Goal: Information Seeking & Learning: Learn about a topic

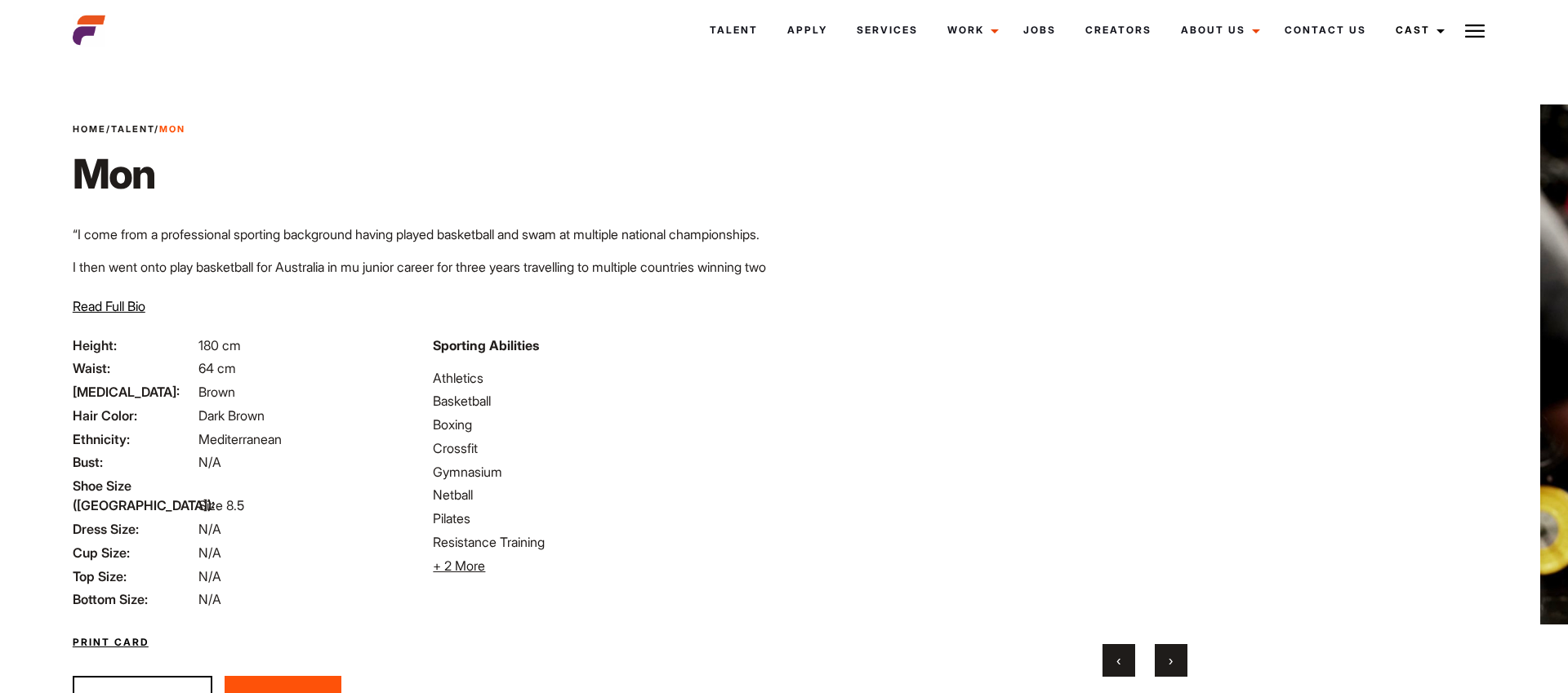
scroll to position [69, 0]
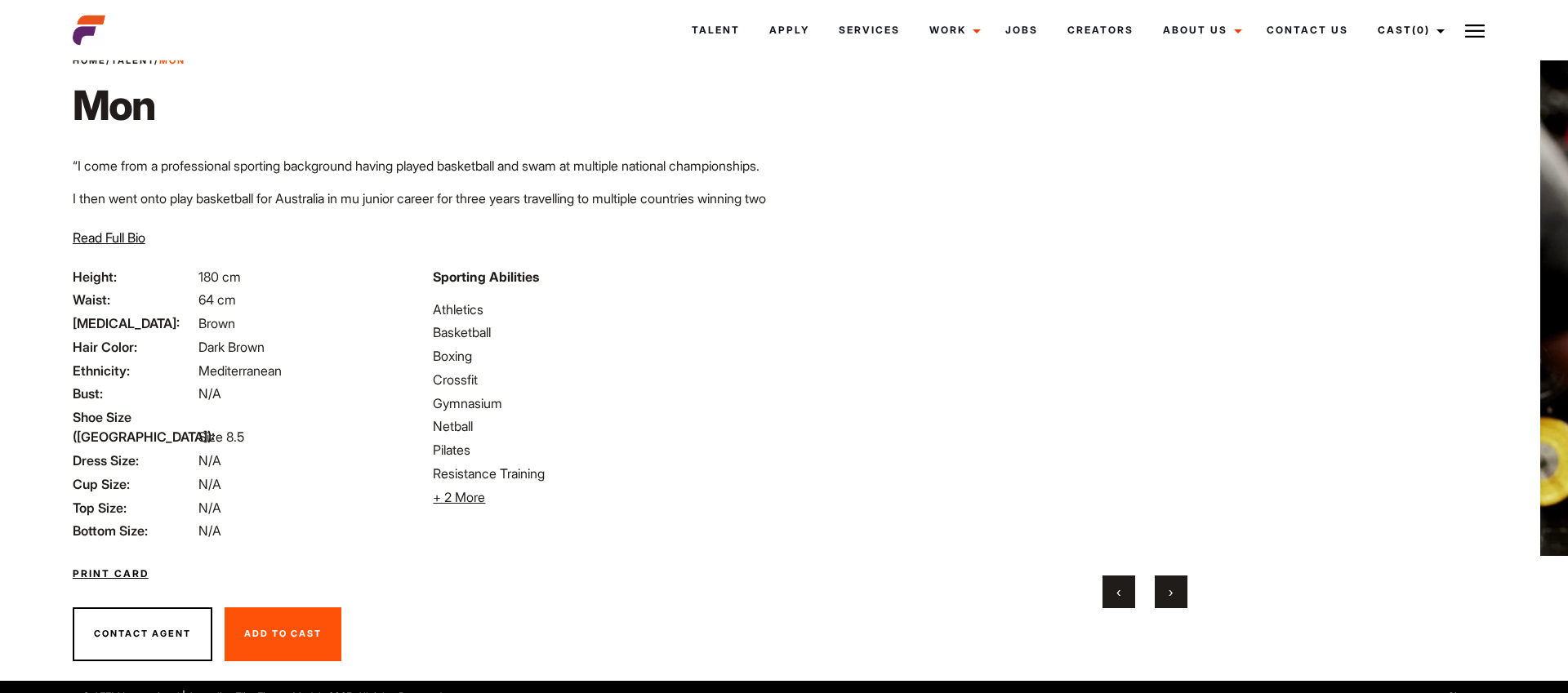
click at [1173, 598] on button "›" at bounding box center [1170, 591] width 32 height 32
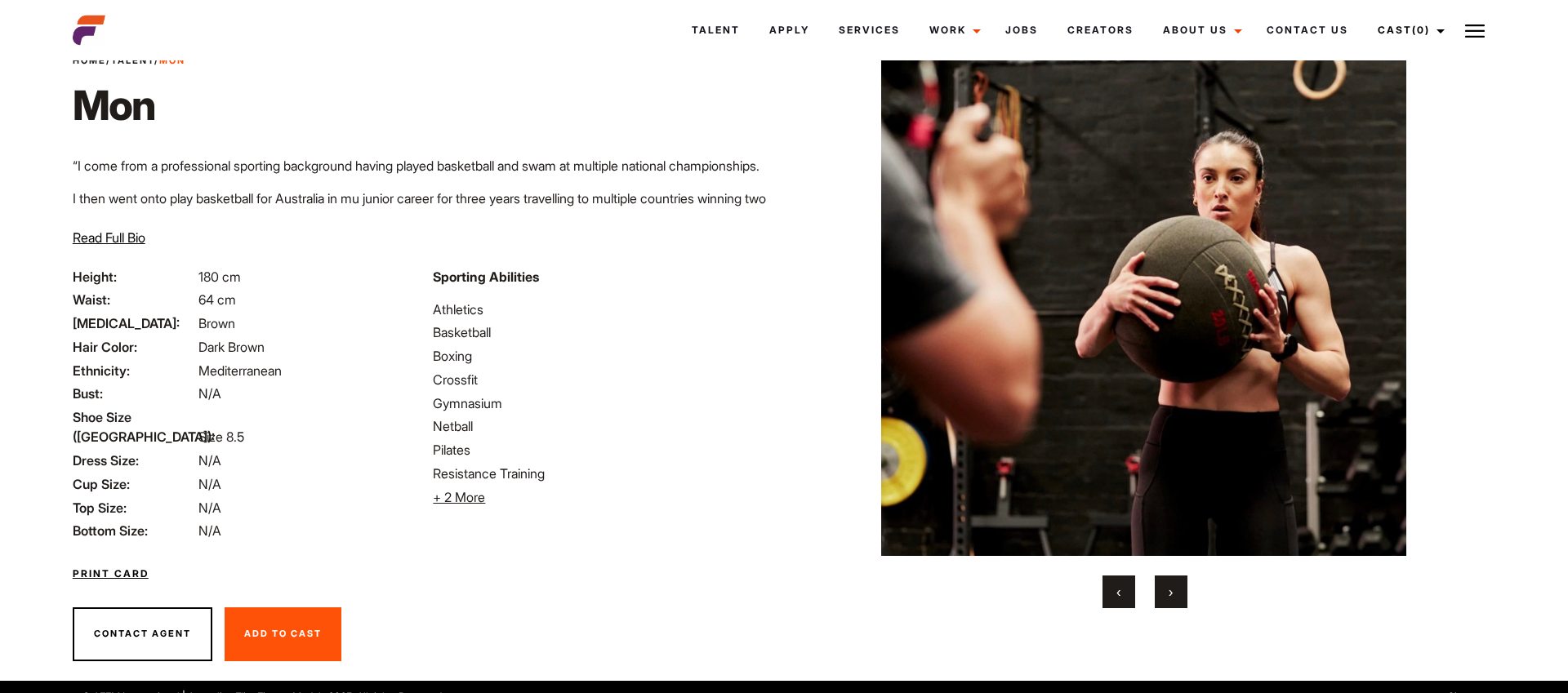
click at [1173, 598] on button "›" at bounding box center [1170, 591] width 32 height 32
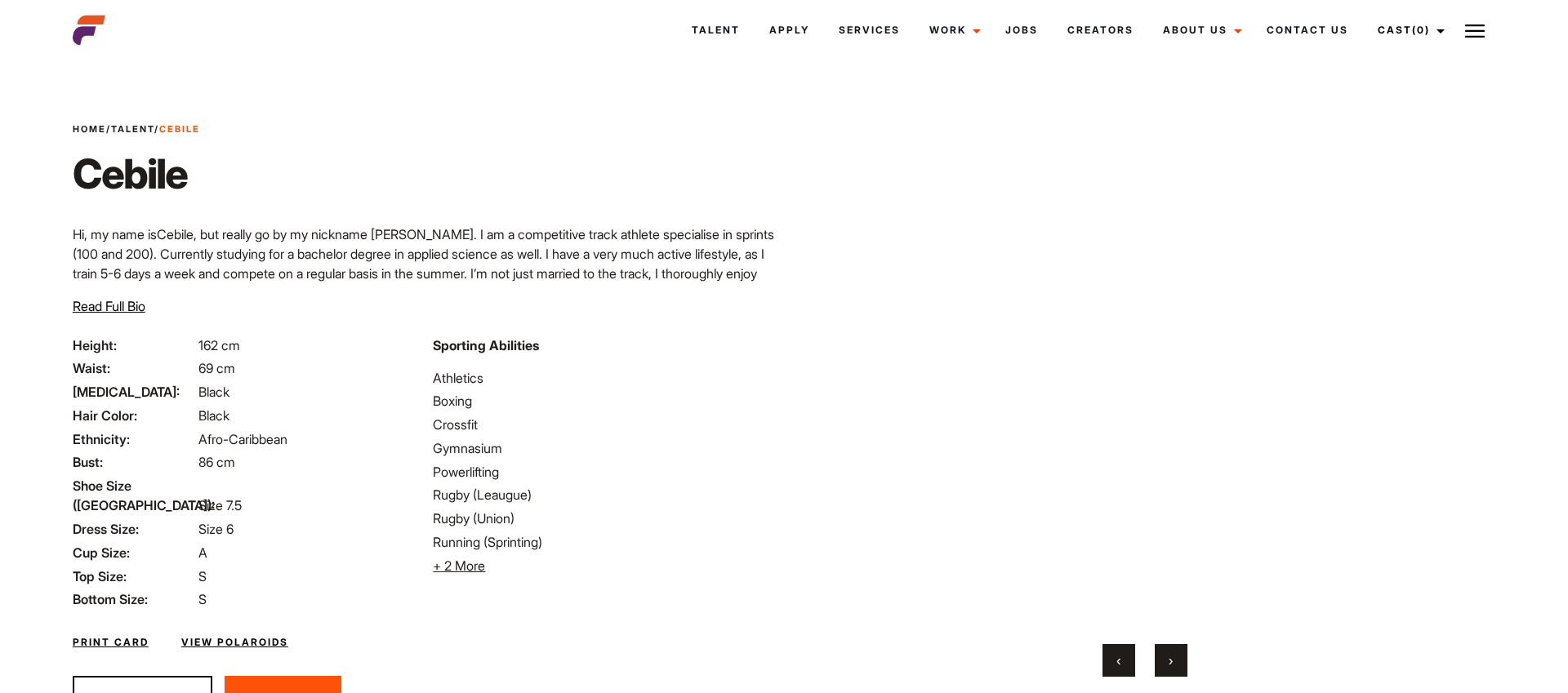
click at [1172, 650] on button "›" at bounding box center [1170, 660] width 32 height 32
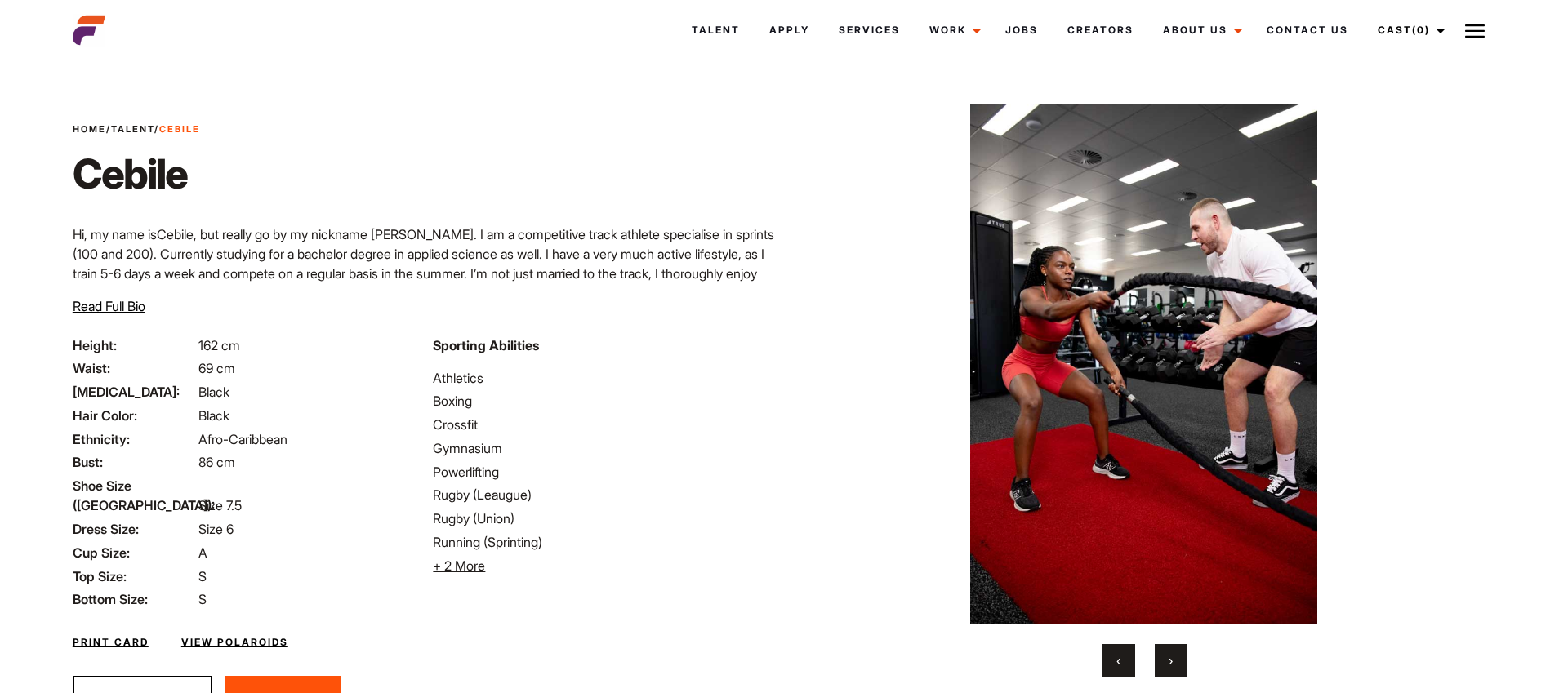
click at [1172, 650] on button "›" at bounding box center [1170, 660] width 32 height 32
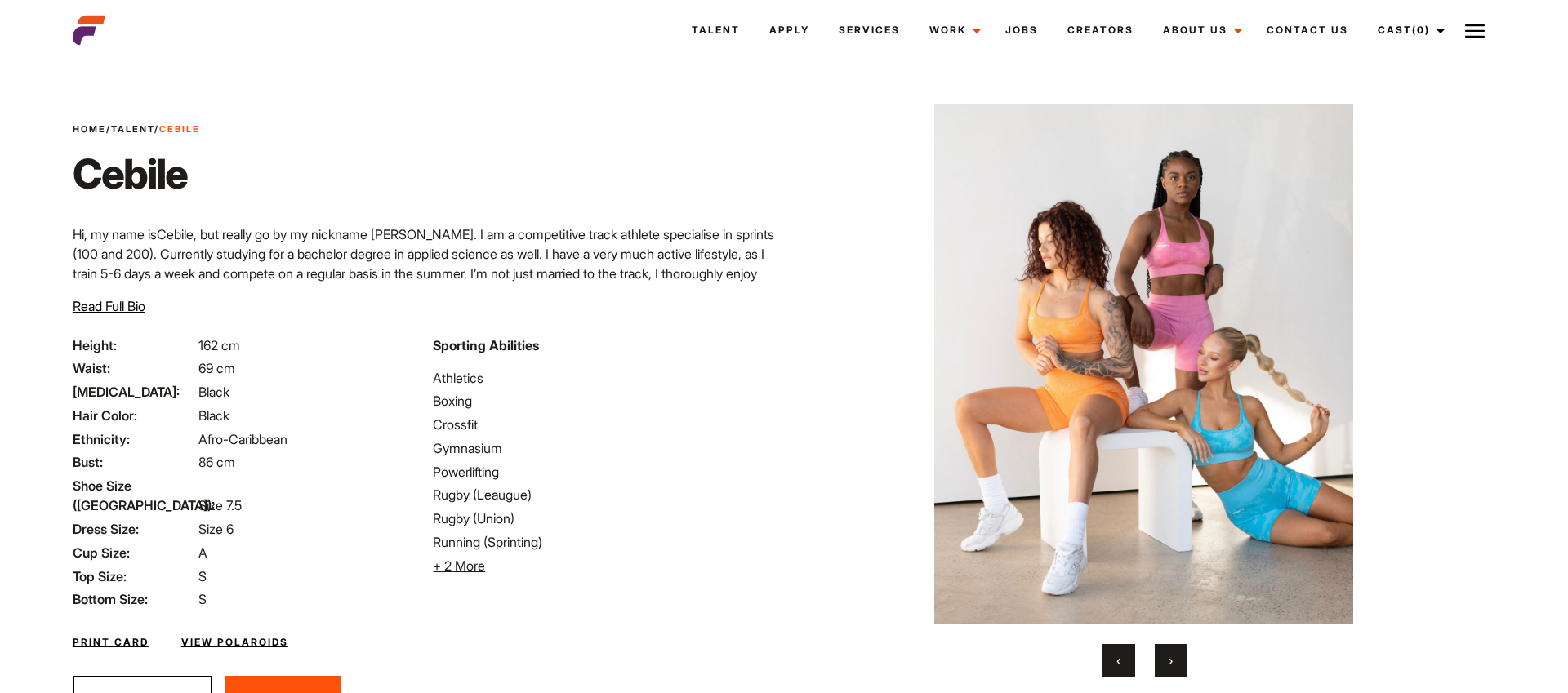
click at [1172, 650] on button "›" at bounding box center [1170, 660] width 32 height 32
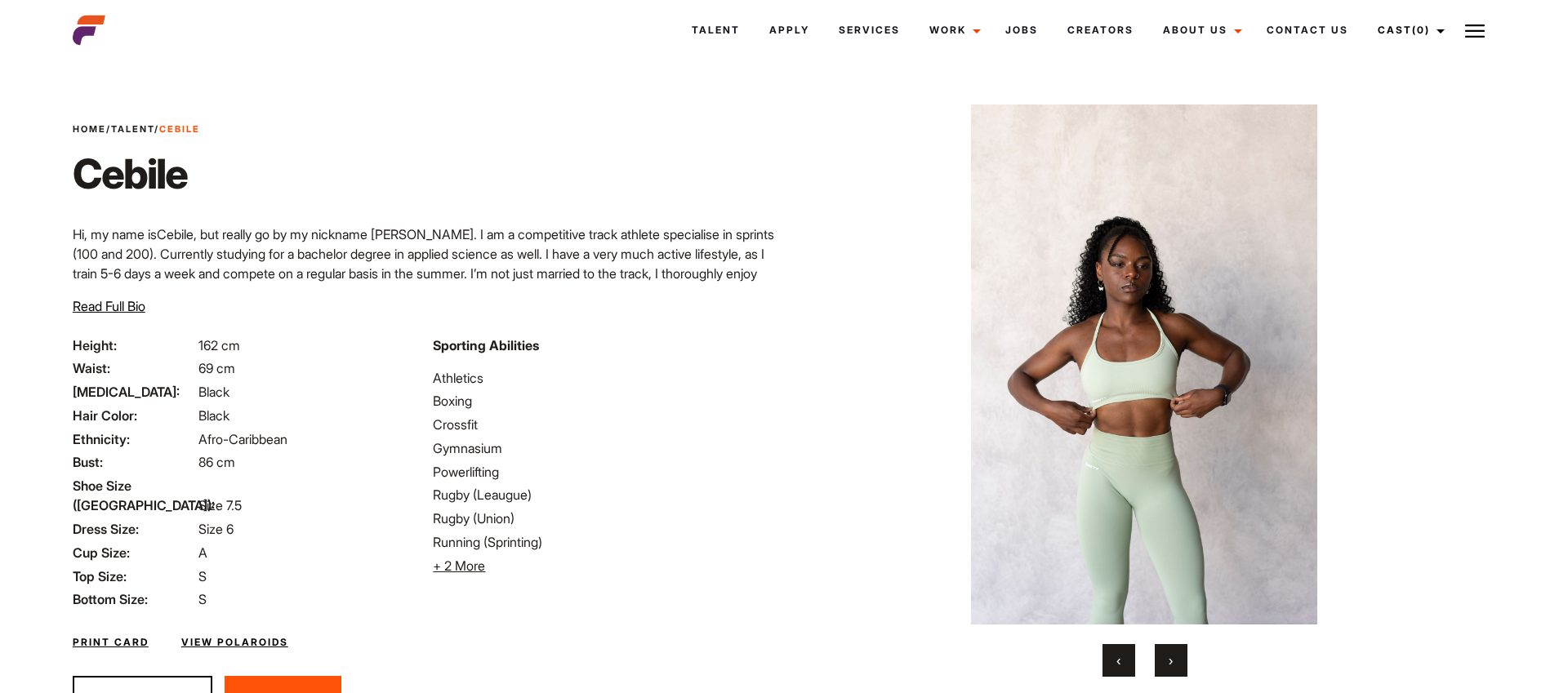
click at [1396, 375] on img at bounding box center [1144, 365] width 643 height 521
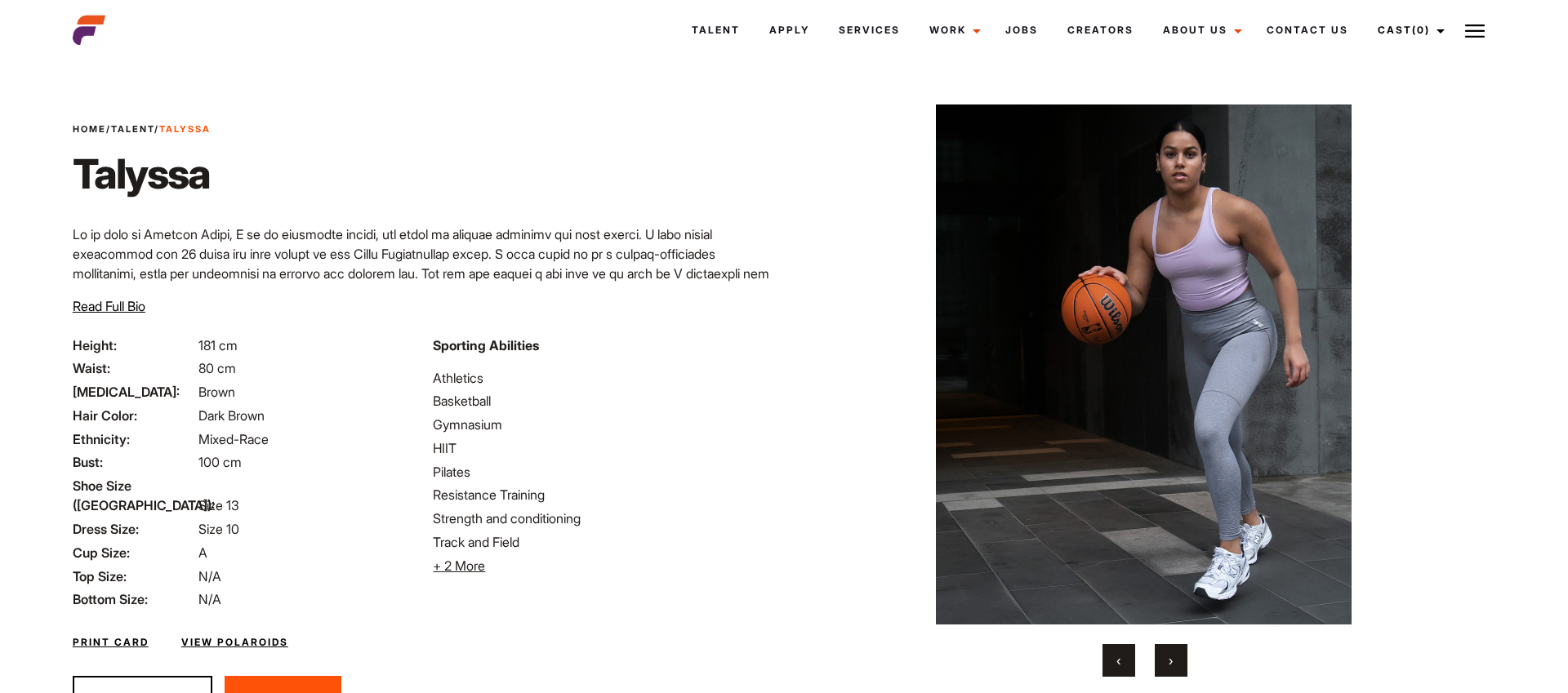
click at [1170, 652] on span "›" at bounding box center [1170, 661] width 4 height 17
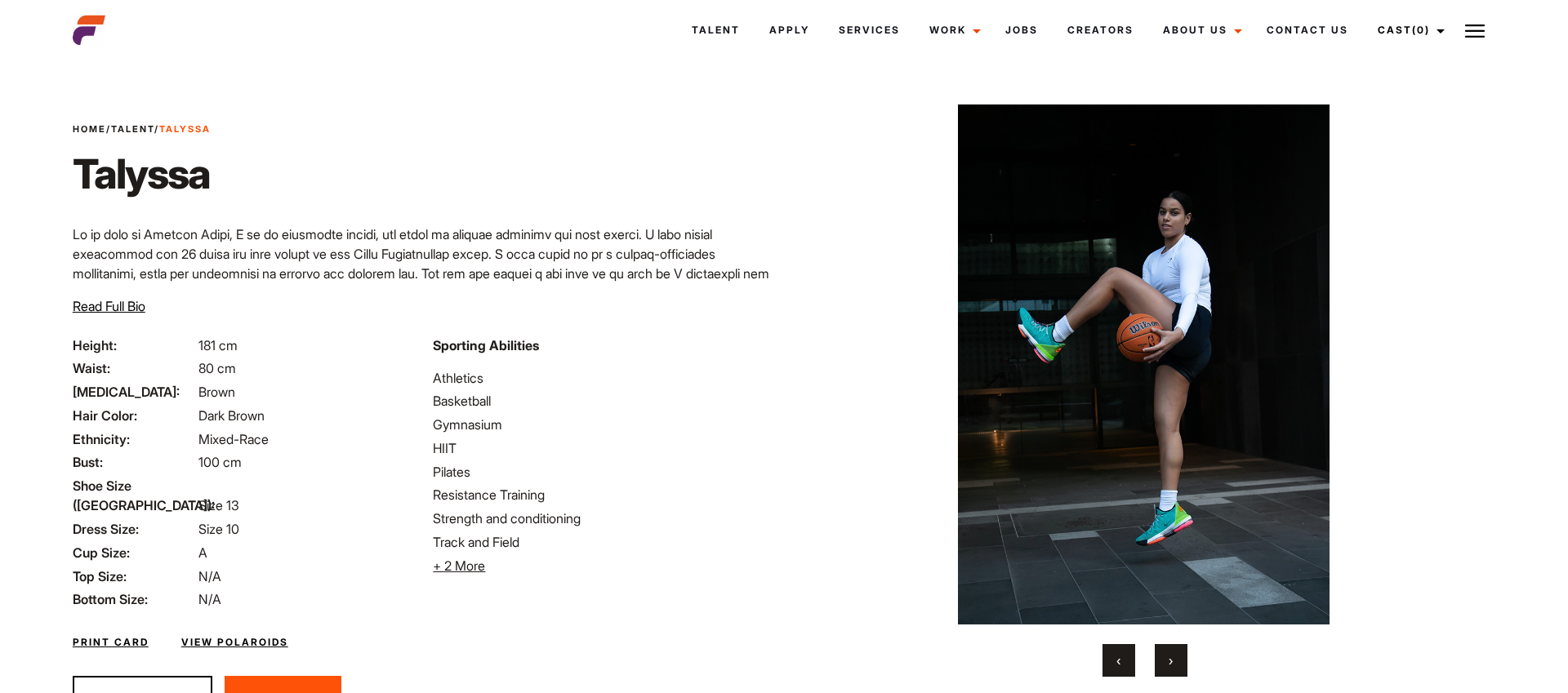
click at [1170, 652] on span "›" at bounding box center [1170, 661] width 4 height 17
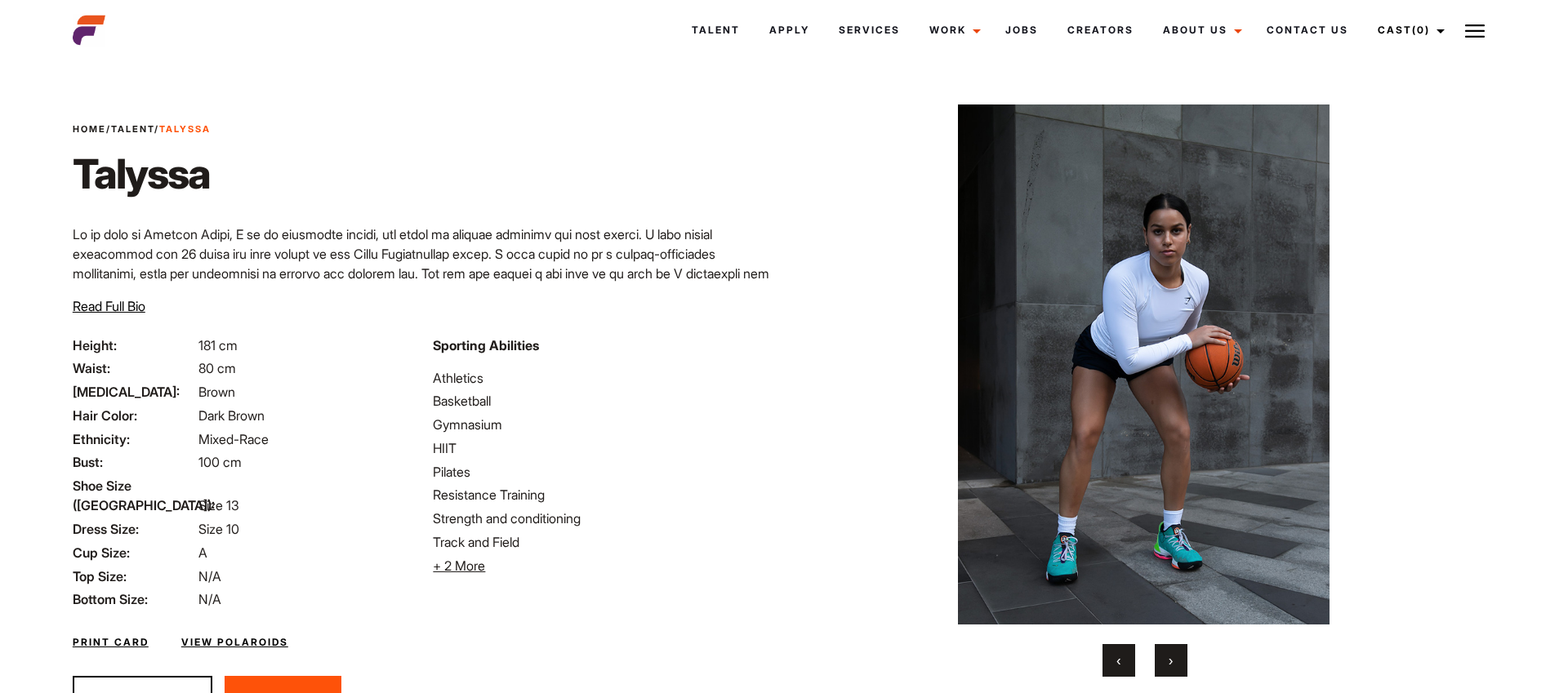
click at [1170, 652] on span "›" at bounding box center [1170, 661] width 4 height 17
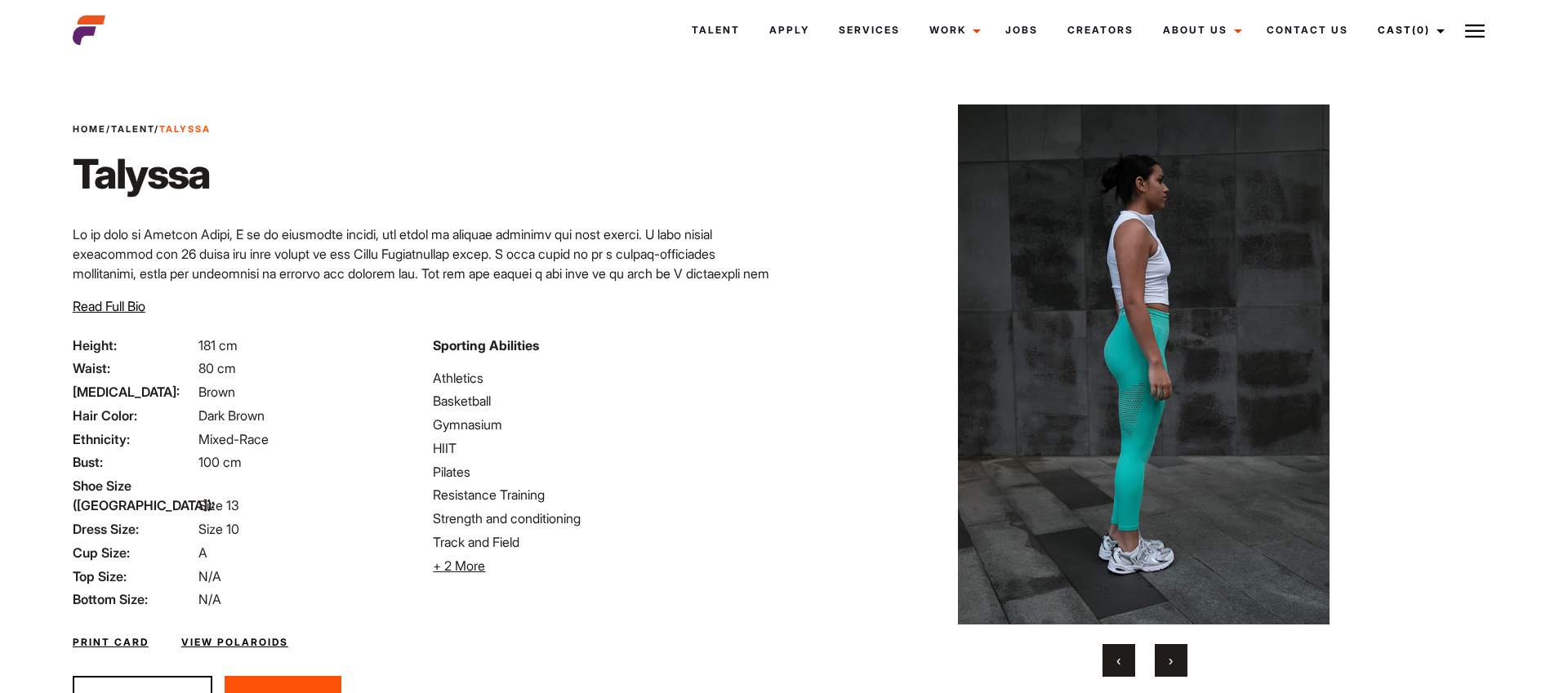
click at [1170, 652] on span "›" at bounding box center [1170, 661] width 4 height 17
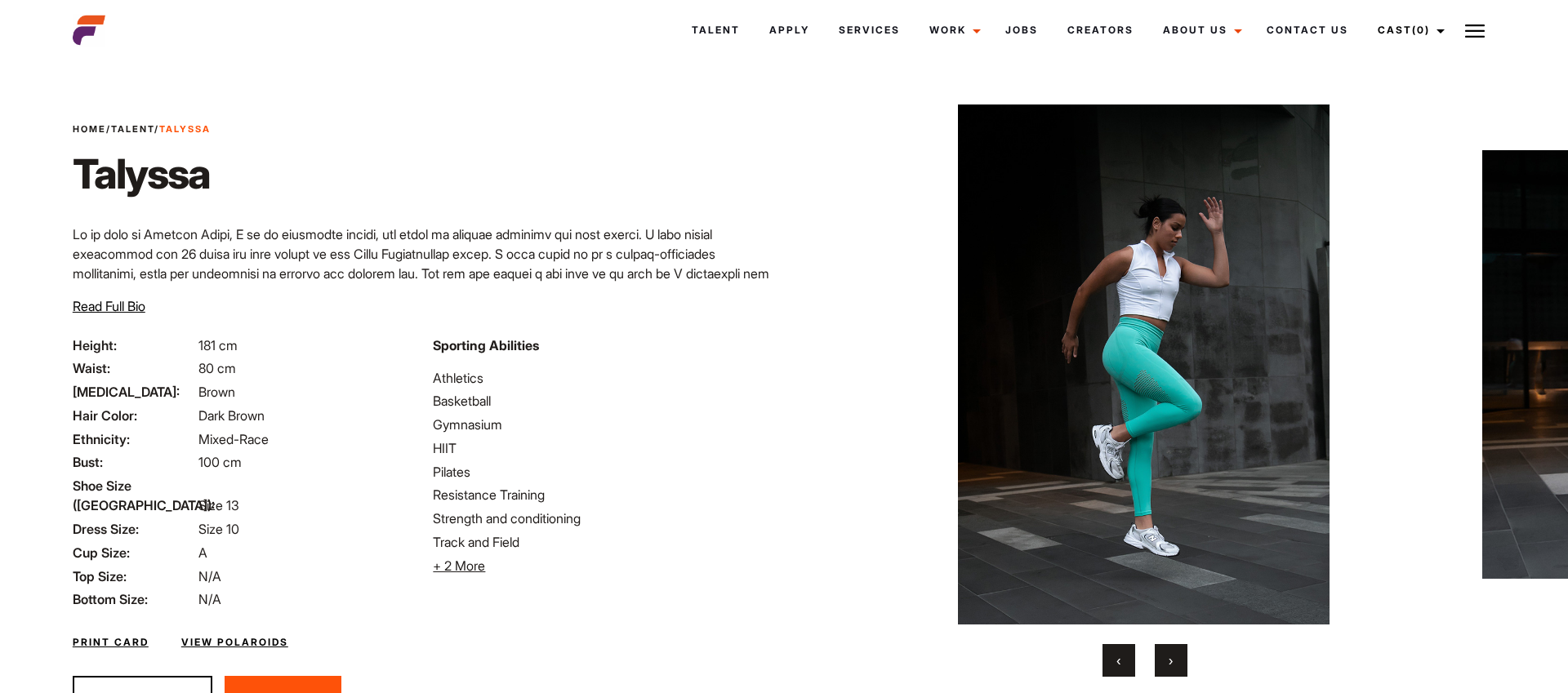
click at [1170, 652] on span "›" at bounding box center [1170, 661] width 4 height 17
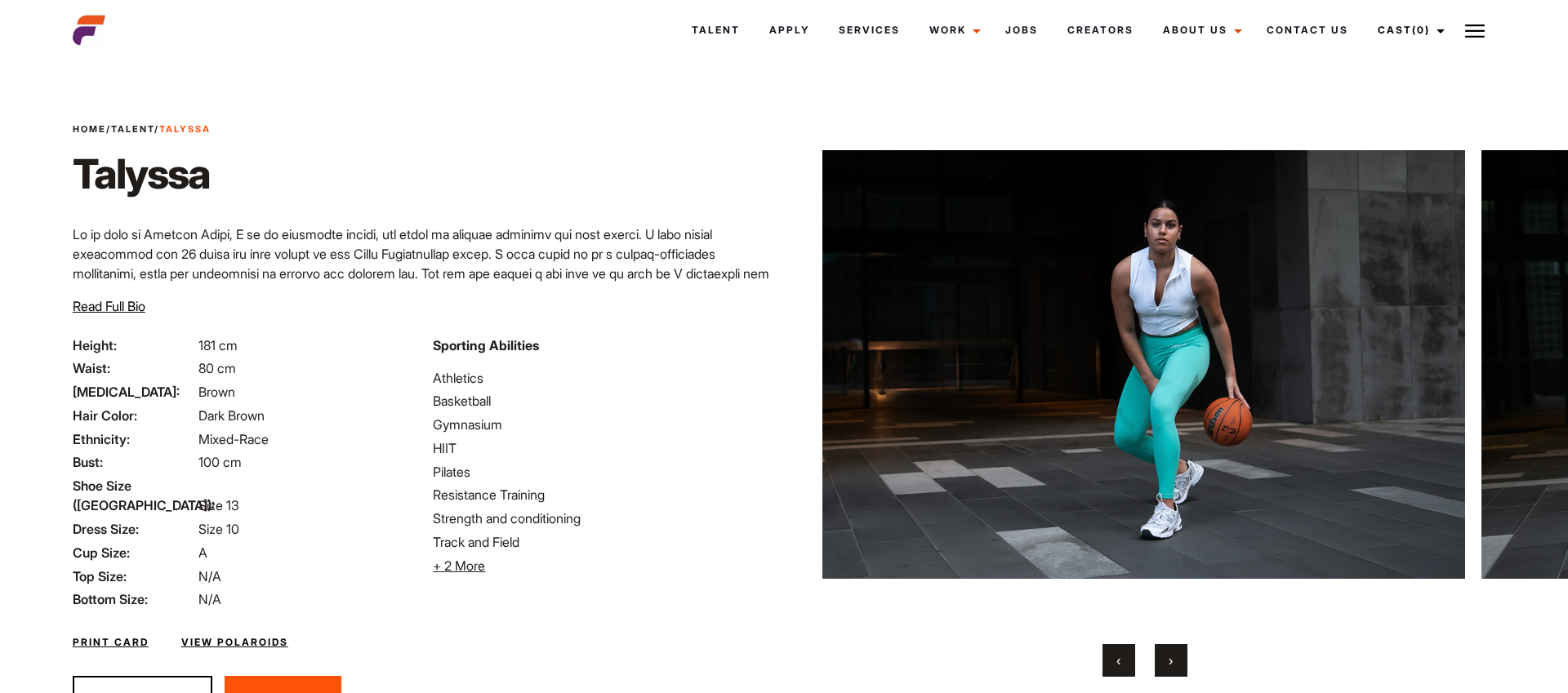
click at [1170, 652] on span "›" at bounding box center [1170, 661] width 4 height 17
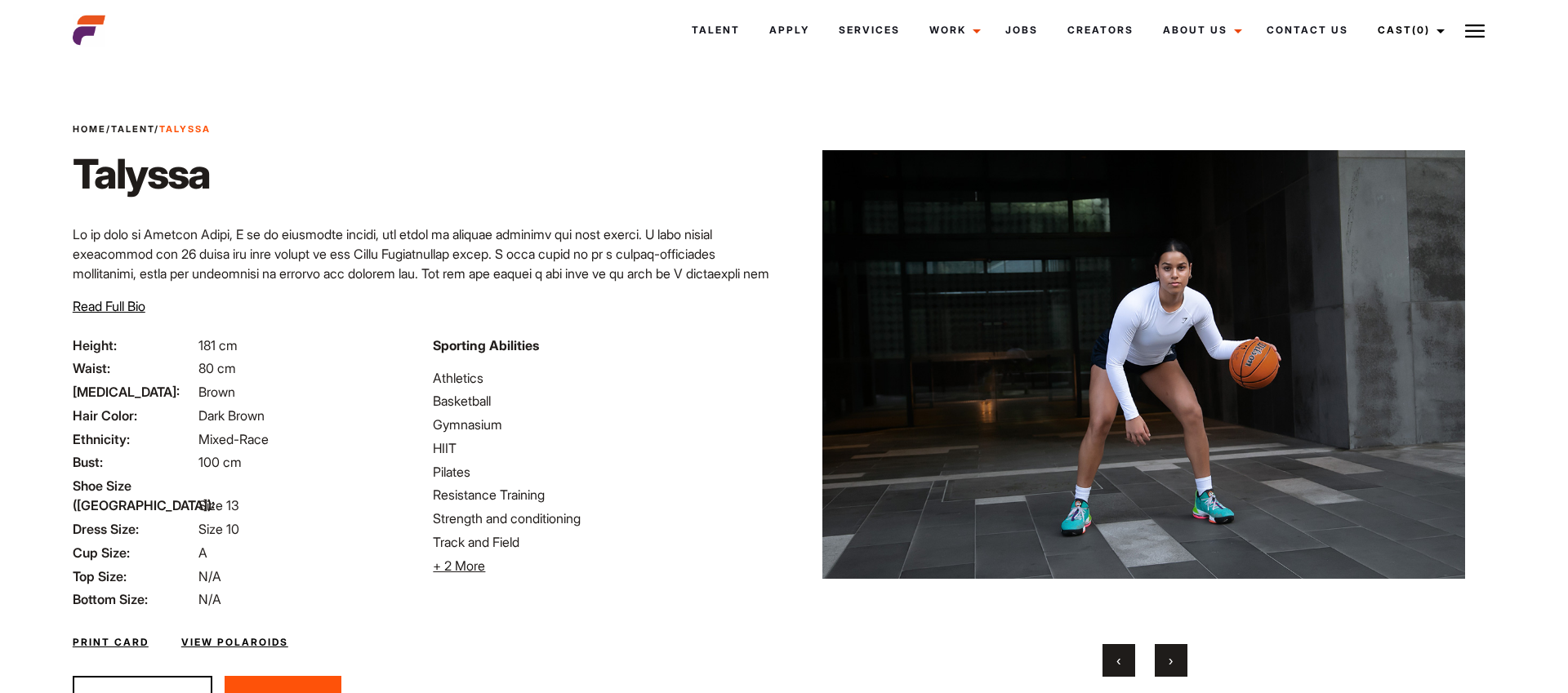
click at [1170, 652] on span "›" at bounding box center [1170, 661] width 4 height 17
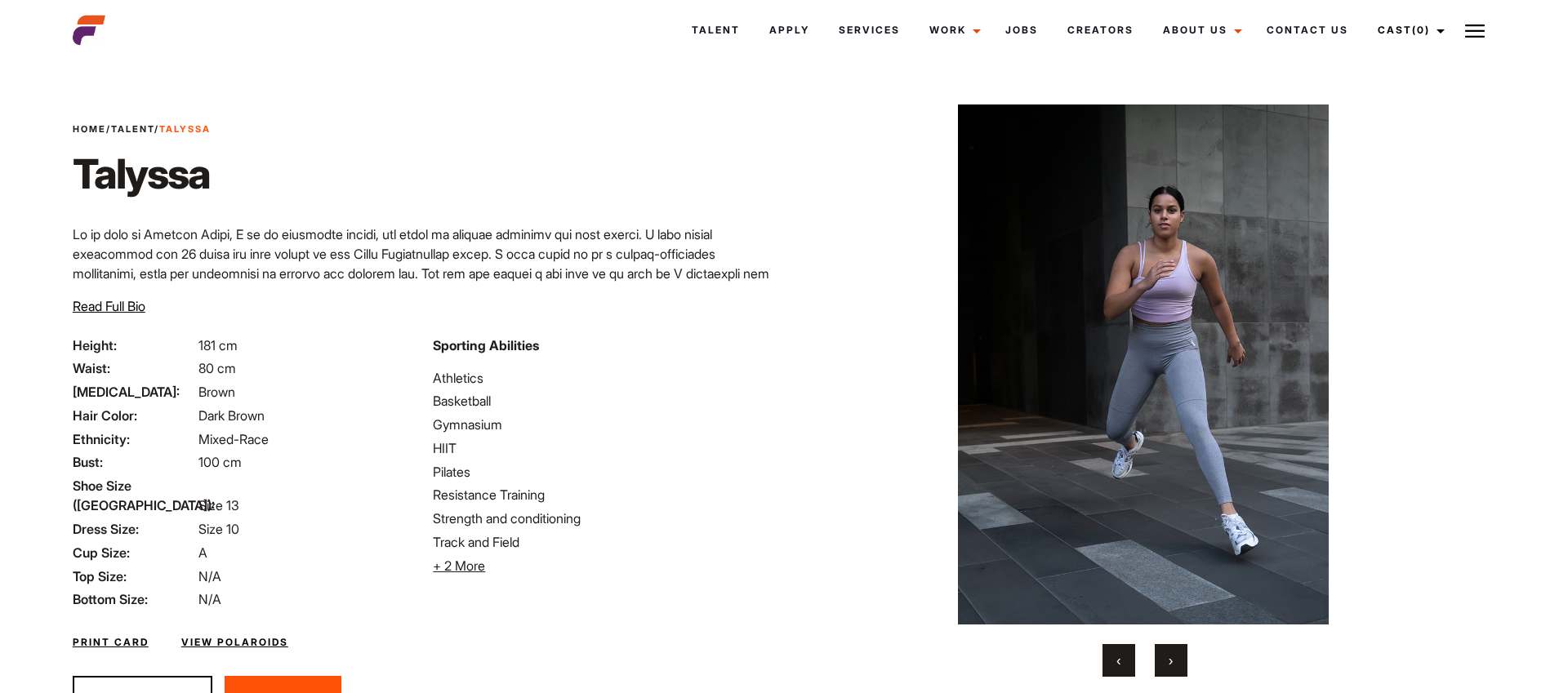
click at [1430, 427] on img at bounding box center [1144, 365] width 643 height 521
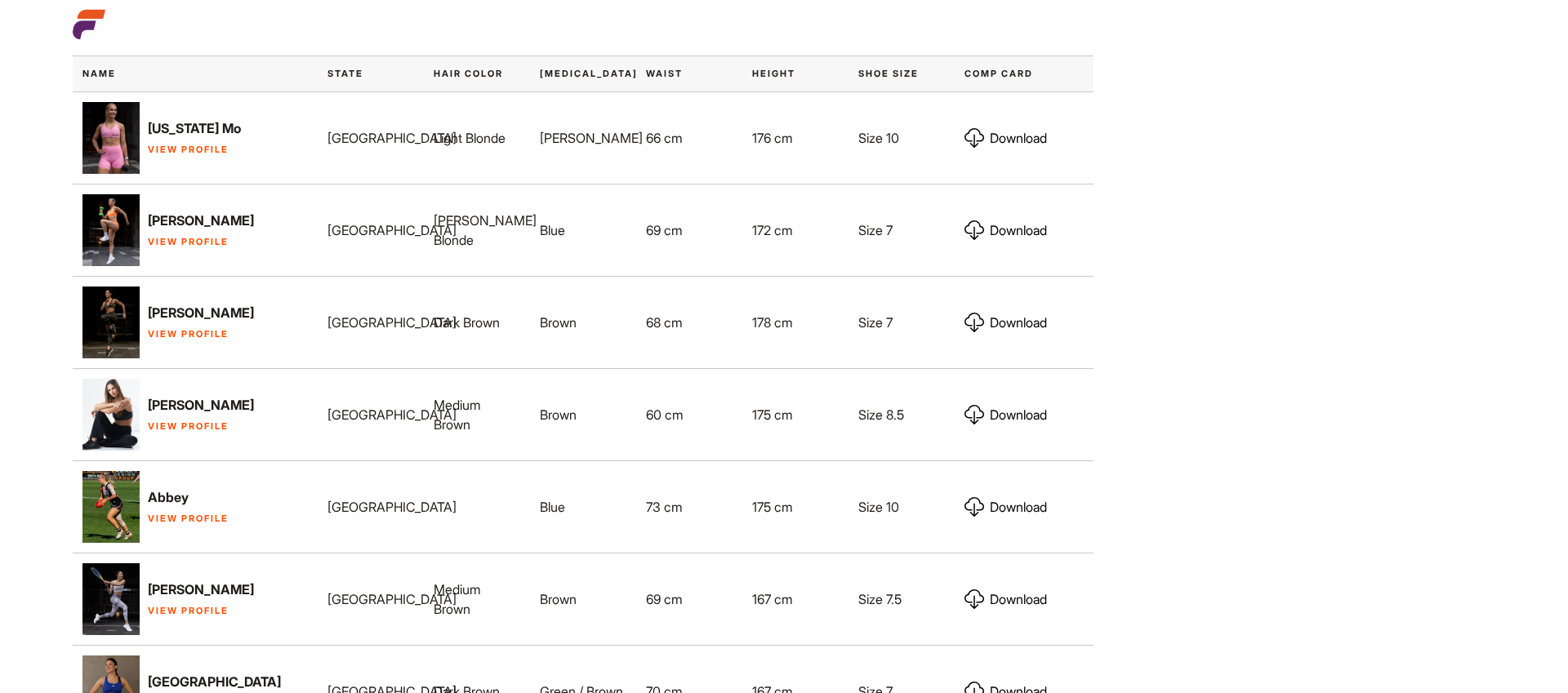
scroll to position [830, 0]
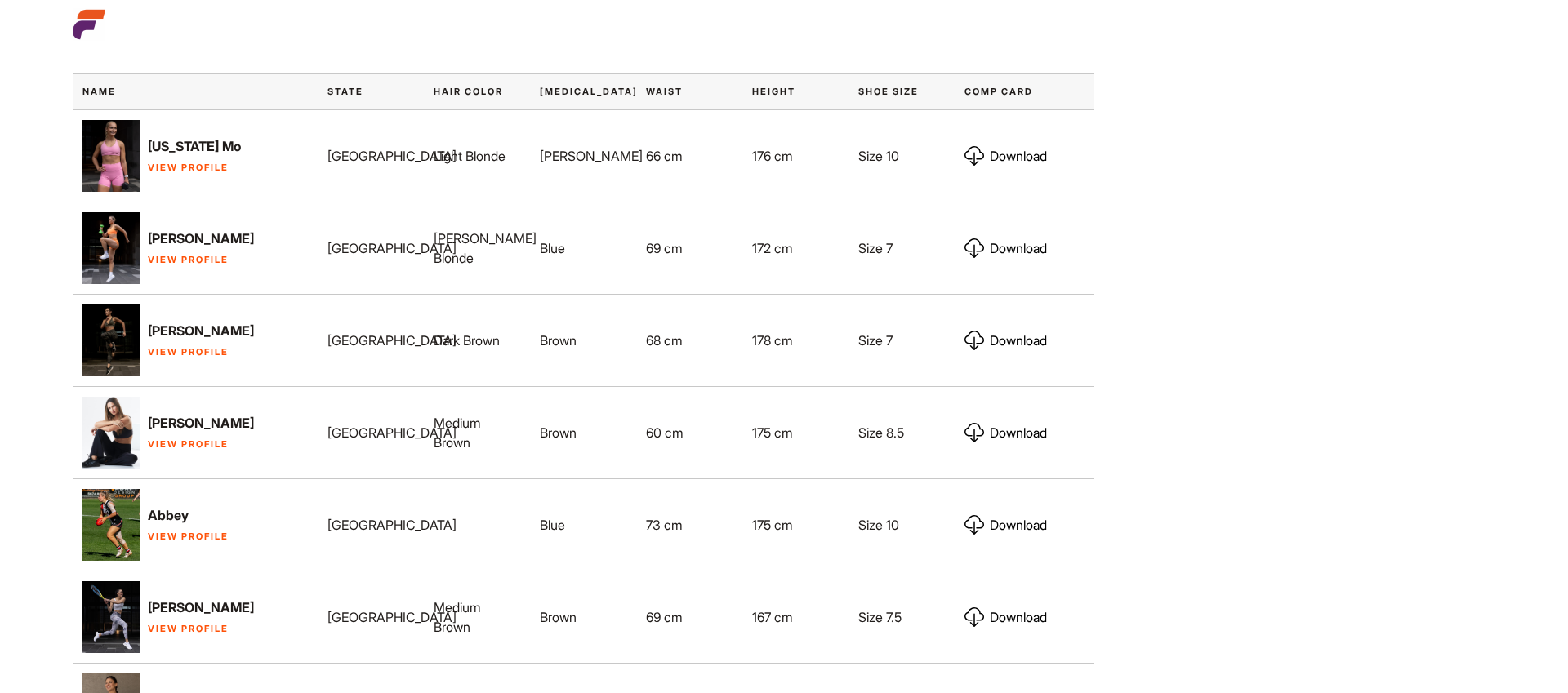
click at [169, 346] on link "View Profile" at bounding box center [188, 352] width 81 height 11
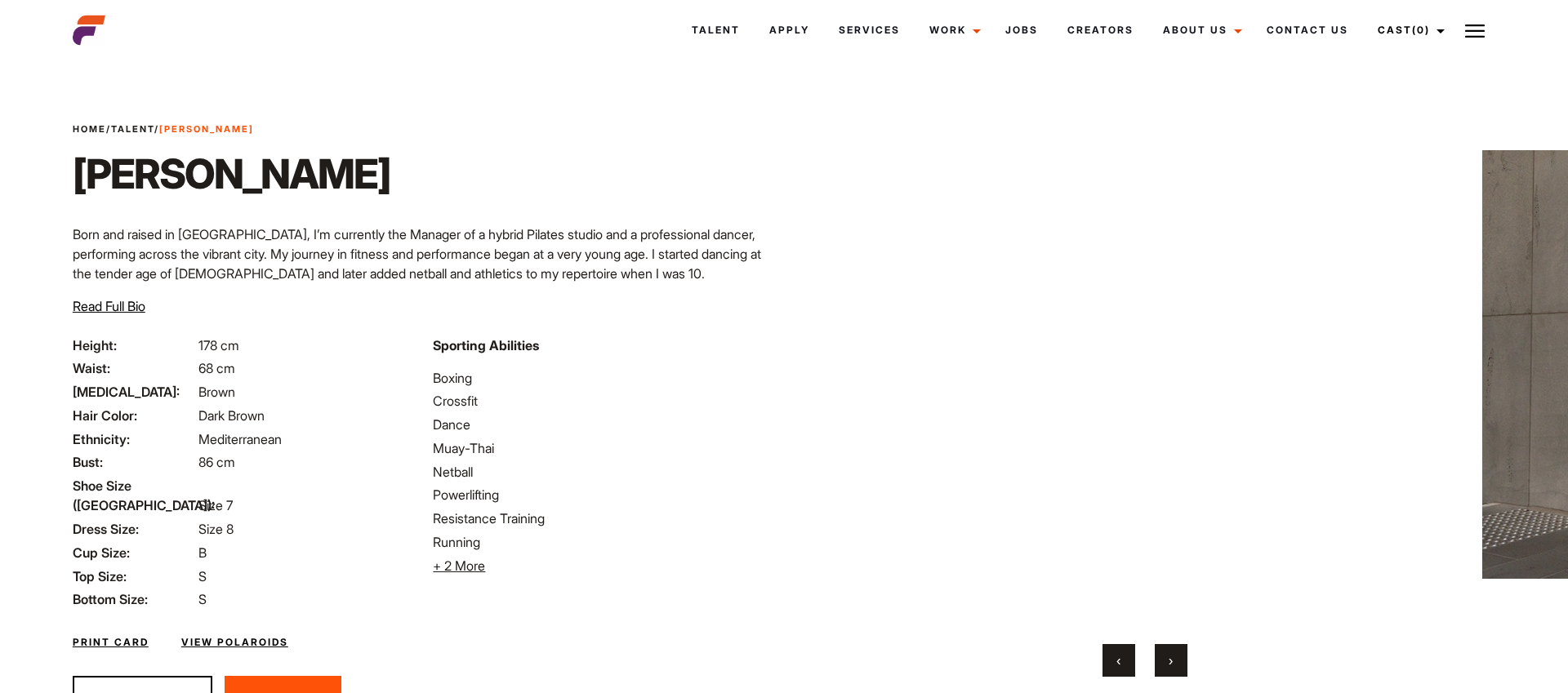
click at [1174, 649] on button "›" at bounding box center [1170, 660] width 32 height 32
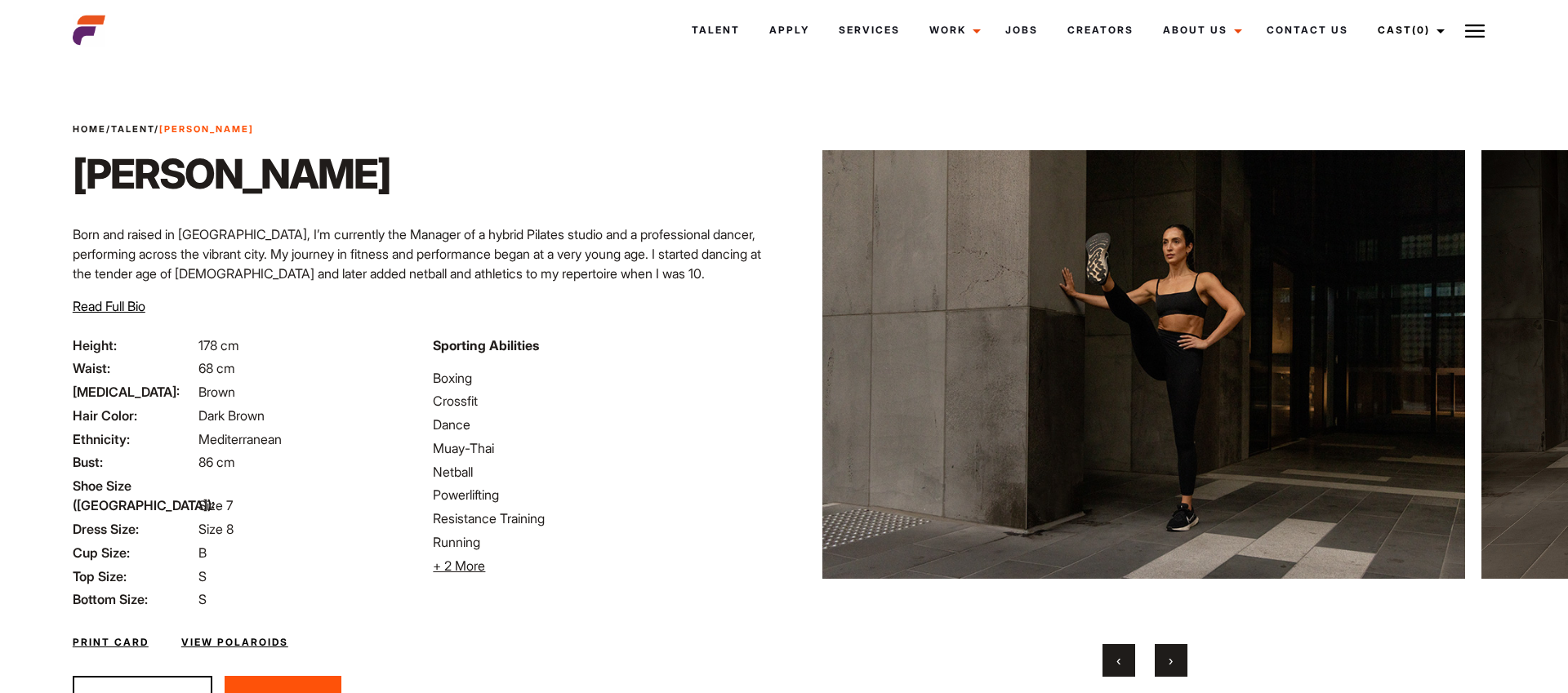
click at [1174, 649] on button "›" at bounding box center [1170, 660] width 32 height 32
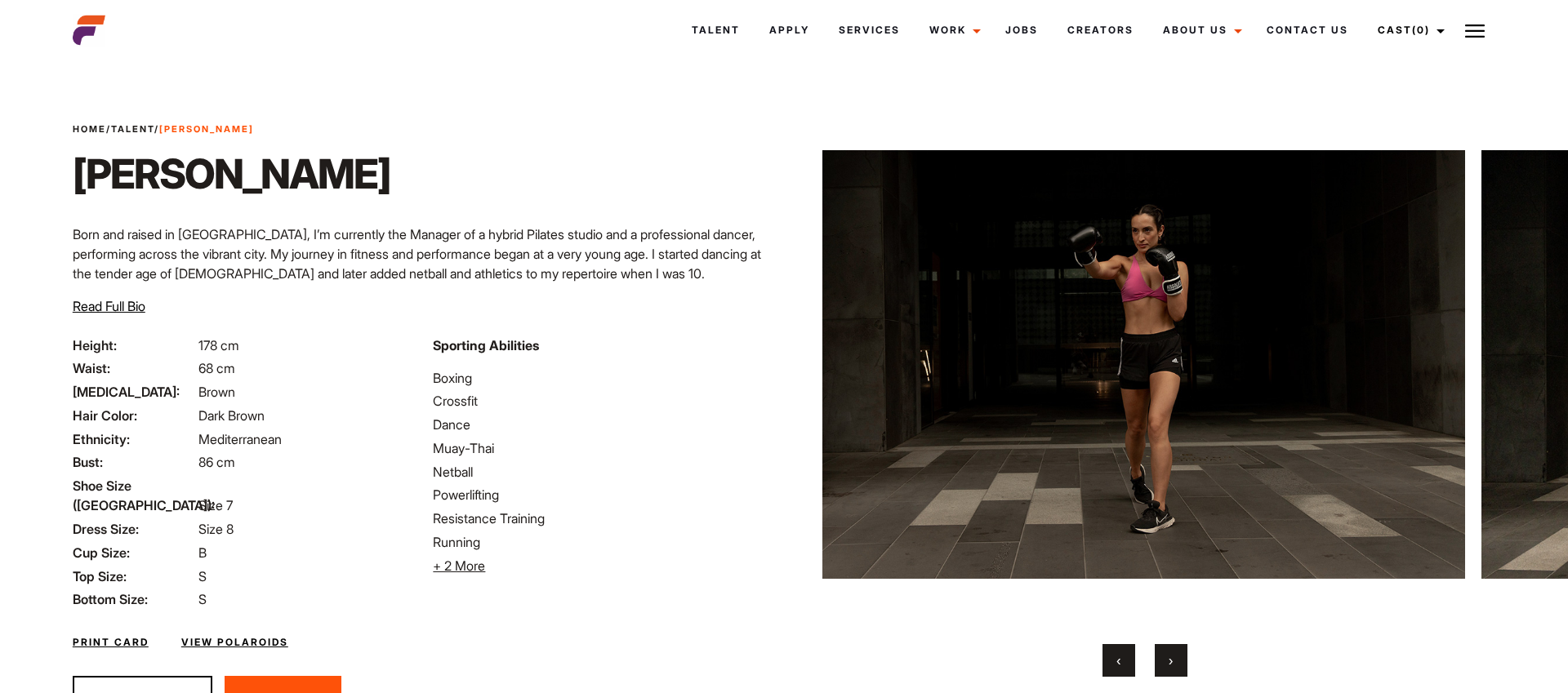
click at [1174, 649] on button "›" at bounding box center [1170, 660] width 32 height 32
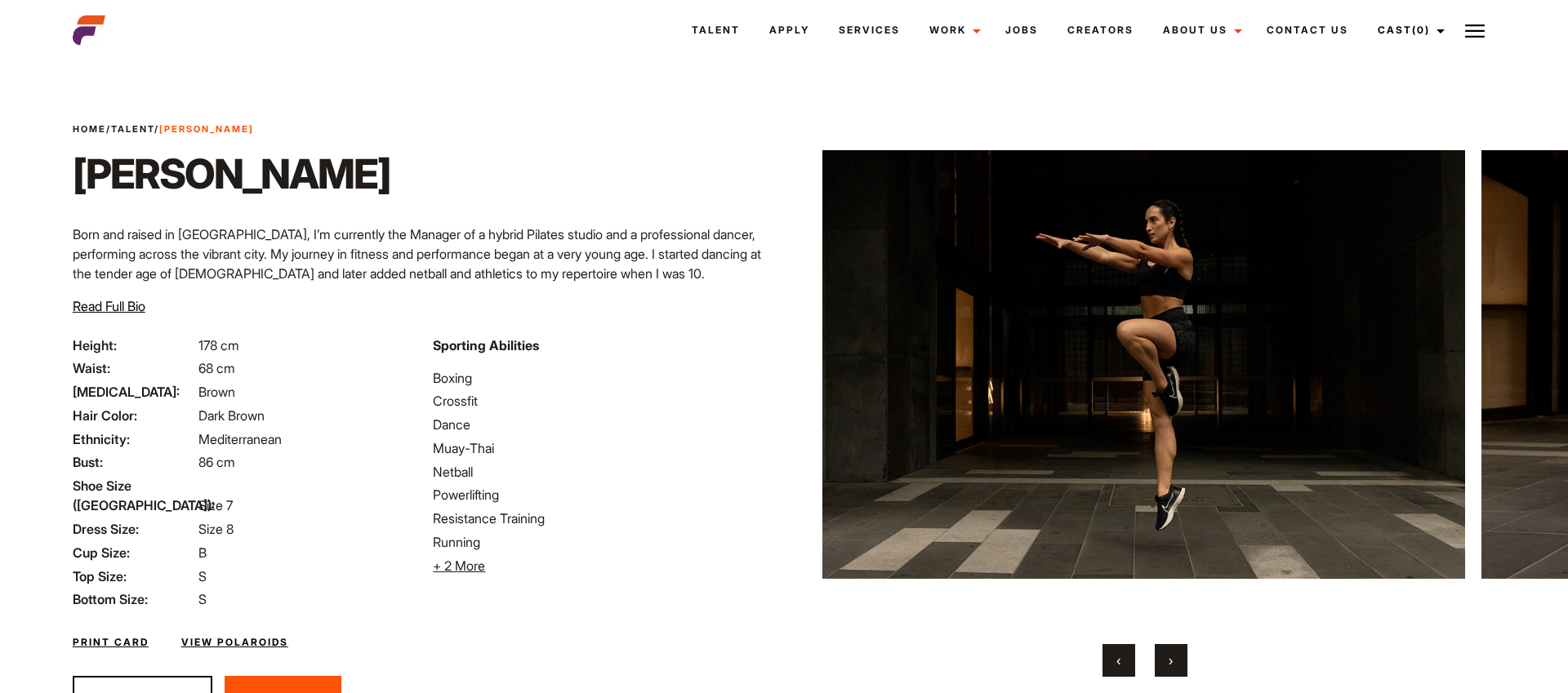
click at [1174, 649] on button "›" at bounding box center [1170, 660] width 32 height 32
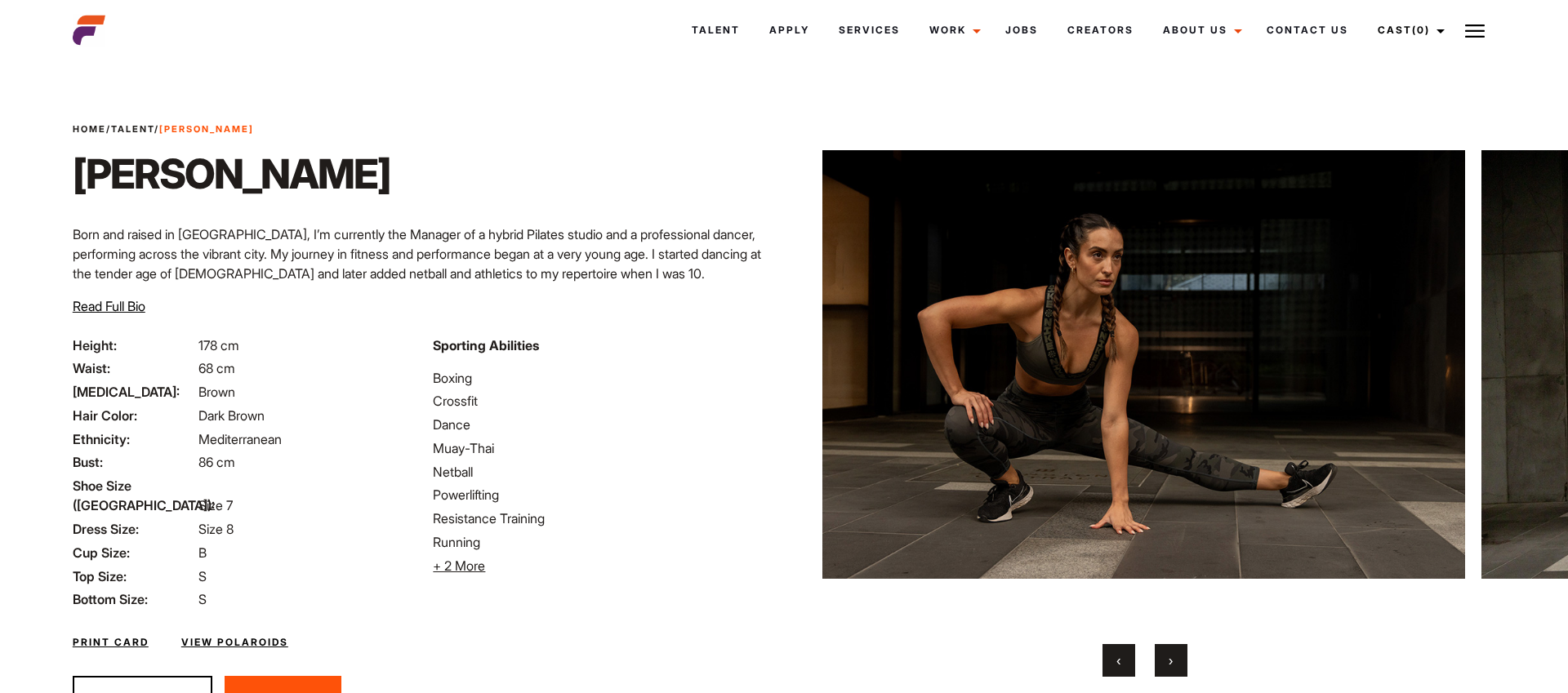
click at [1174, 649] on button "›" at bounding box center [1170, 660] width 32 height 32
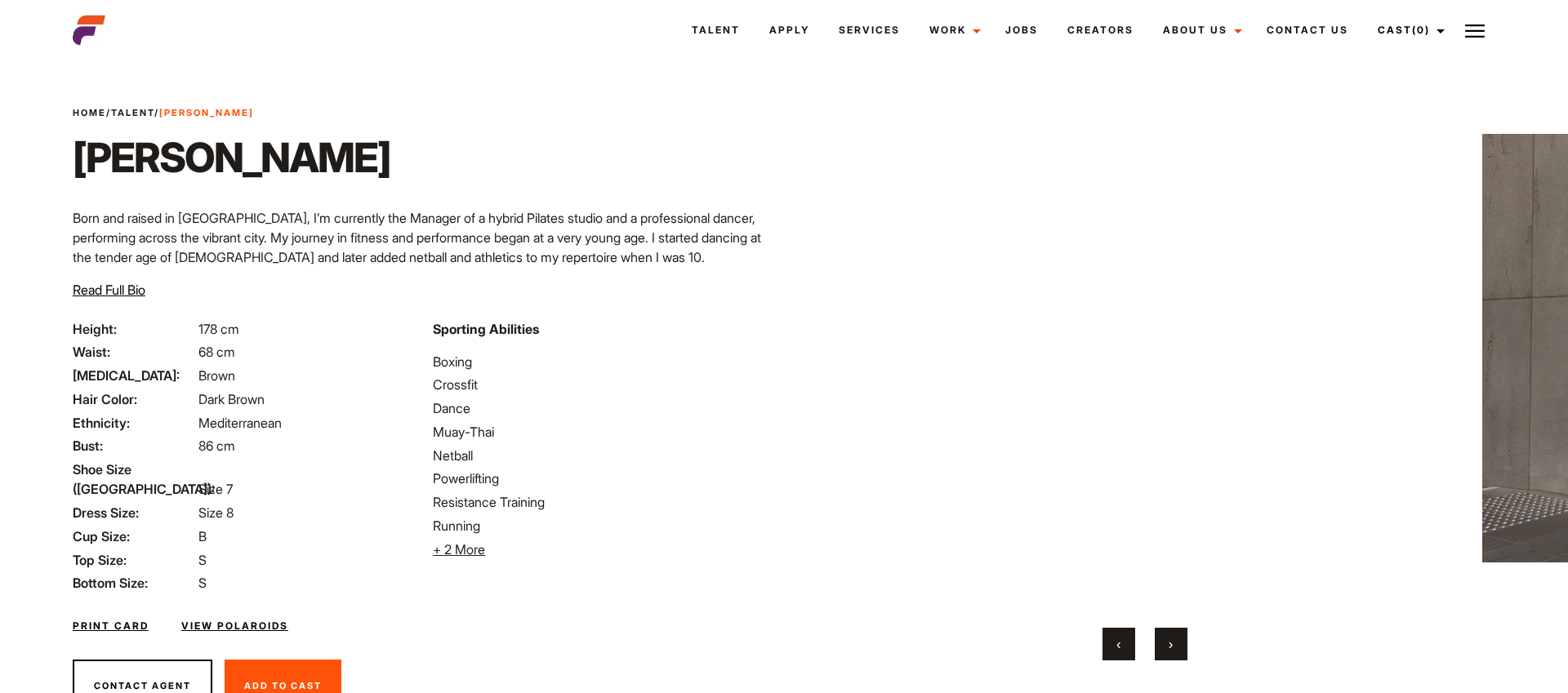
scroll to position [20, 0]
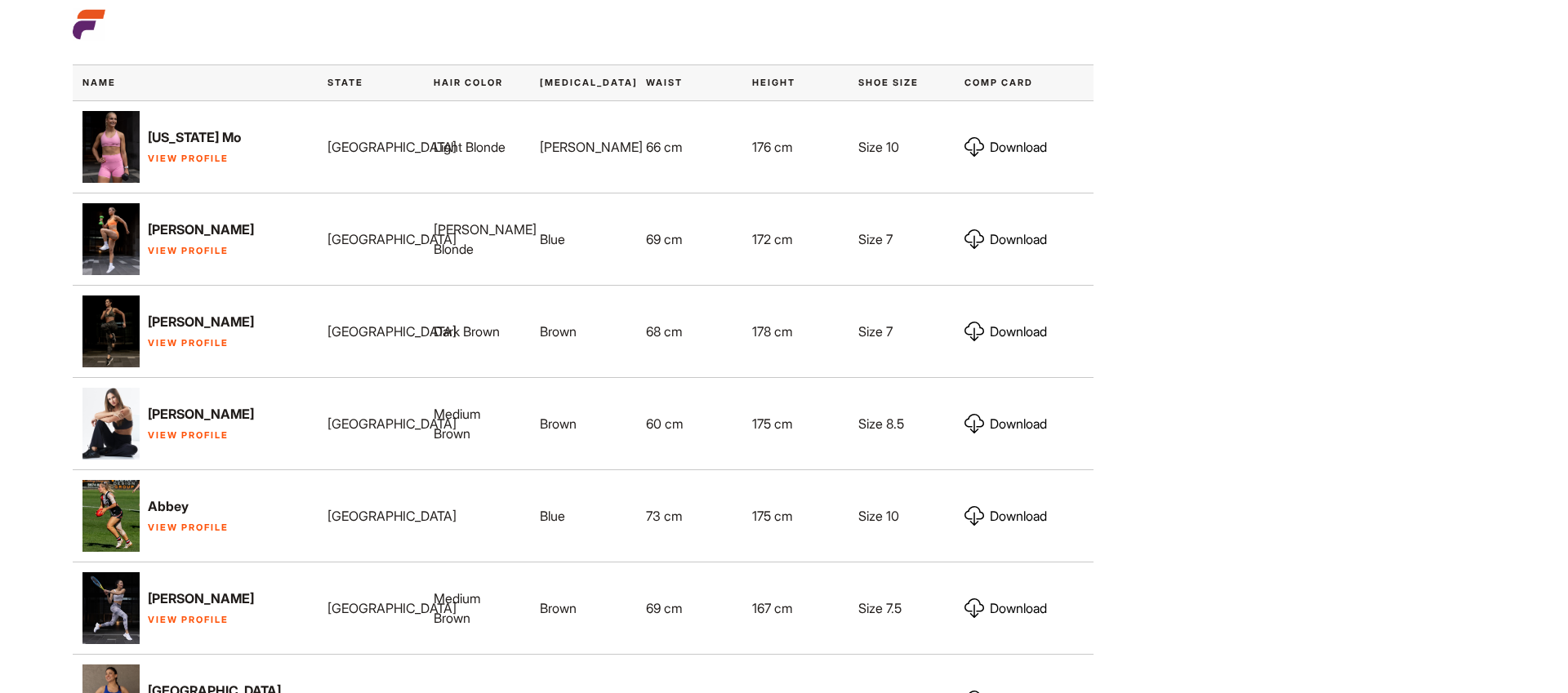
scroll to position [842, 0]
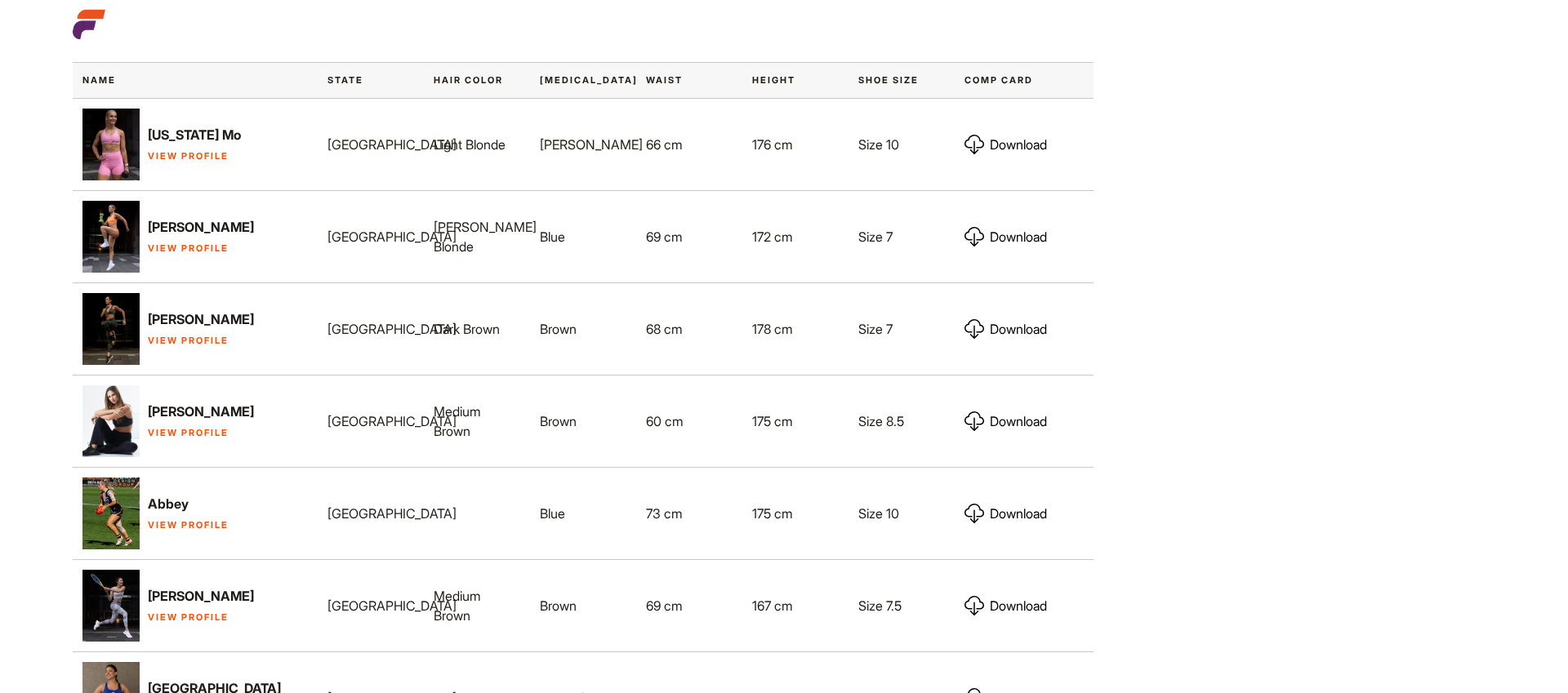
click at [183, 243] on link "View Profile" at bounding box center [188, 248] width 81 height 11
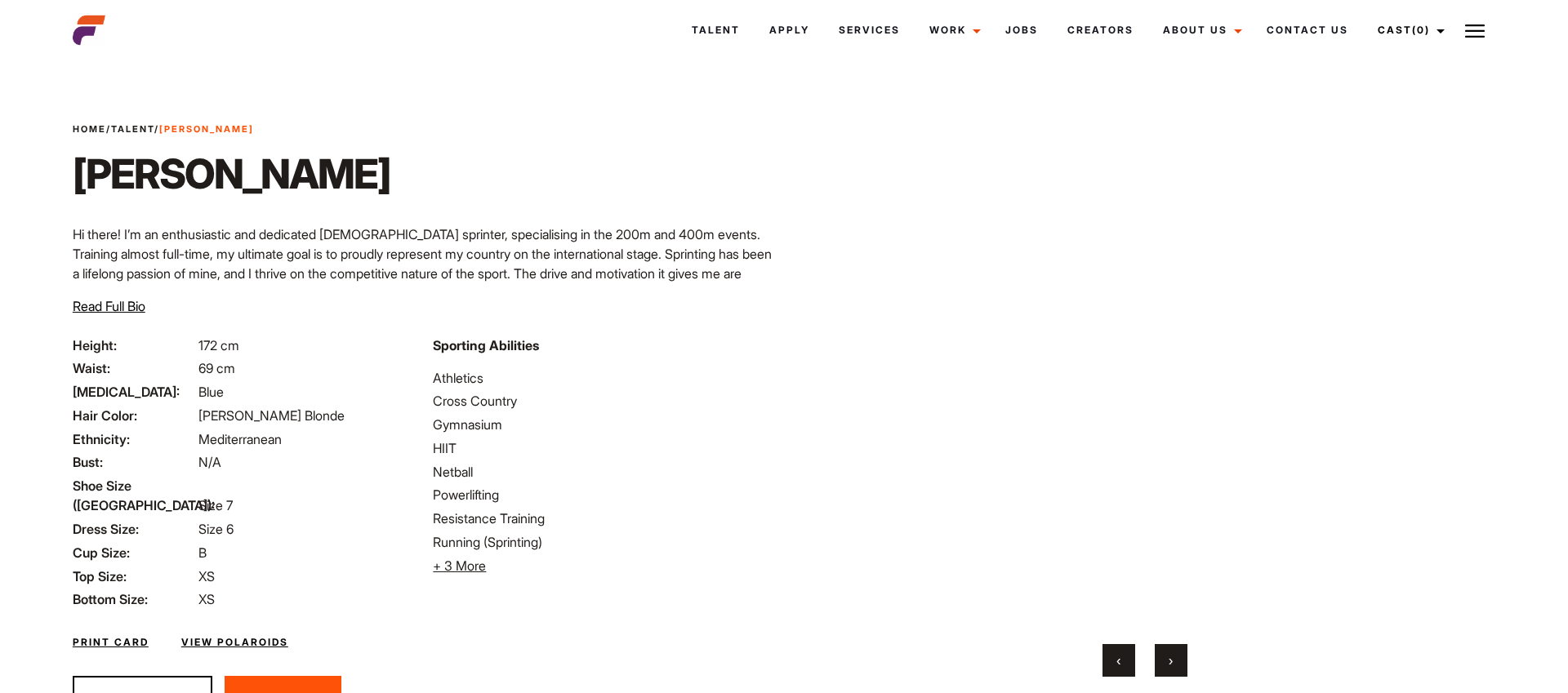
click at [1164, 664] on button "›" at bounding box center [1170, 660] width 32 height 32
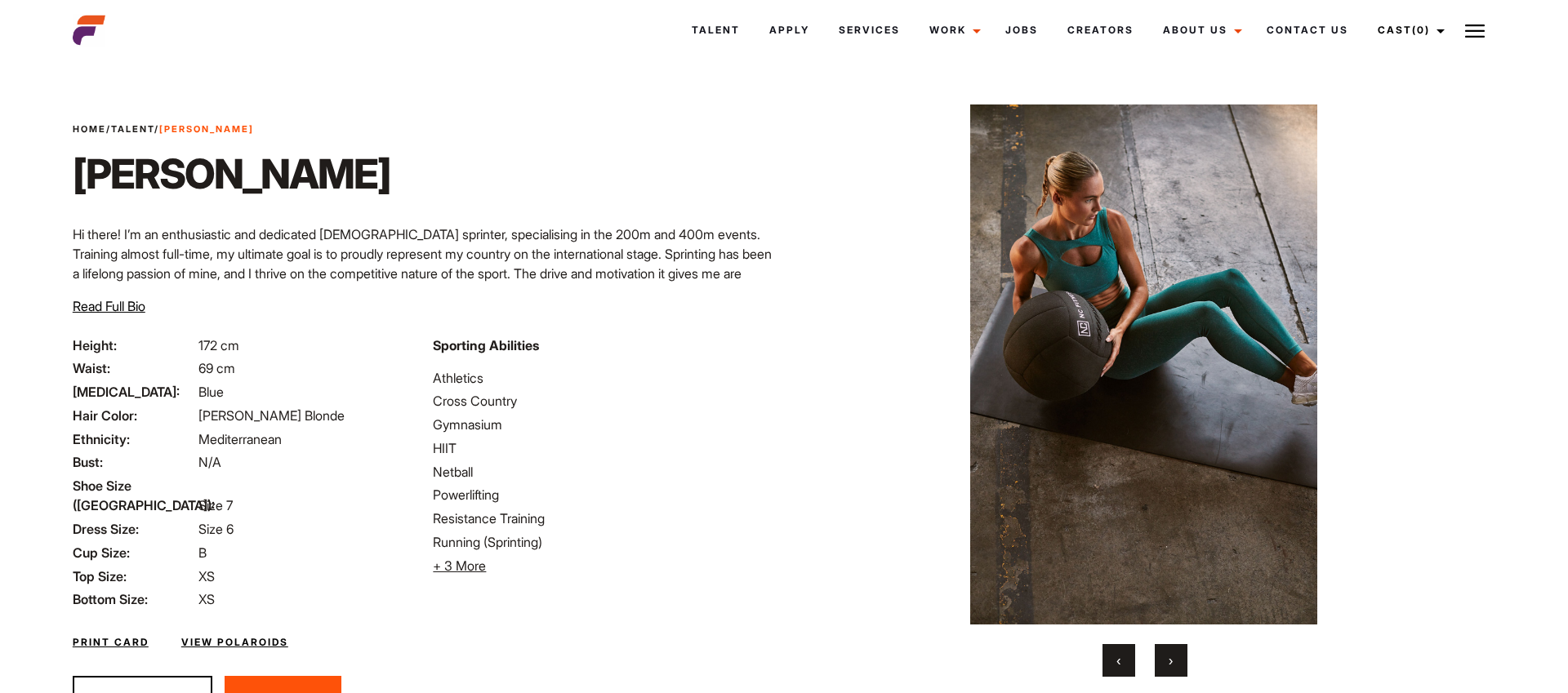
click at [1164, 664] on button "›" at bounding box center [1170, 660] width 32 height 32
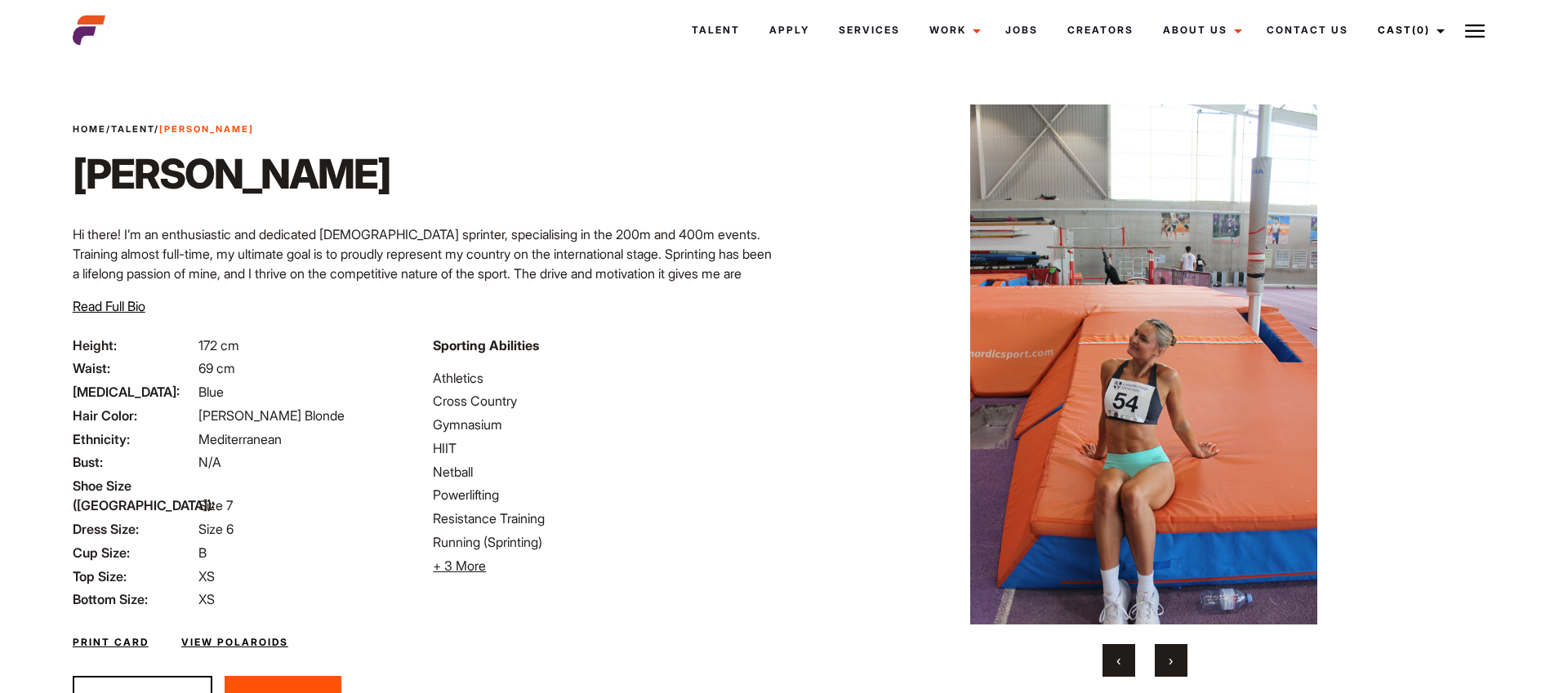
click at [1164, 664] on button "›" at bounding box center [1170, 660] width 32 height 32
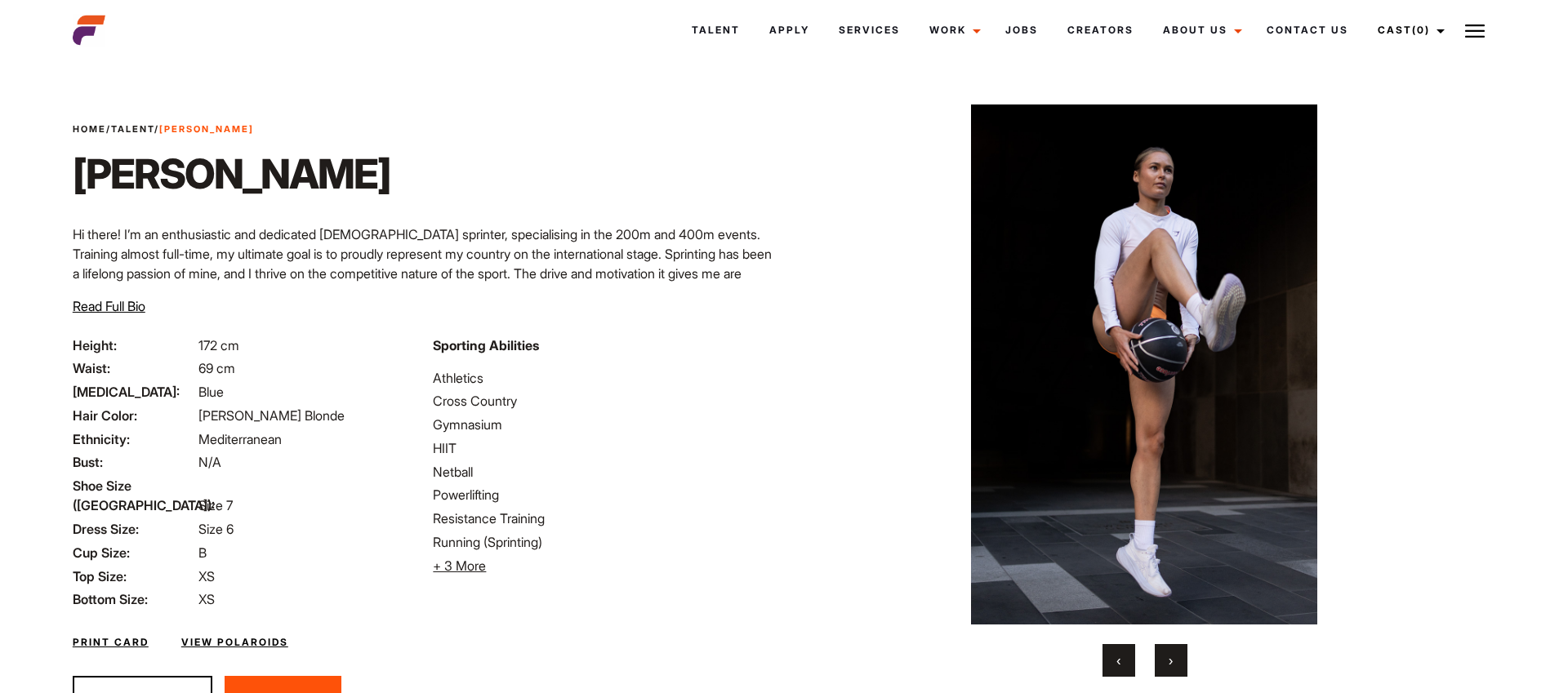
click at [1164, 664] on button "›" at bounding box center [1170, 660] width 32 height 32
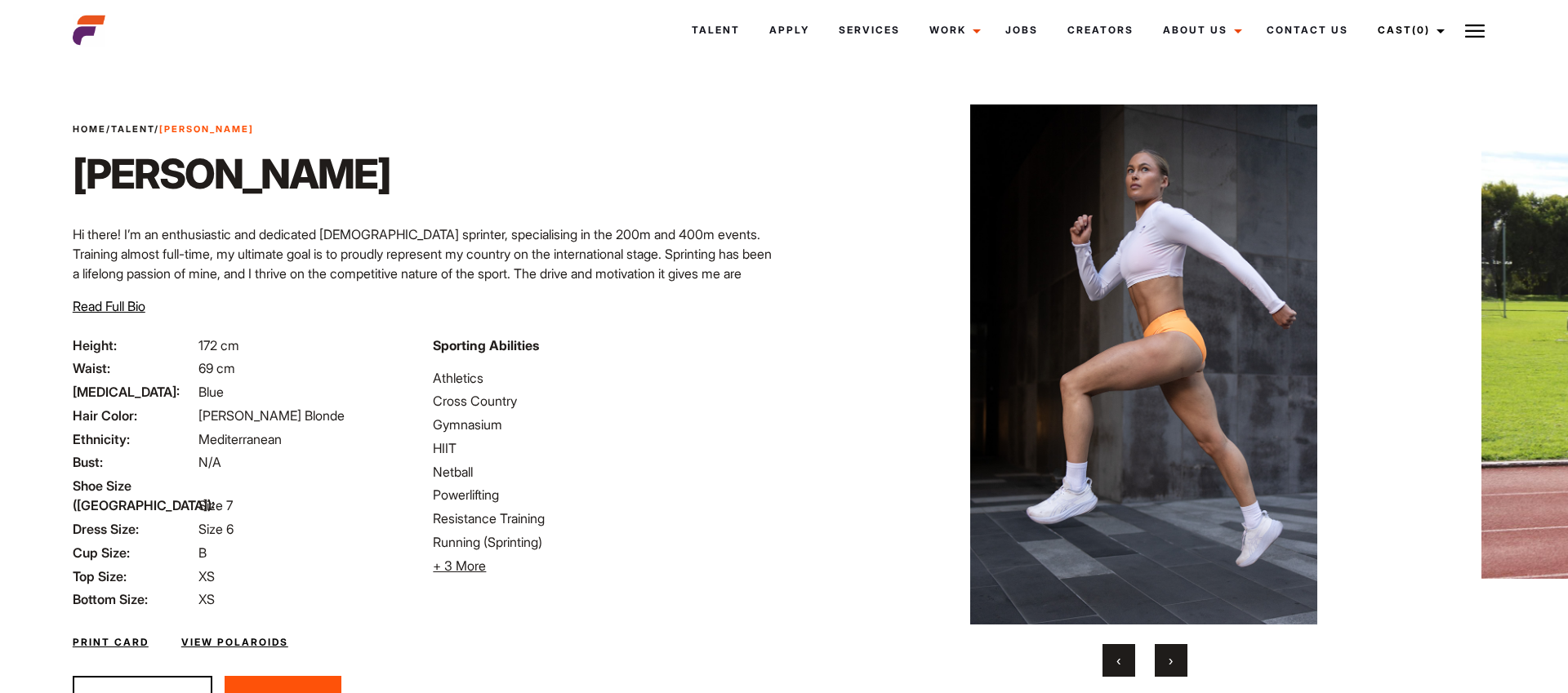
click at [1164, 664] on button "›" at bounding box center [1170, 660] width 32 height 32
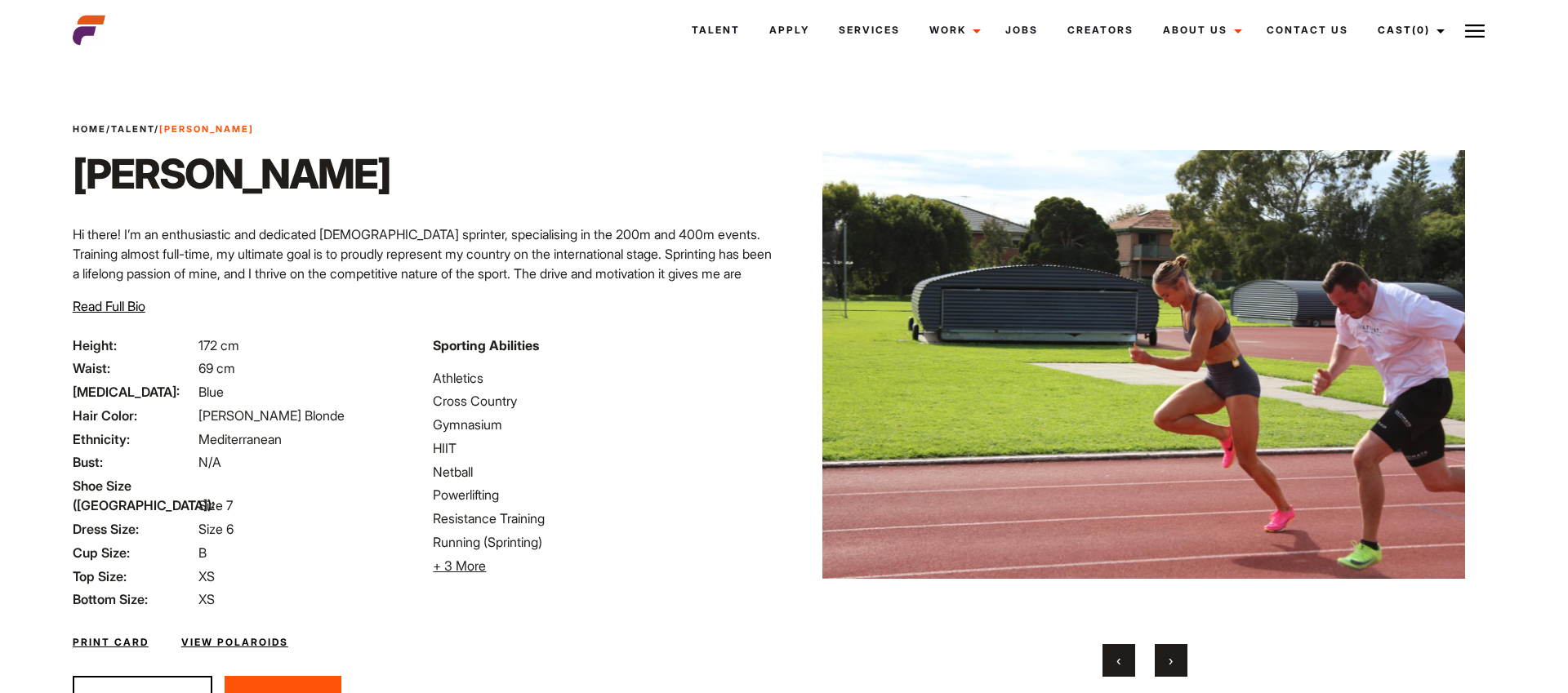
click at [1164, 664] on button "›" at bounding box center [1170, 660] width 32 height 32
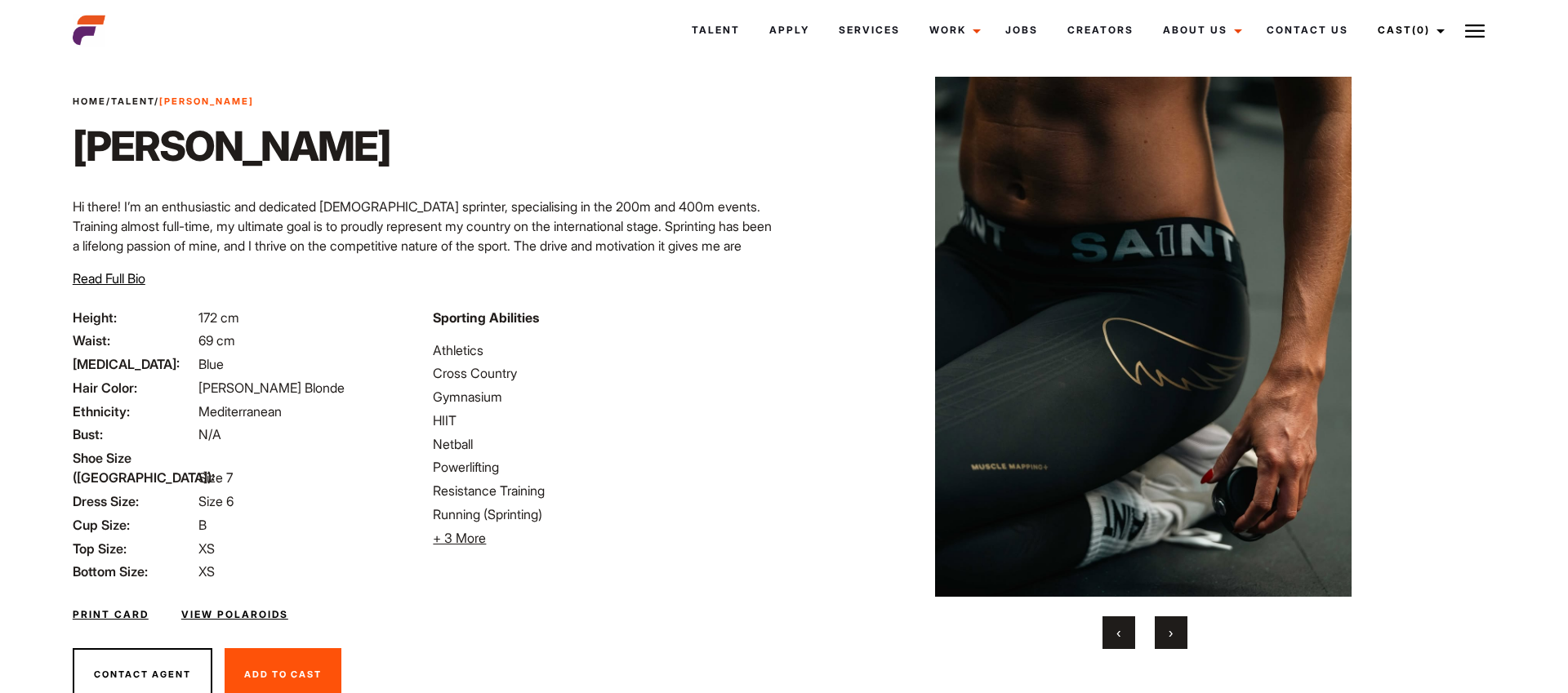
scroll to position [69, 0]
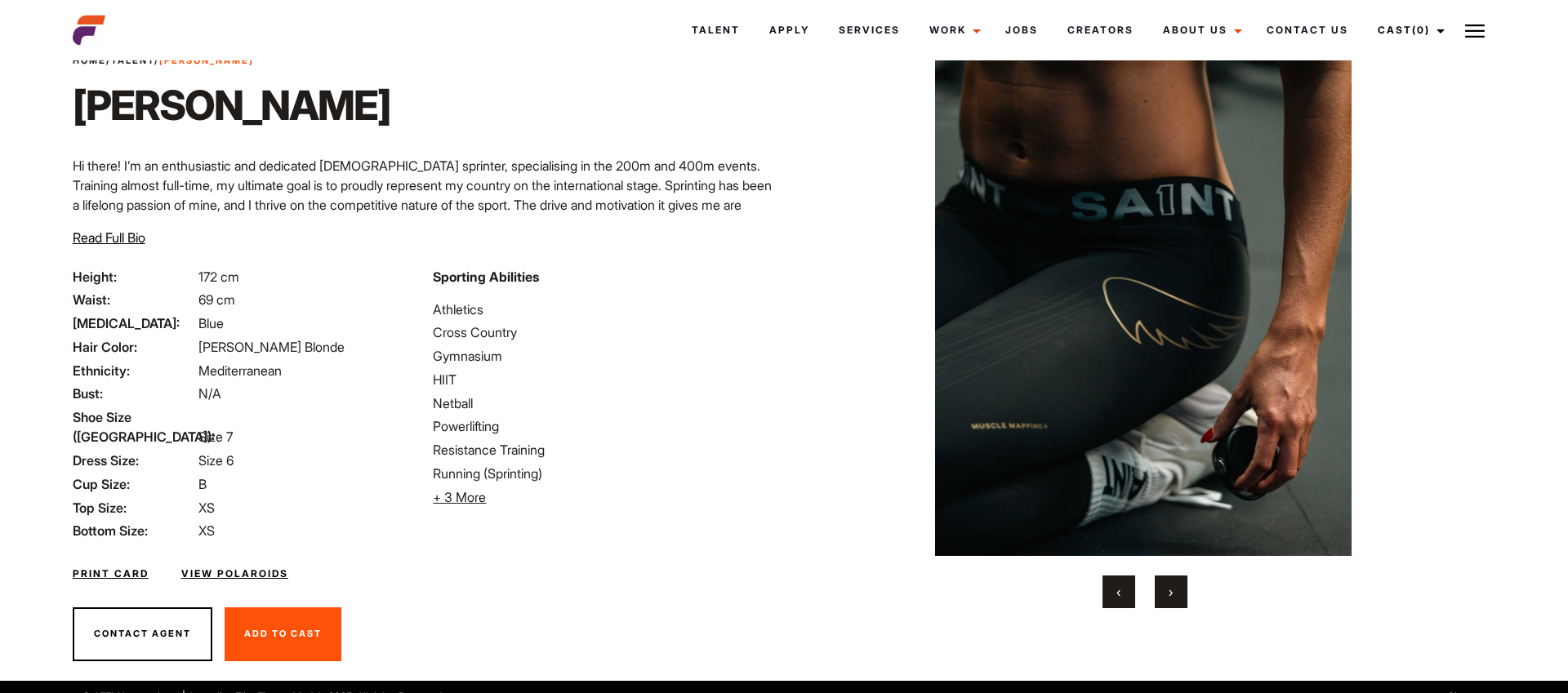
click at [1170, 598] on span "›" at bounding box center [1170, 592] width 4 height 17
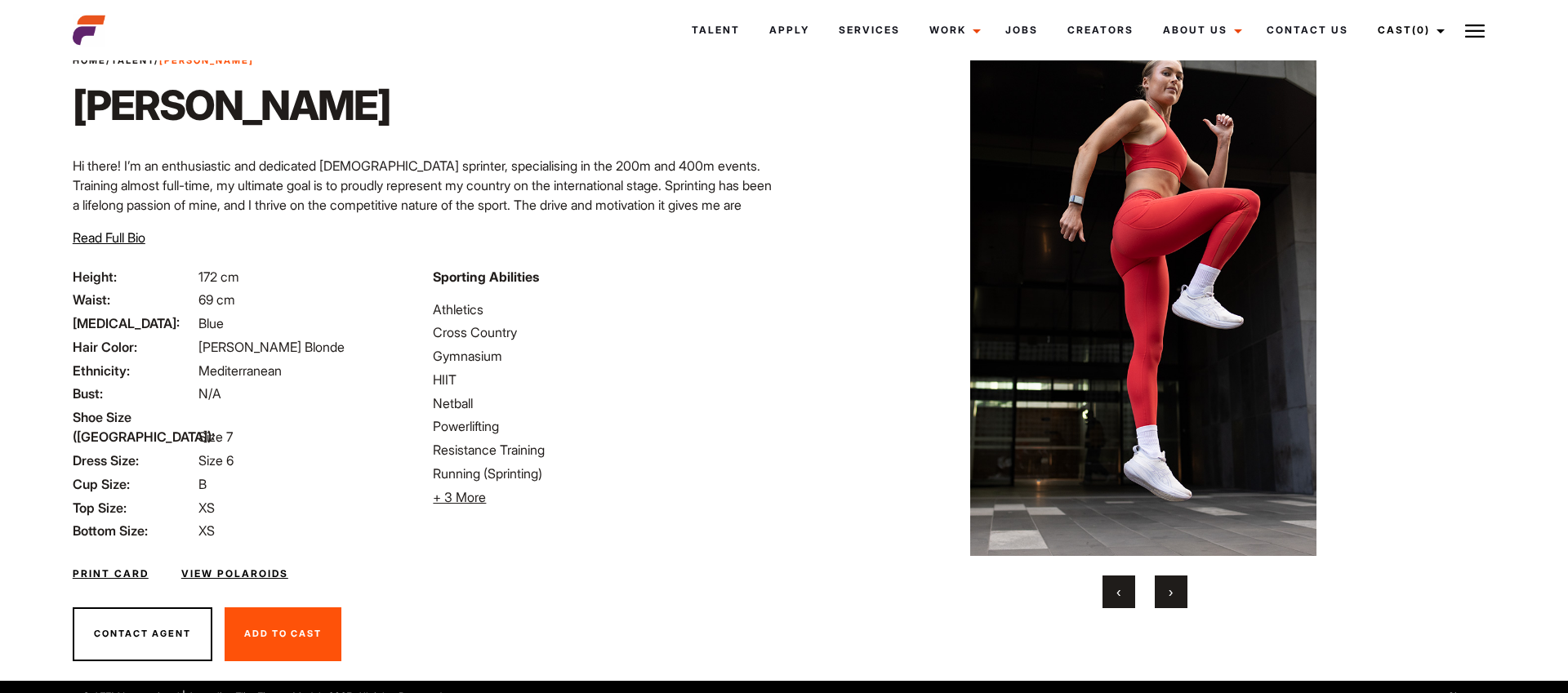
click at [1170, 598] on span "›" at bounding box center [1170, 592] width 4 height 17
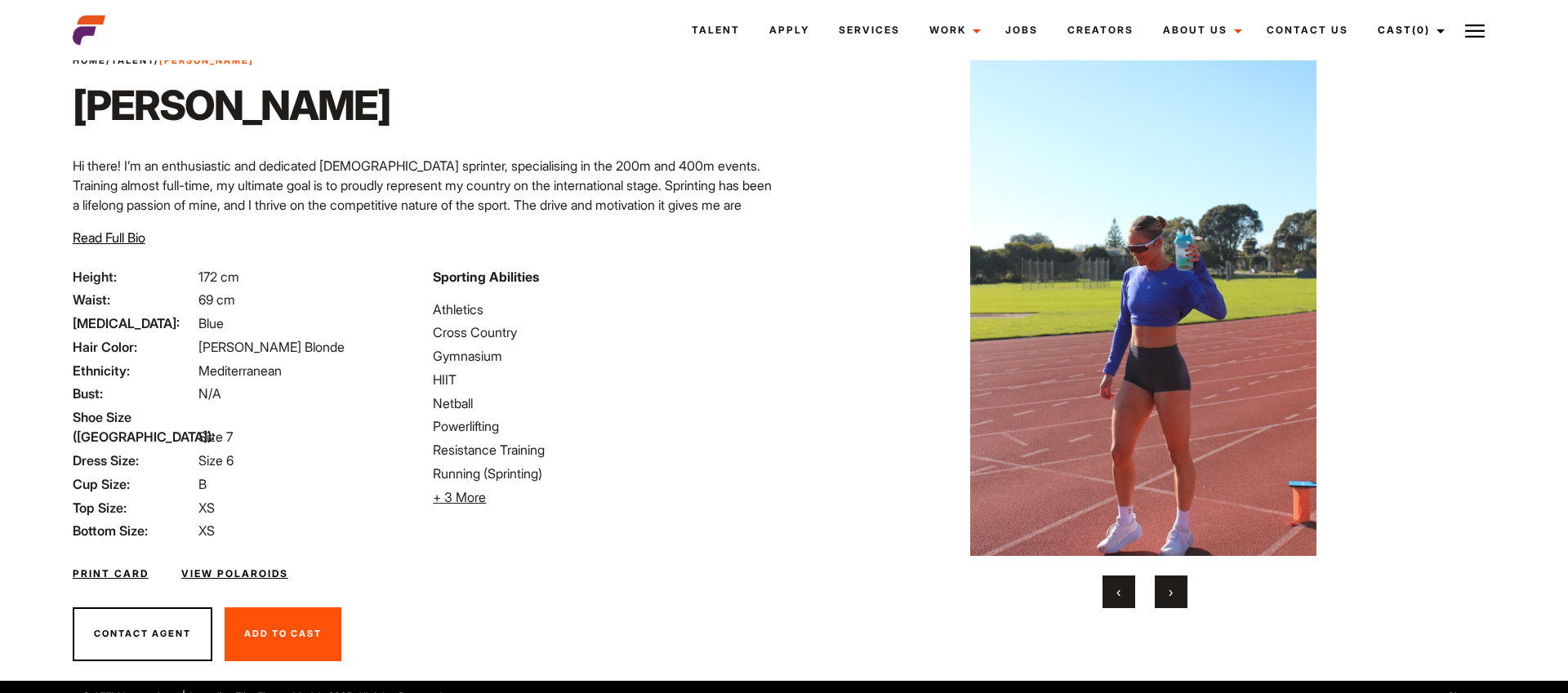
click at [1170, 598] on span "›" at bounding box center [1170, 592] width 4 height 17
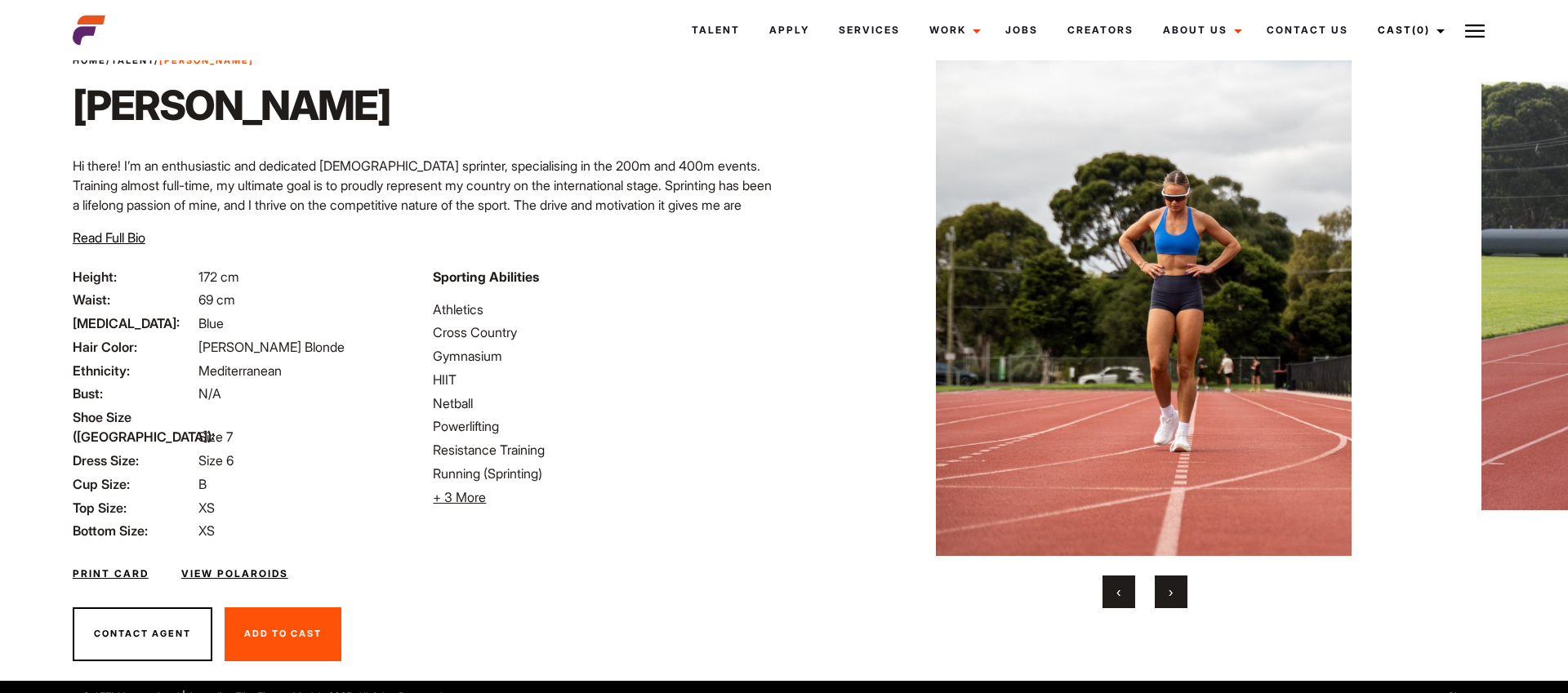
click at [854, 324] on img at bounding box center [1144, 296] width 643 height 521
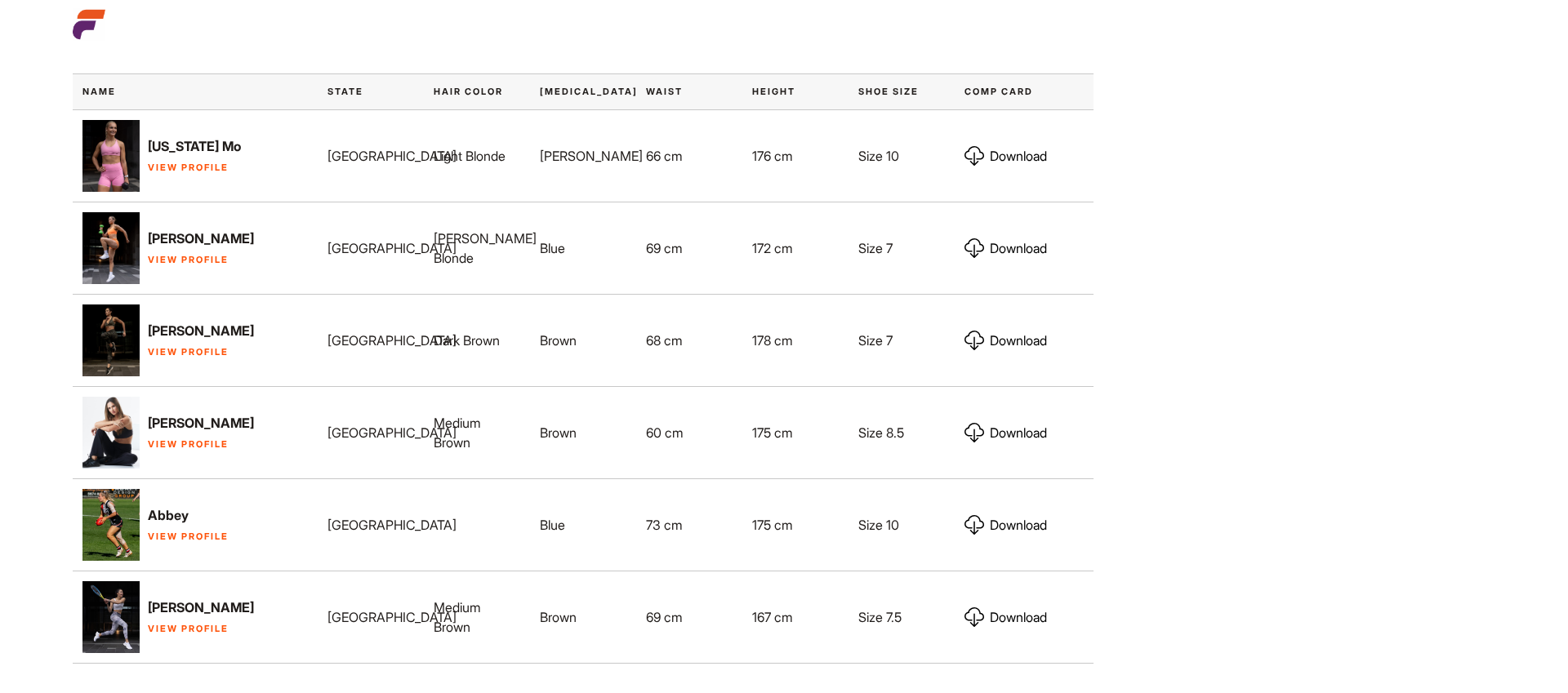
scroll to position [842, 0]
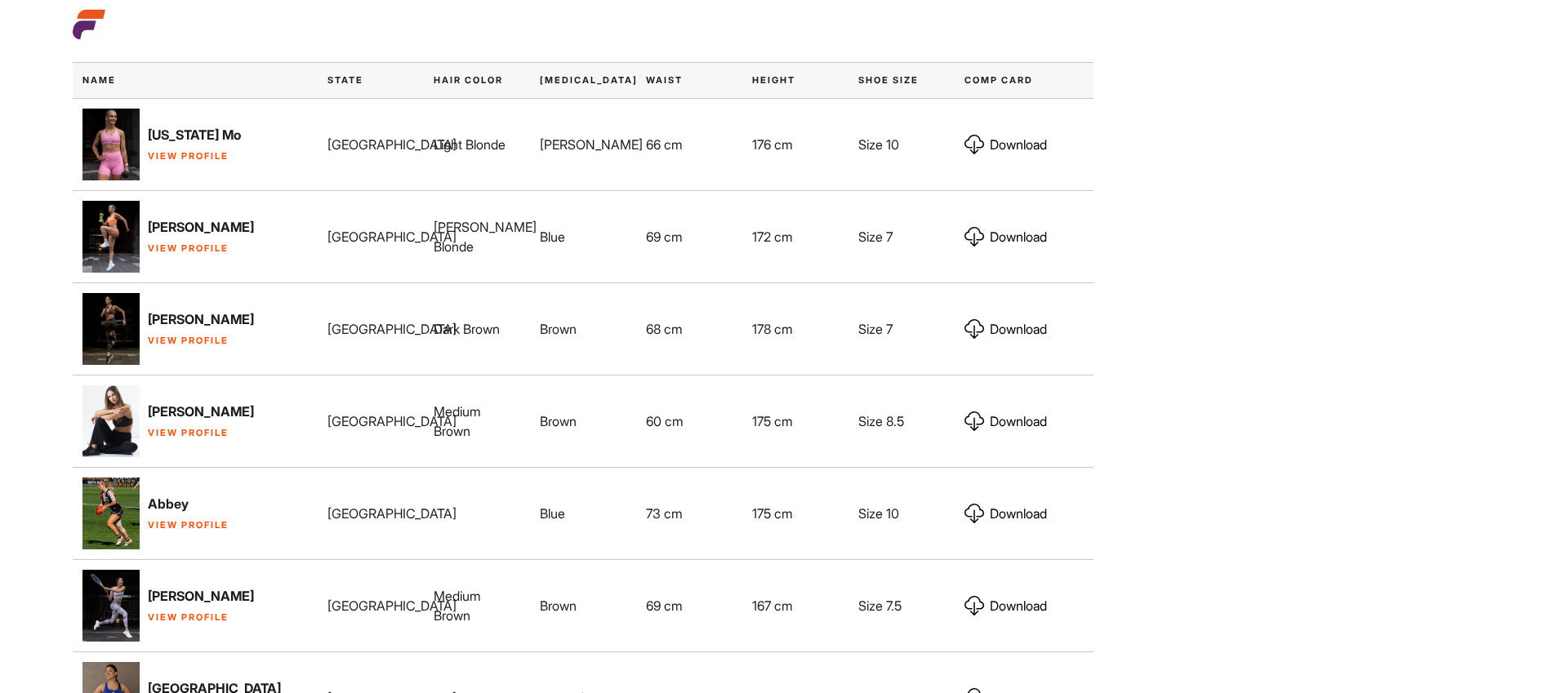
click at [172, 334] on link "View Profile" at bounding box center [188, 340] width 81 height 11
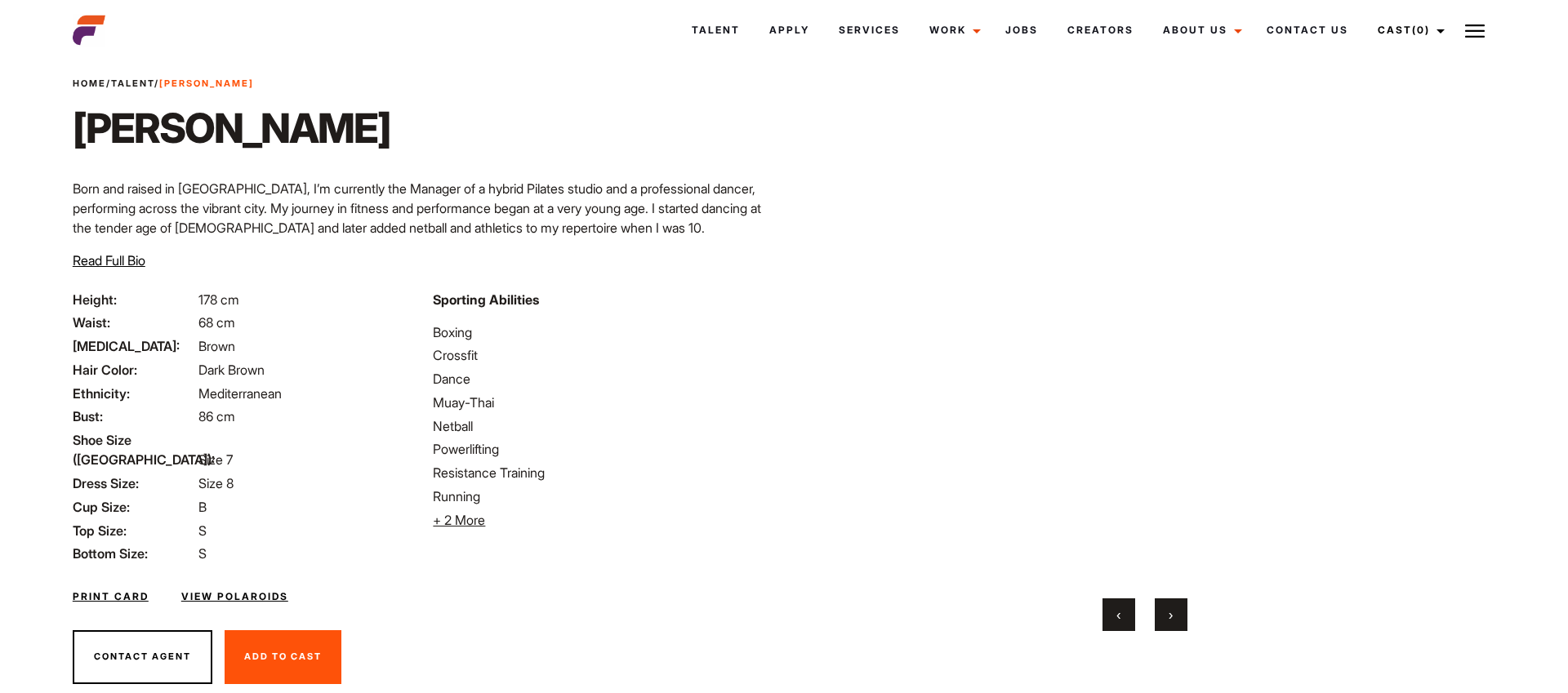
scroll to position [69, 0]
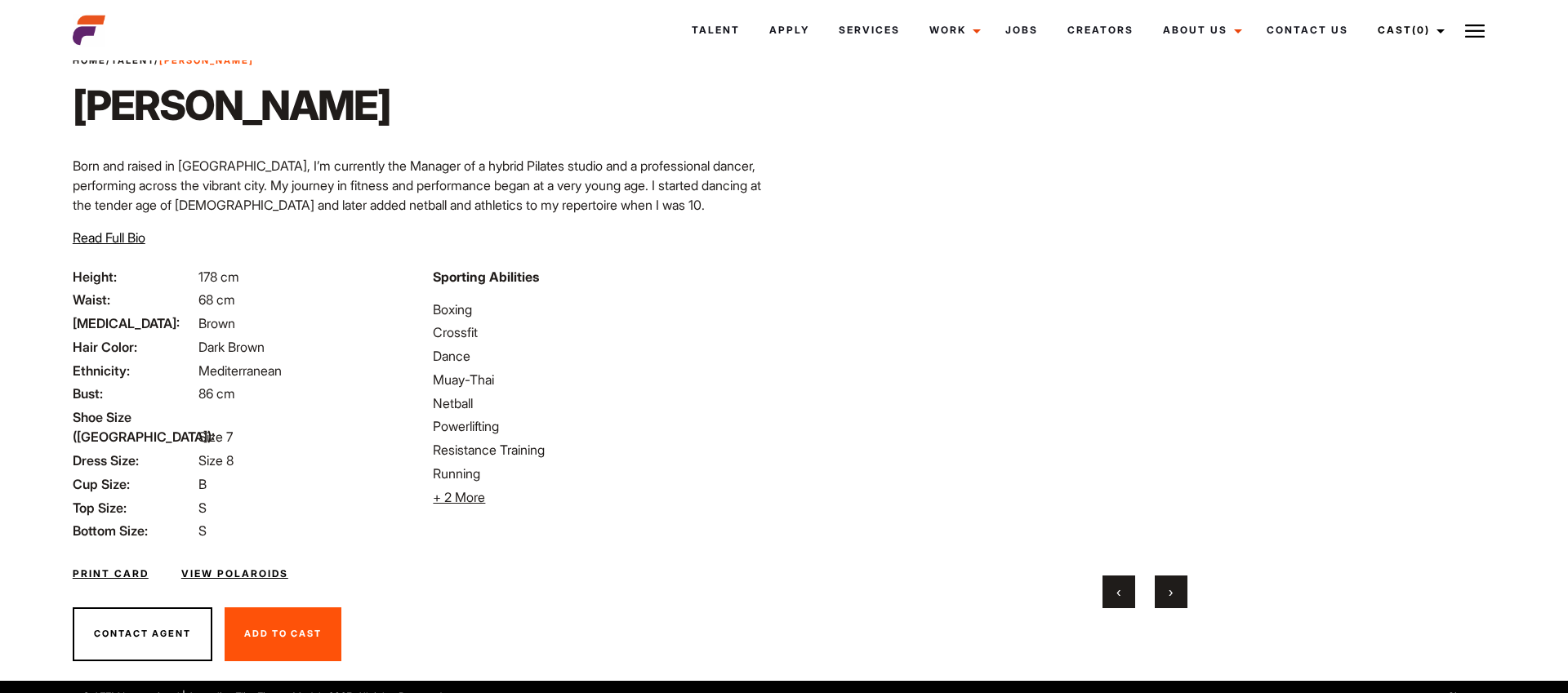
click at [1166, 588] on button "›" at bounding box center [1170, 591] width 32 height 32
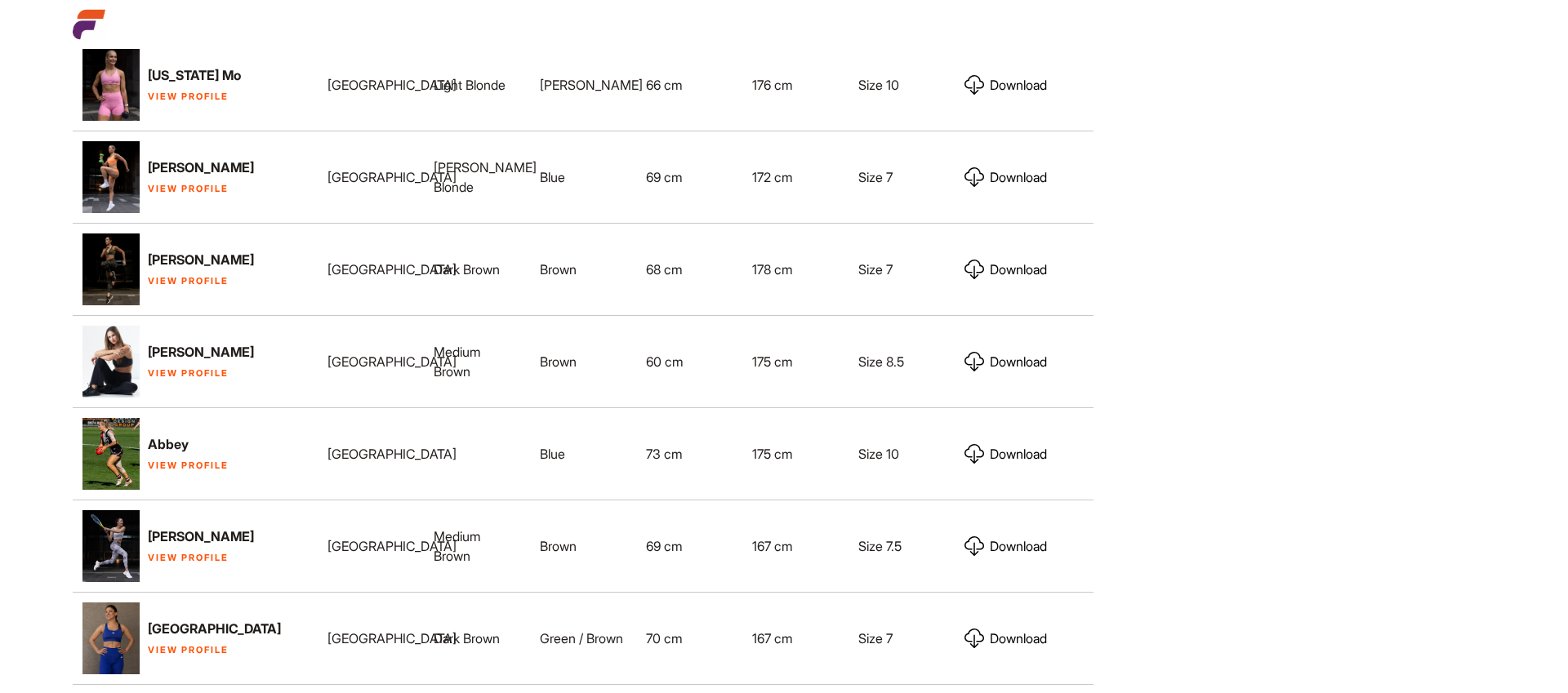
scroll to position [920, 0]
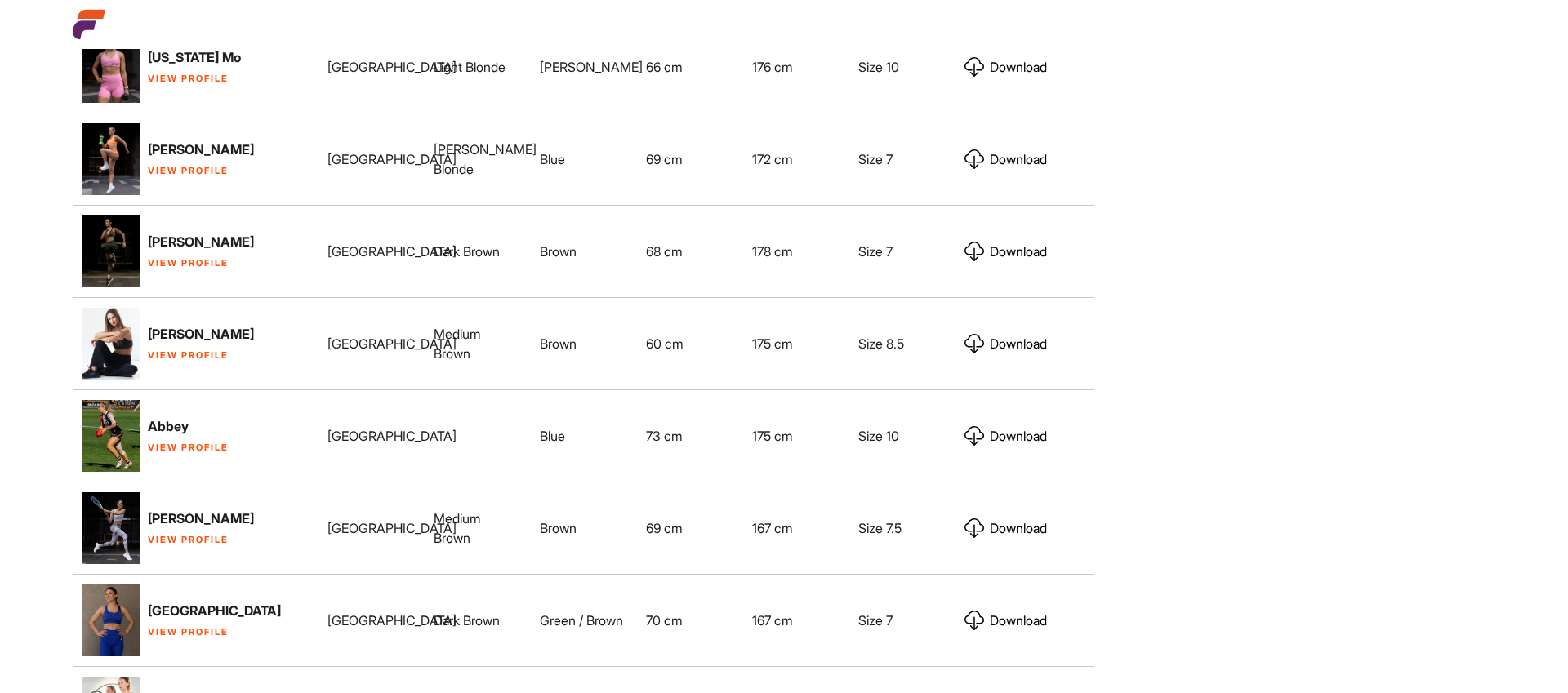
click at [178, 534] on link "View Profile" at bounding box center [188, 539] width 81 height 11
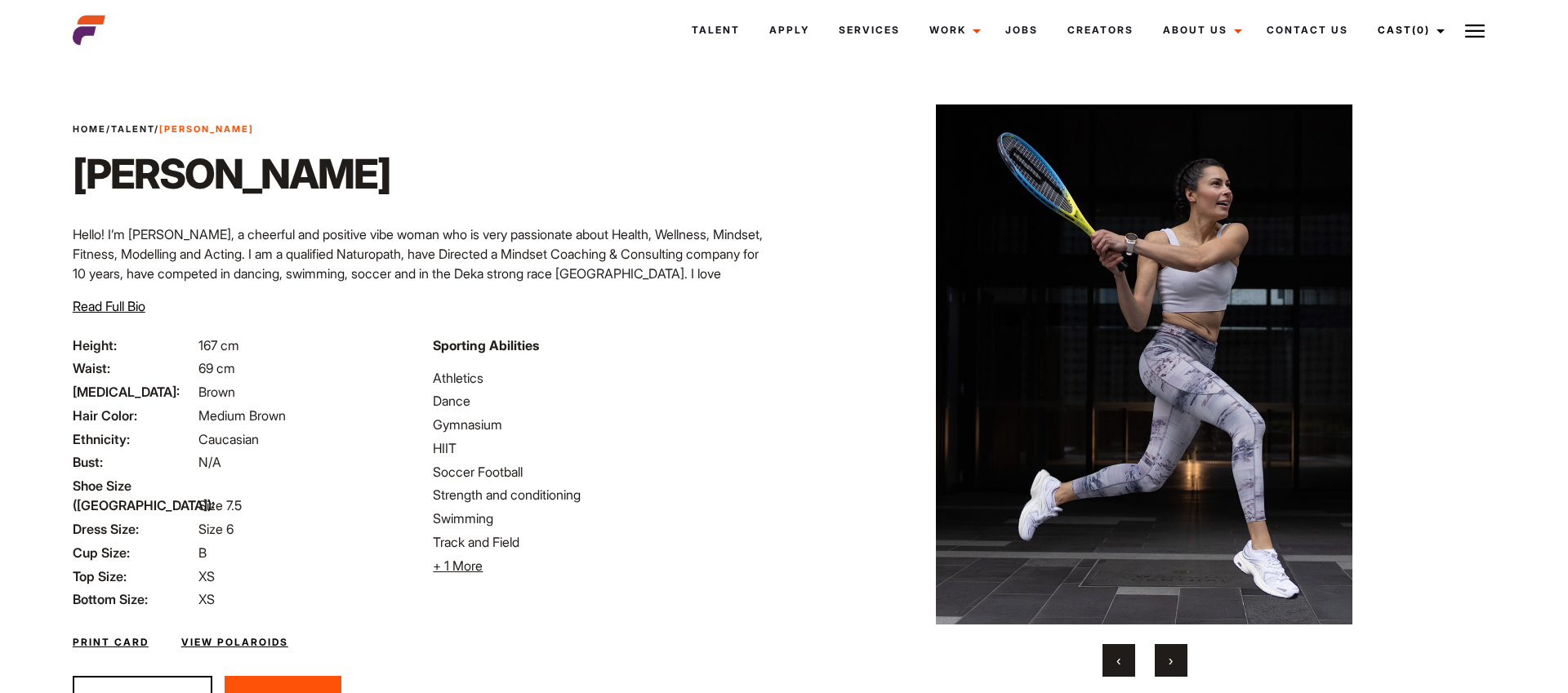
scroll to position [40, 0]
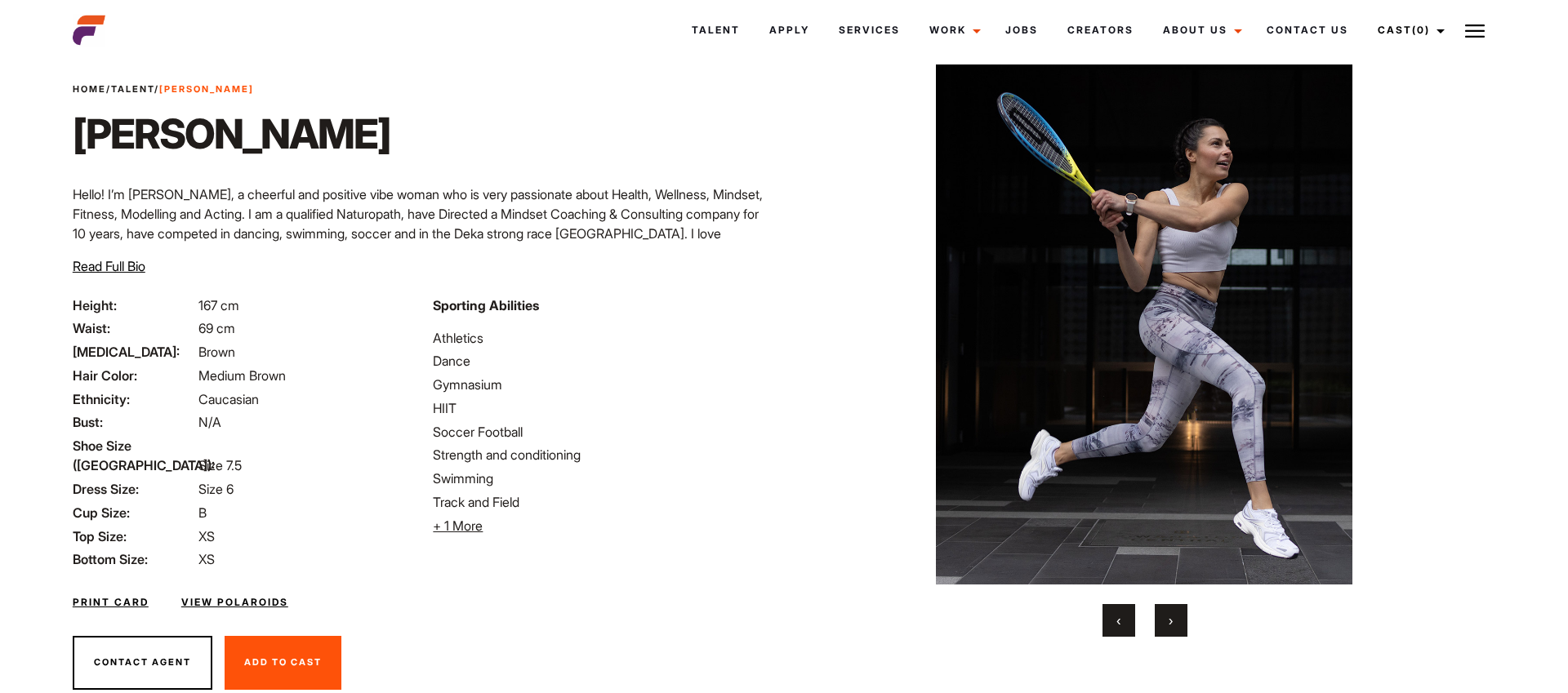
click at [1163, 621] on button "›" at bounding box center [1170, 620] width 32 height 32
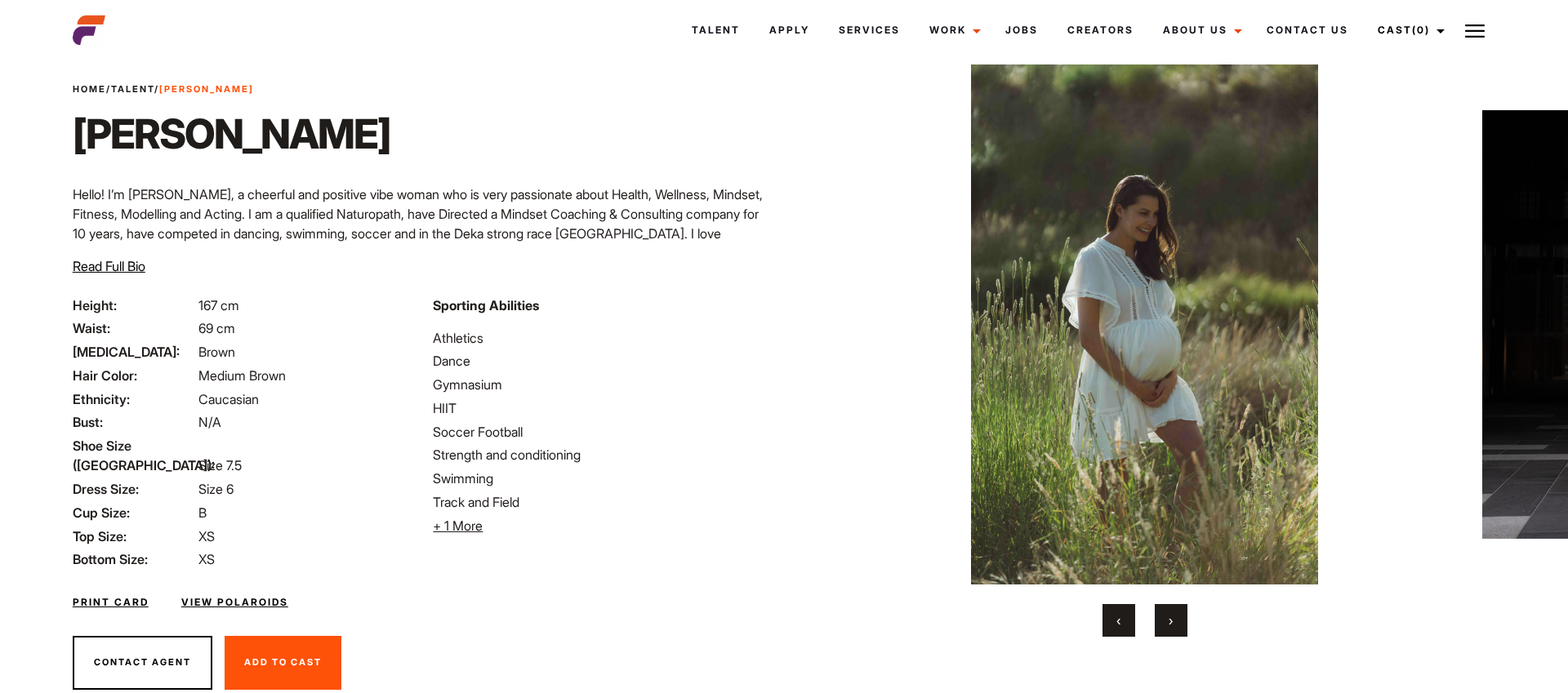
click at [1163, 621] on button "›" at bounding box center [1170, 620] width 32 height 32
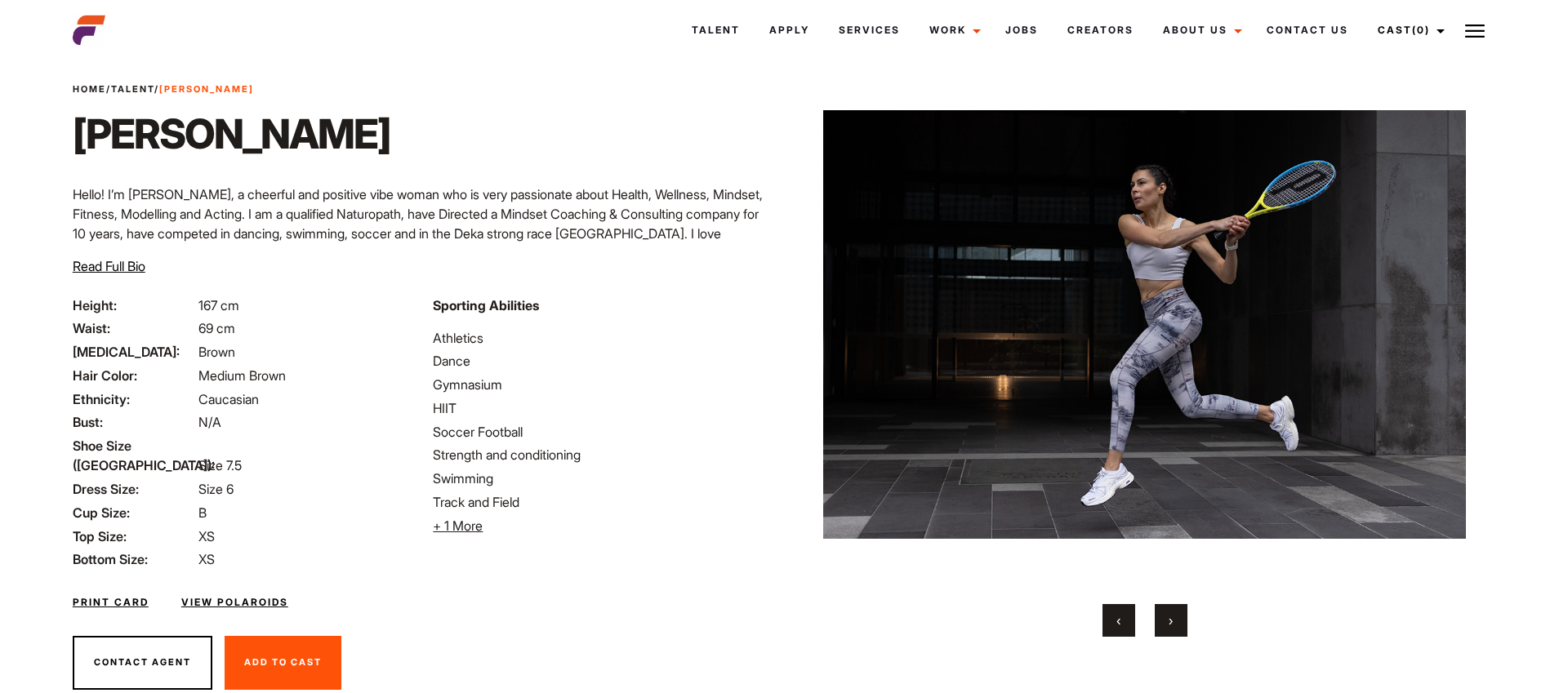
click at [1163, 621] on button "›" at bounding box center [1170, 620] width 32 height 32
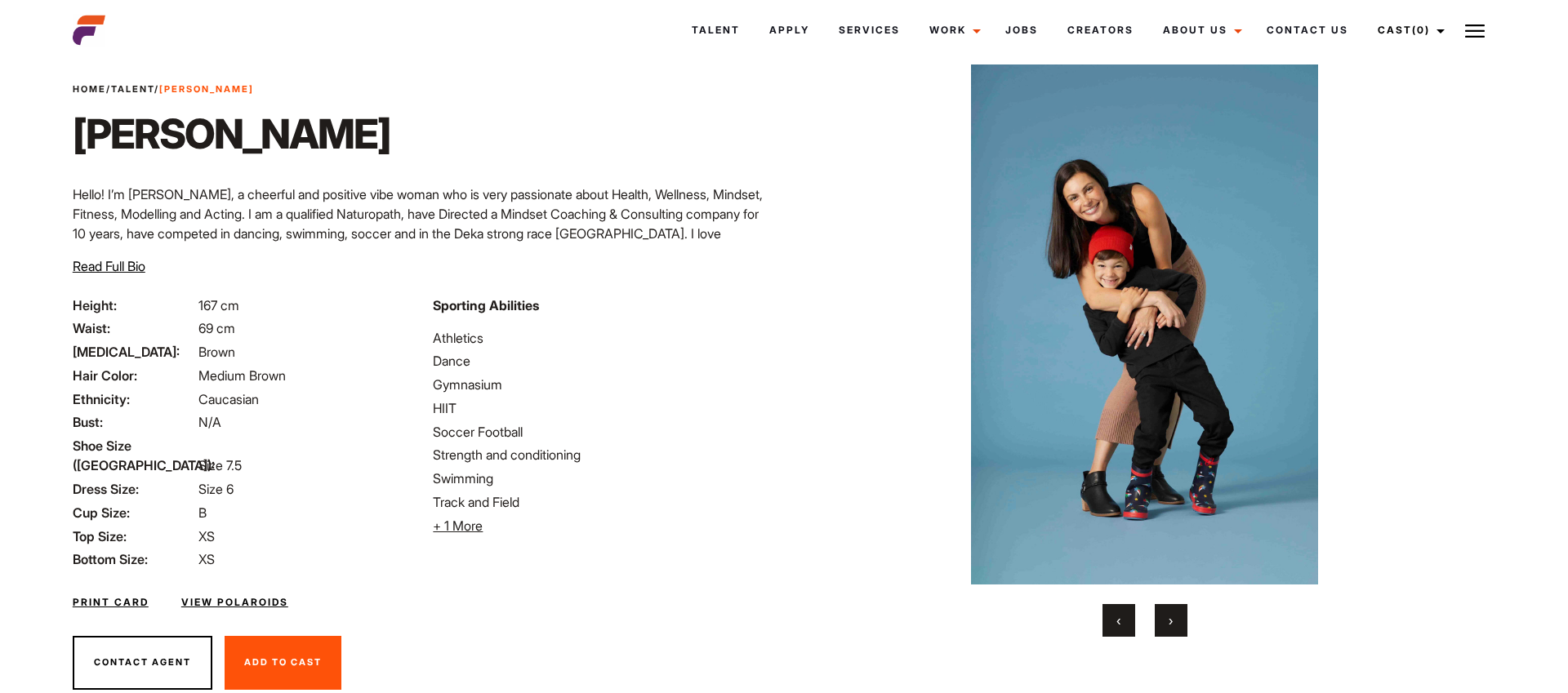
click at [1163, 621] on button "›" at bounding box center [1170, 620] width 32 height 32
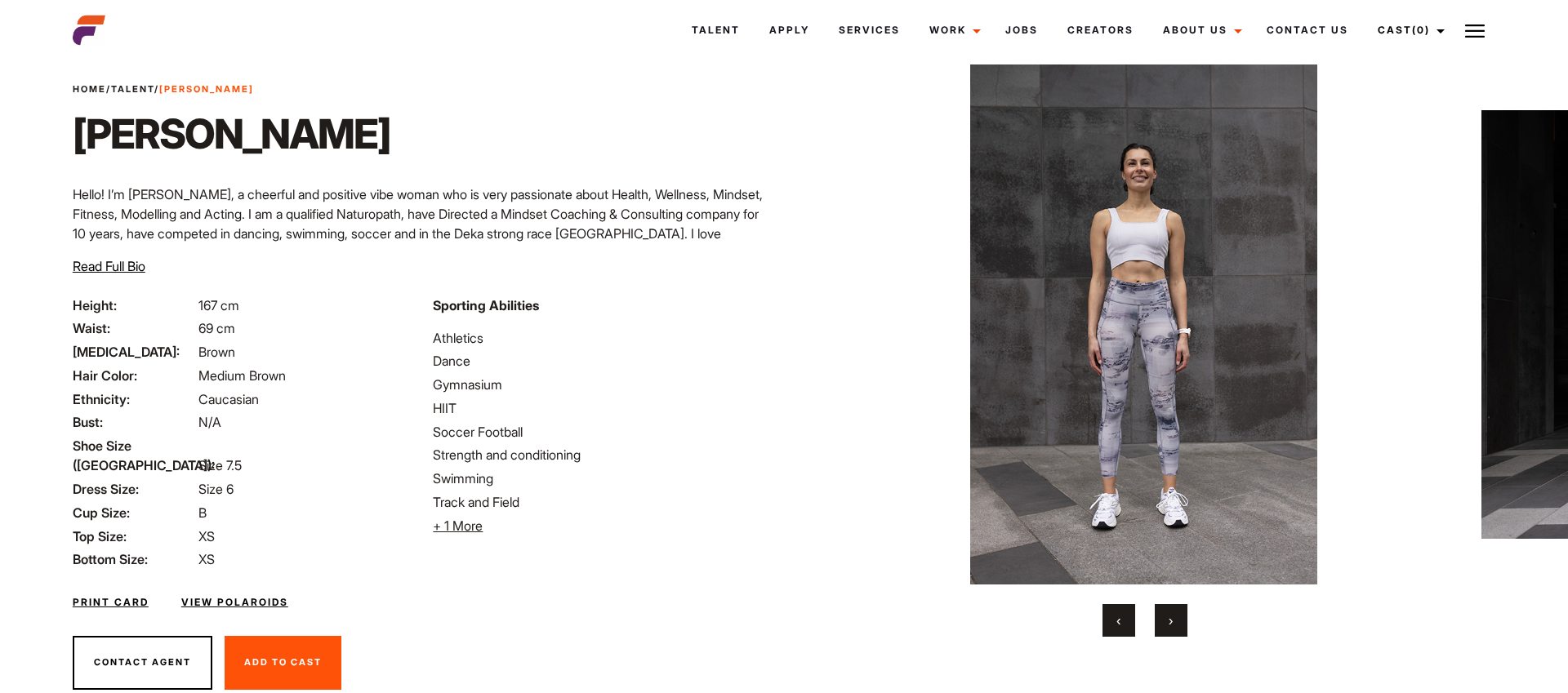
click at [1163, 621] on button "›" at bounding box center [1170, 620] width 32 height 32
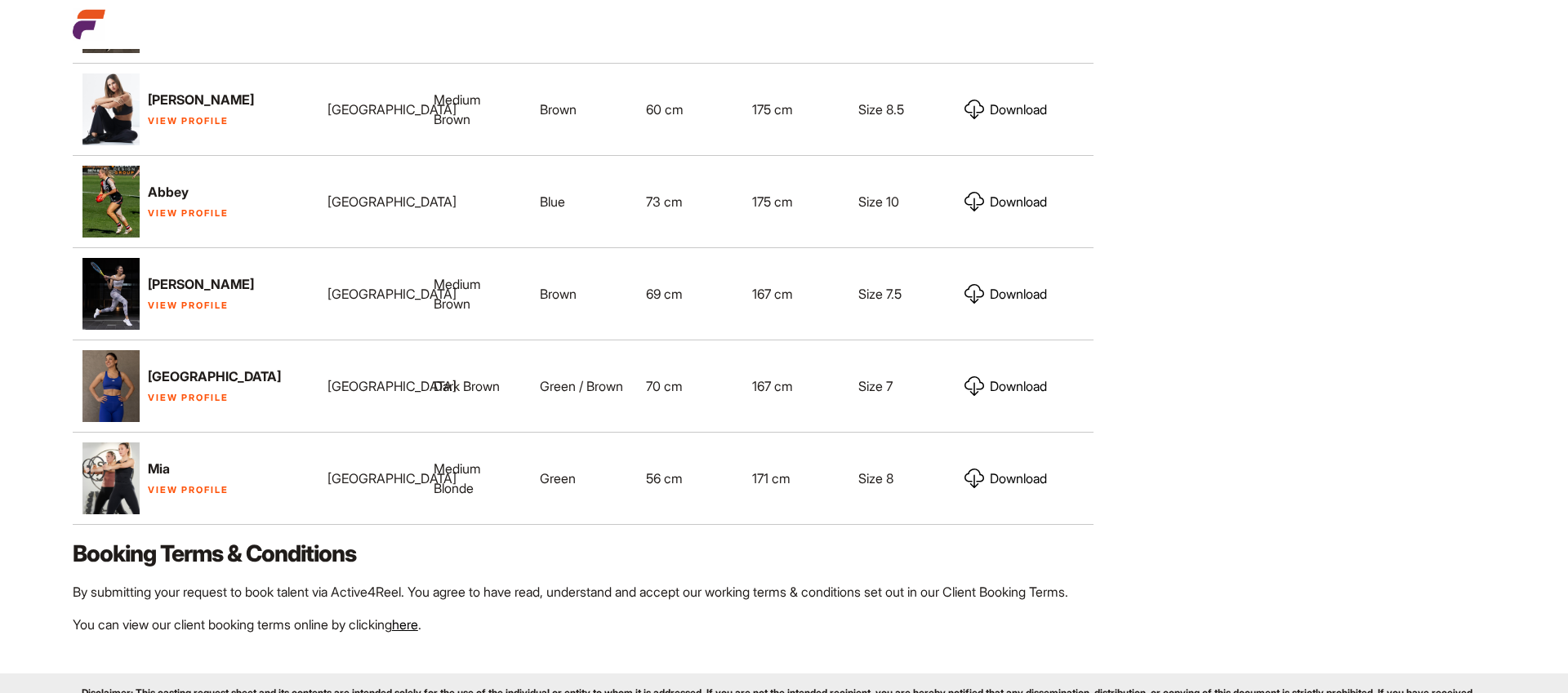
scroll to position [1155, 0]
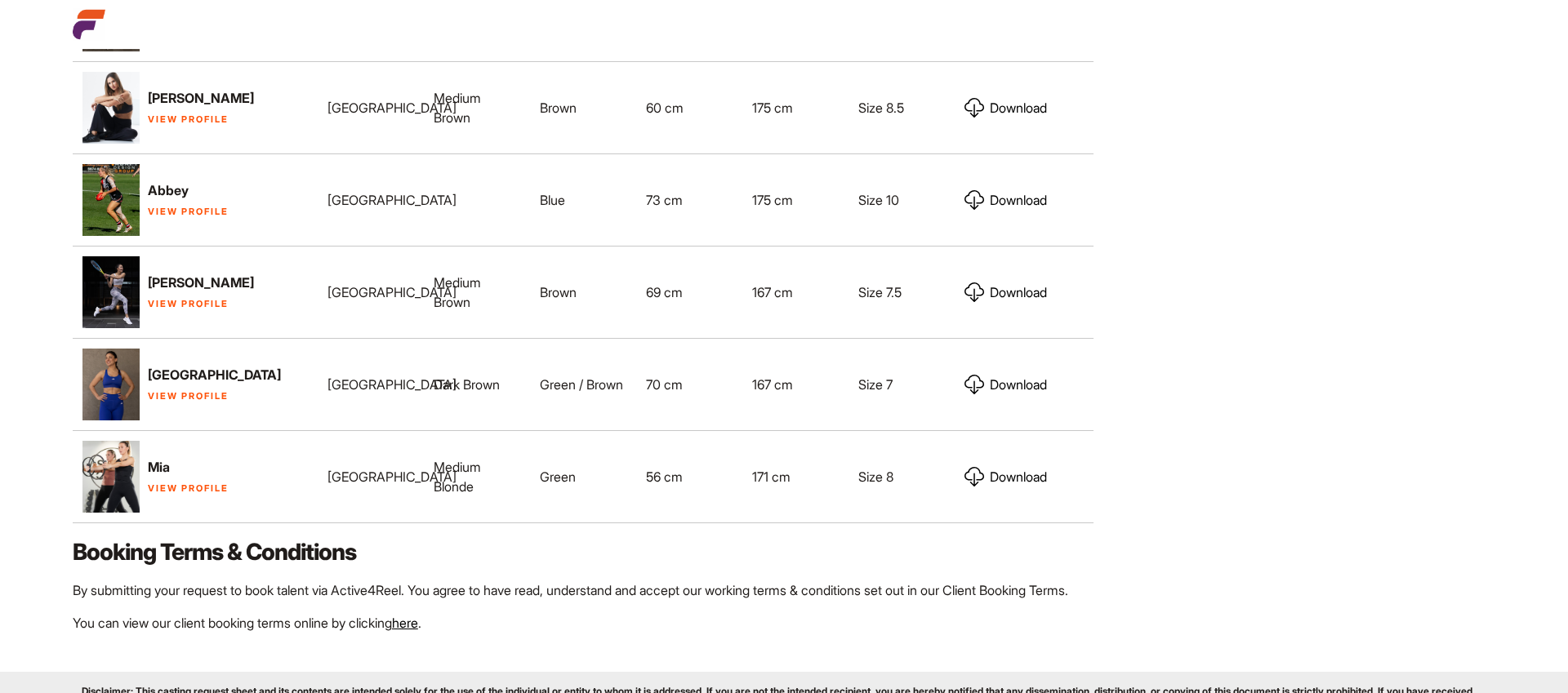
click at [183, 483] on link "View Profile" at bounding box center [188, 488] width 81 height 11
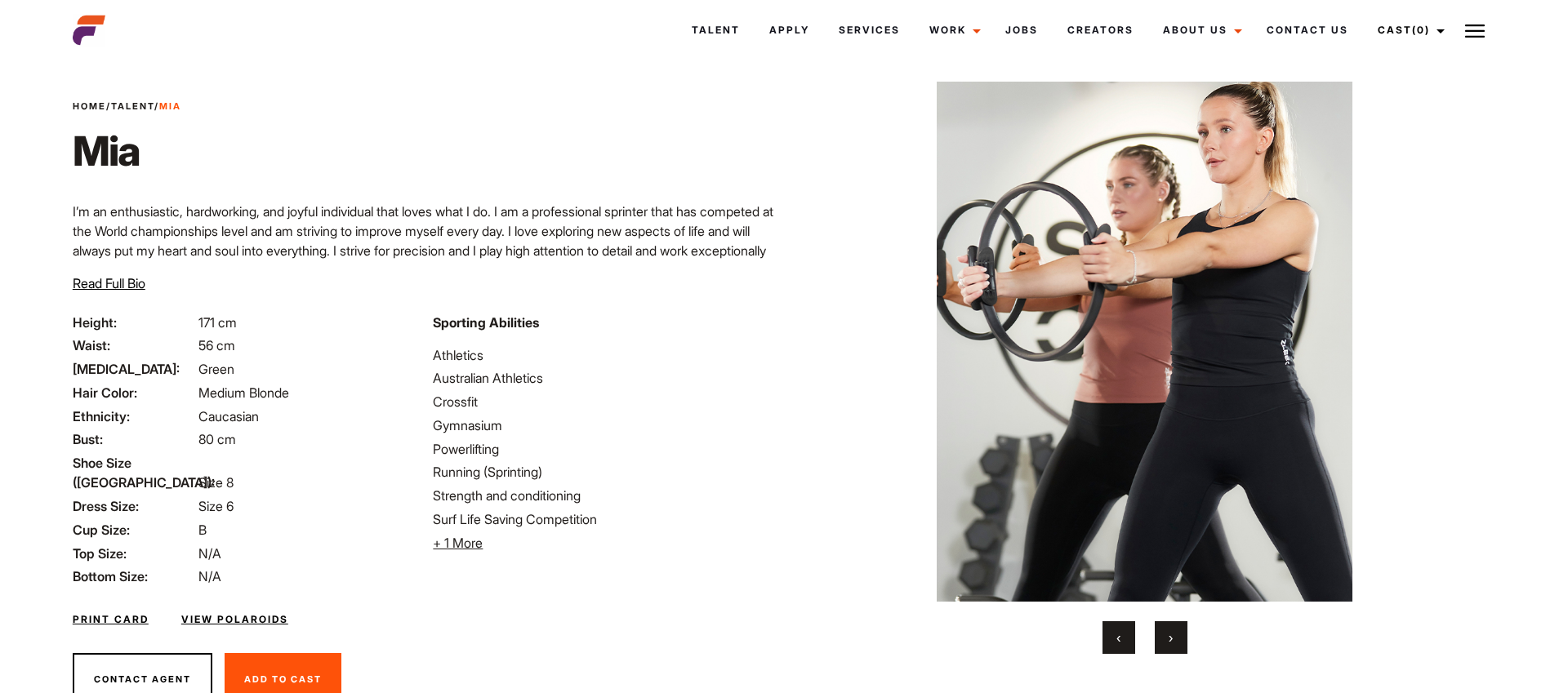
scroll to position [40, 0]
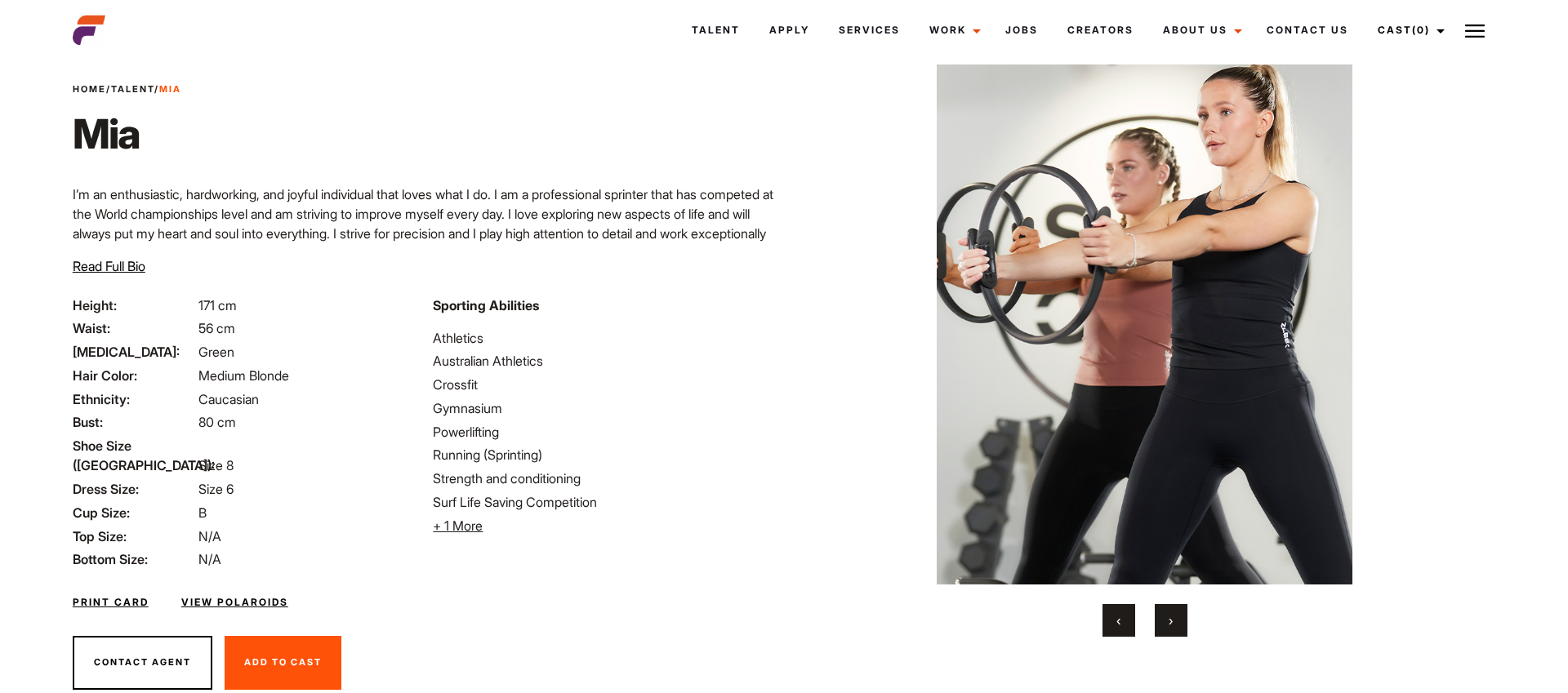
click at [1178, 616] on button "›" at bounding box center [1170, 620] width 32 height 32
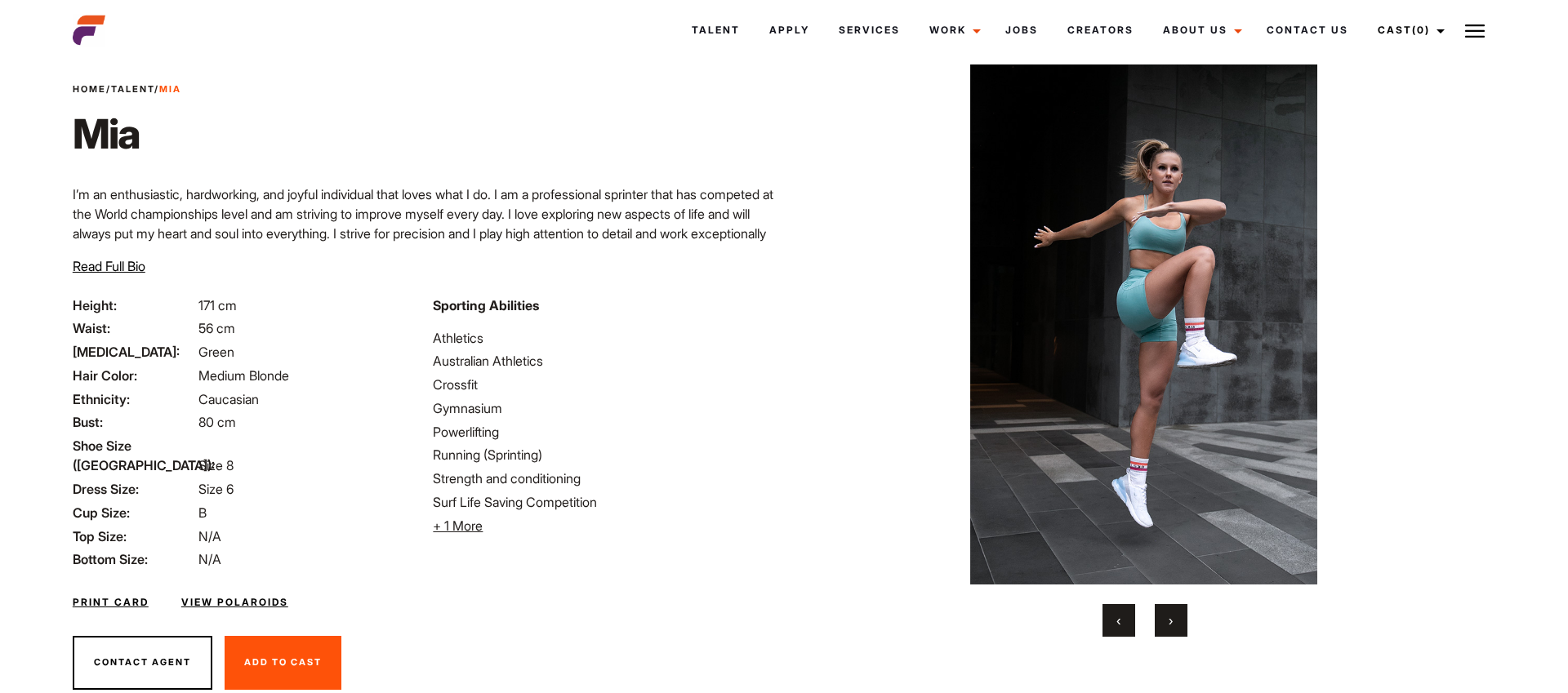
click at [1178, 616] on button "›" at bounding box center [1170, 620] width 32 height 32
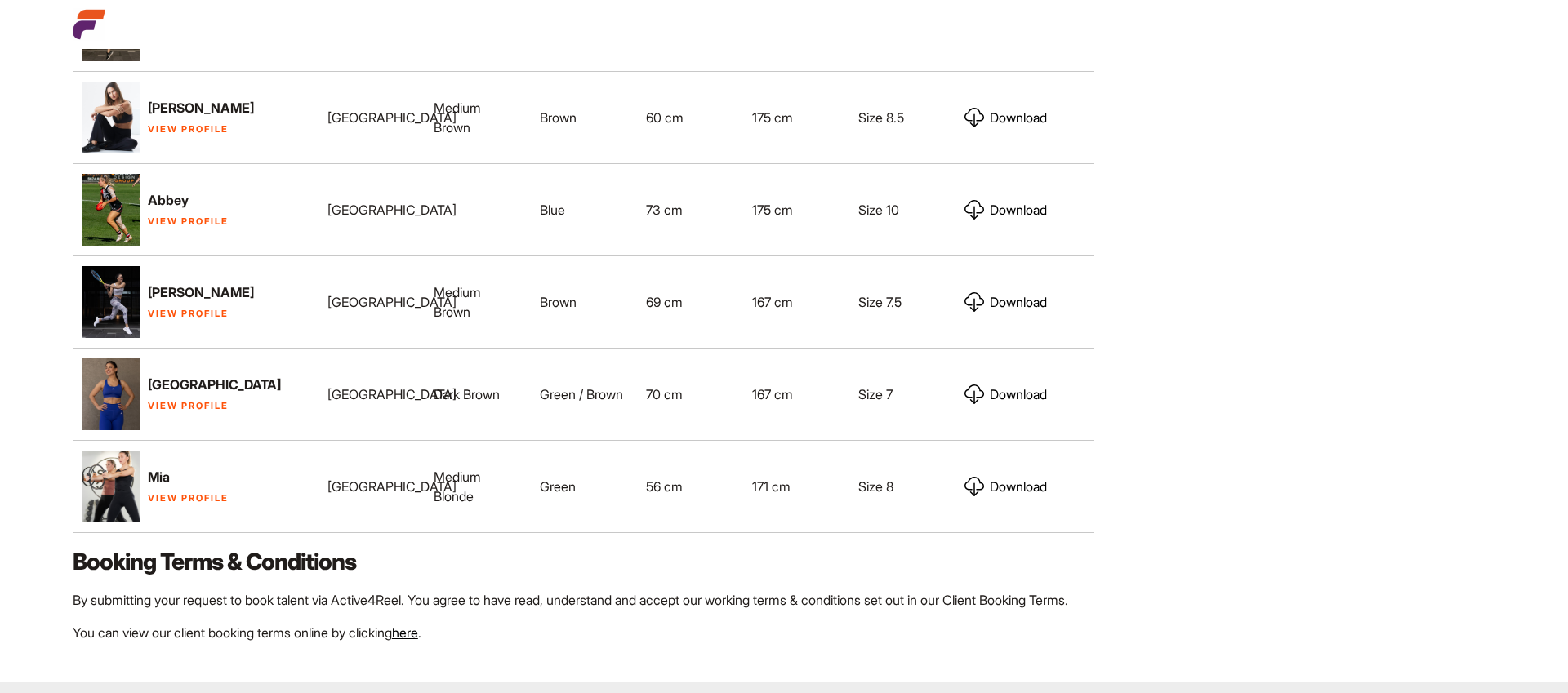
scroll to position [1155, 0]
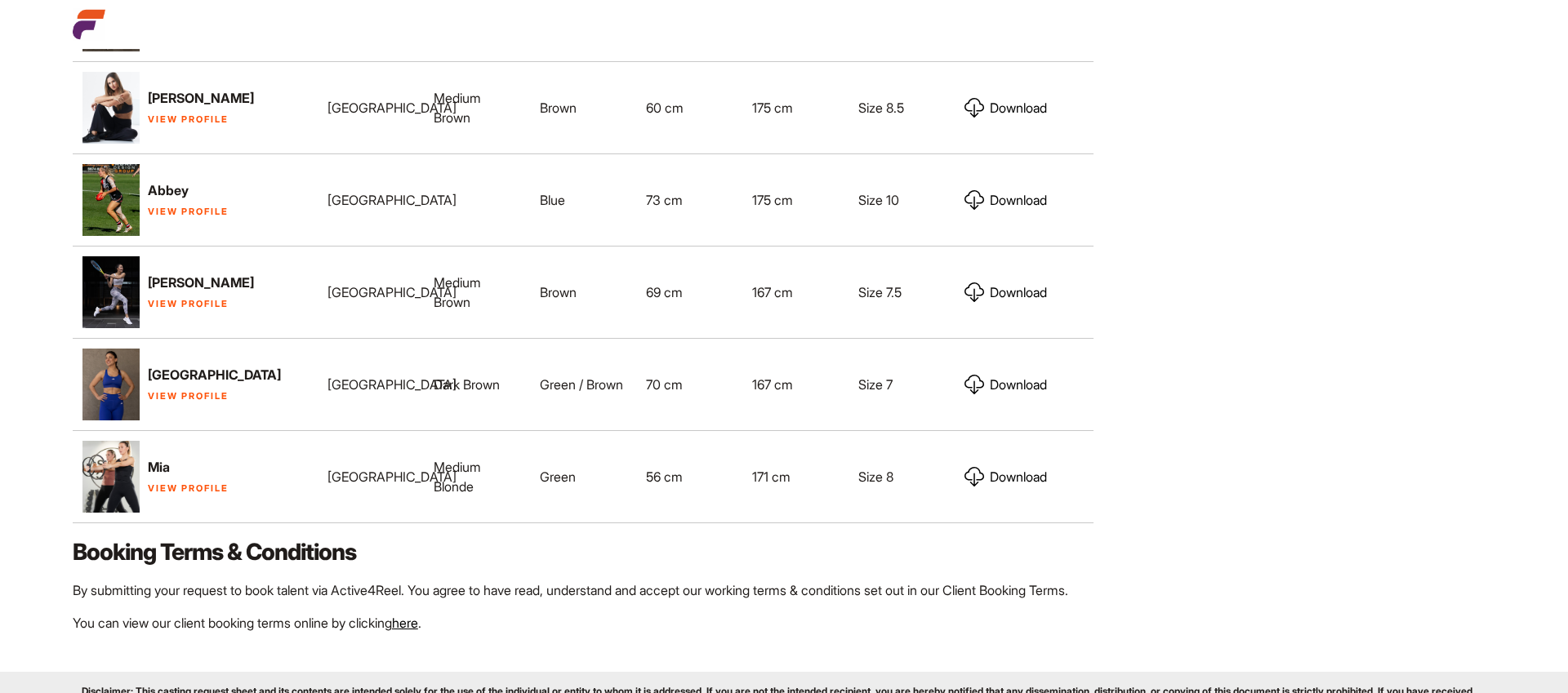
click at [196, 390] on link "View Profile" at bounding box center [188, 396] width 81 height 11
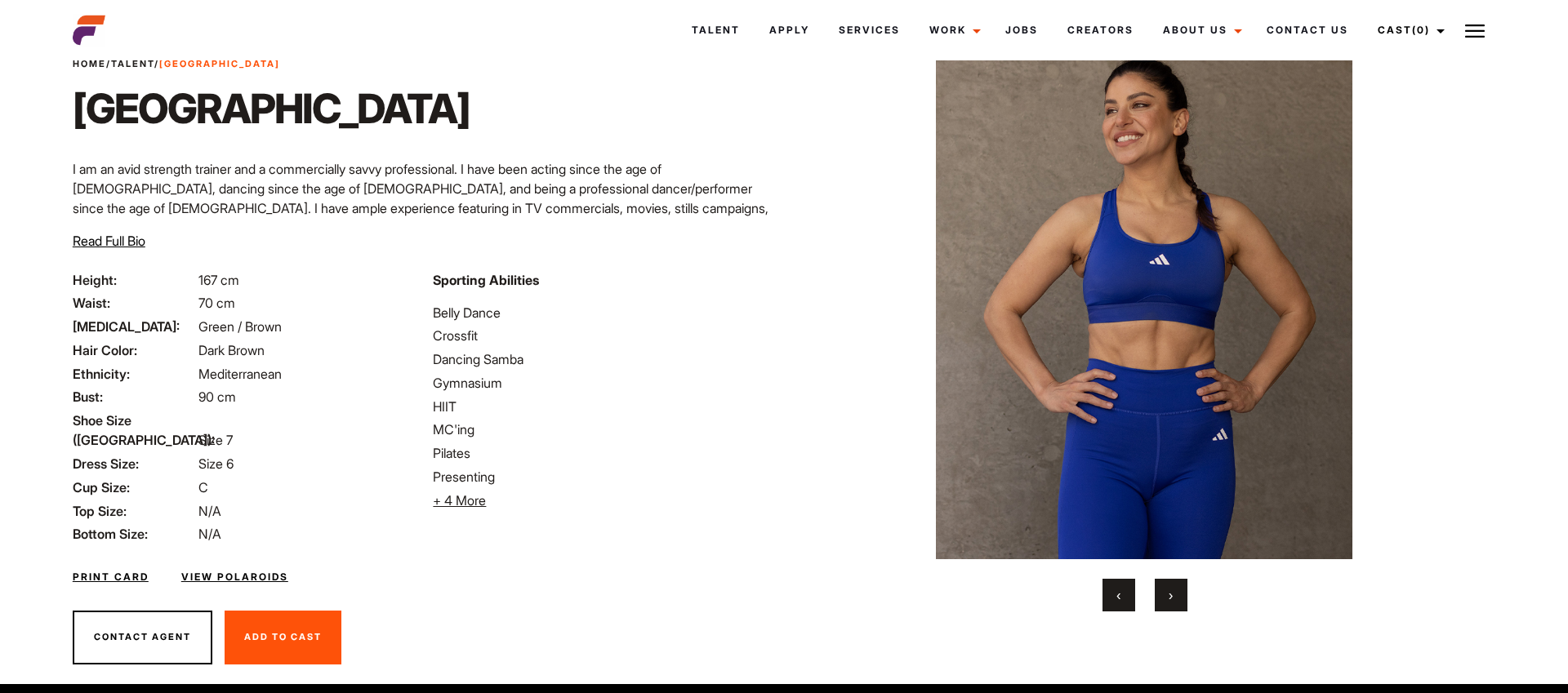
scroll to position [66, 0]
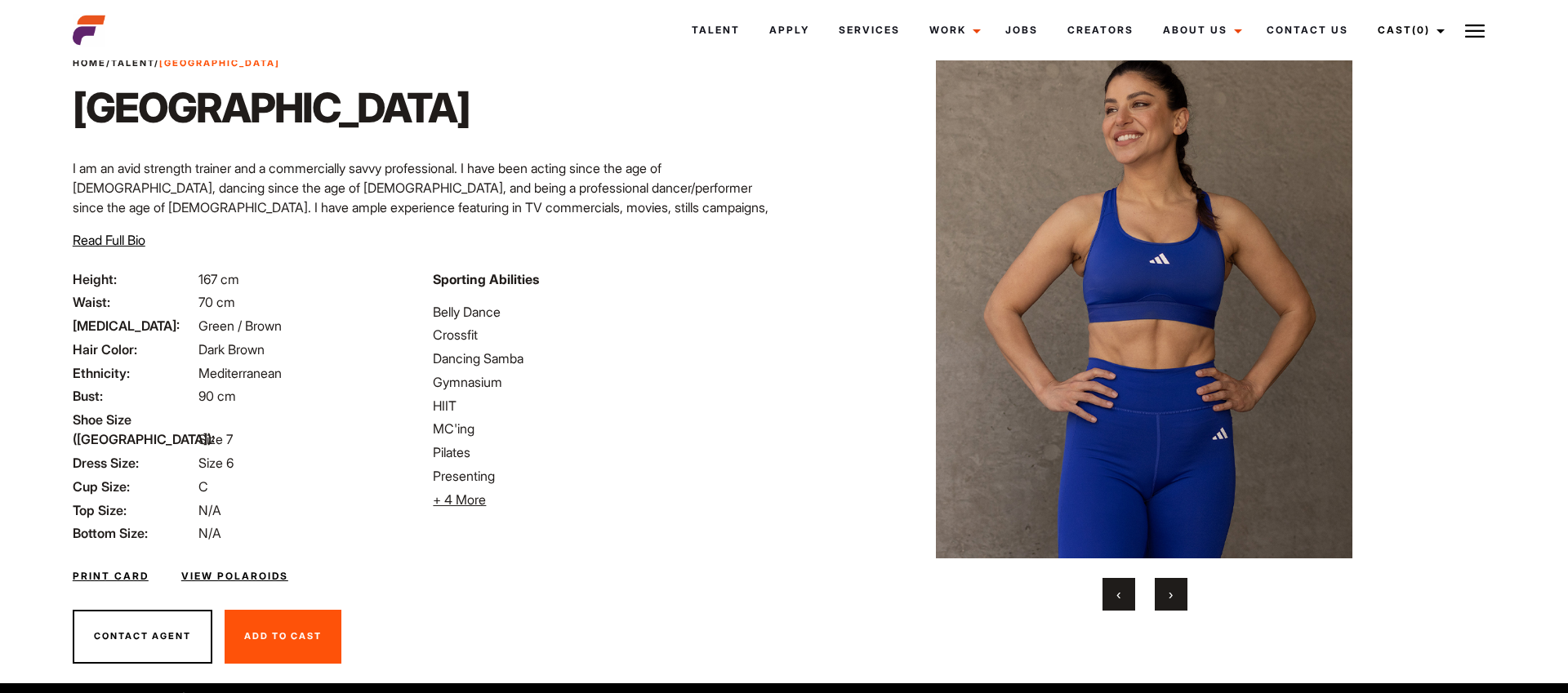
click at [1178, 589] on button "›" at bounding box center [1170, 594] width 32 height 32
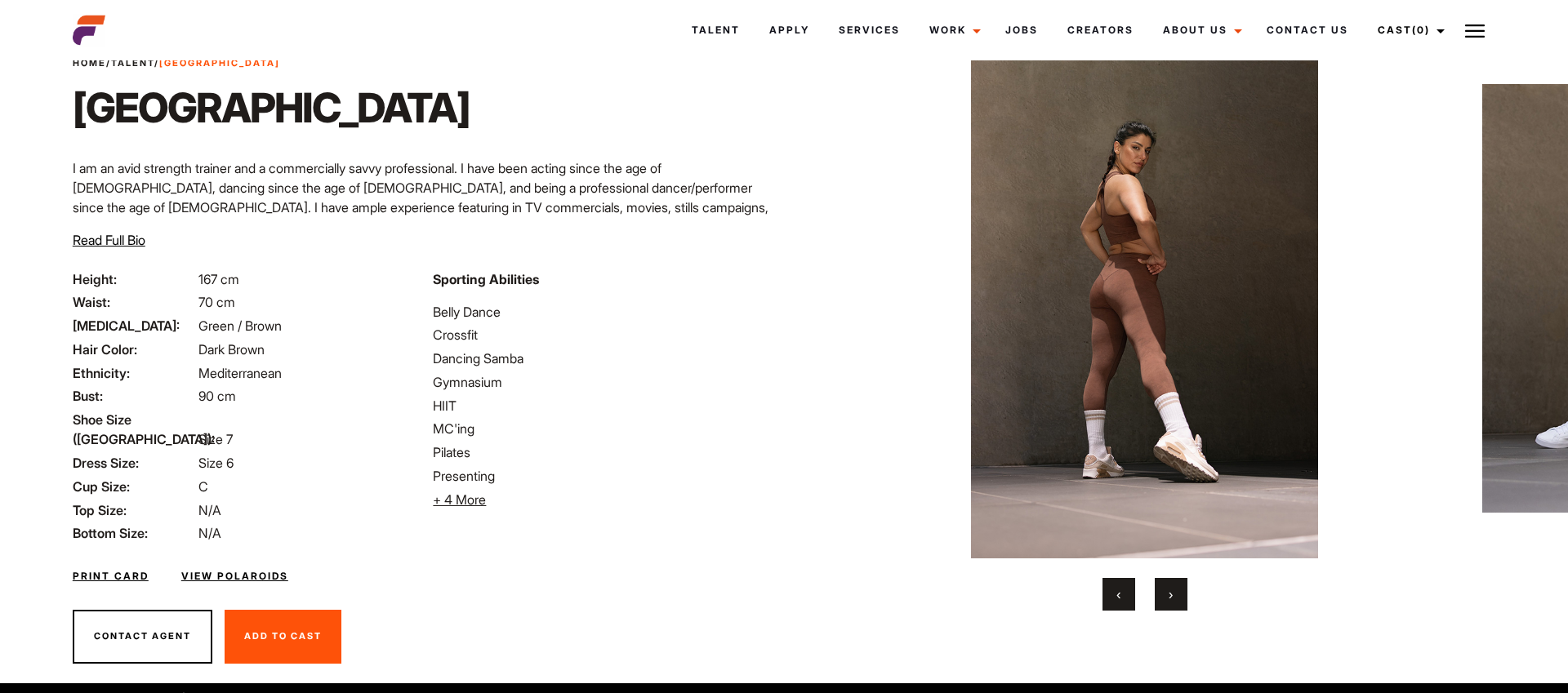
click at [1178, 589] on button "›" at bounding box center [1170, 594] width 32 height 32
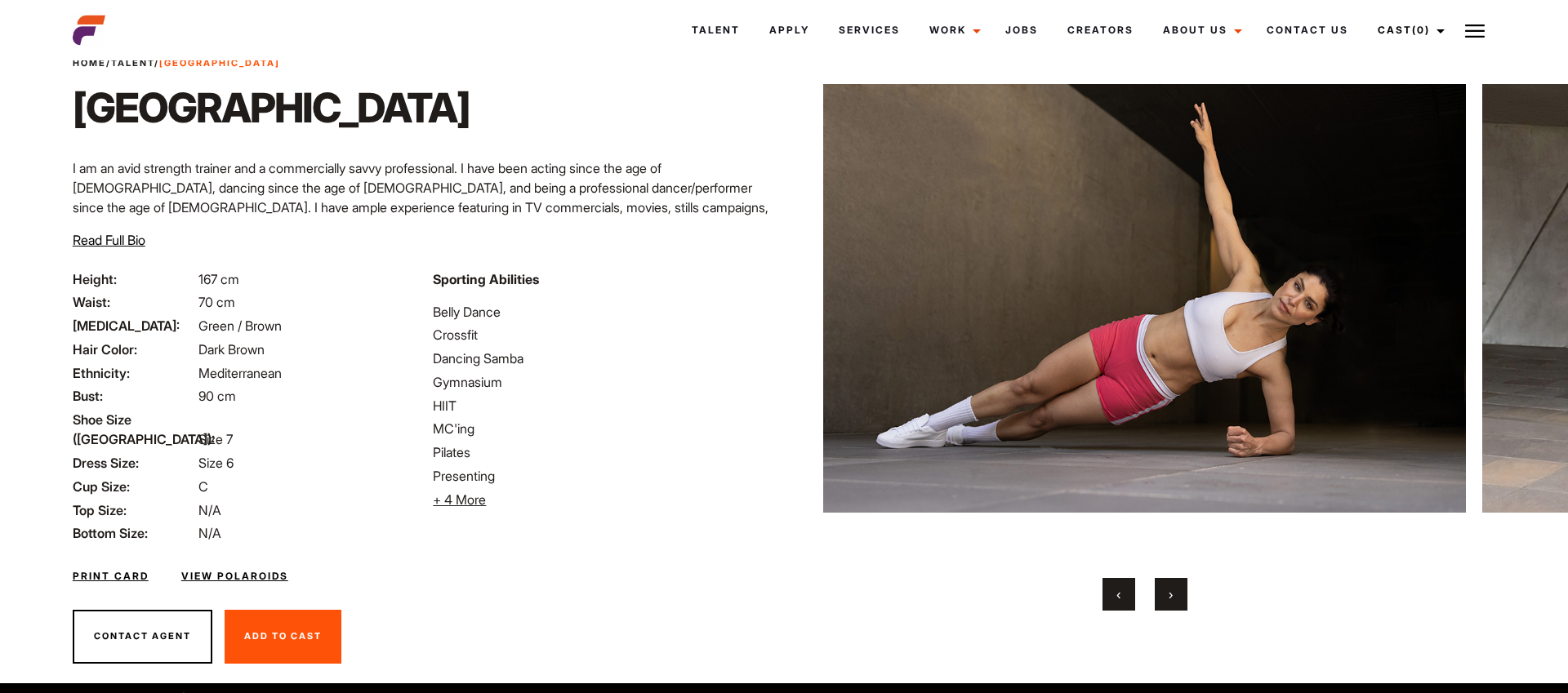
click at [1178, 589] on button "›" at bounding box center [1170, 594] width 32 height 32
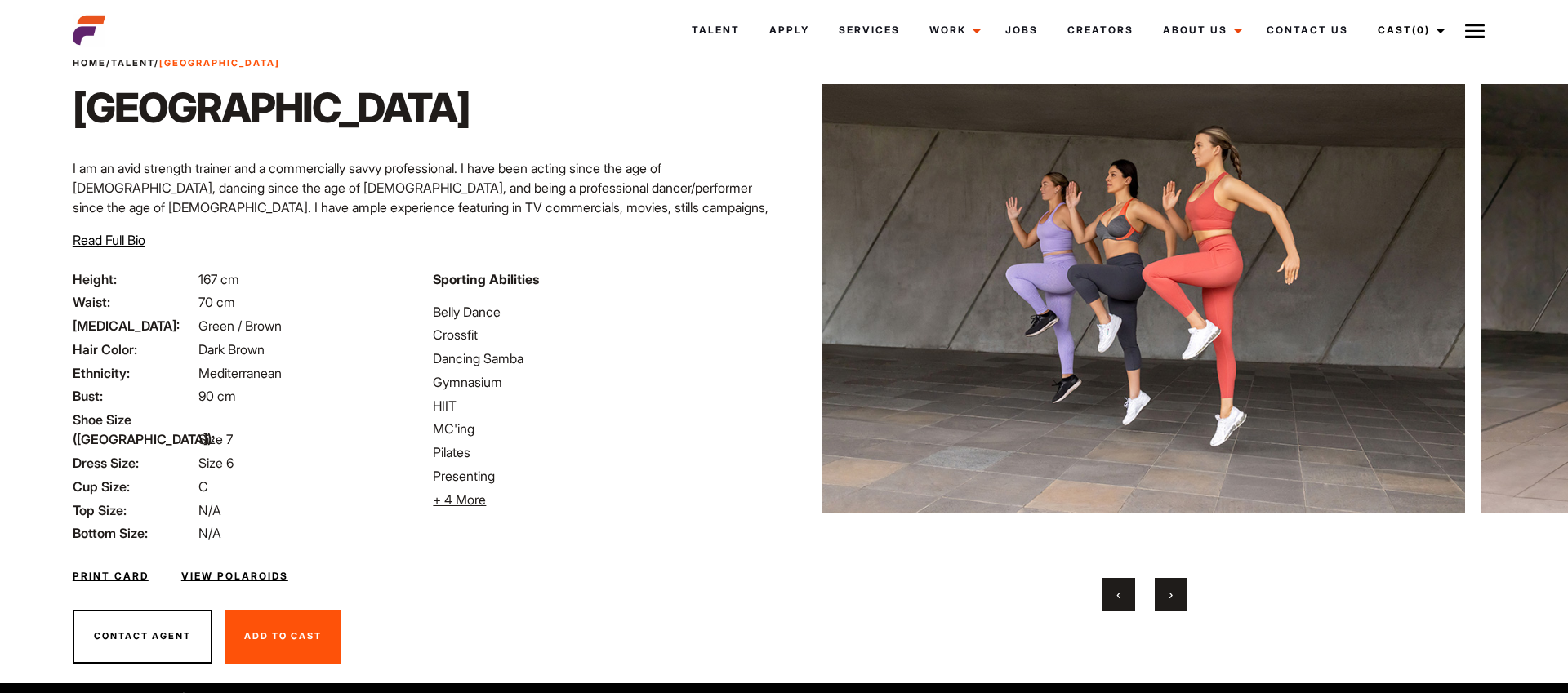
click at [1178, 589] on button "›" at bounding box center [1170, 594] width 32 height 32
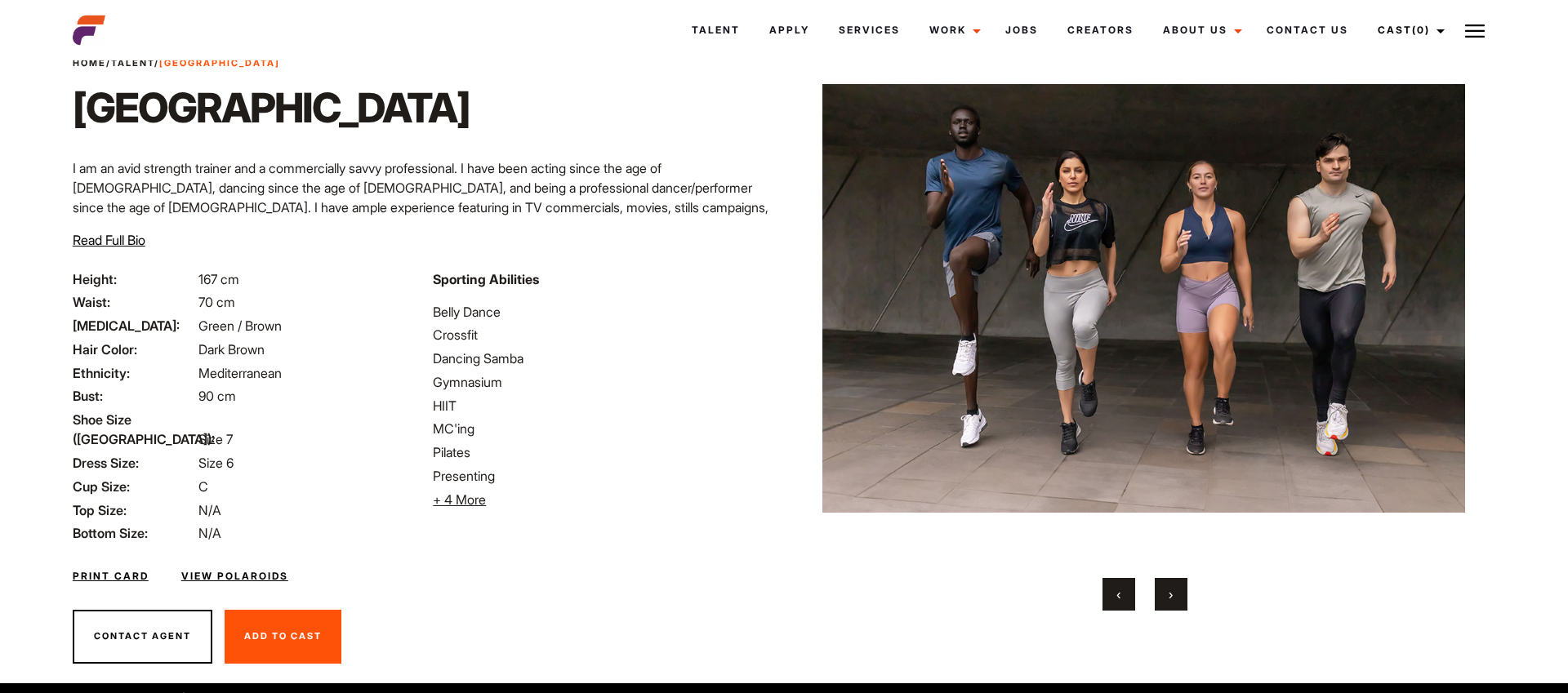
click at [1178, 589] on button "›" at bounding box center [1170, 594] width 32 height 32
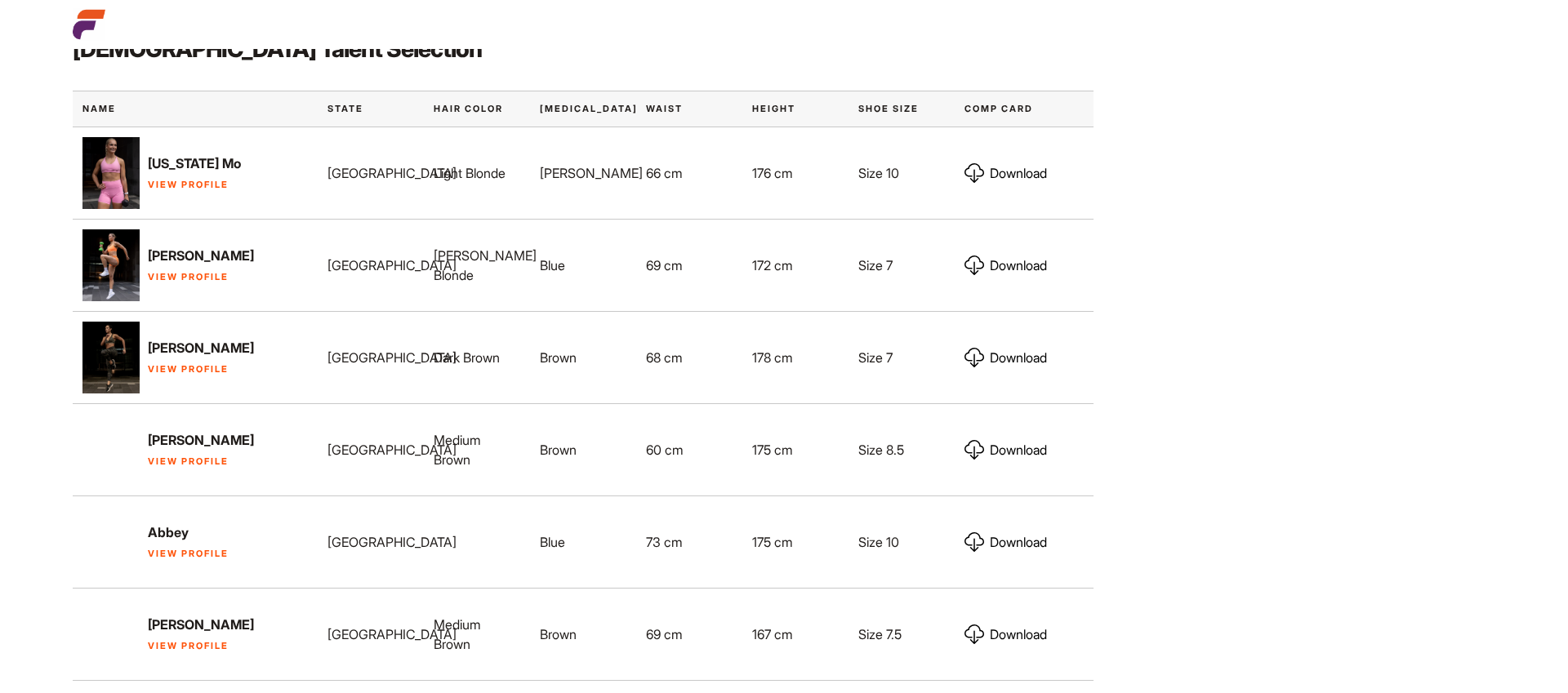
scroll to position [813, 0]
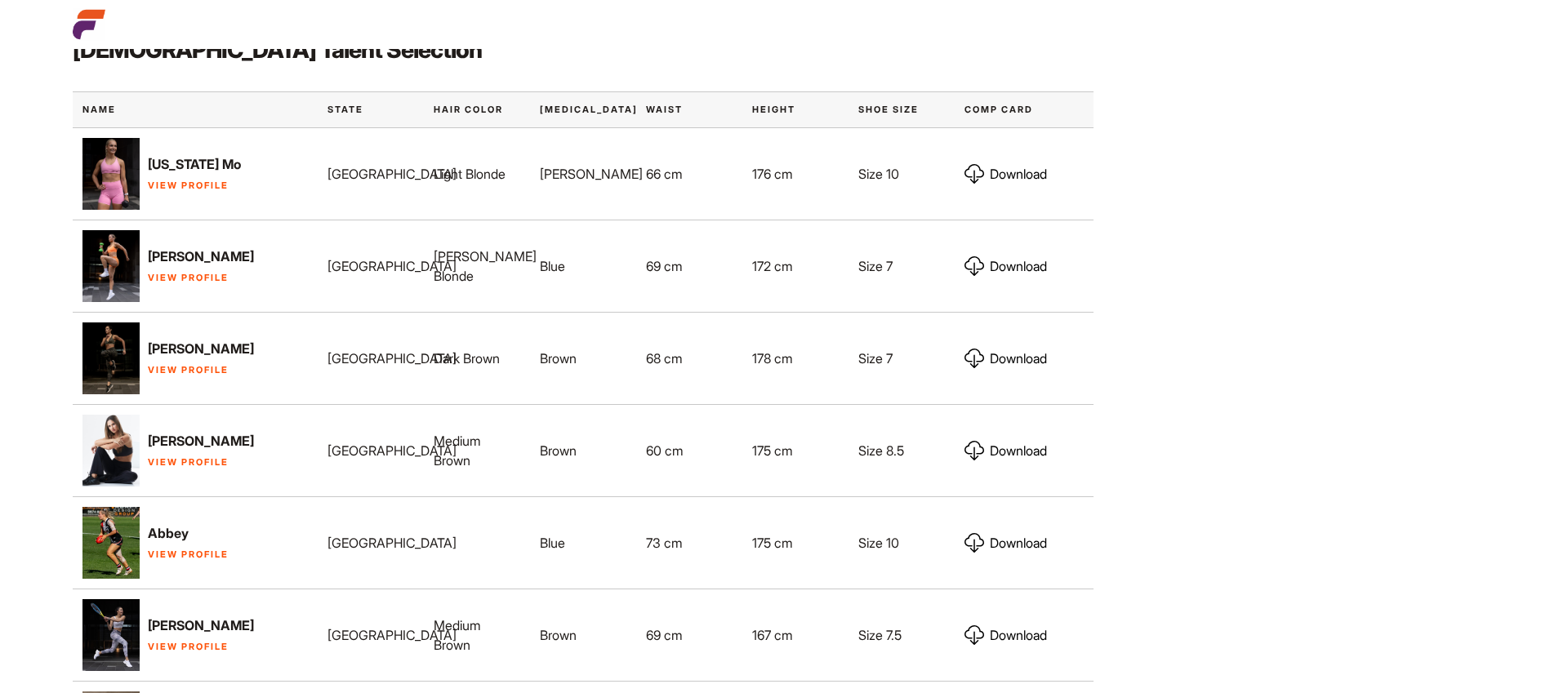
click at [224, 364] on link "View Profile" at bounding box center [188, 370] width 81 height 11
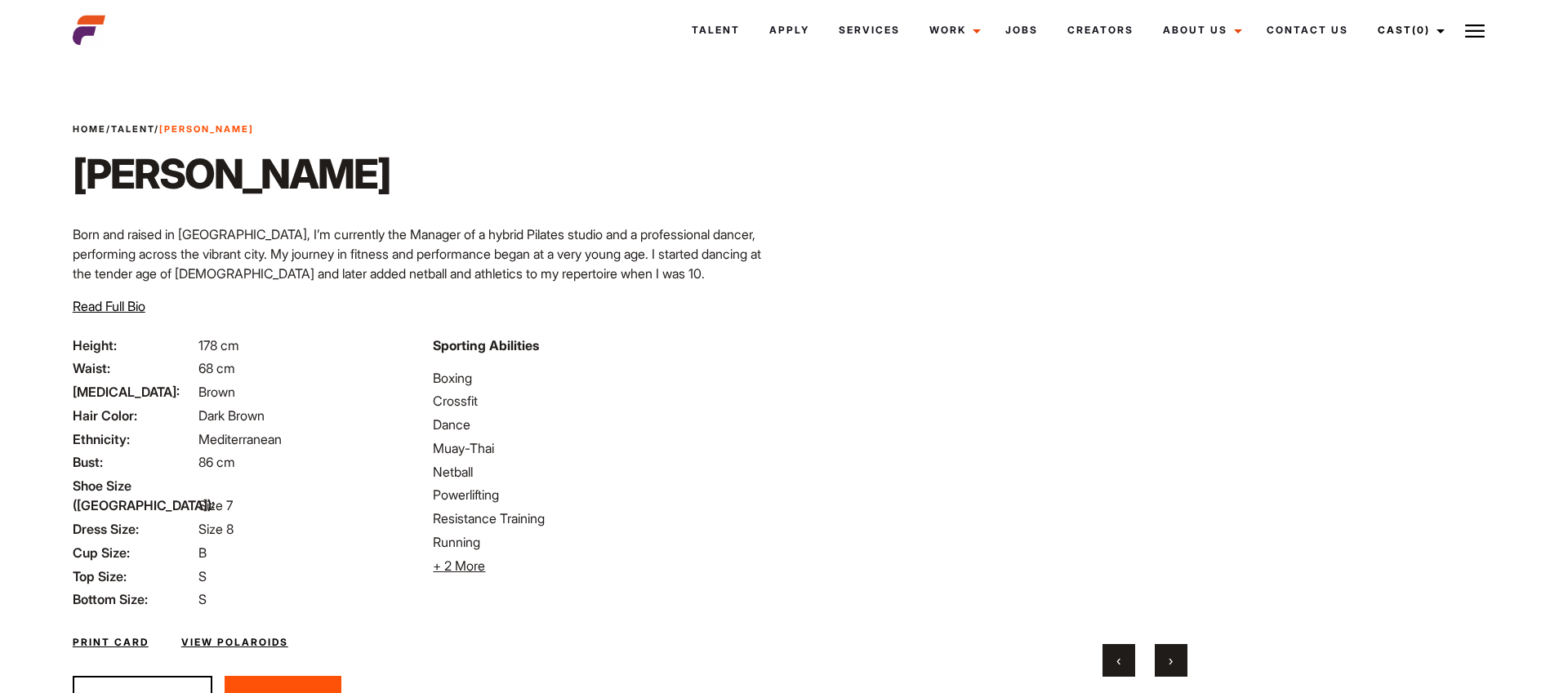
click at [1181, 646] on button "›" at bounding box center [1170, 660] width 32 height 32
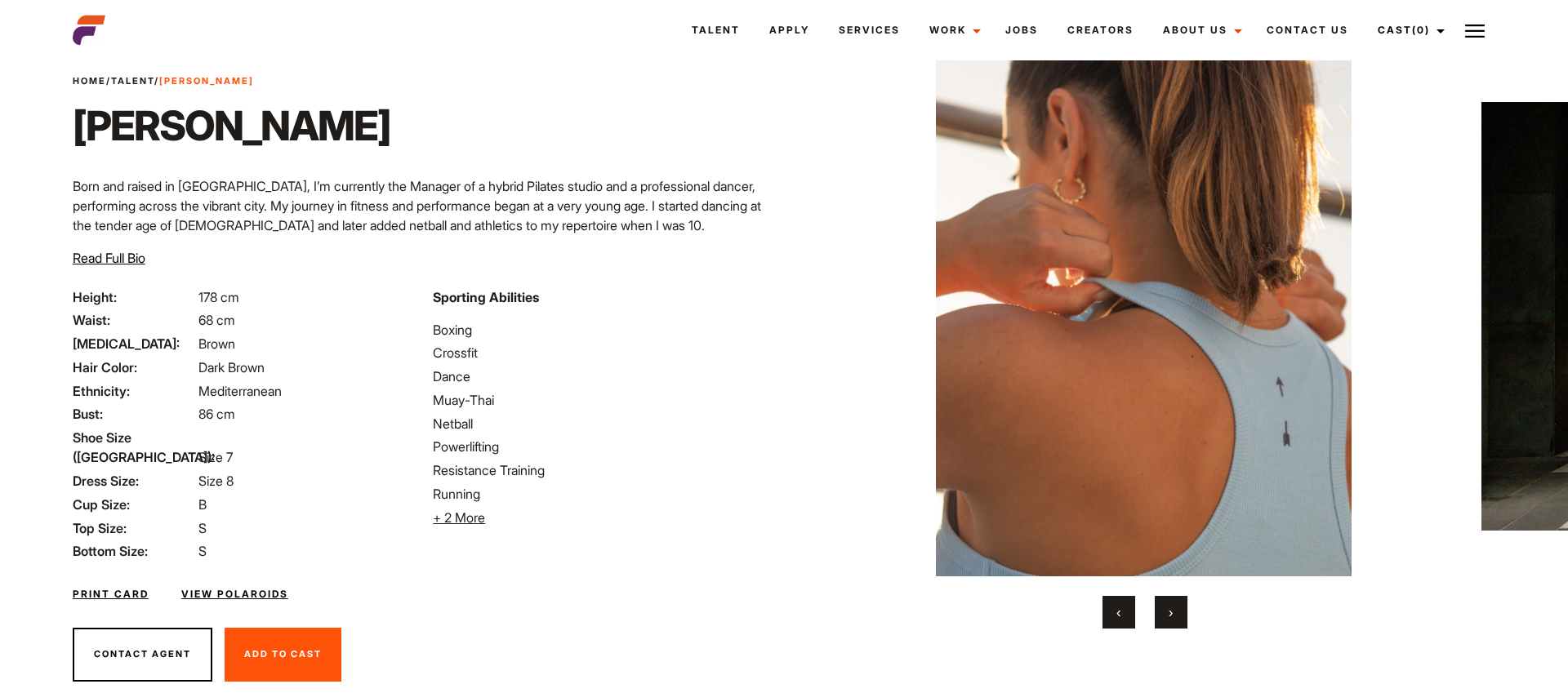
scroll to position [69, 0]
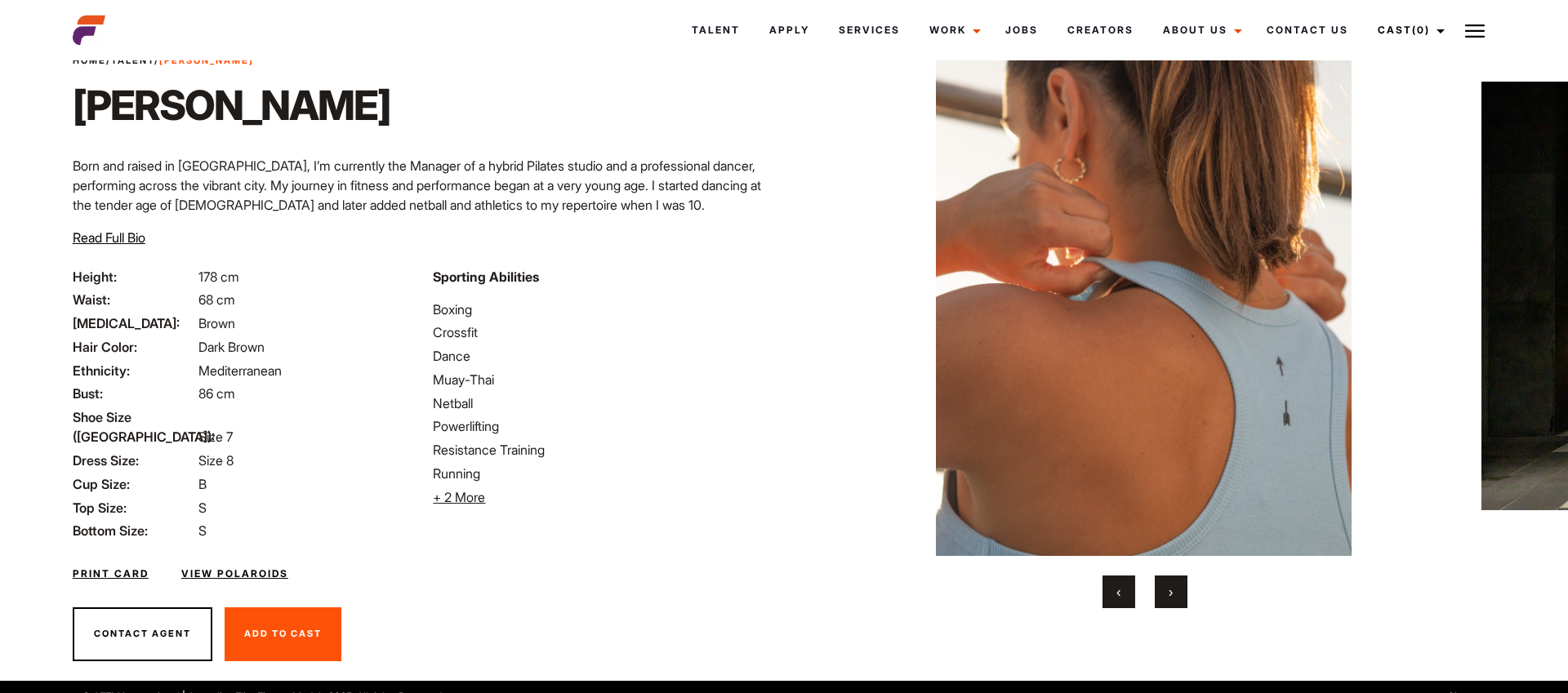
click at [1153, 599] on div "‹ ›" at bounding box center [1145, 591] width 643 height 32
click at [1180, 593] on button "›" at bounding box center [1170, 591] width 32 height 32
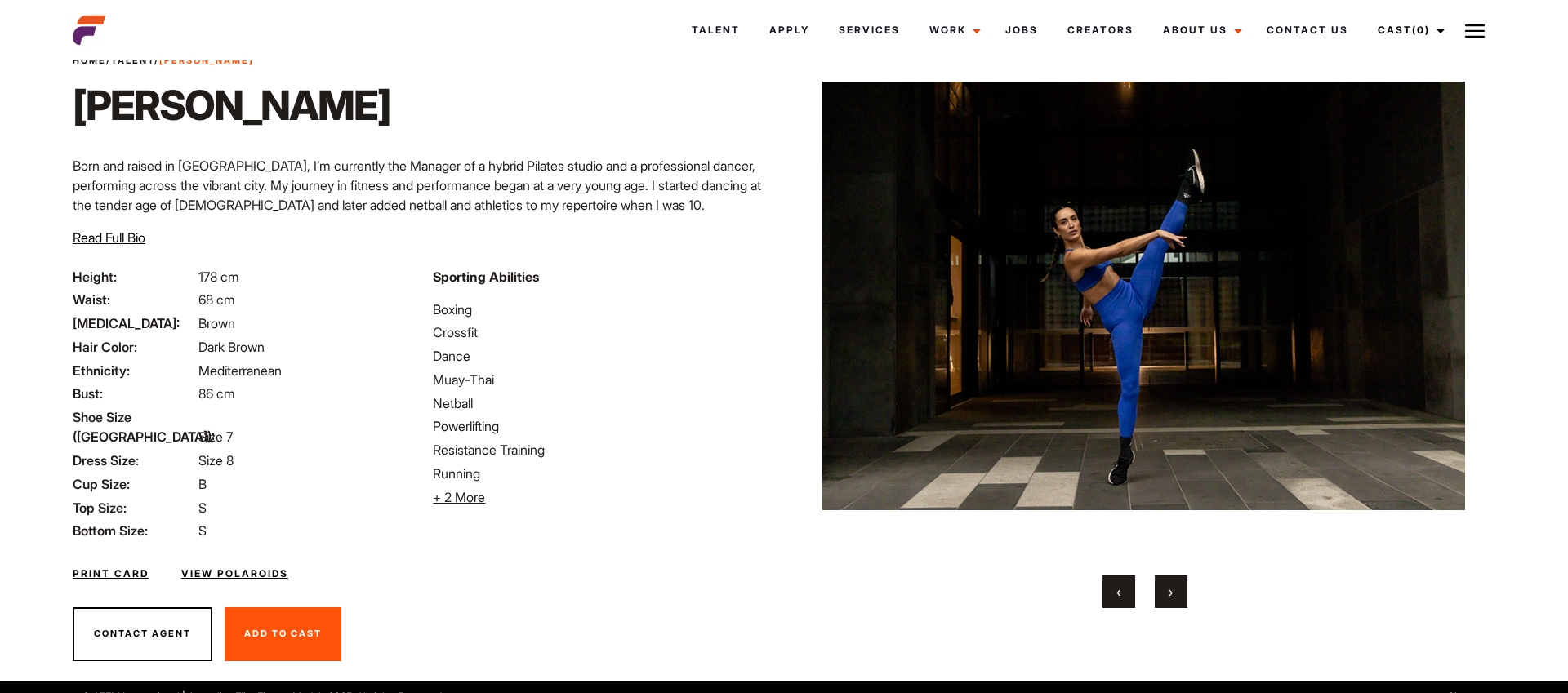
click at [1180, 593] on button "›" at bounding box center [1170, 591] width 32 height 32
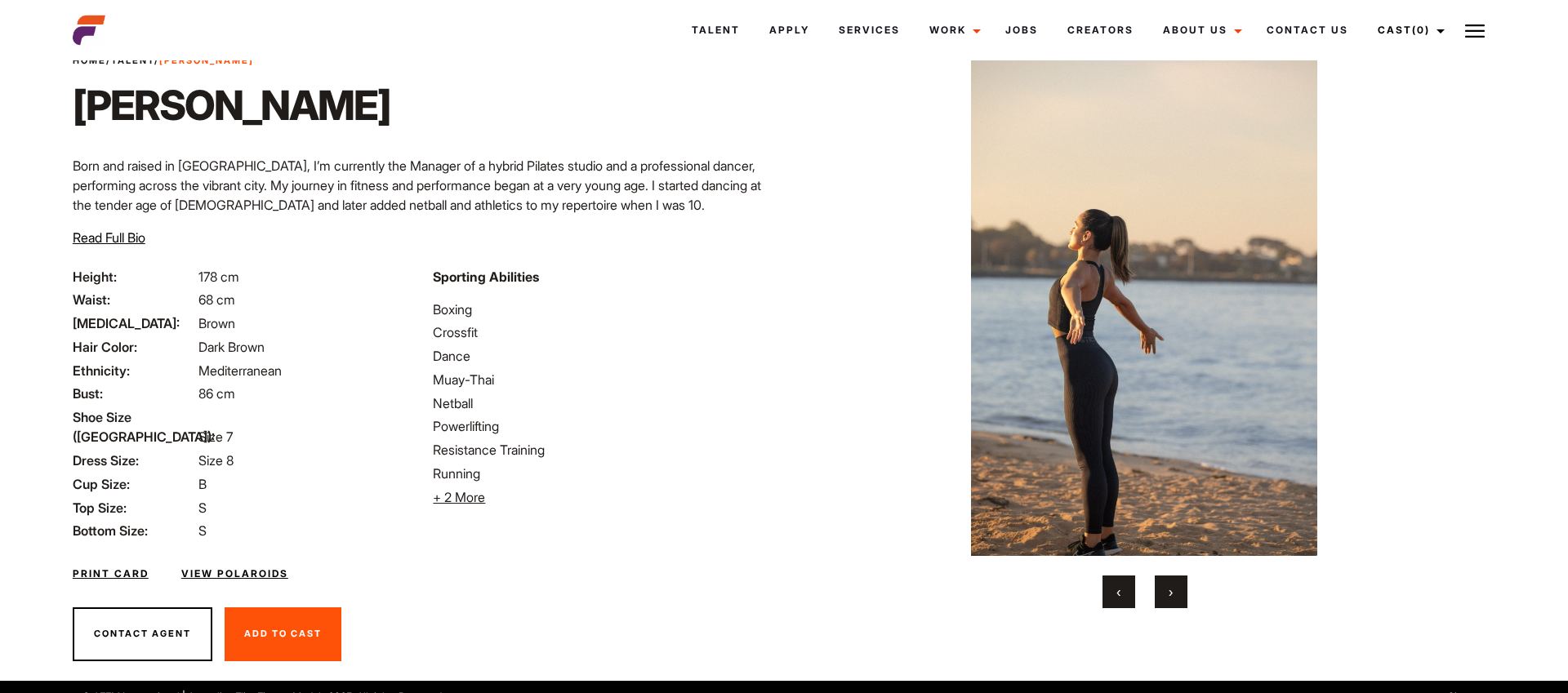
click at [1180, 593] on button "›" at bounding box center [1170, 591] width 32 height 32
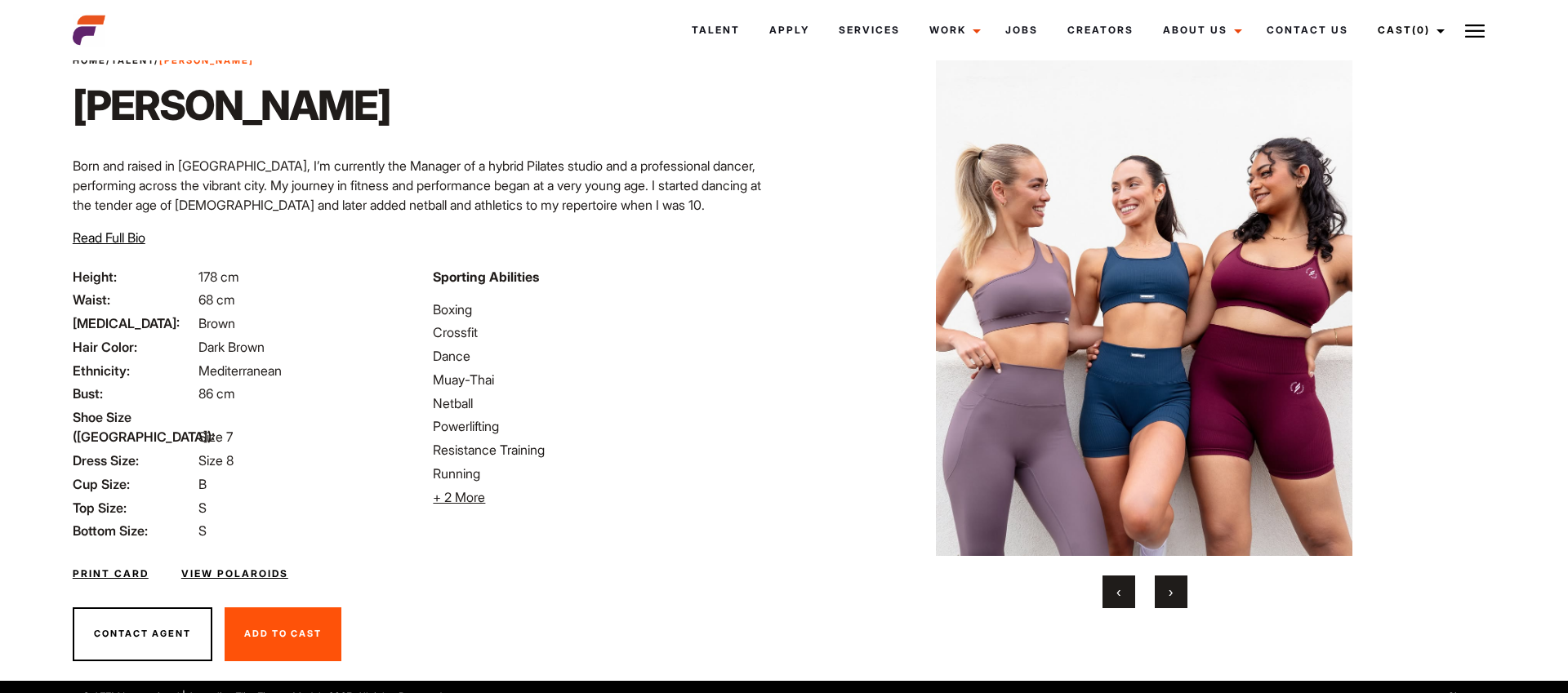
click at [1180, 593] on button "›" at bounding box center [1170, 591] width 32 height 32
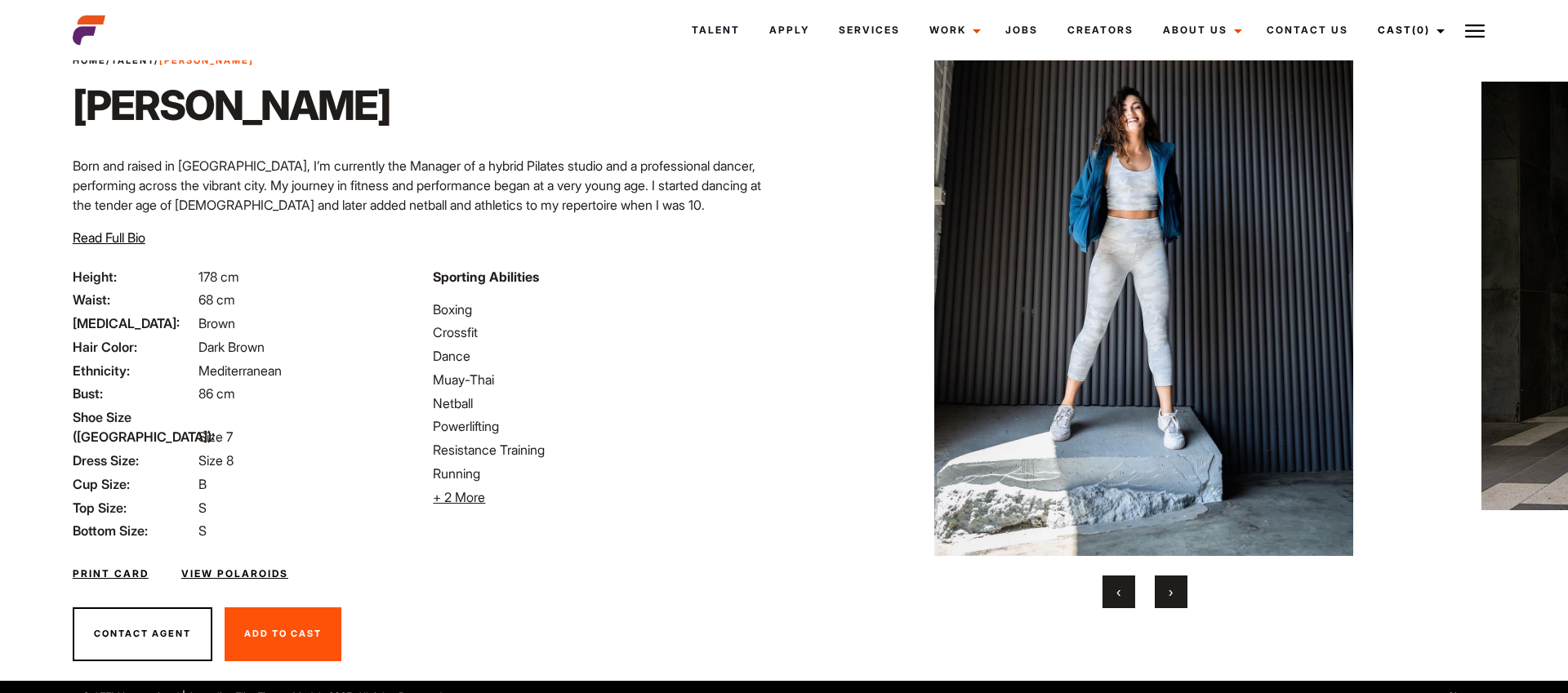
click at [1180, 593] on button "›" at bounding box center [1170, 591] width 32 height 32
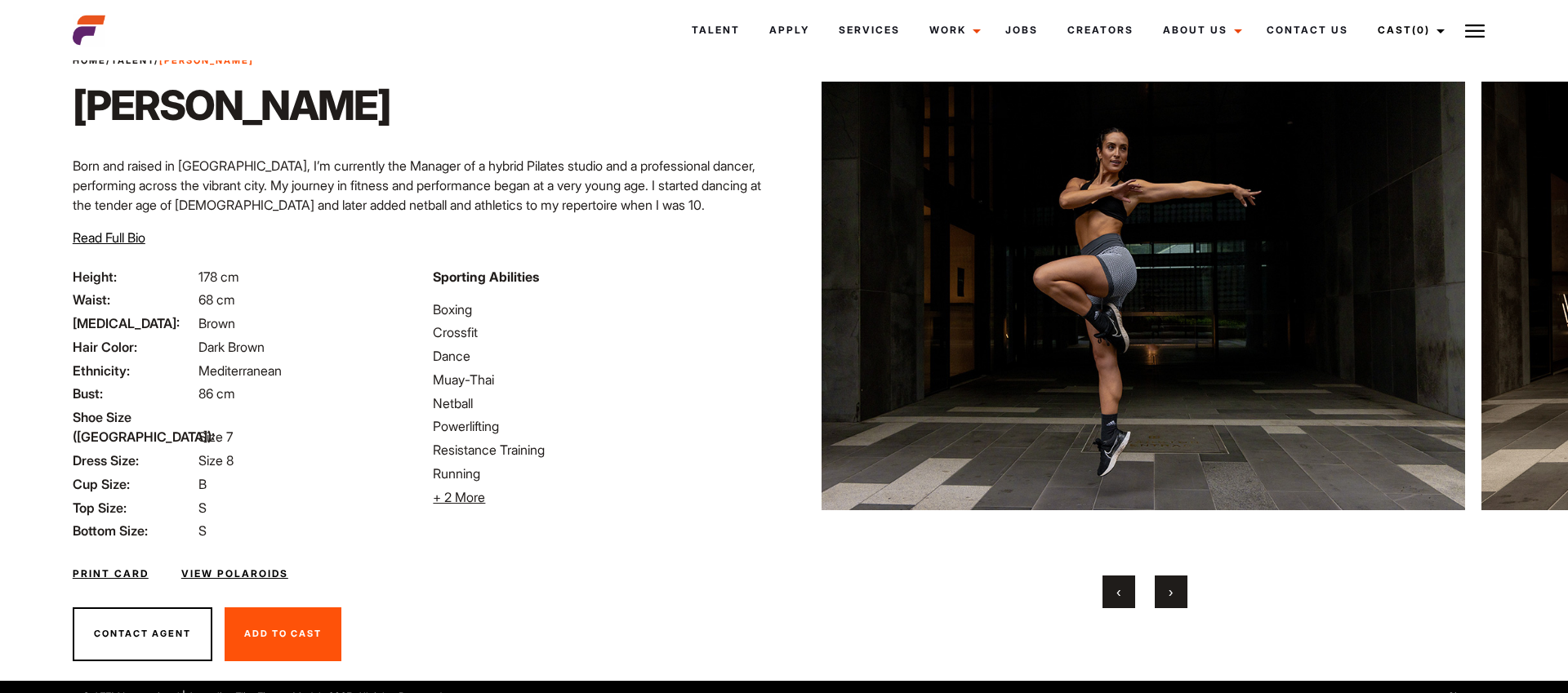
click at [1177, 595] on button "›" at bounding box center [1170, 591] width 32 height 32
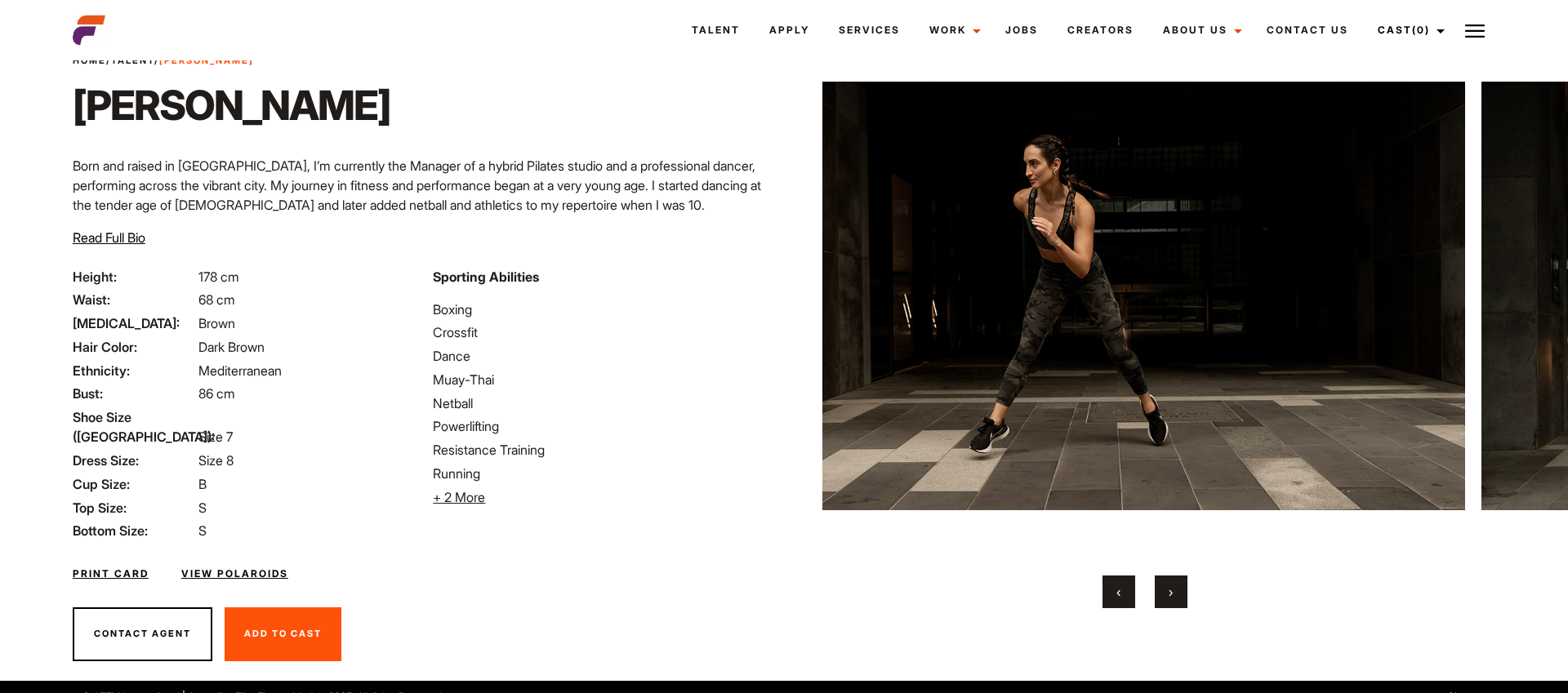
click at [1177, 595] on button "›" at bounding box center [1170, 591] width 32 height 32
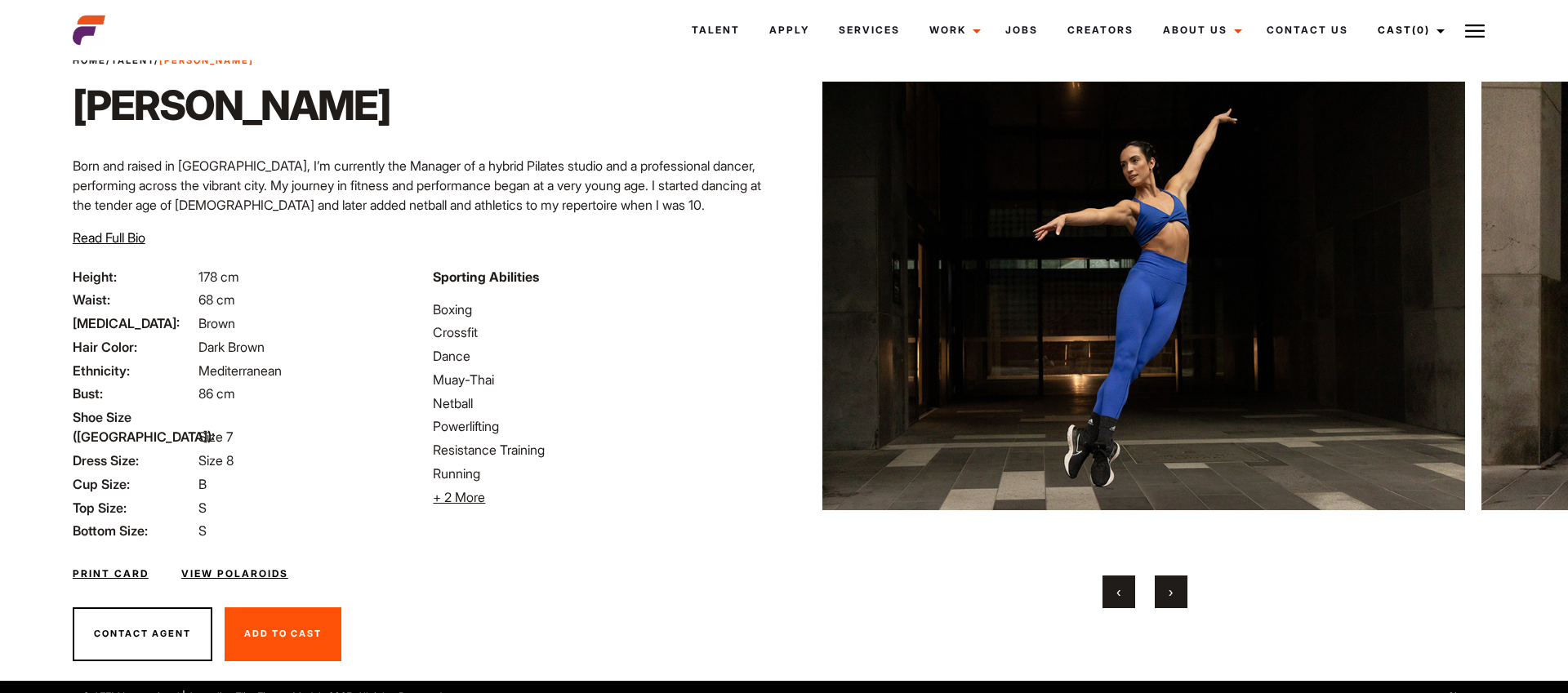
click at [1177, 595] on button "›" at bounding box center [1170, 591] width 32 height 32
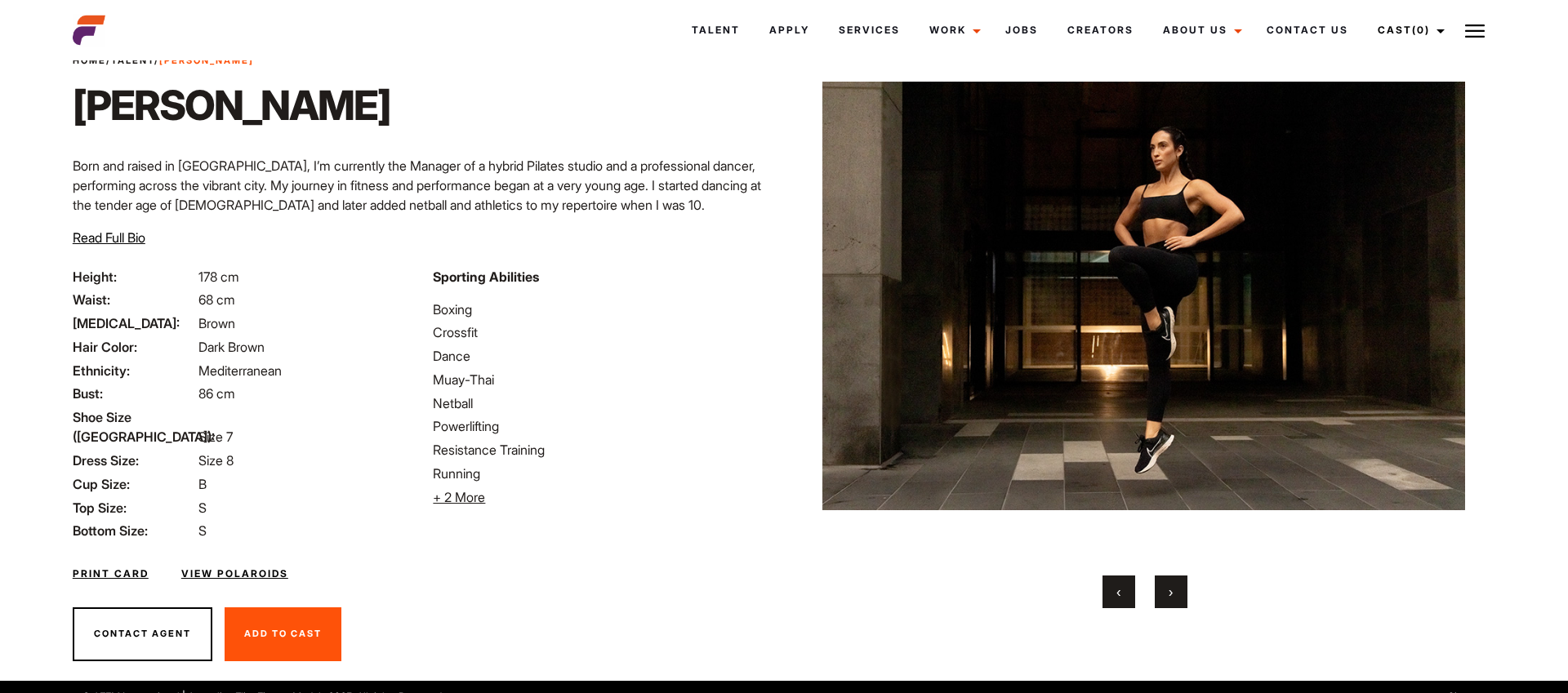
click at [1177, 595] on button "›" at bounding box center [1170, 591] width 32 height 32
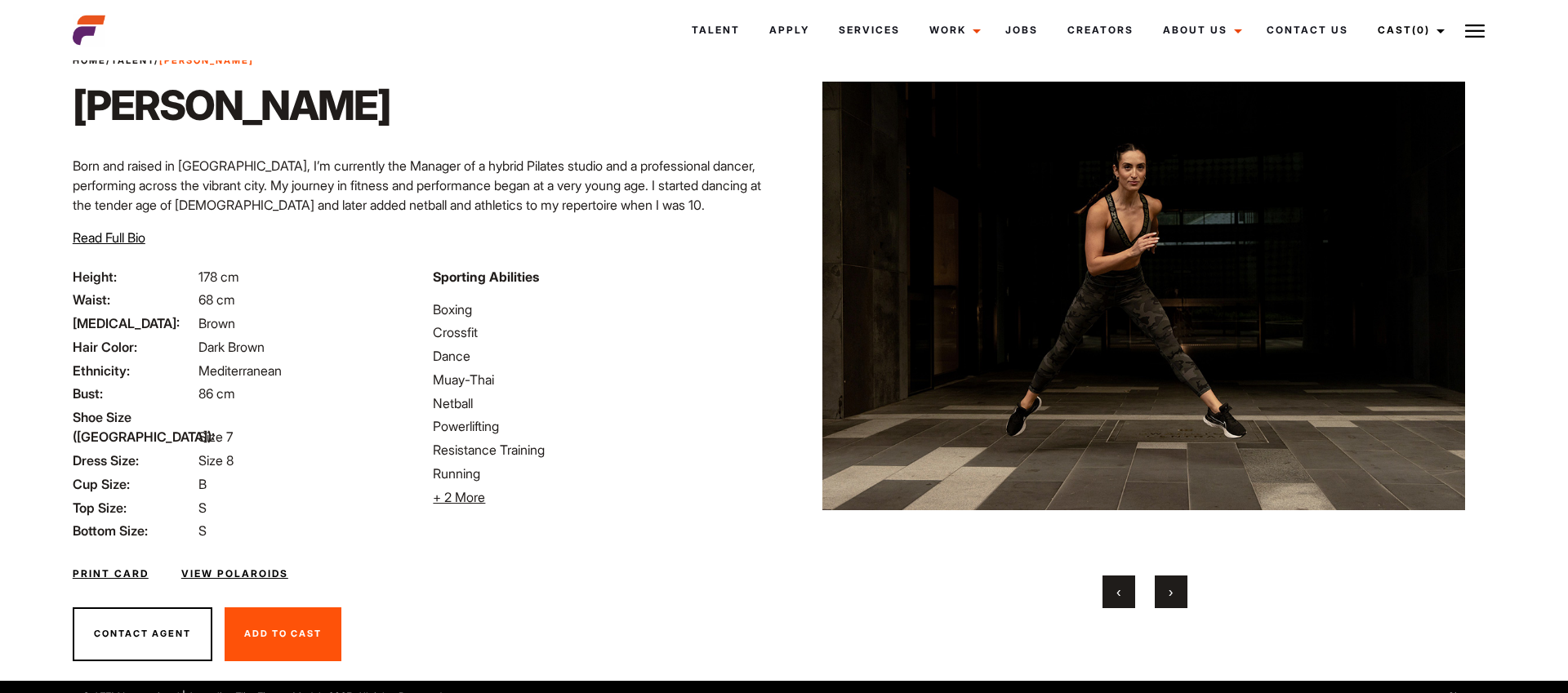
click at [1177, 595] on button "›" at bounding box center [1170, 591] width 32 height 32
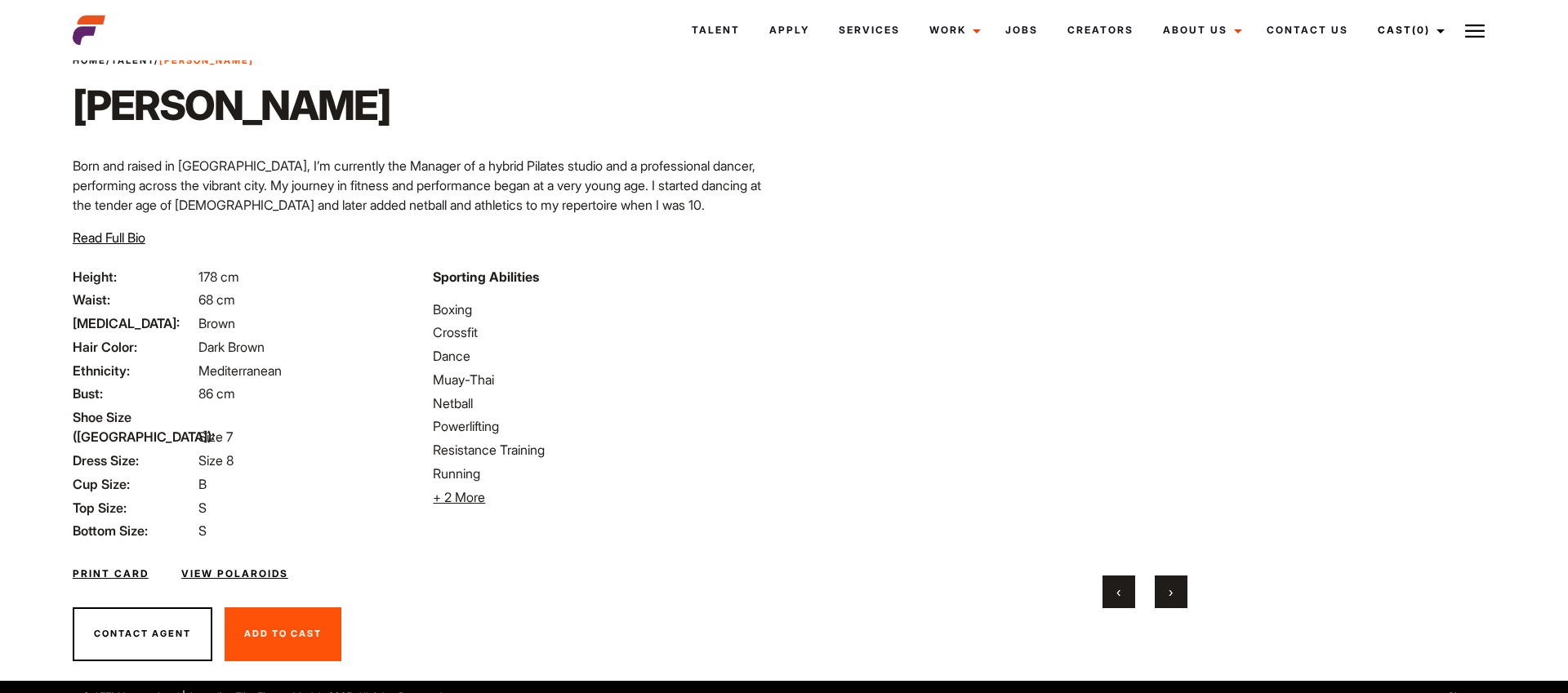
click at [1177, 595] on button "›" at bounding box center [1170, 591] width 32 height 32
click at [1169, 599] on span "›" at bounding box center [1170, 592] width 4 height 17
click at [1166, 598] on button "›" at bounding box center [1170, 591] width 32 height 32
click at [1141, 397] on video "Your browser does not support the video tag." at bounding box center [1144, 296] width 643 height 521
click at [1127, 330] on video "Your browser does not support the video tag." at bounding box center [1144, 296] width 643 height 521
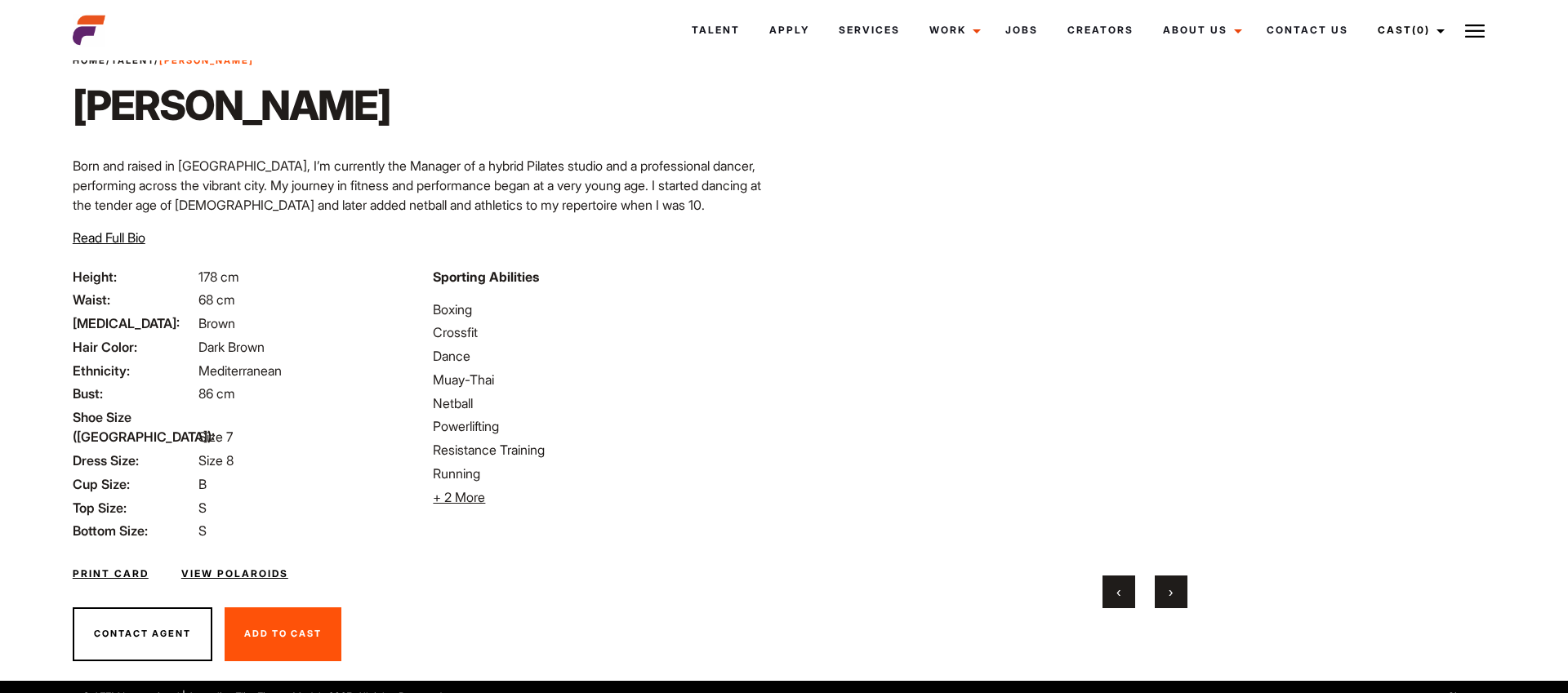
scroll to position [53, 0]
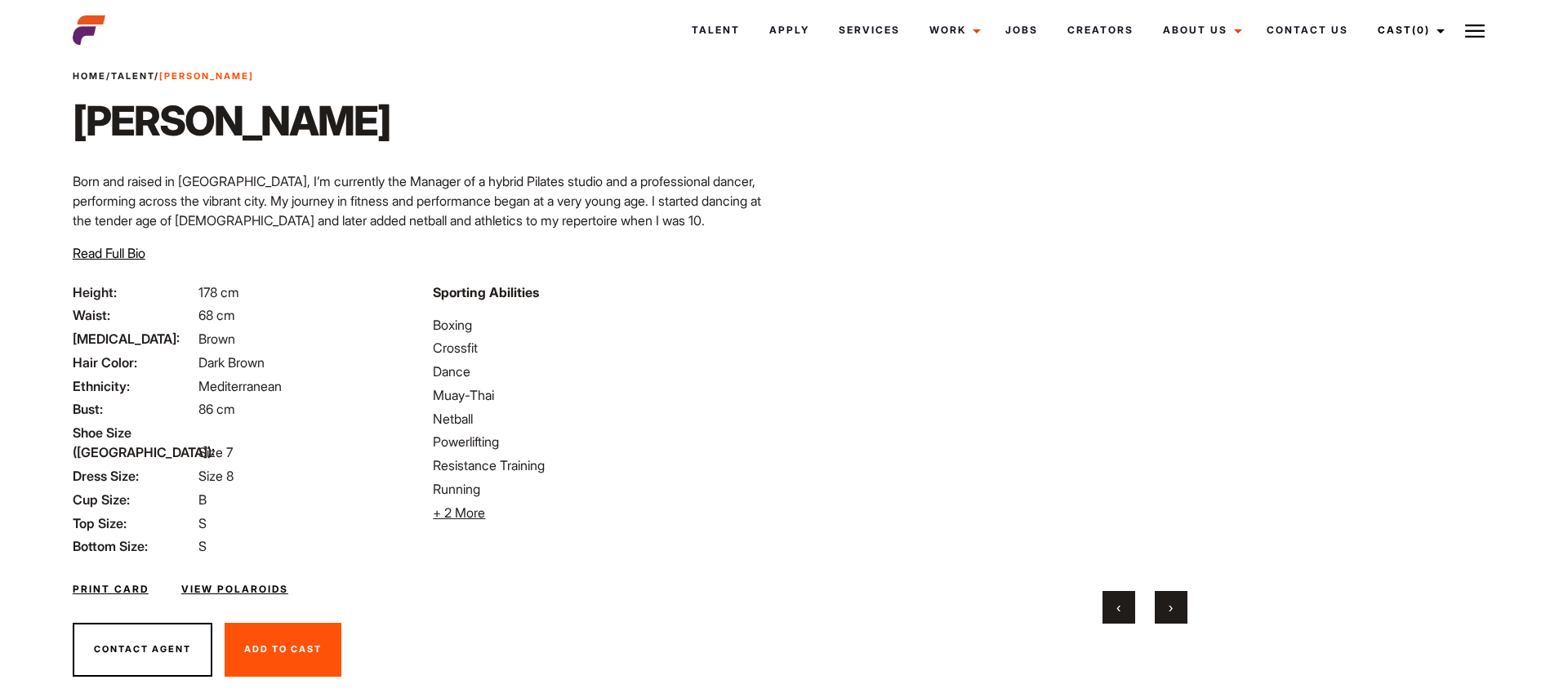
drag, startPoint x: 1533, startPoint y: 678, endPoint x: 1533, endPoint y: 607, distance: 71.0
click at [1533, 607] on body "Talent Apply Services Work Campaigns Jobs Creators About Us Founder Contact Us …" at bounding box center [784, 370] width 1568 height 716
click at [1170, 610] on span "›" at bounding box center [1170, 608] width 4 height 17
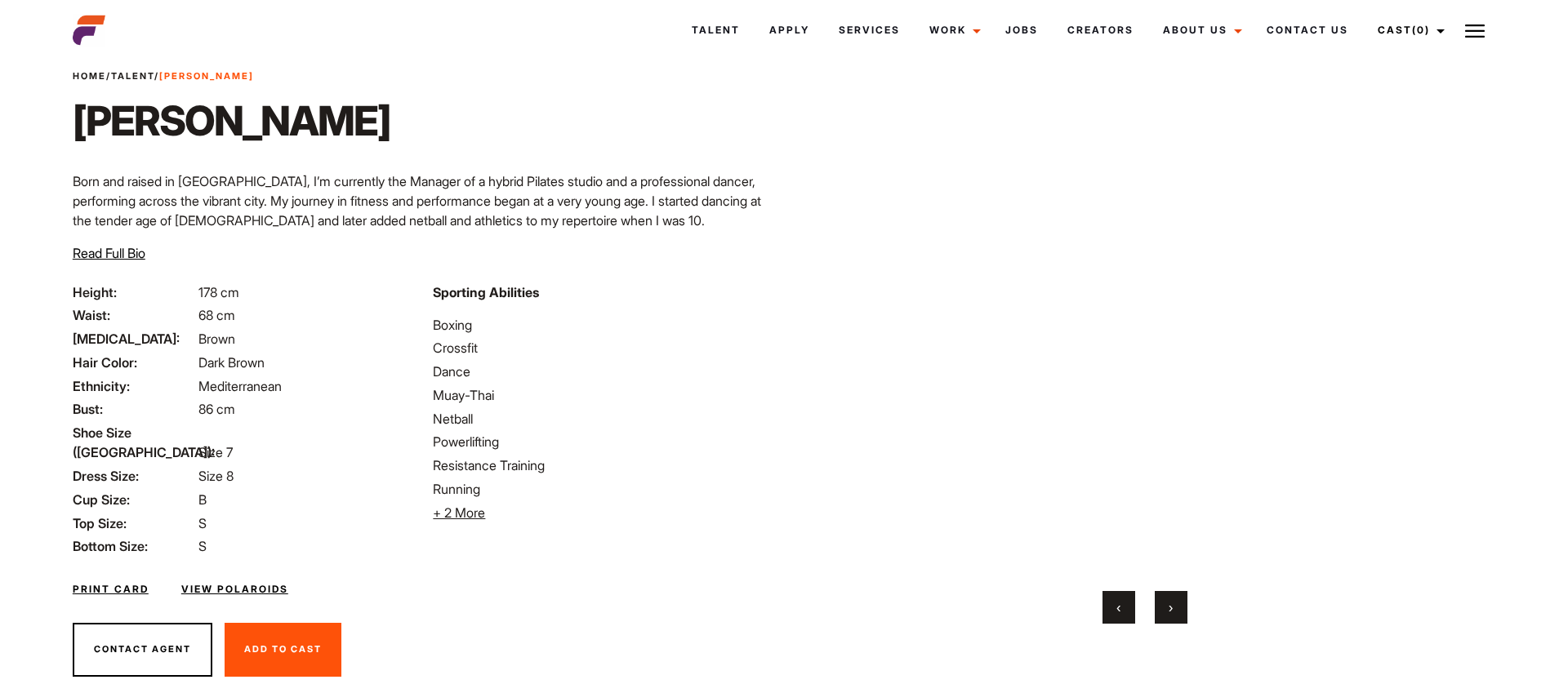
click at [323, 107] on div "Home / Talent / Sonja K Sonja K Born and raised in Melbourne, I’m currently the…" at bounding box center [424, 176] width 721 height 213
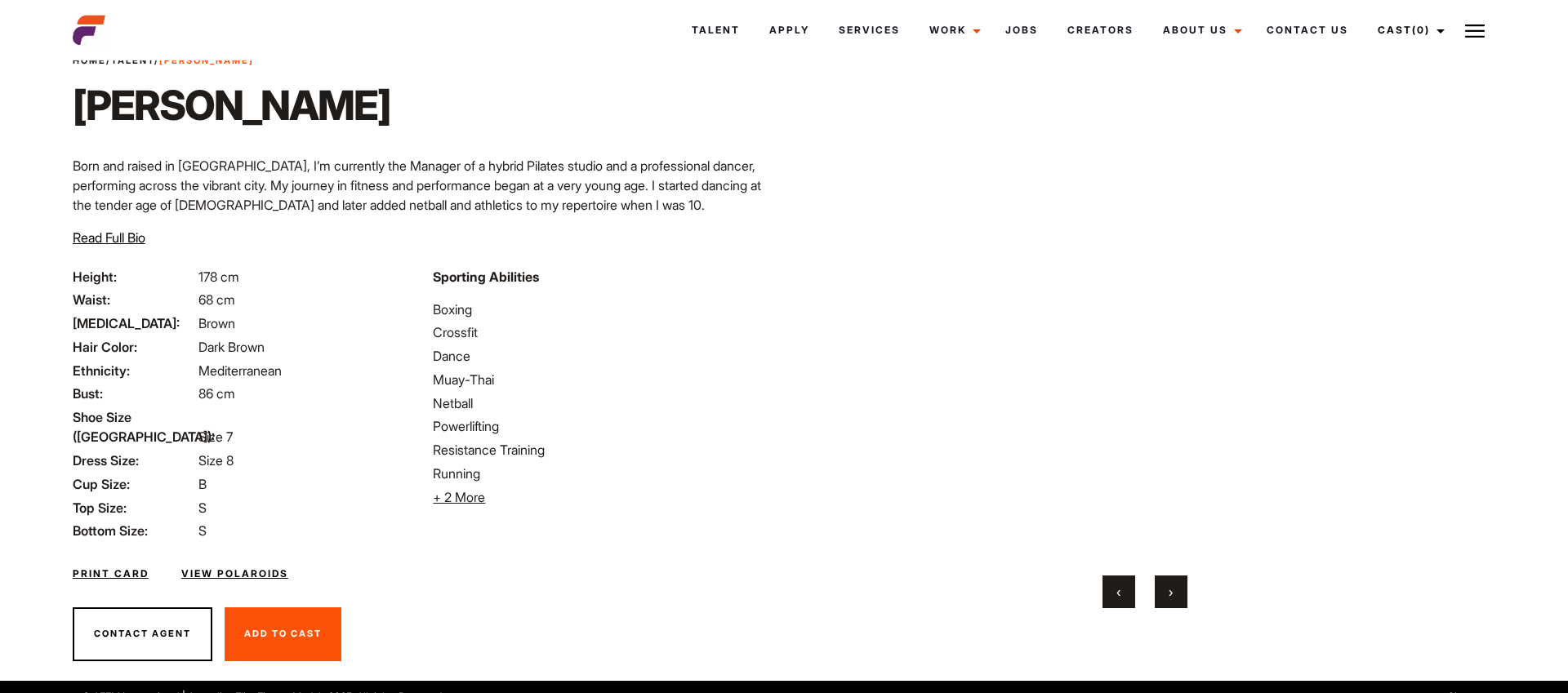
click at [95, 32] on img at bounding box center [88, 30] width 32 height 32
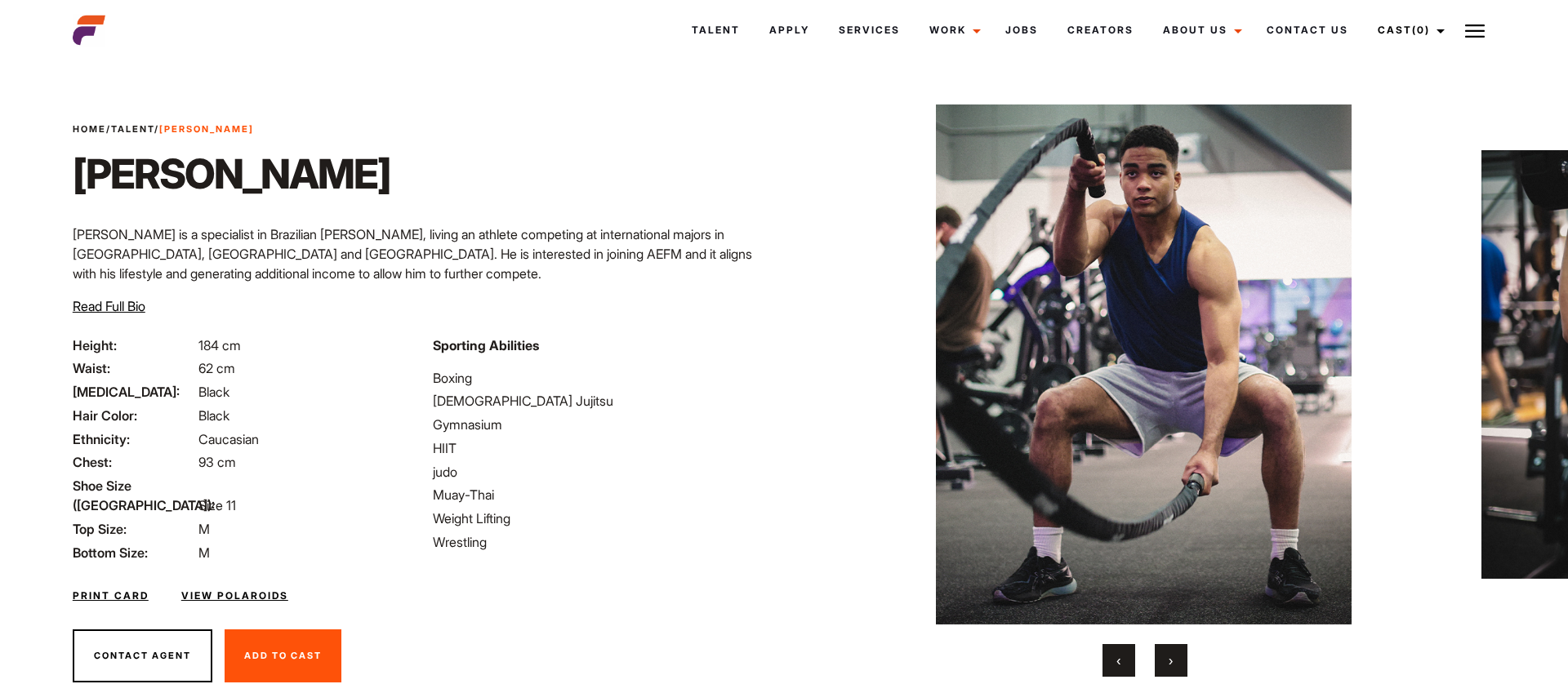
click at [1170, 672] on button "›" at bounding box center [1170, 660] width 32 height 32
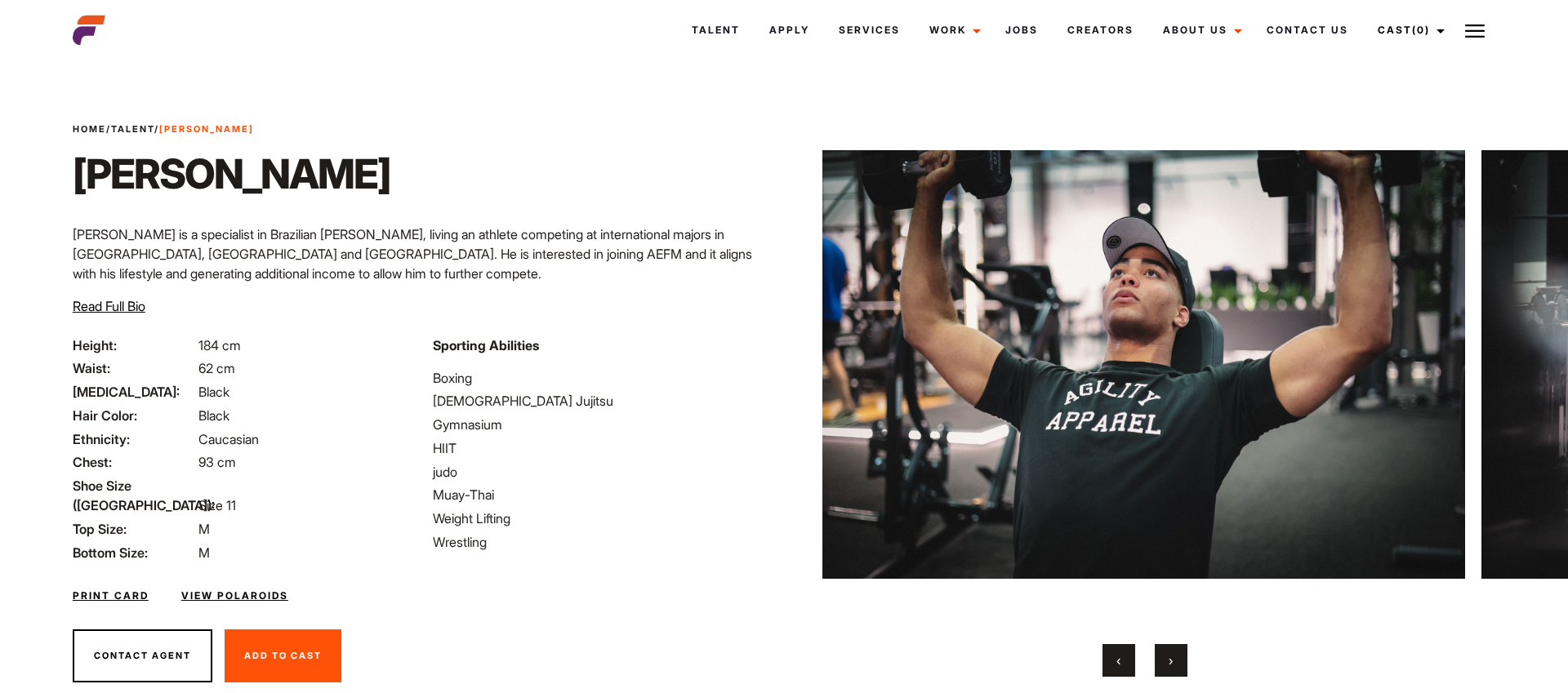
click at [1170, 672] on button "›" at bounding box center [1170, 660] width 32 height 32
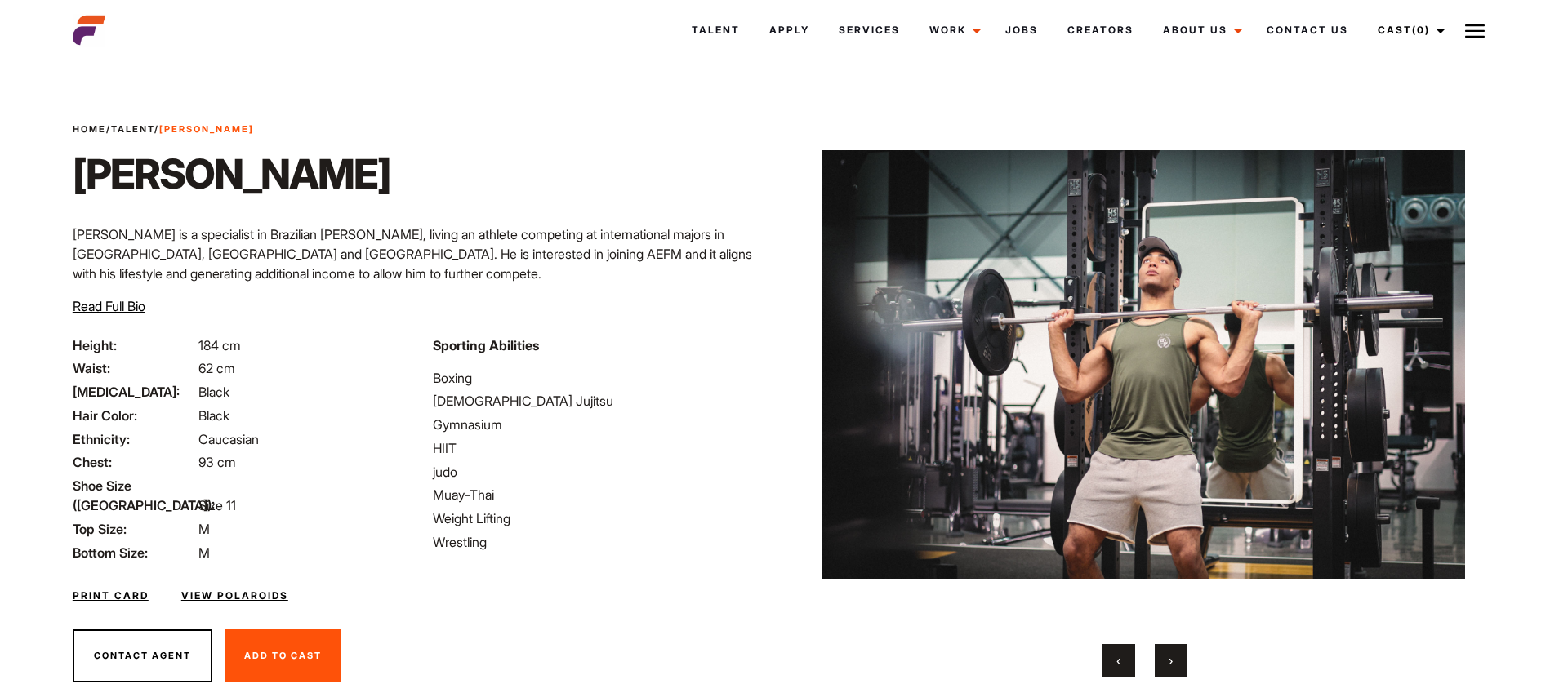
click at [1170, 672] on button "›" at bounding box center [1170, 660] width 32 height 32
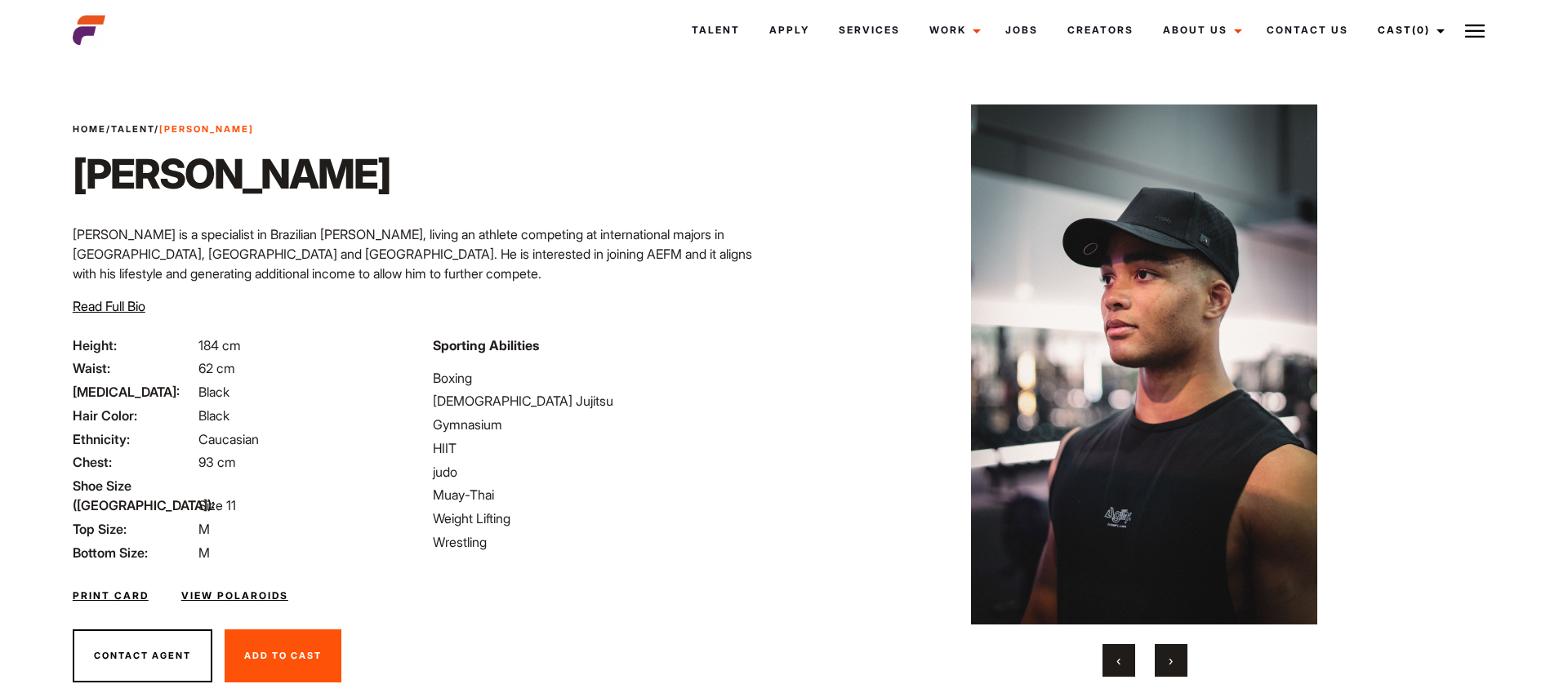
click at [1170, 672] on button "›" at bounding box center [1170, 660] width 32 height 32
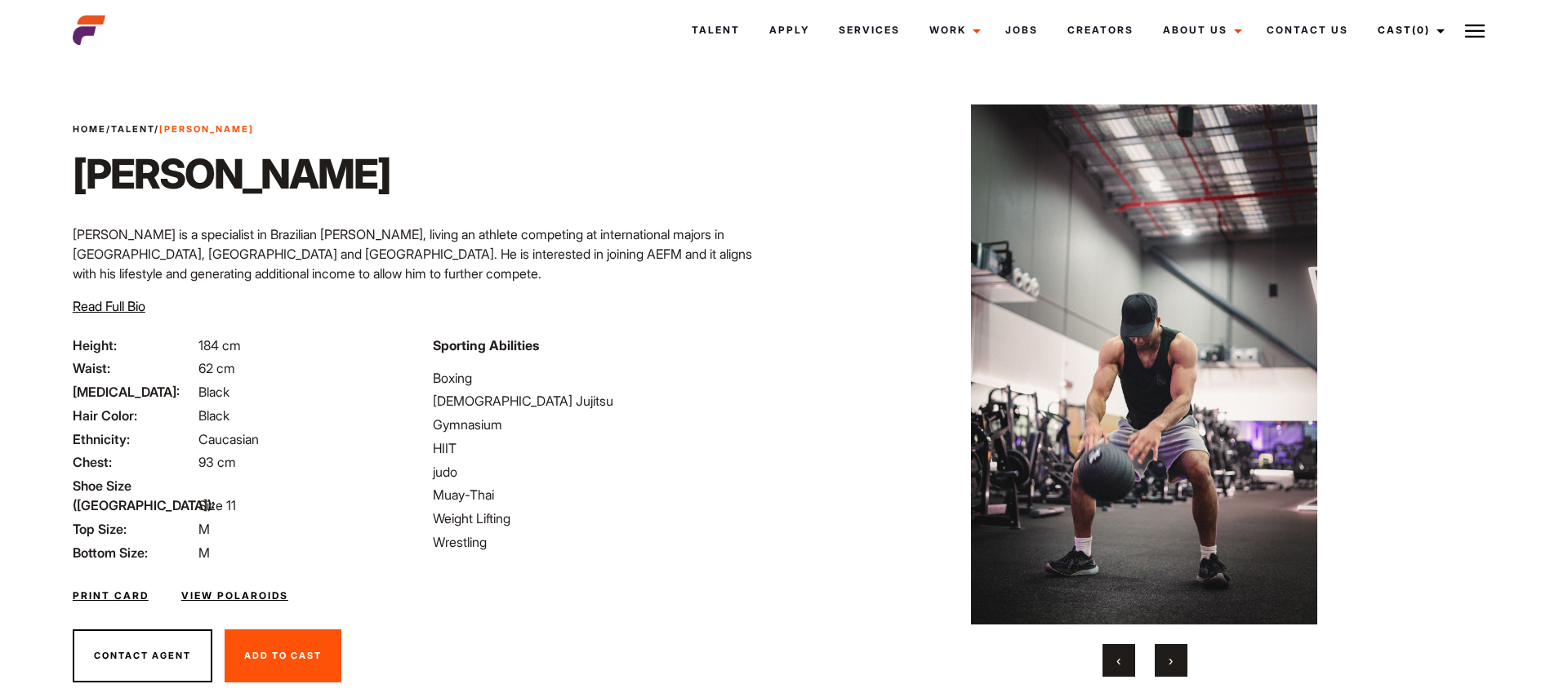
click at [868, 519] on img at bounding box center [1144, 365] width 643 height 521
click at [1170, 657] on span "›" at bounding box center [1170, 661] width 4 height 17
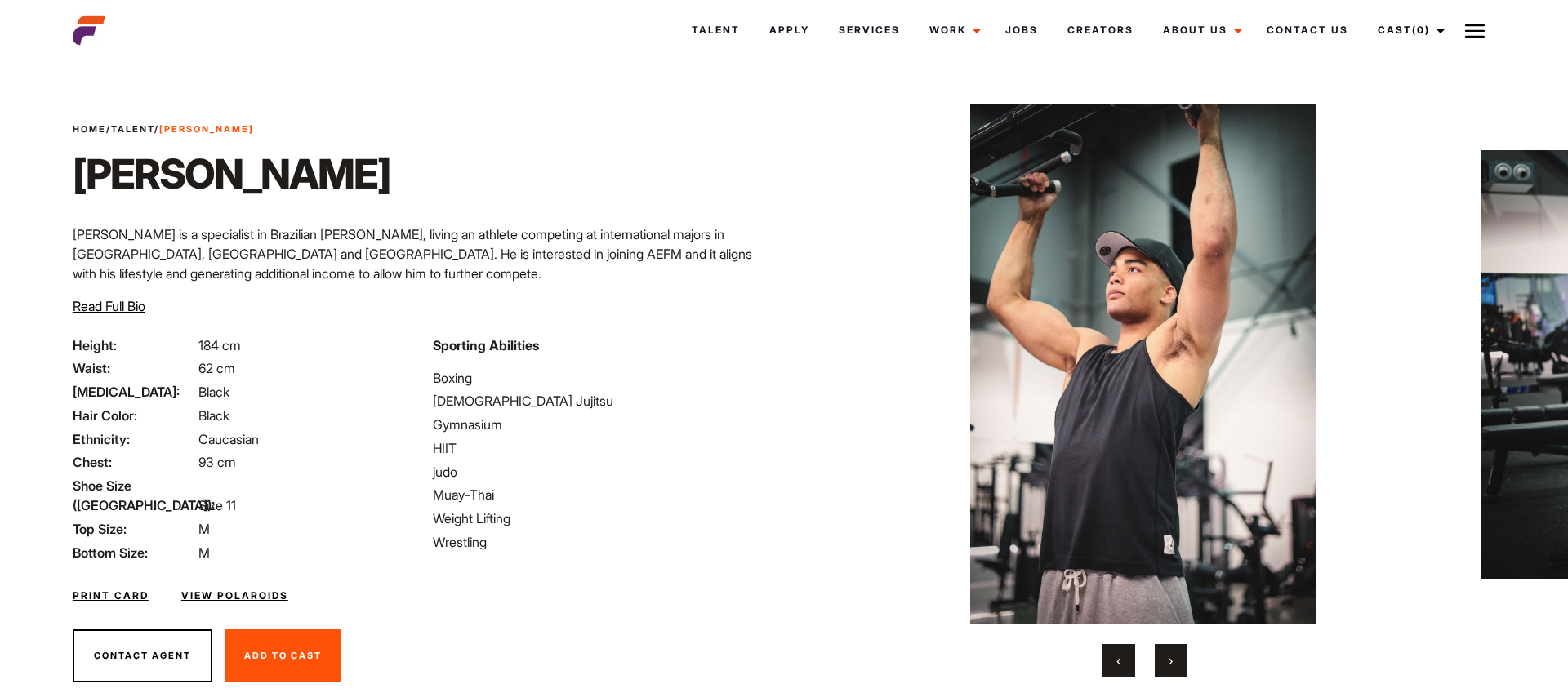
click at [1169, 658] on span "›" at bounding box center [1170, 661] width 4 height 17
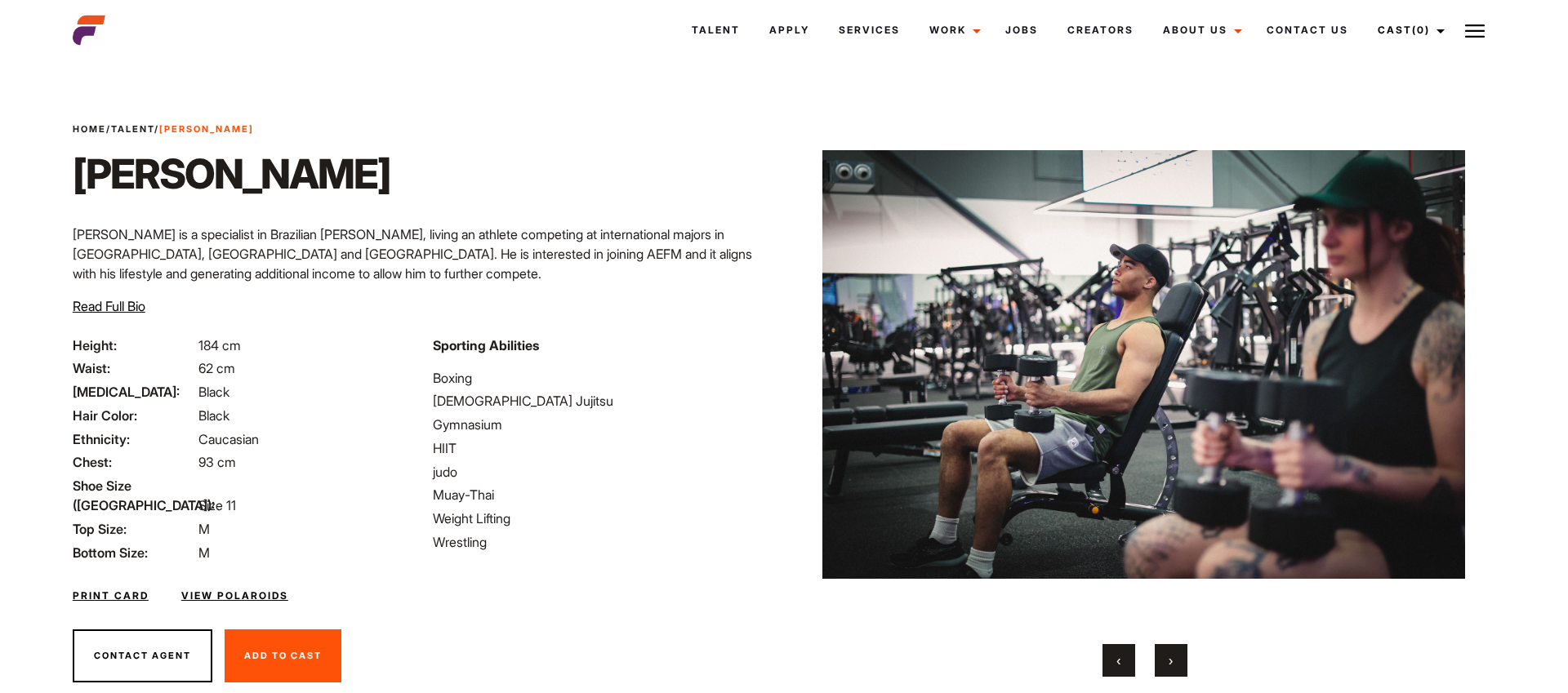
click at [1169, 658] on span "›" at bounding box center [1170, 661] width 4 height 17
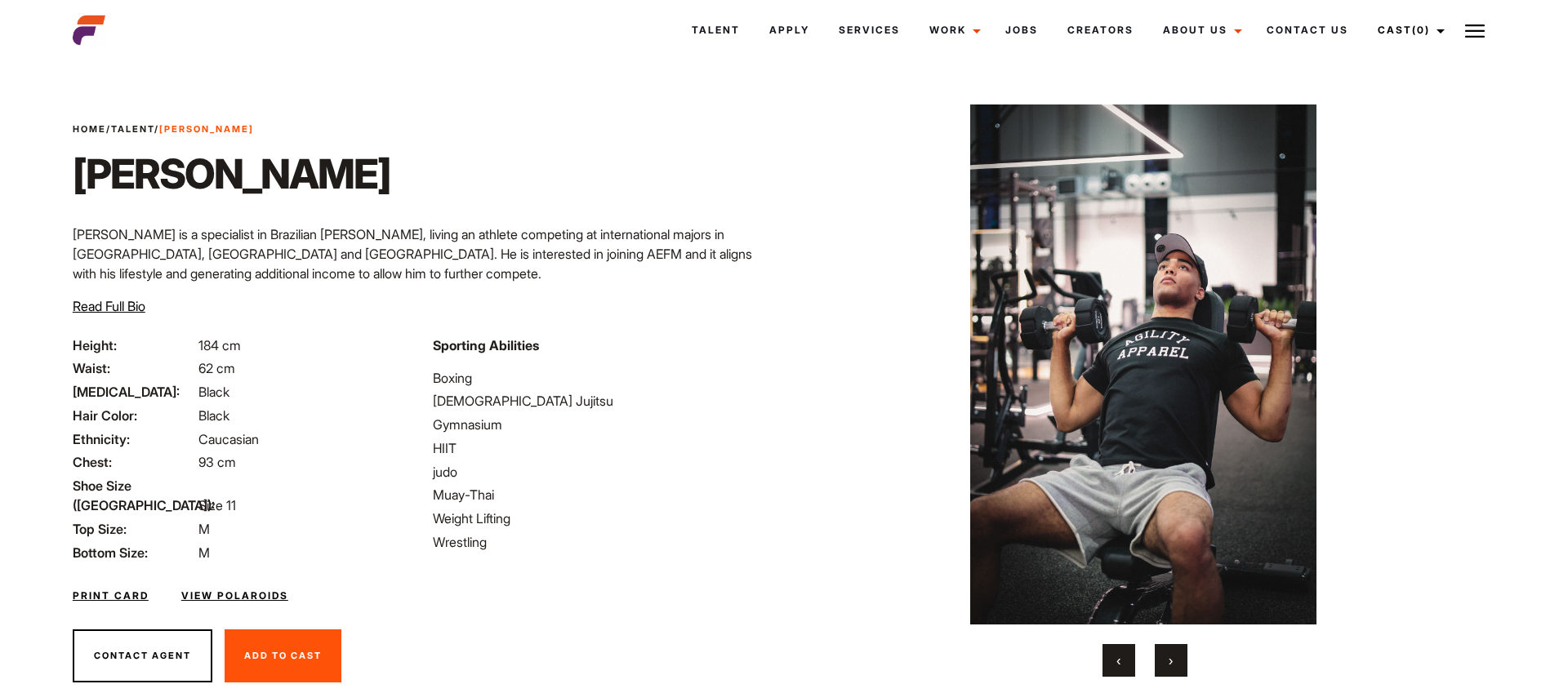
click at [1169, 658] on span "›" at bounding box center [1170, 661] width 4 height 17
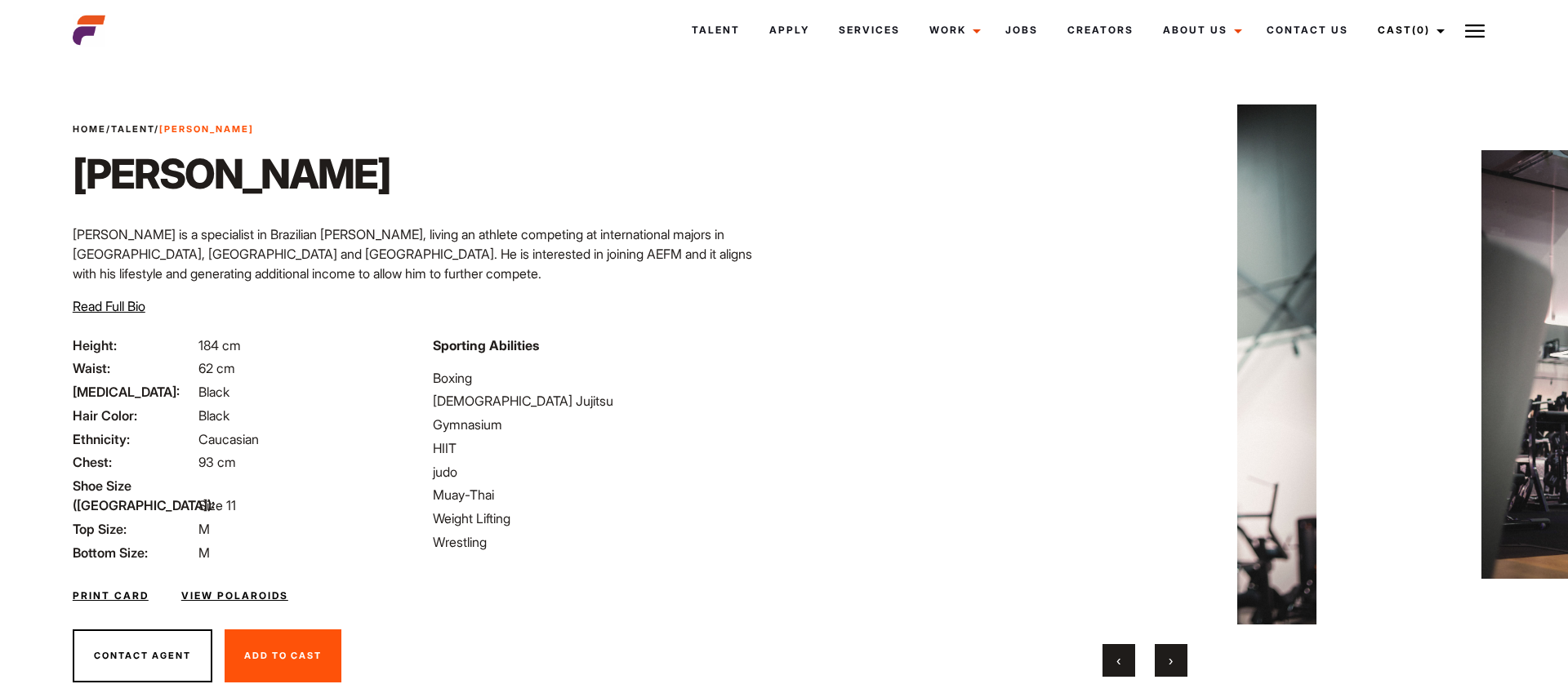
click at [1169, 658] on span "›" at bounding box center [1170, 661] width 4 height 17
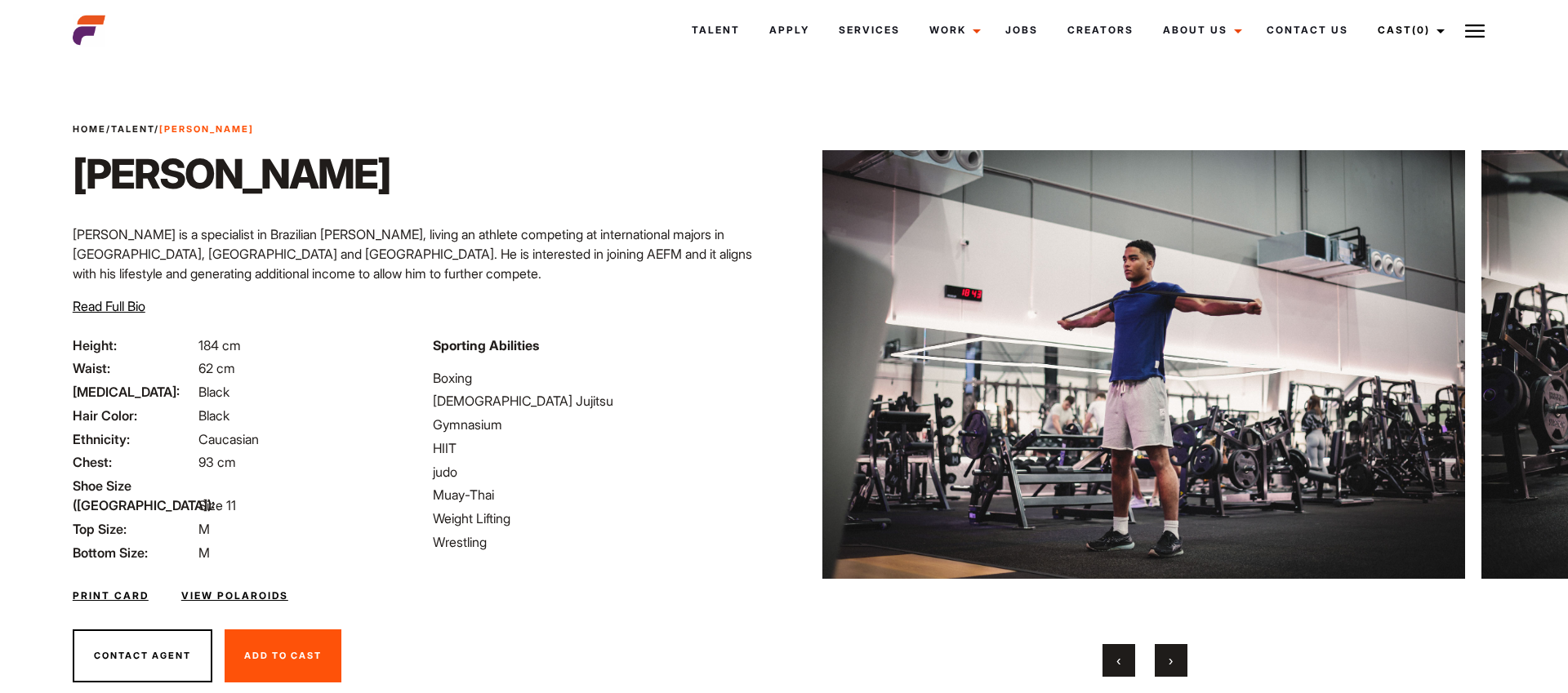
click at [1169, 658] on span "›" at bounding box center [1170, 661] width 4 height 17
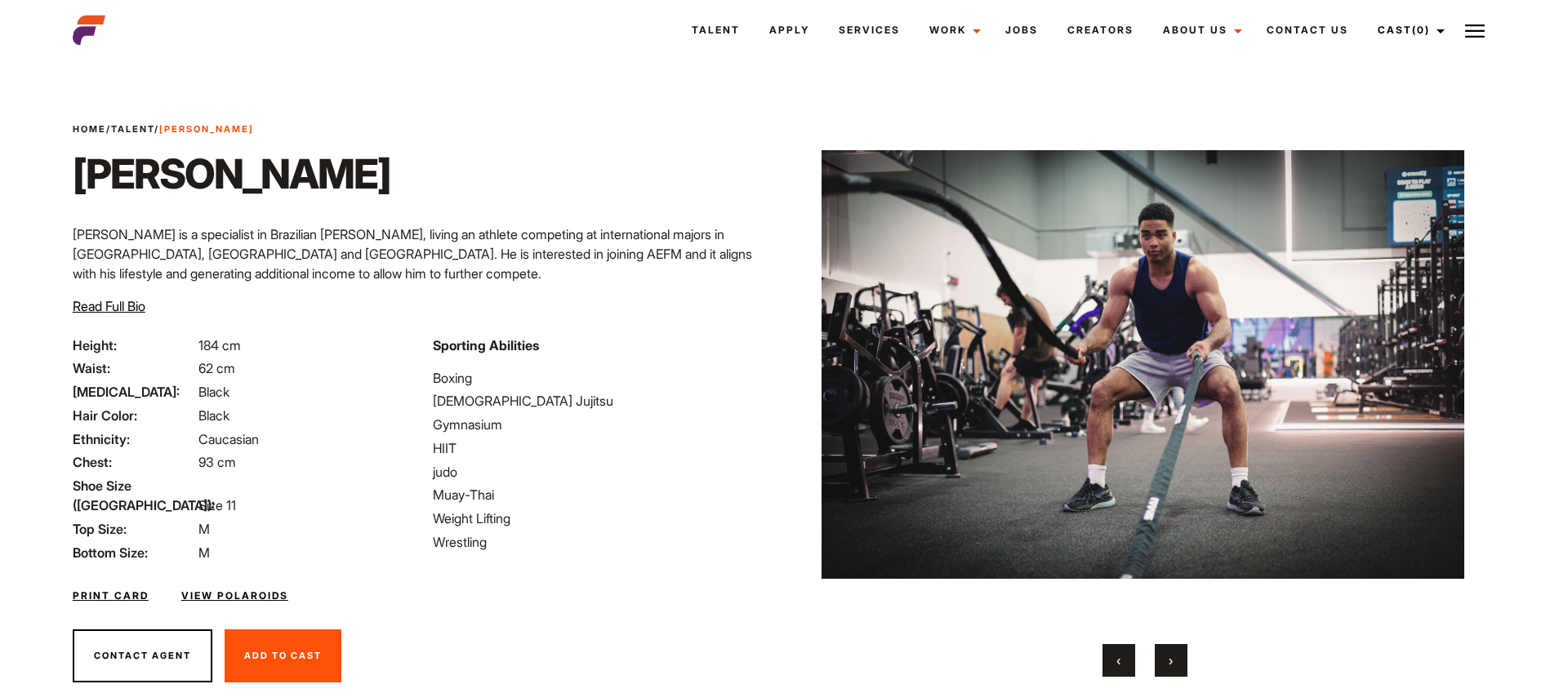
click at [1176, 662] on button "›" at bounding box center [1170, 660] width 32 height 32
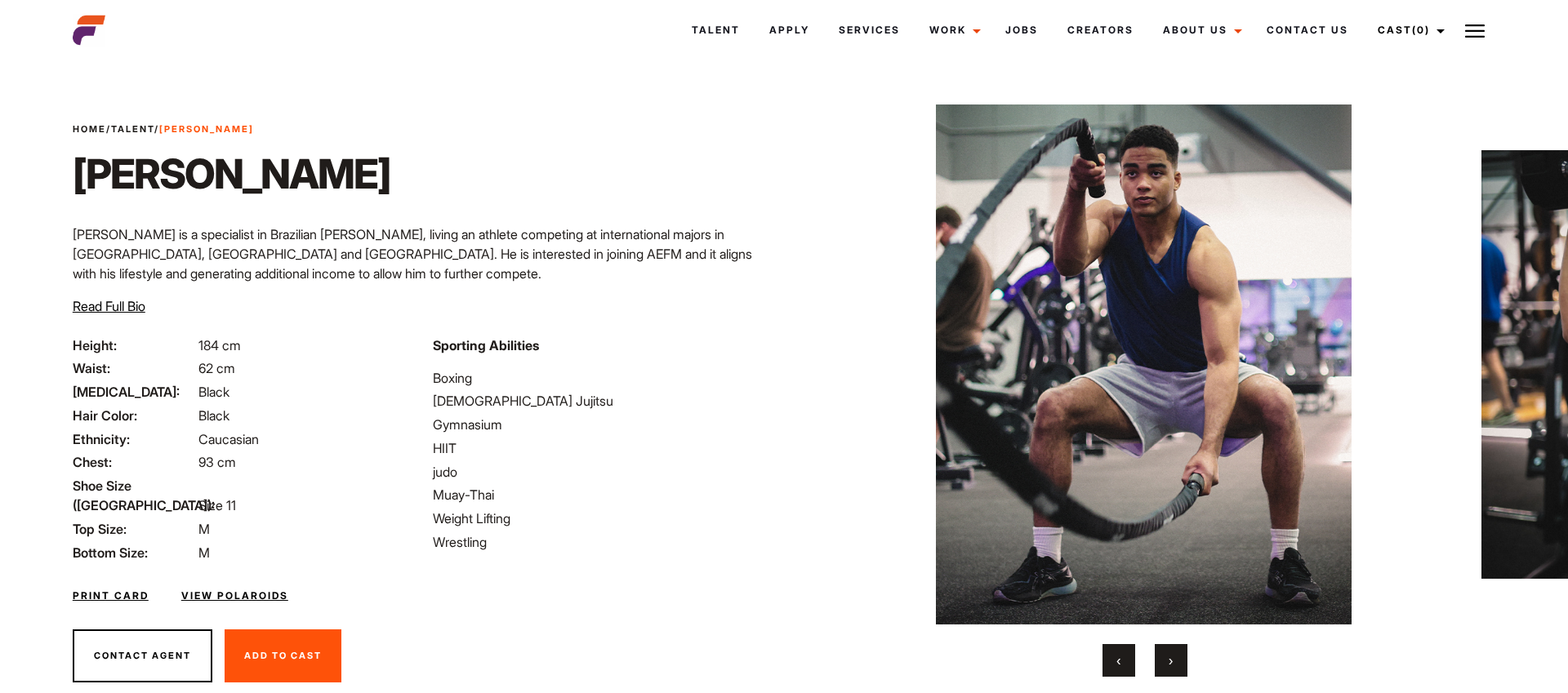
click at [1179, 663] on button "›" at bounding box center [1170, 660] width 32 height 32
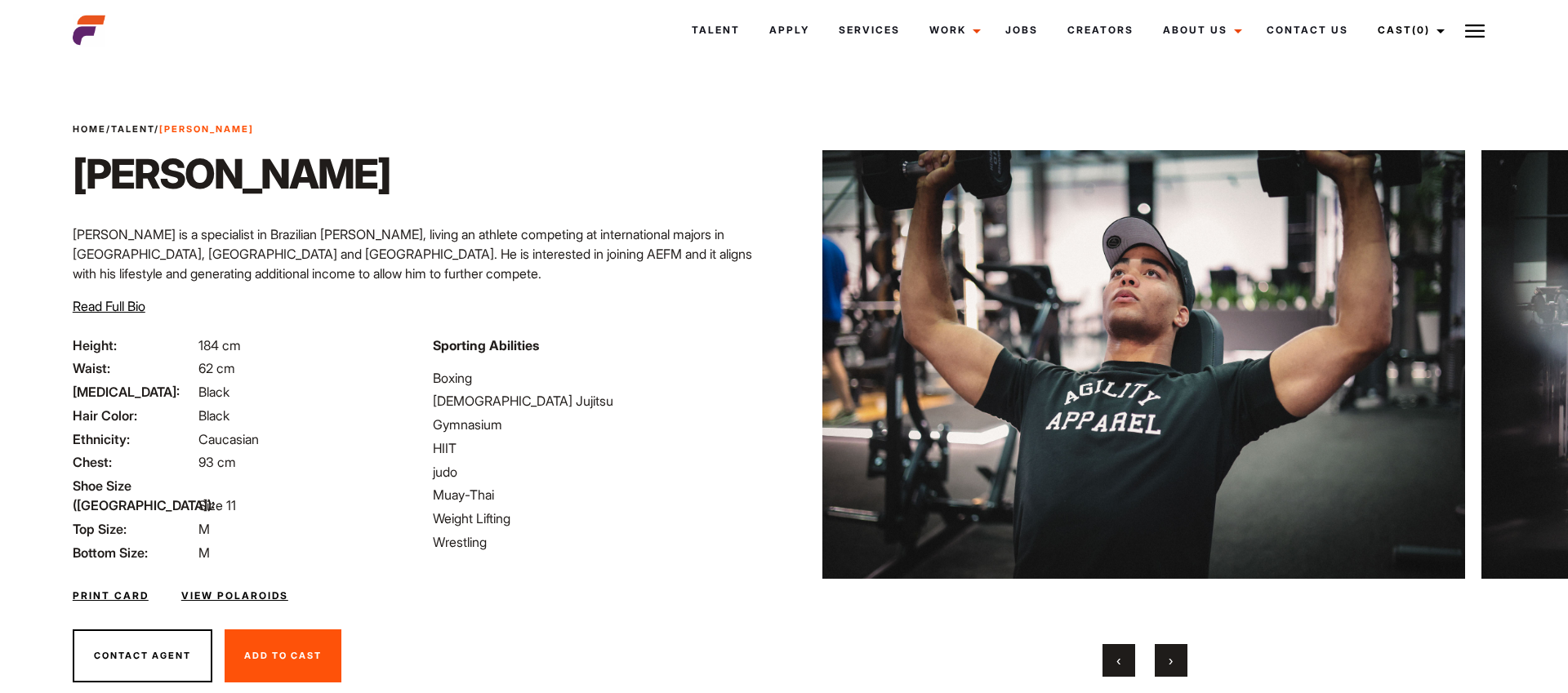
click at [1175, 662] on button "›" at bounding box center [1170, 660] width 32 height 32
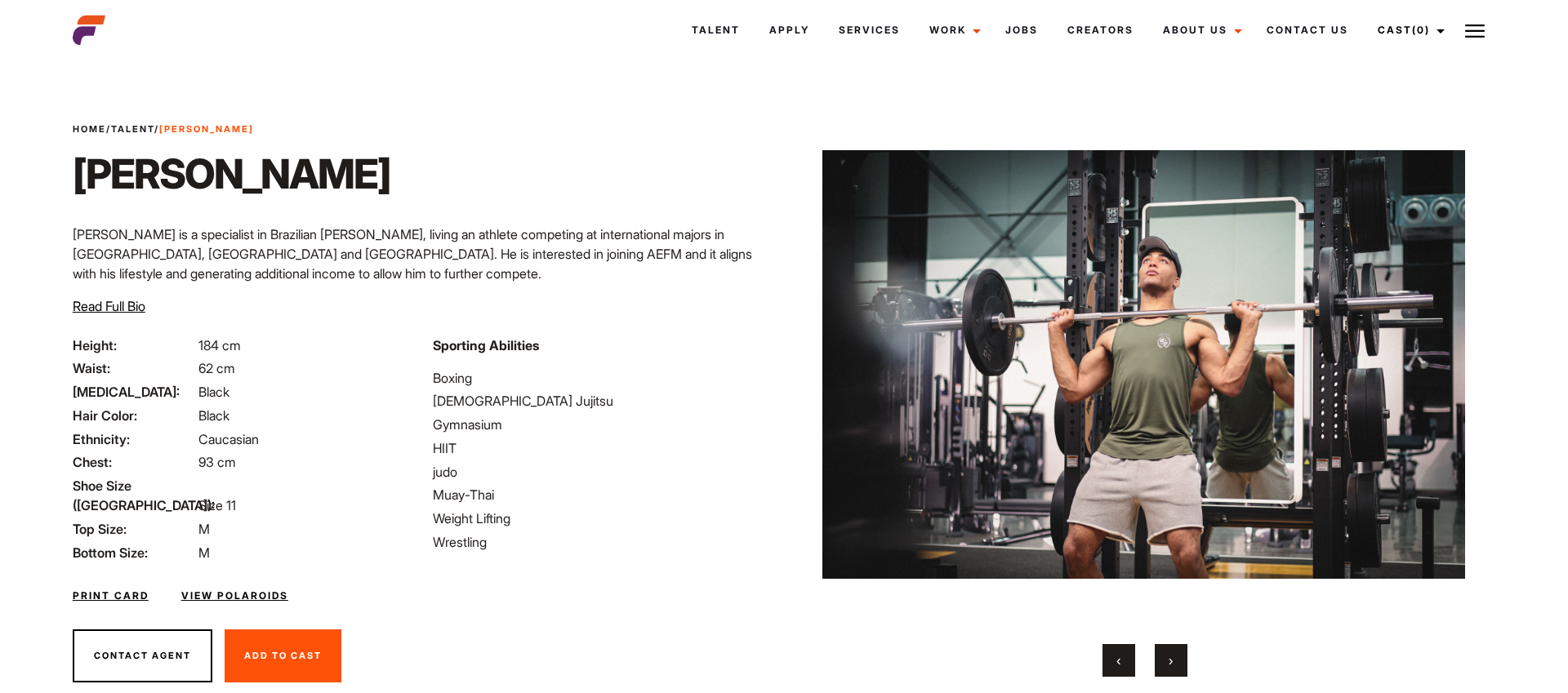
click at [1175, 662] on button "›" at bounding box center [1170, 660] width 32 height 32
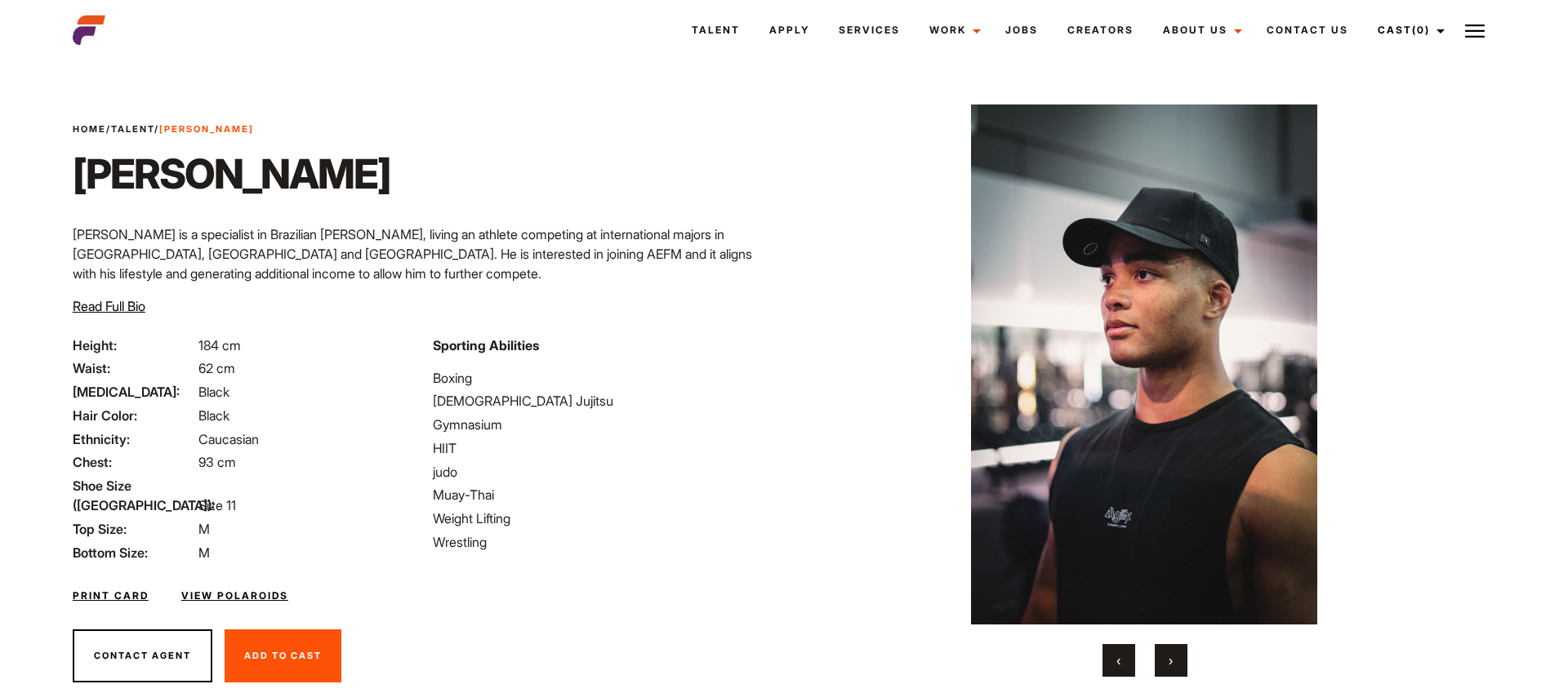
click at [1175, 662] on button "›" at bounding box center [1170, 660] width 32 height 32
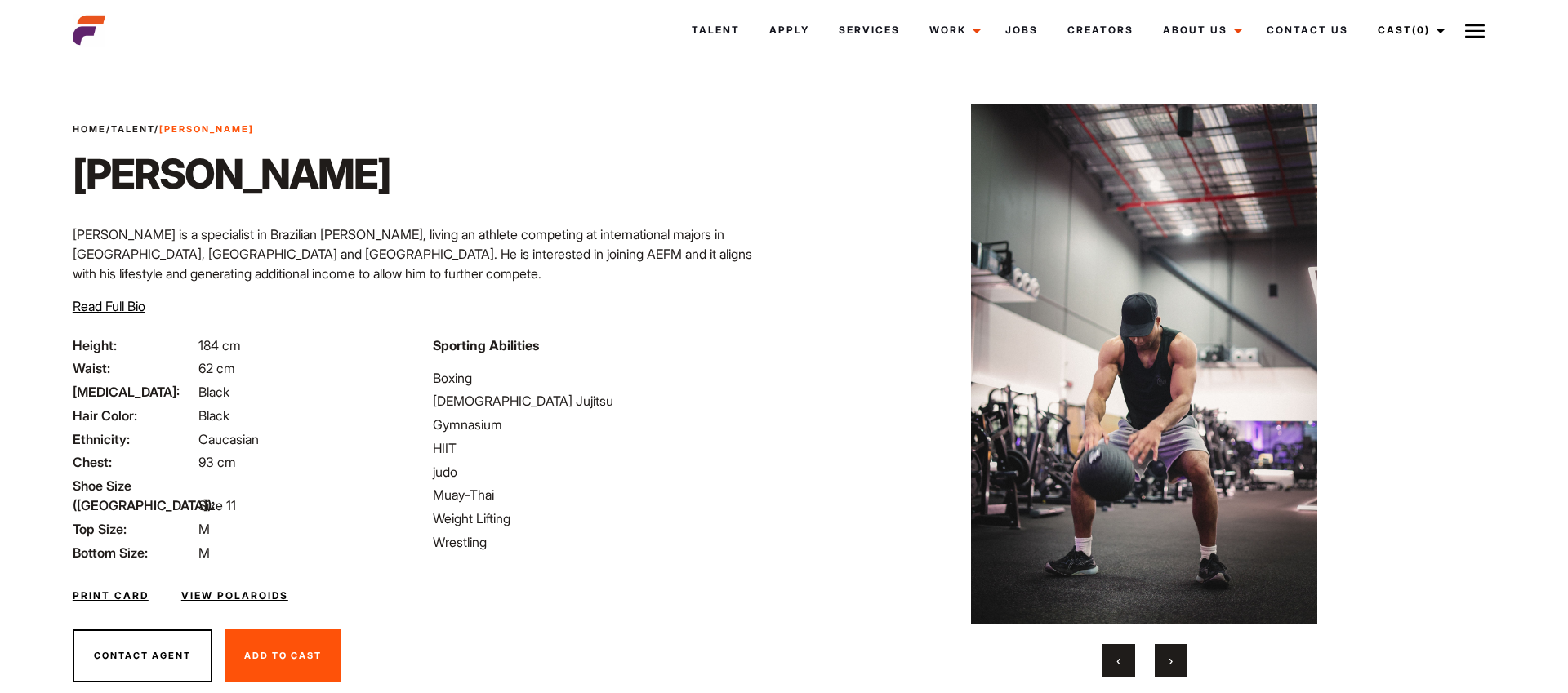
click at [1175, 662] on button "›" at bounding box center [1170, 660] width 32 height 32
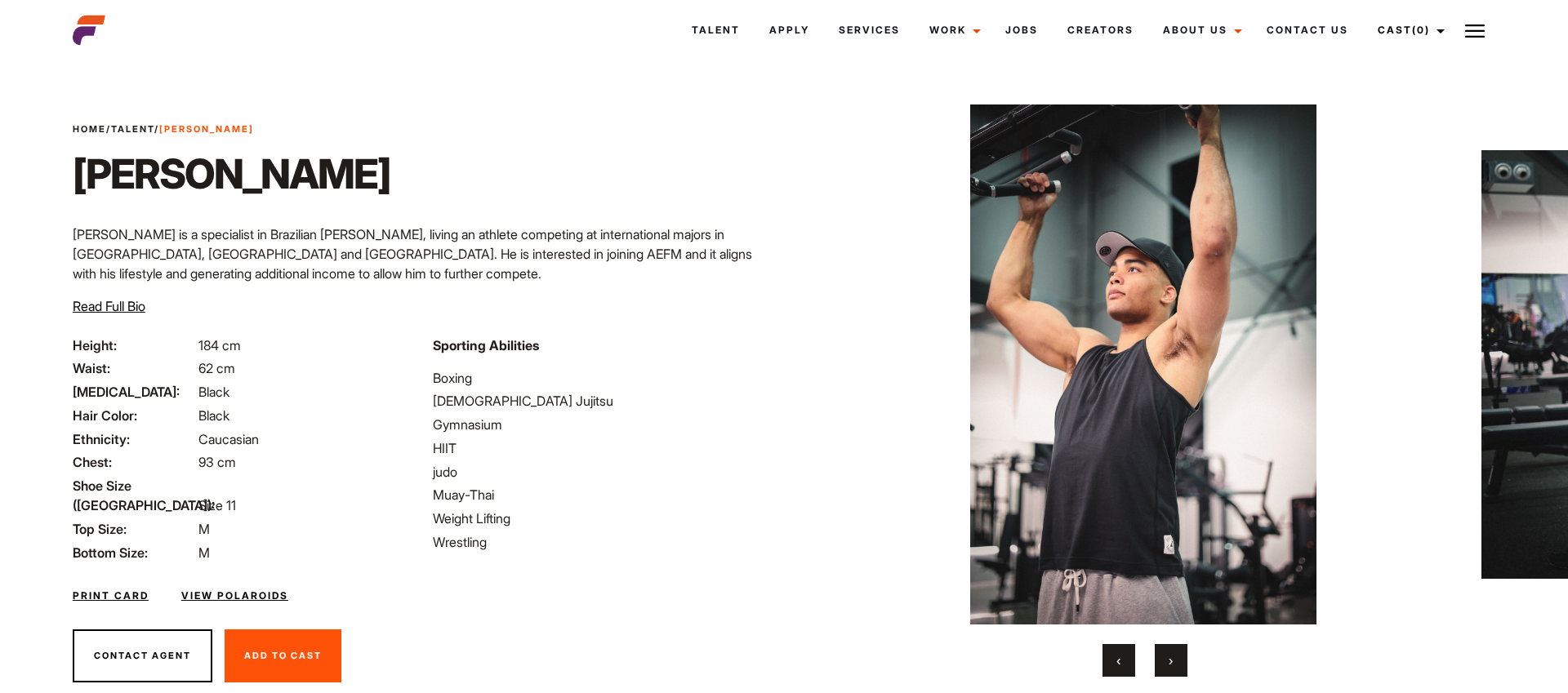
click at [1175, 662] on button "›" at bounding box center [1170, 660] width 32 height 32
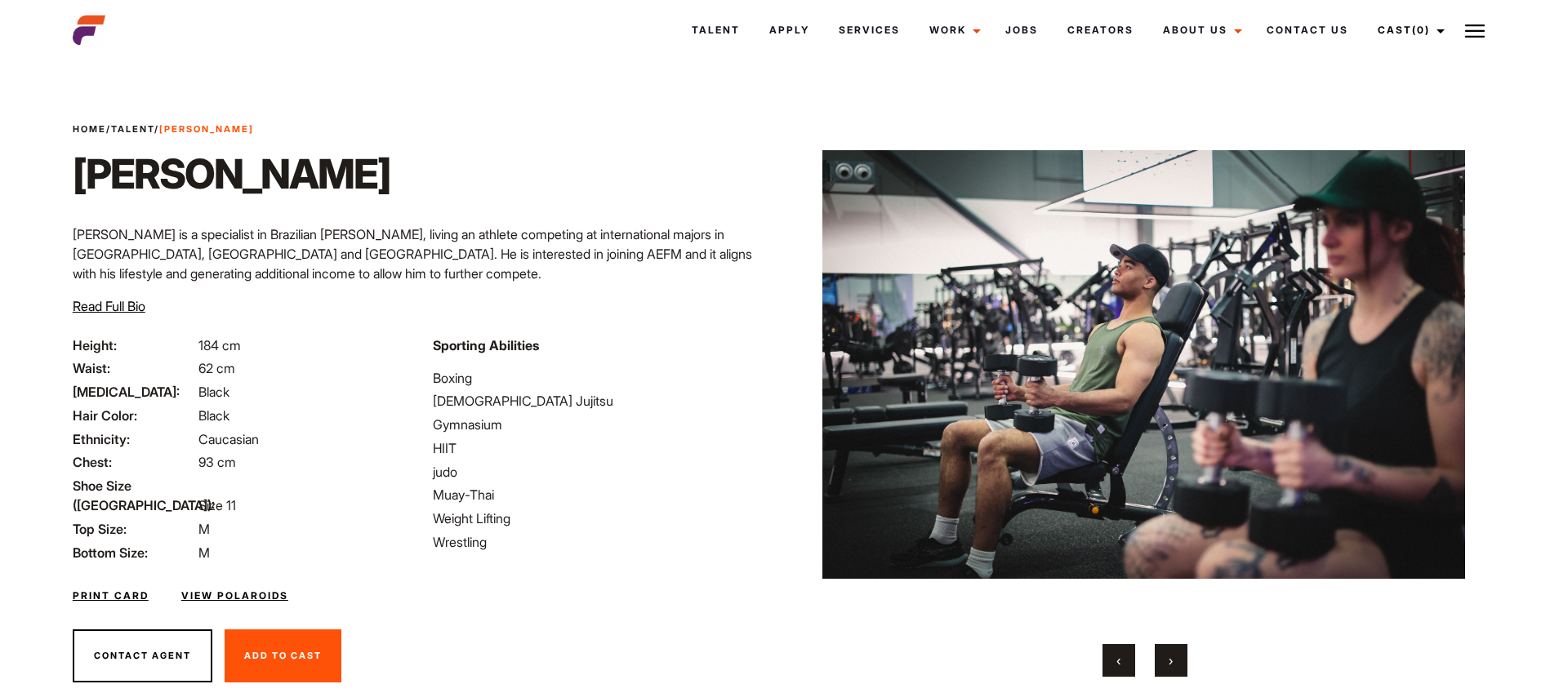
click at [1175, 662] on button "›" at bounding box center [1170, 660] width 32 height 32
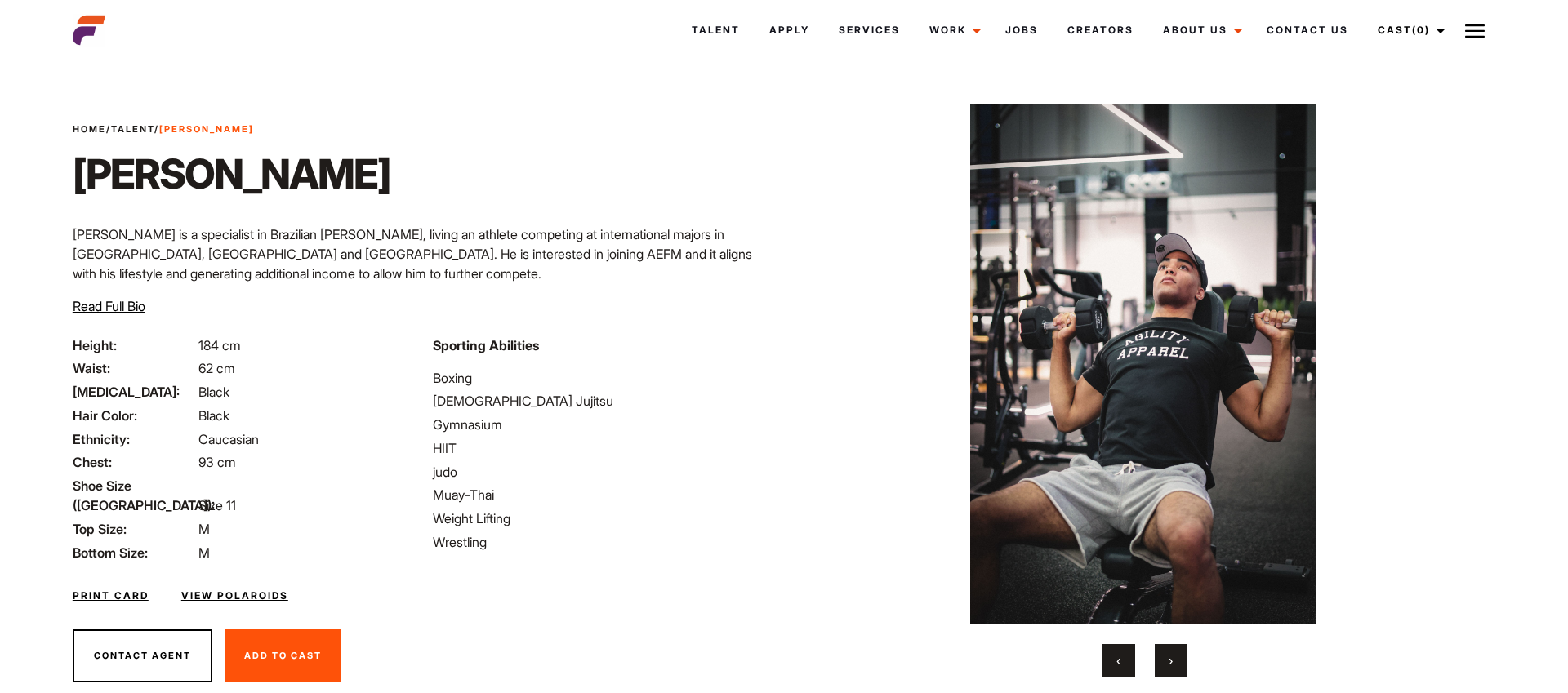
click at [1175, 662] on button "›" at bounding box center [1170, 660] width 32 height 32
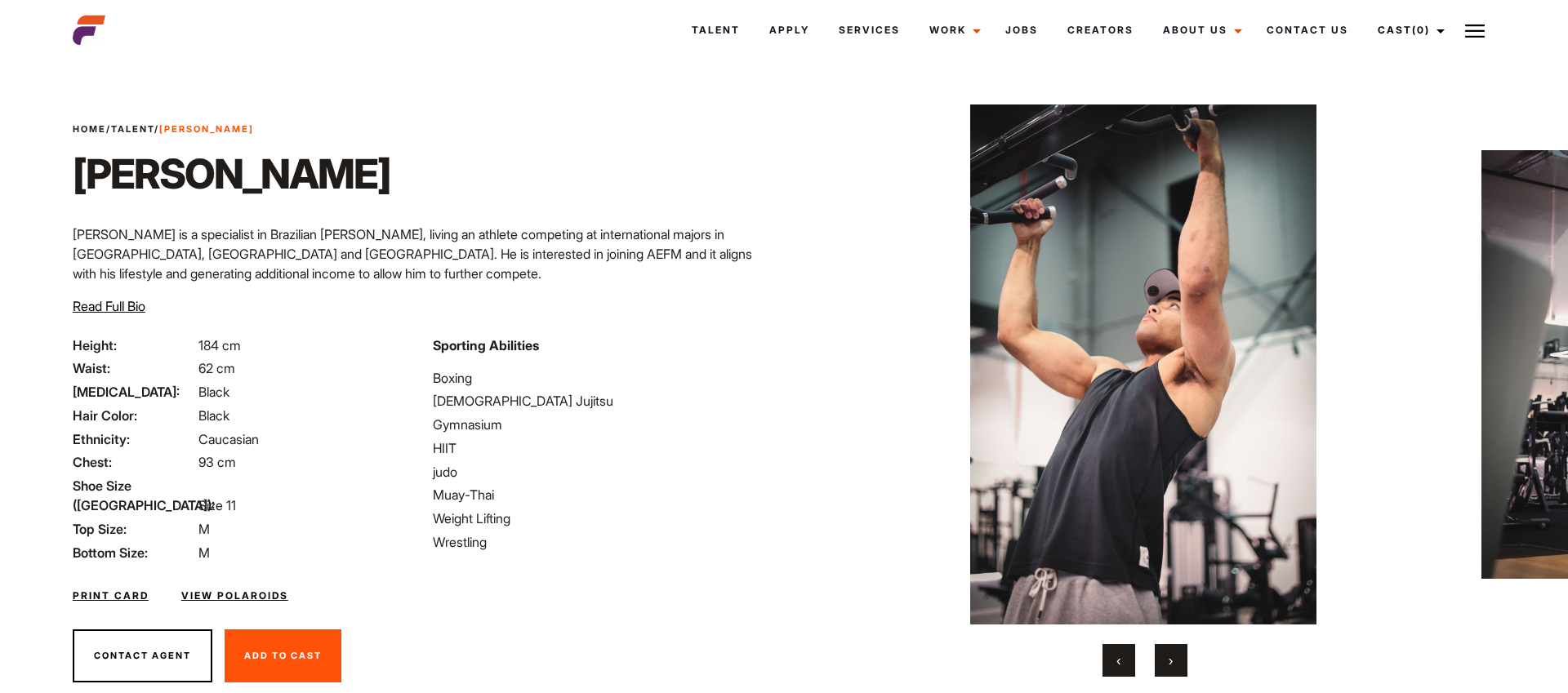
click at [1175, 662] on button "›" at bounding box center [1170, 660] width 32 height 32
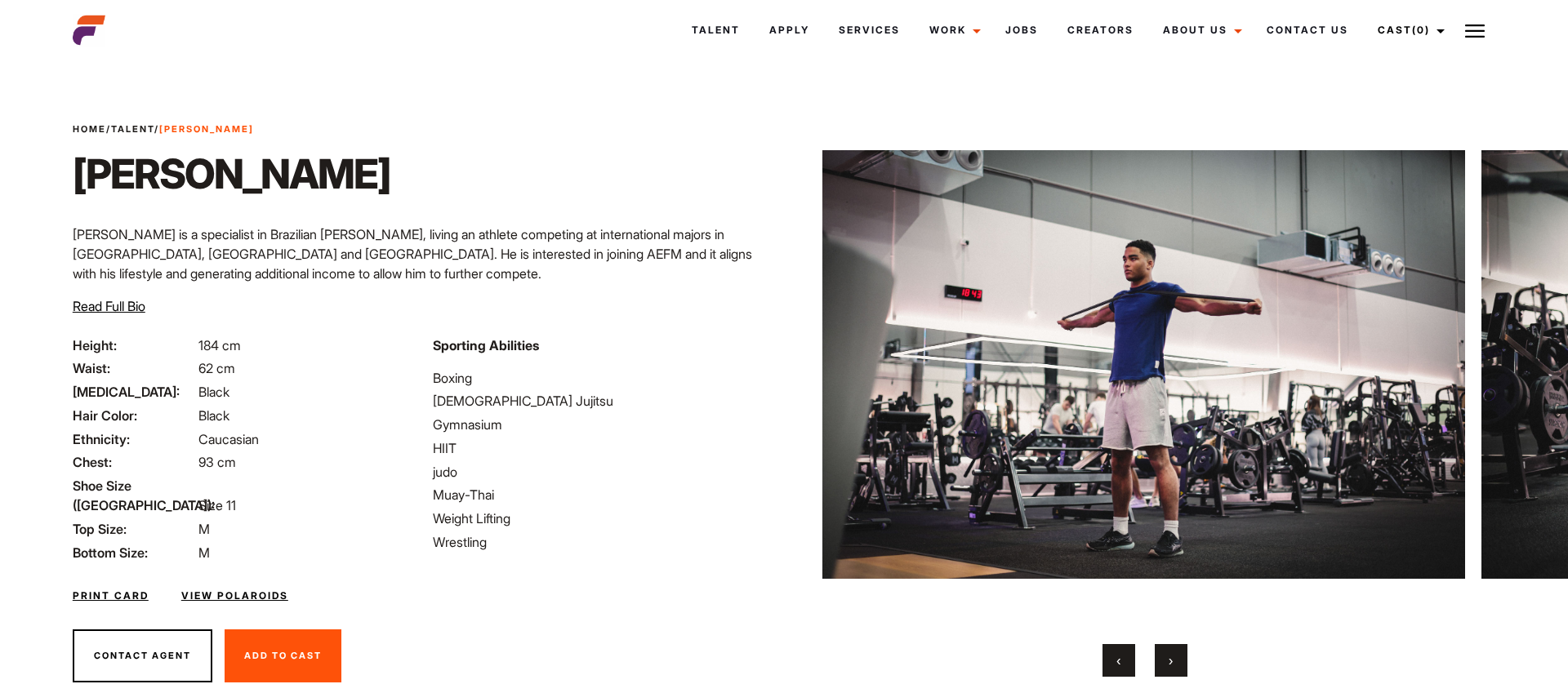
click at [1171, 656] on span "›" at bounding box center [1170, 661] width 4 height 17
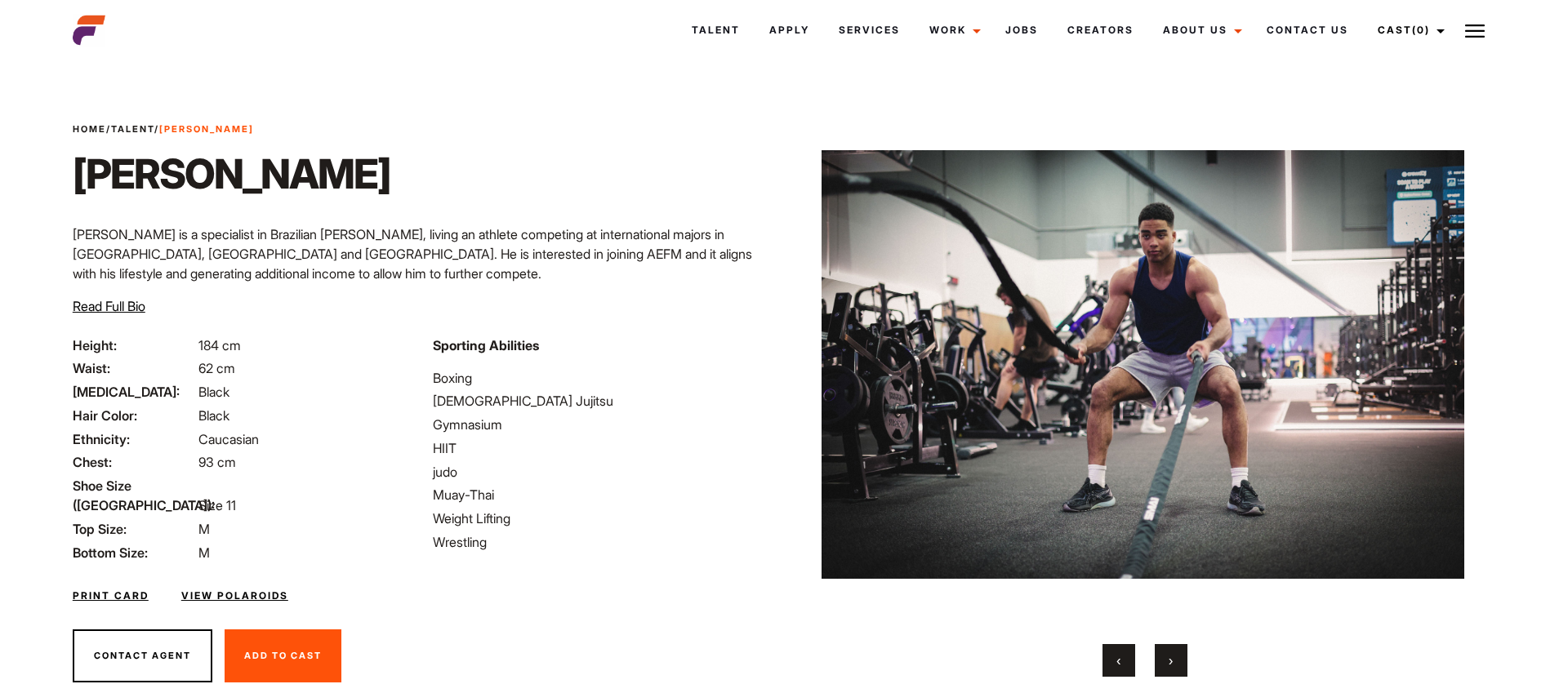
click at [1170, 660] on span "›" at bounding box center [1170, 661] width 4 height 17
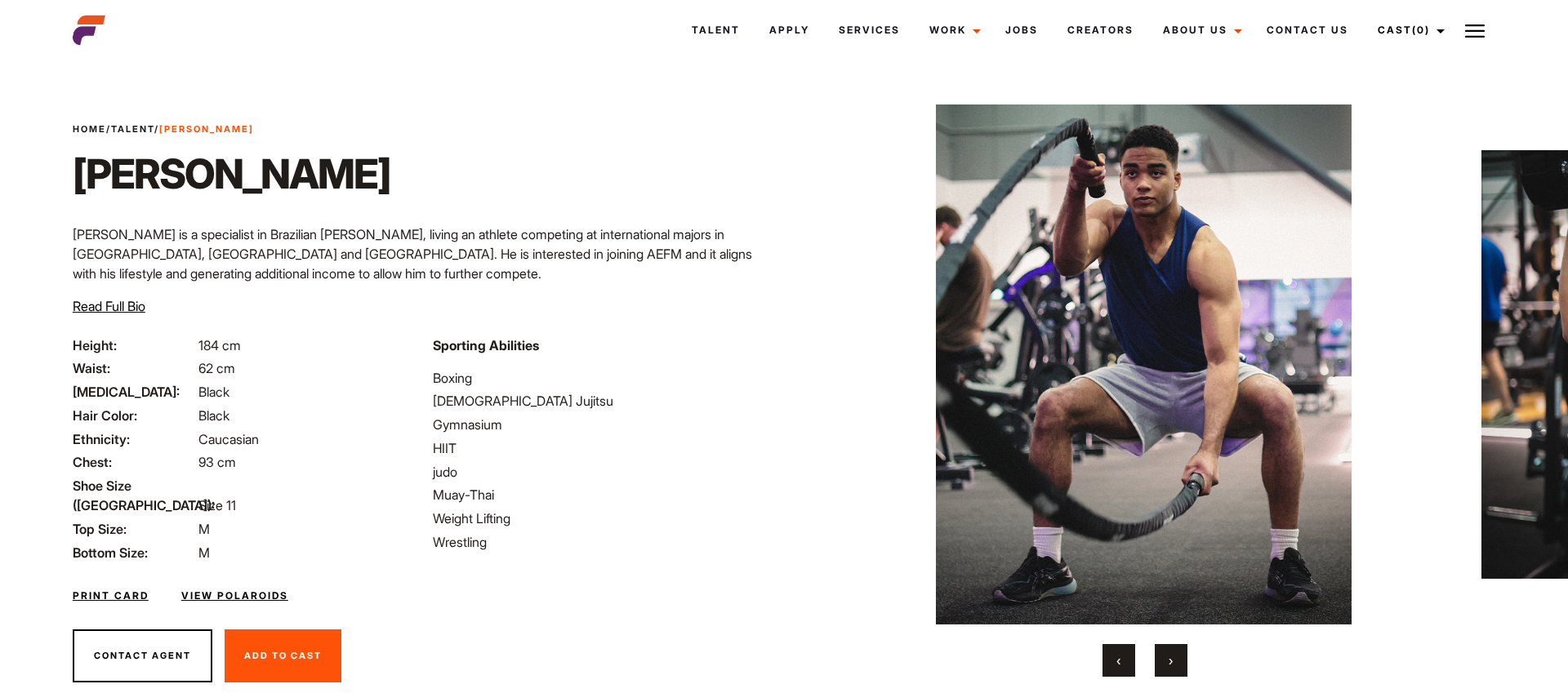
click at [1175, 661] on button "›" at bounding box center [1170, 660] width 32 height 32
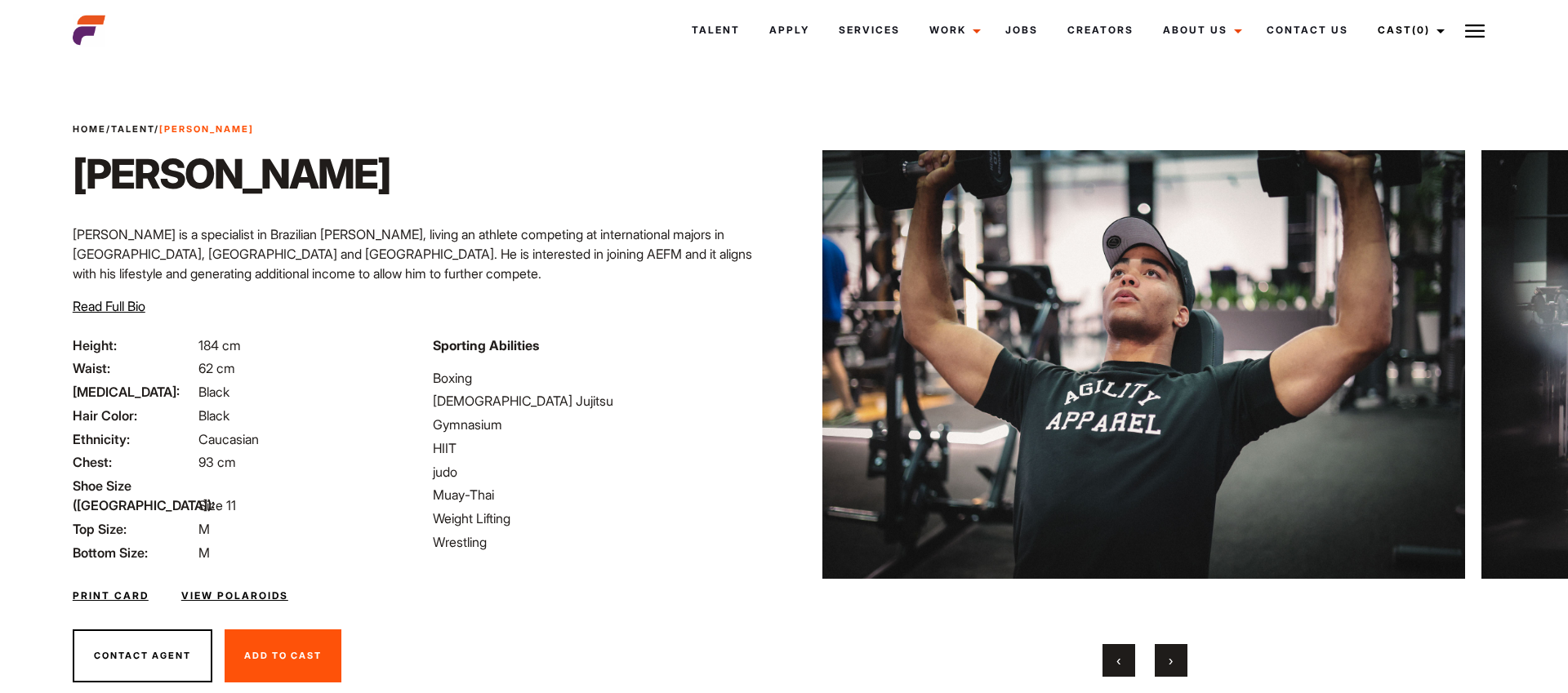
click at [697, 142] on div "Home / Talent / Nelson Nelson Nelson is a specialist in Brazilian Jiu jitsu, li…" at bounding box center [424, 229] width 721 height 213
click at [1170, 658] on span "›" at bounding box center [1170, 661] width 4 height 17
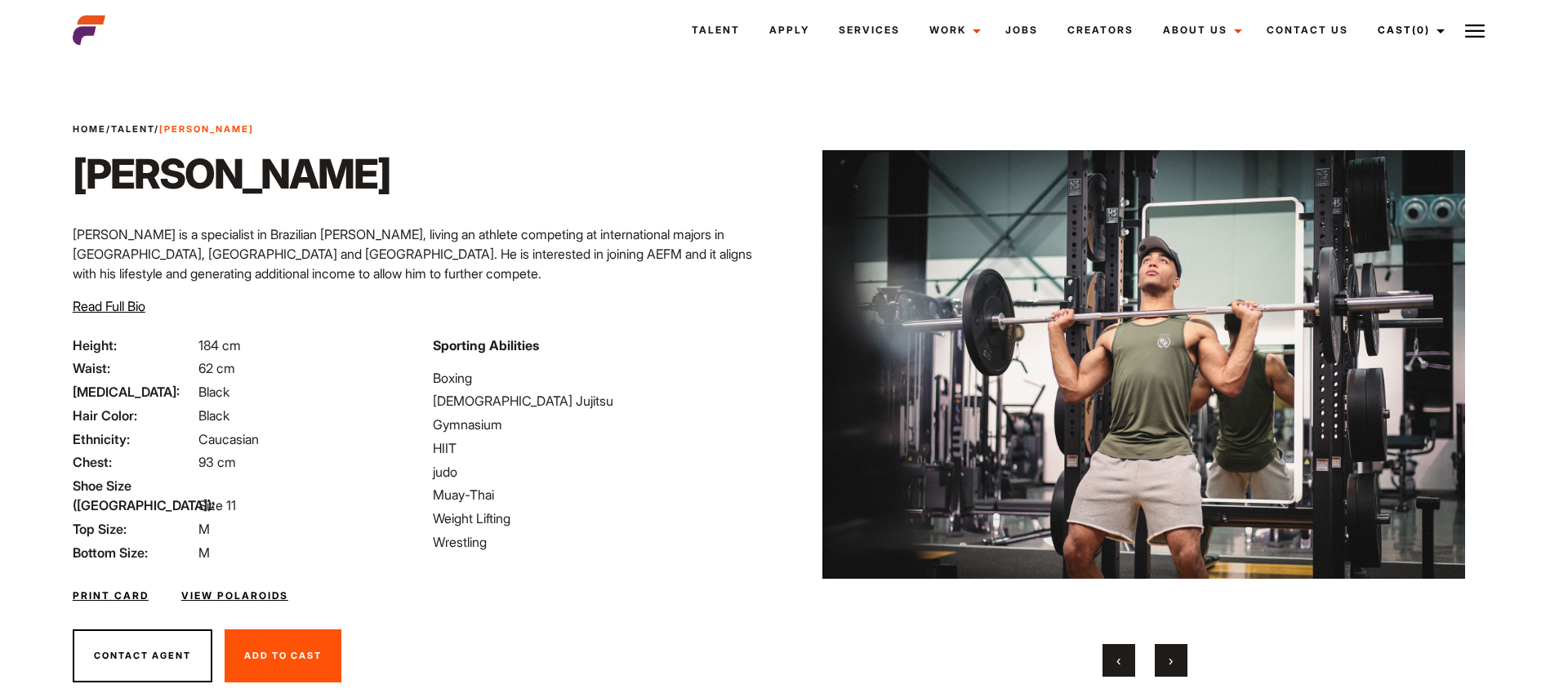
click at [1170, 658] on span "›" at bounding box center [1170, 661] width 4 height 17
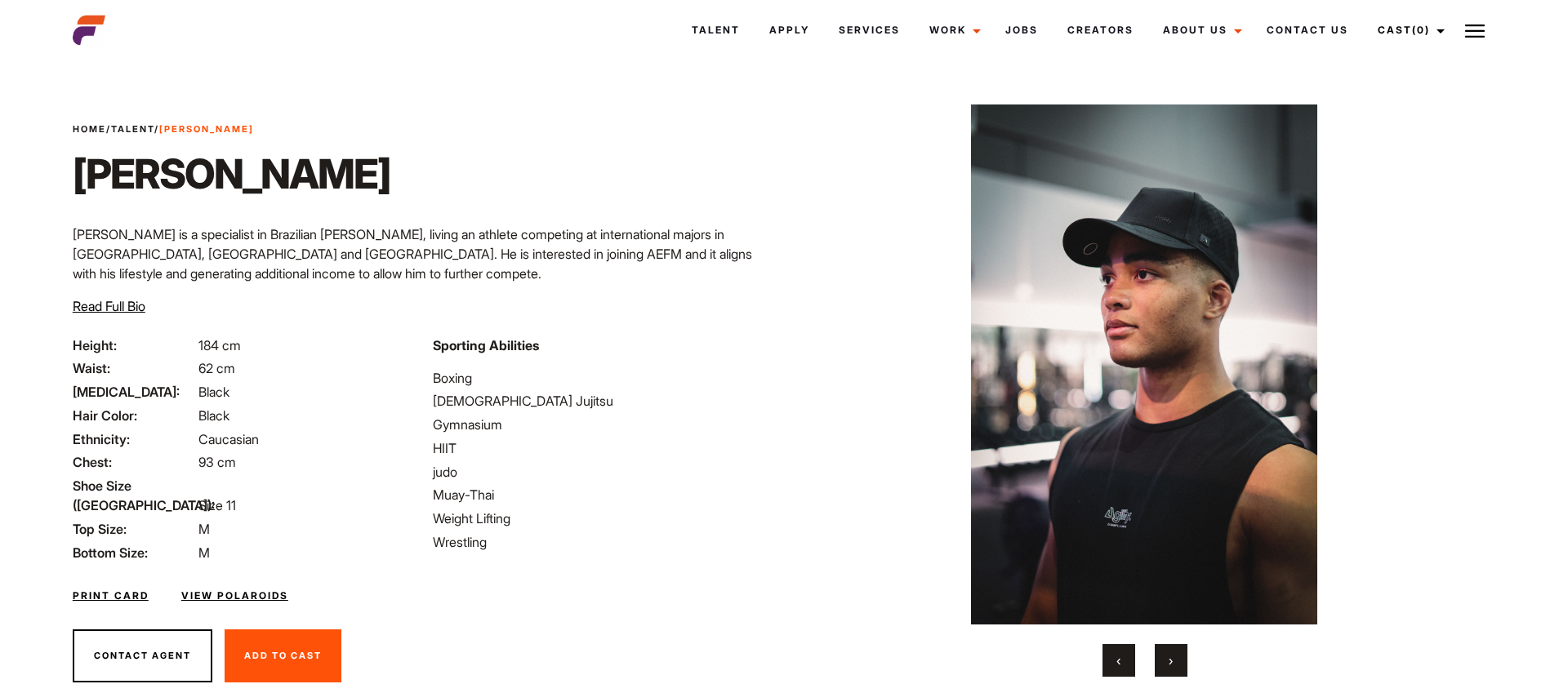
click at [1164, 655] on button "›" at bounding box center [1170, 660] width 32 height 32
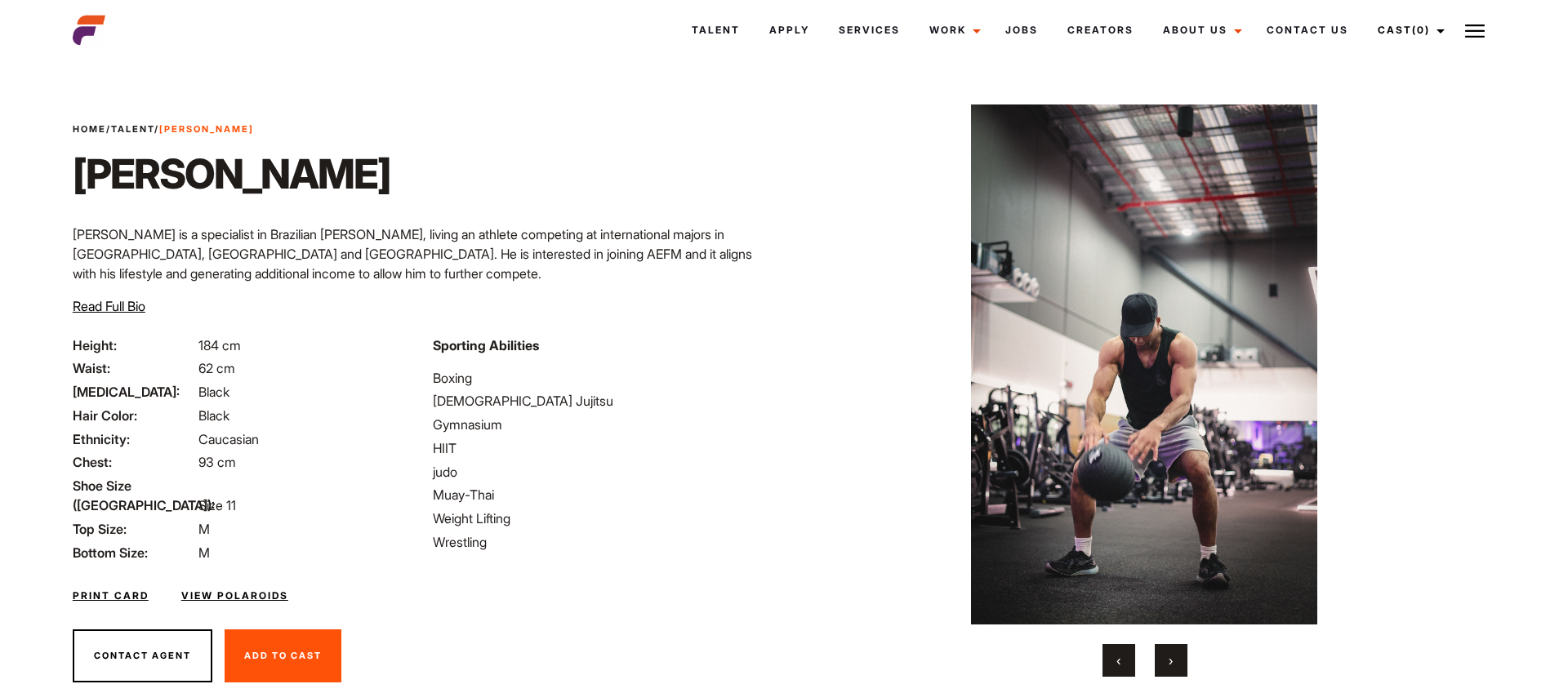
click at [1174, 649] on button "›" at bounding box center [1170, 660] width 32 height 32
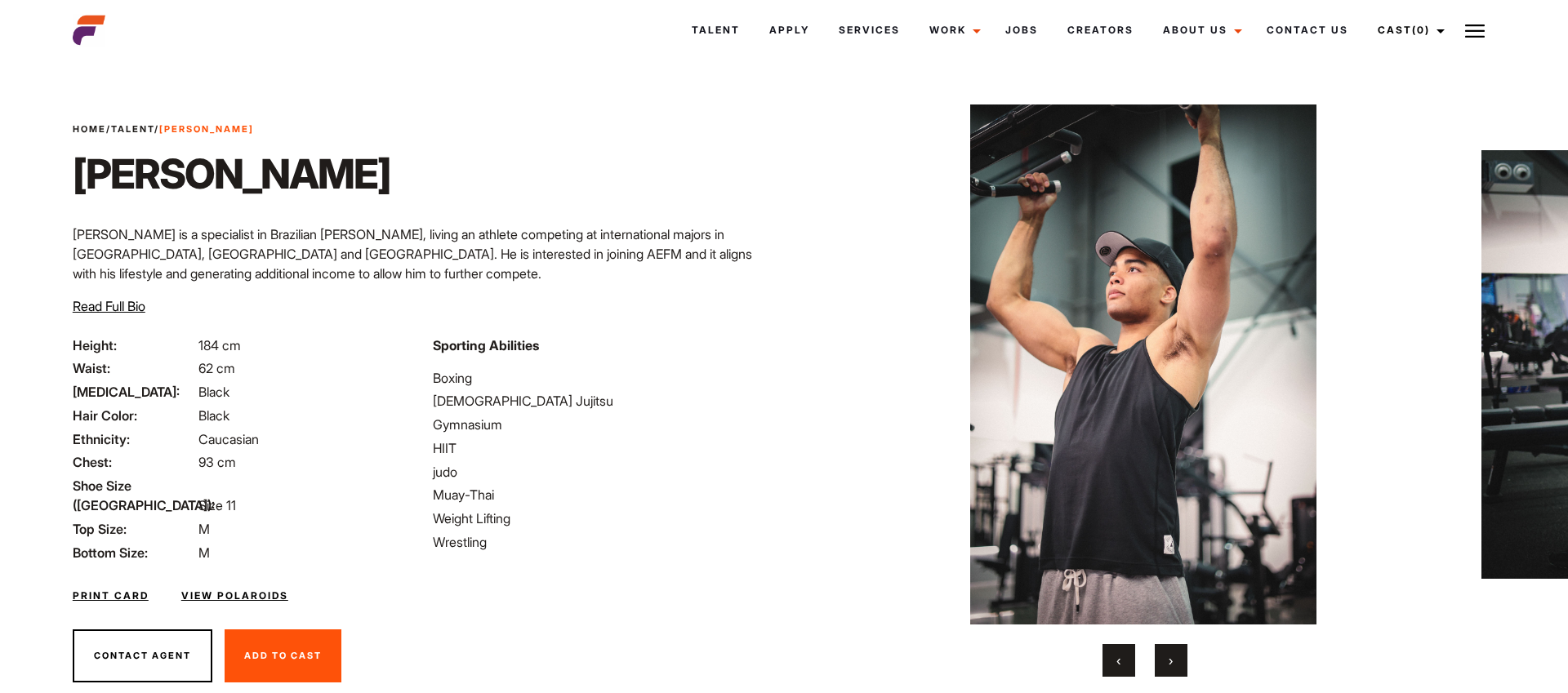
click at [1174, 651] on button "›" at bounding box center [1170, 660] width 32 height 32
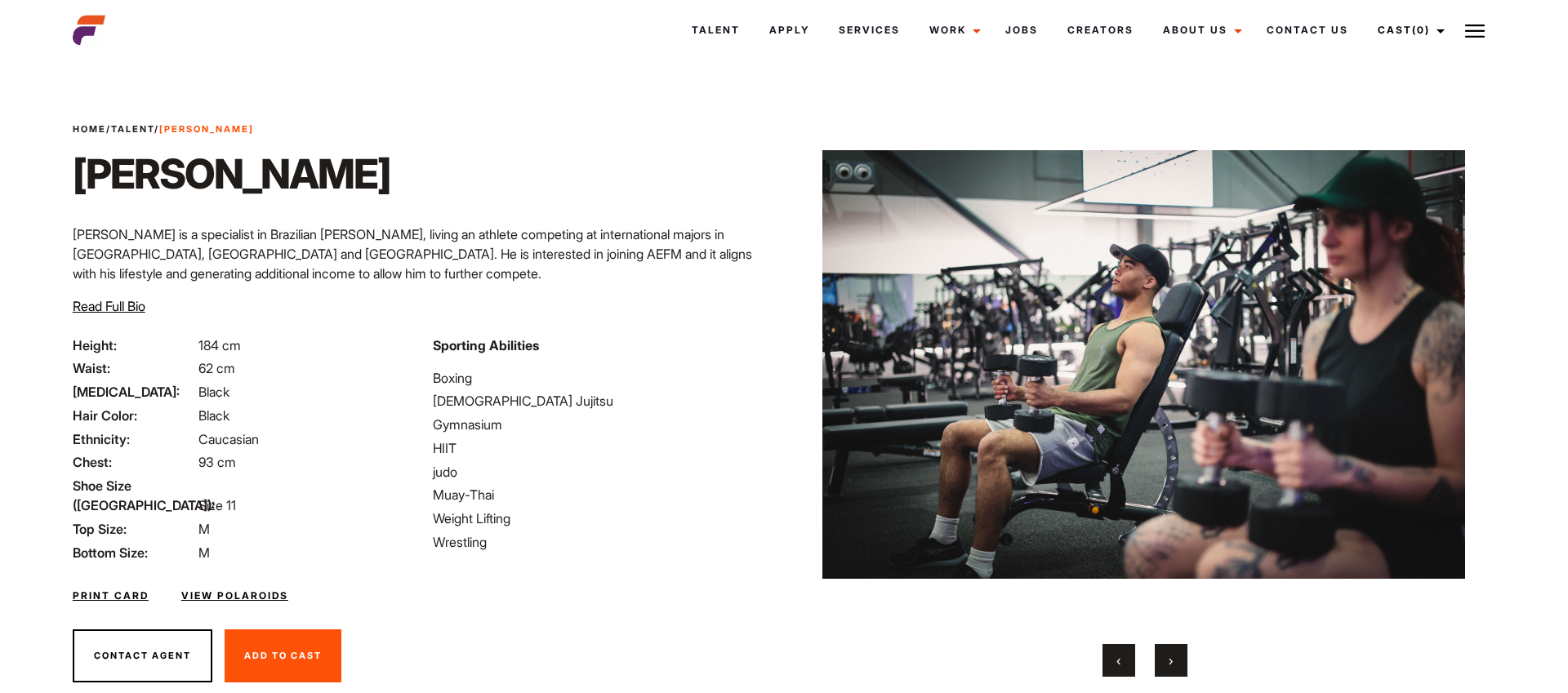
click at [1174, 651] on button "›" at bounding box center [1170, 660] width 32 height 32
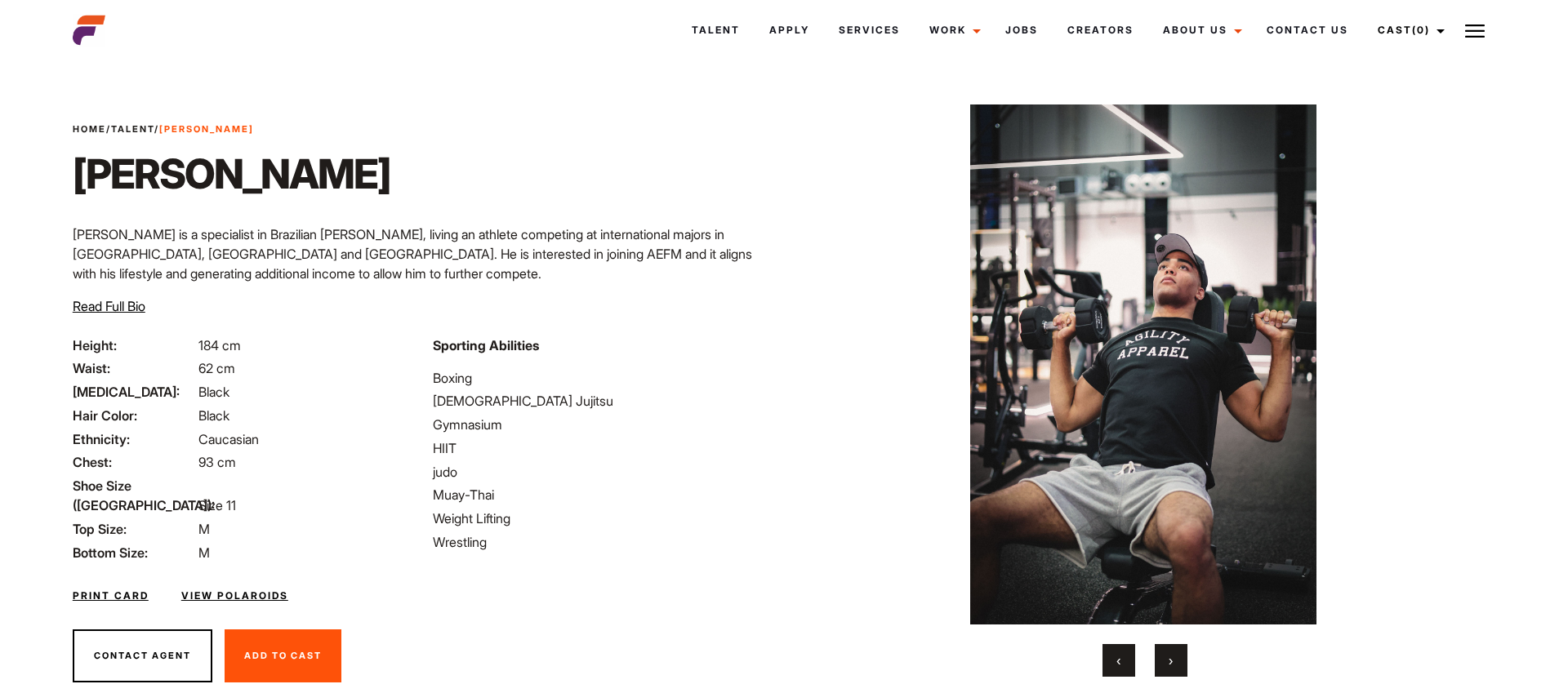
click at [1174, 651] on button "›" at bounding box center [1170, 660] width 32 height 32
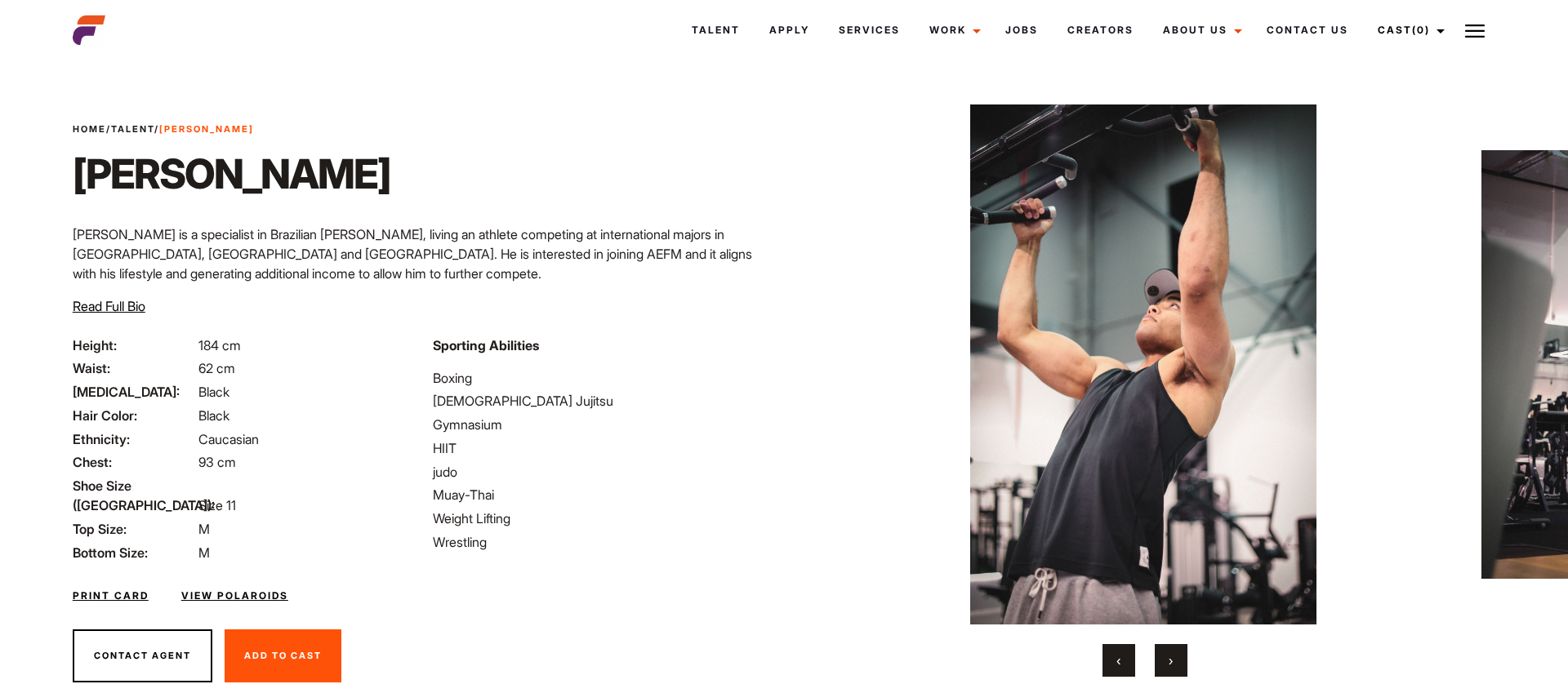
click at [1174, 651] on button "›" at bounding box center [1170, 660] width 32 height 32
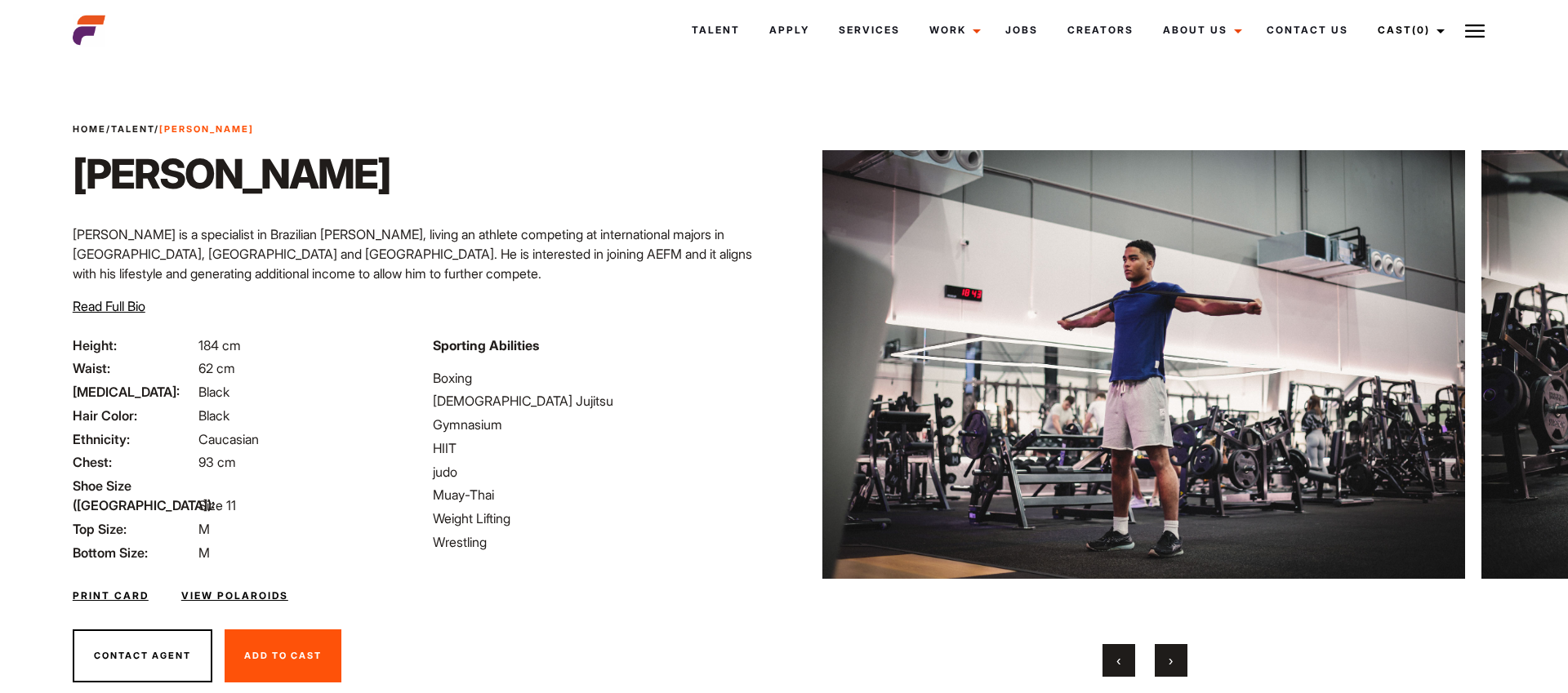
click at [1177, 651] on button "›" at bounding box center [1170, 660] width 32 height 32
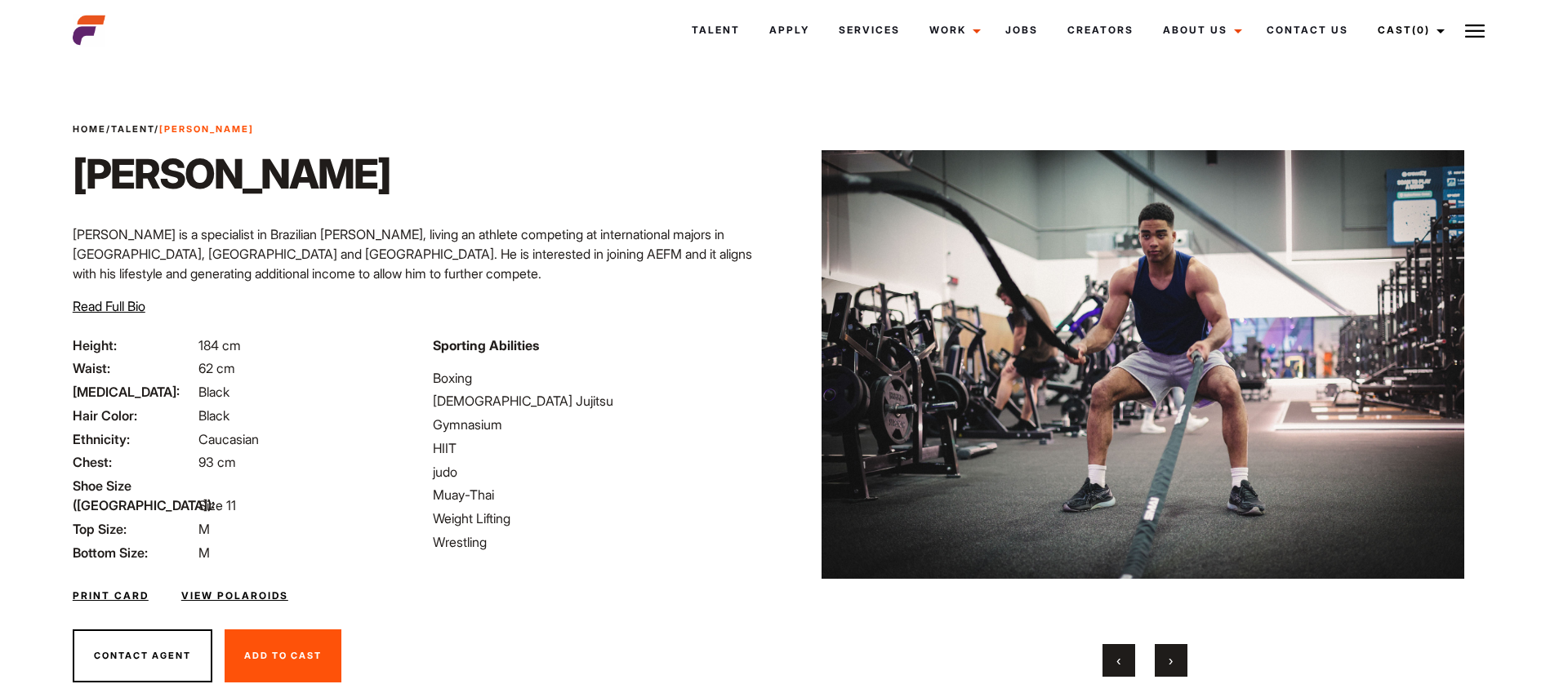
click at [720, 325] on div "Home / Talent / Nelson Nelson Nelson is a specialist in Brazilian Jiu jitsu, li…" at bounding box center [424, 229] width 721 height 213
click at [651, 247] on p "Nelson is a specialist in Brazilian Jiu jitsu, living an athlete competing at i…" at bounding box center [423, 253] width 702 height 58
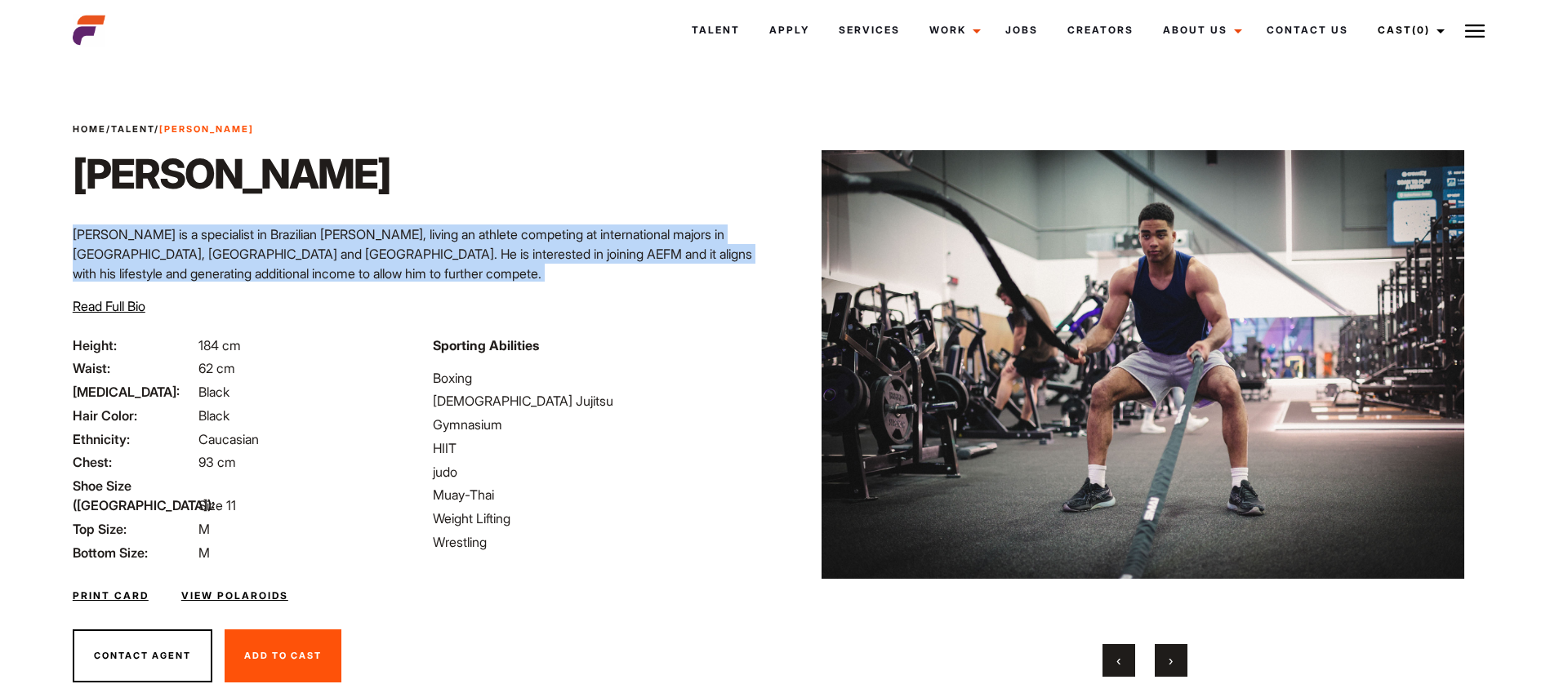
click at [651, 247] on p "Nelson is a specialist in Brazilian Jiu jitsu, living an athlete competing at i…" at bounding box center [423, 253] width 702 height 58
click at [569, 284] on div "Home / Talent / Nelson Nelson Nelson is a specialist in Brazilian Jiu jitsu, li…" at bounding box center [424, 229] width 721 height 213
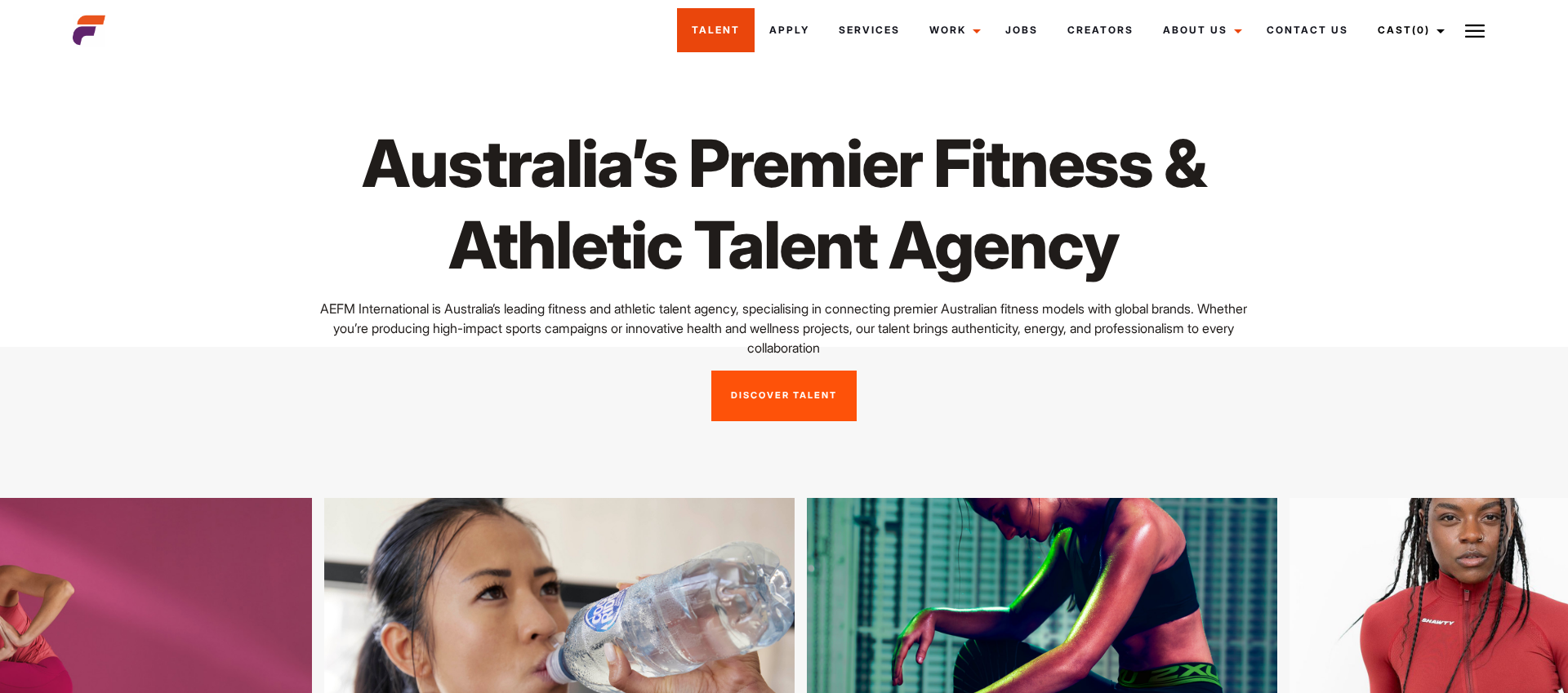
click at [709, 30] on link "Talent" at bounding box center [716, 31] width 78 height 44
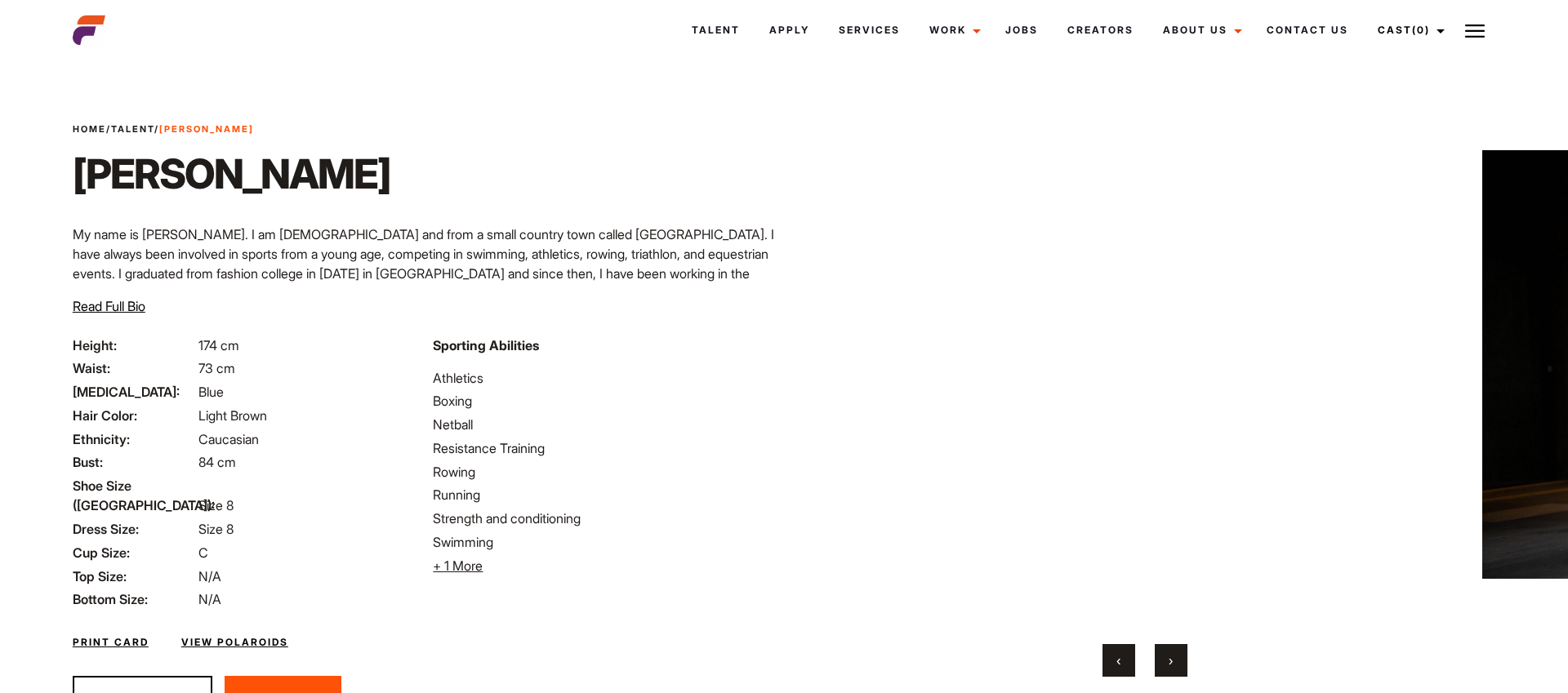
click at [1175, 654] on button "›" at bounding box center [1170, 660] width 32 height 32
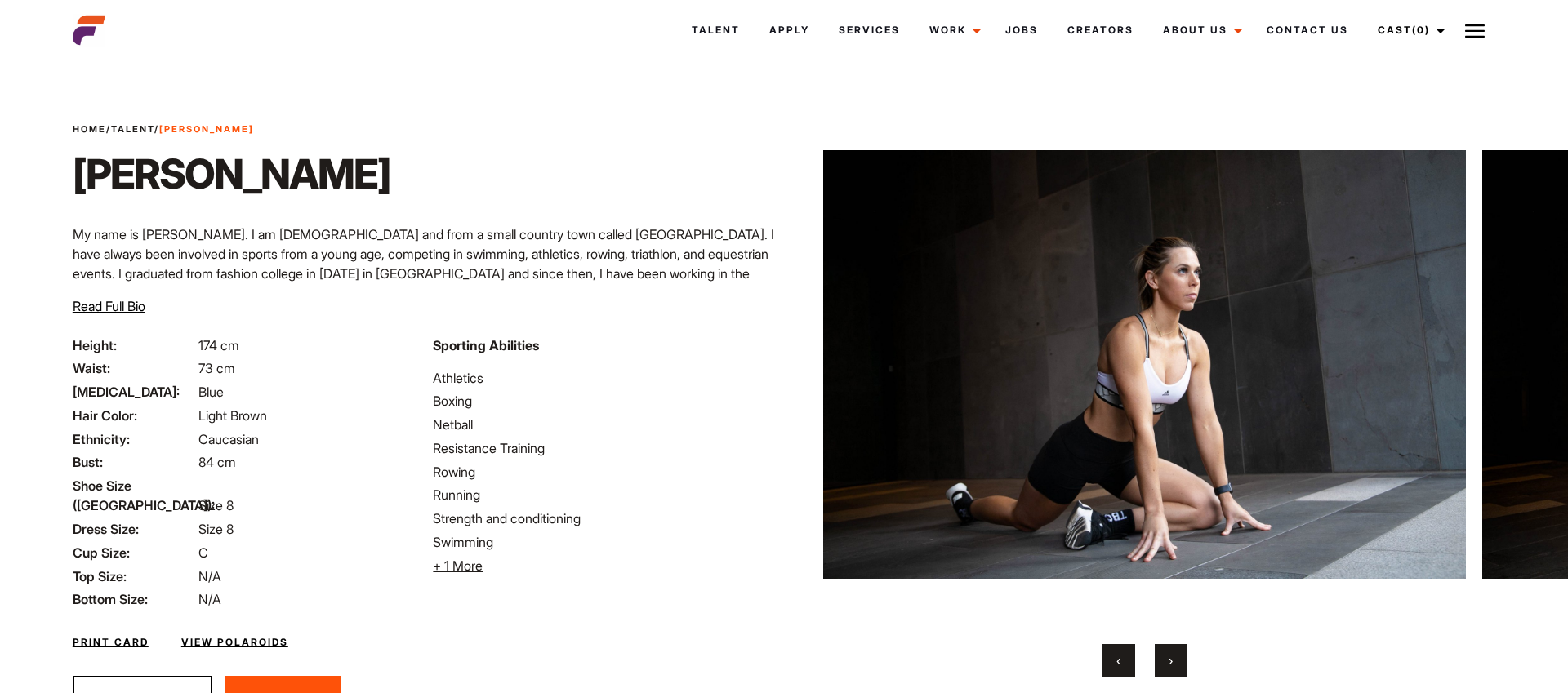
click at [1175, 654] on button "›" at bounding box center [1170, 660] width 32 height 32
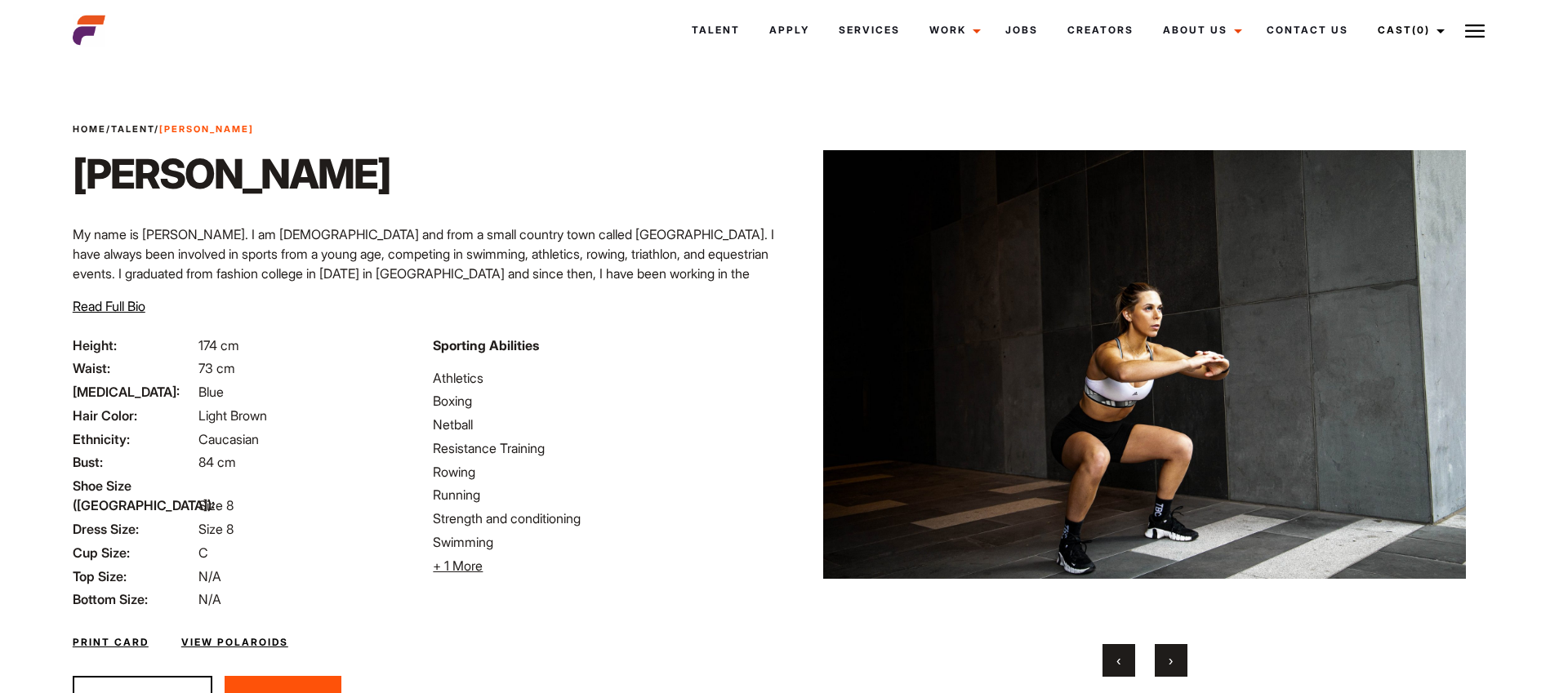
click at [1175, 654] on button "›" at bounding box center [1170, 660] width 32 height 32
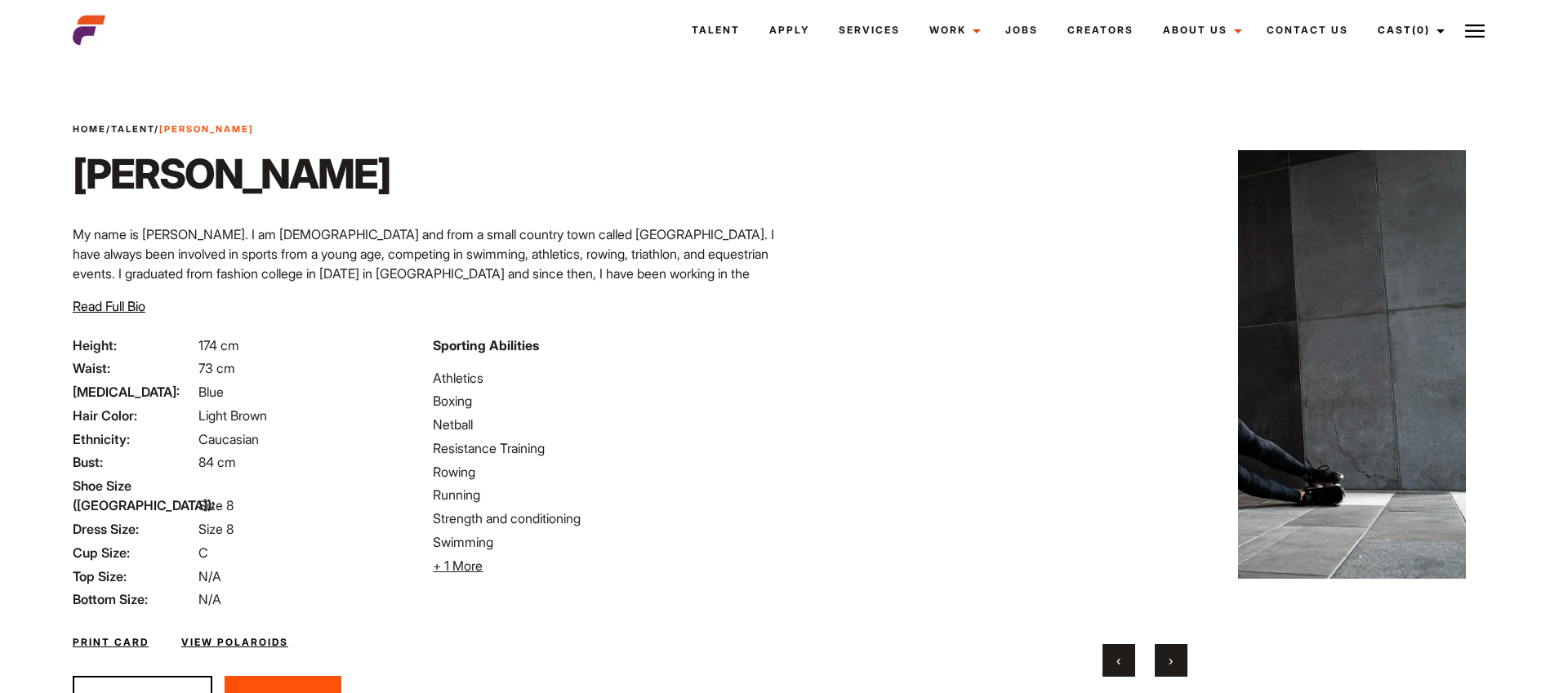
click at [1175, 654] on button "›" at bounding box center [1170, 660] width 32 height 32
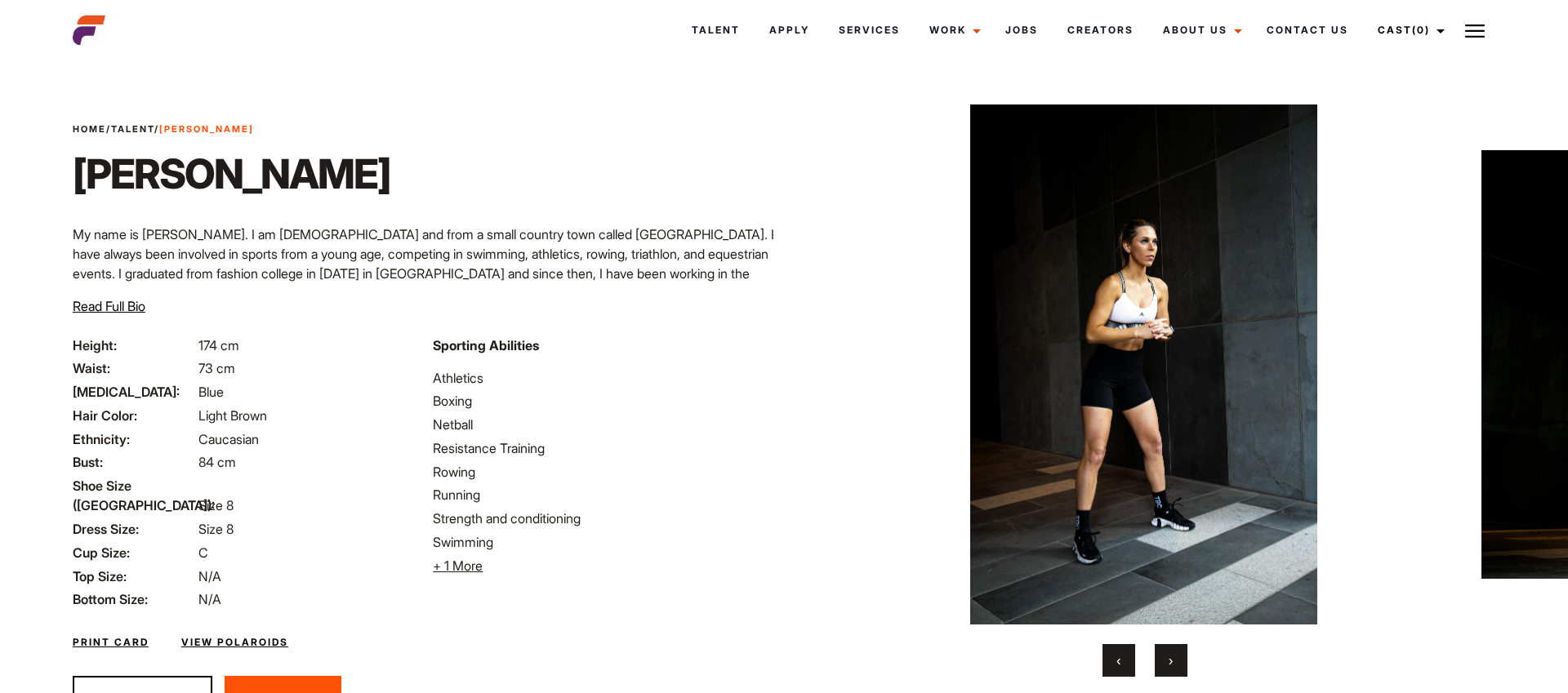
click at [1175, 654] on button "›" at bounding box center [1170, 660] width 32 height 32
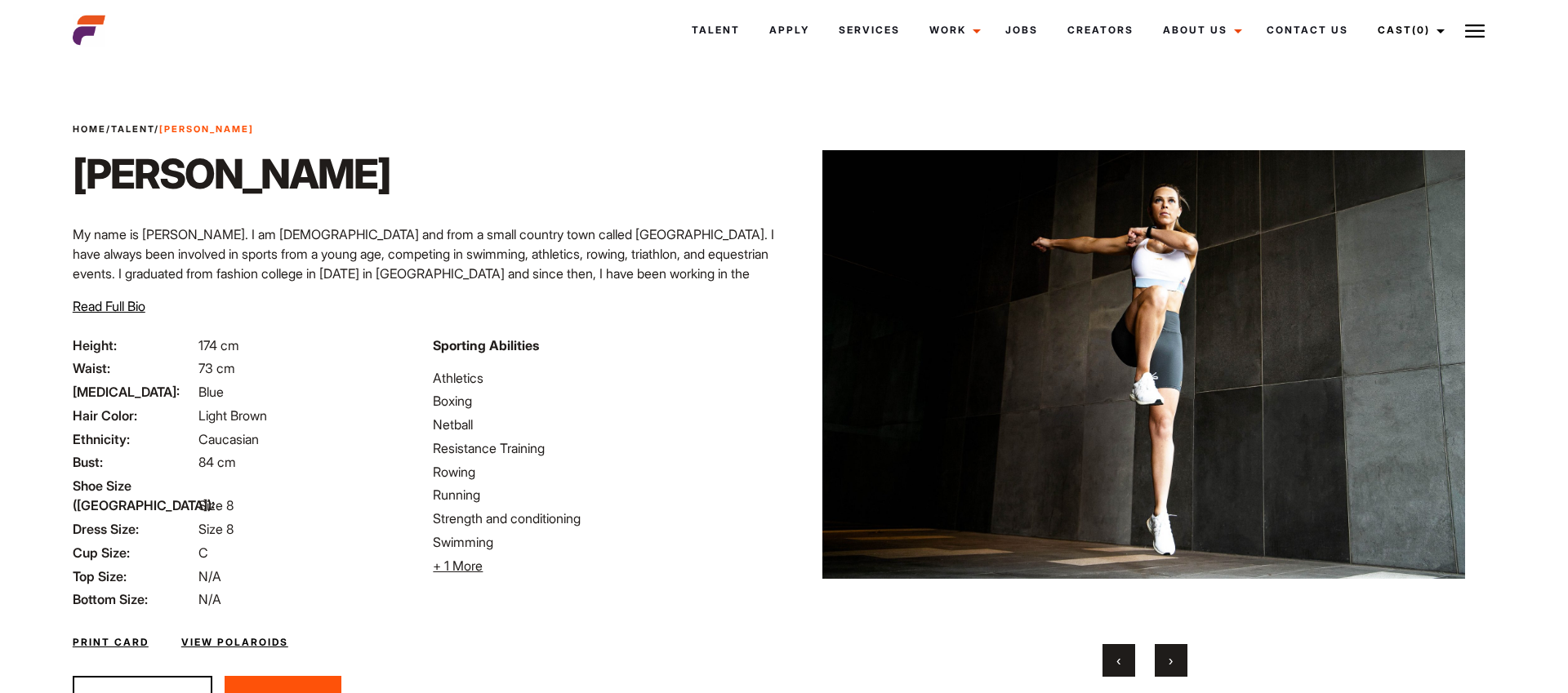
click at [1175, 654] on button "›" at bounding box center [1170, 660] width 32 height 32
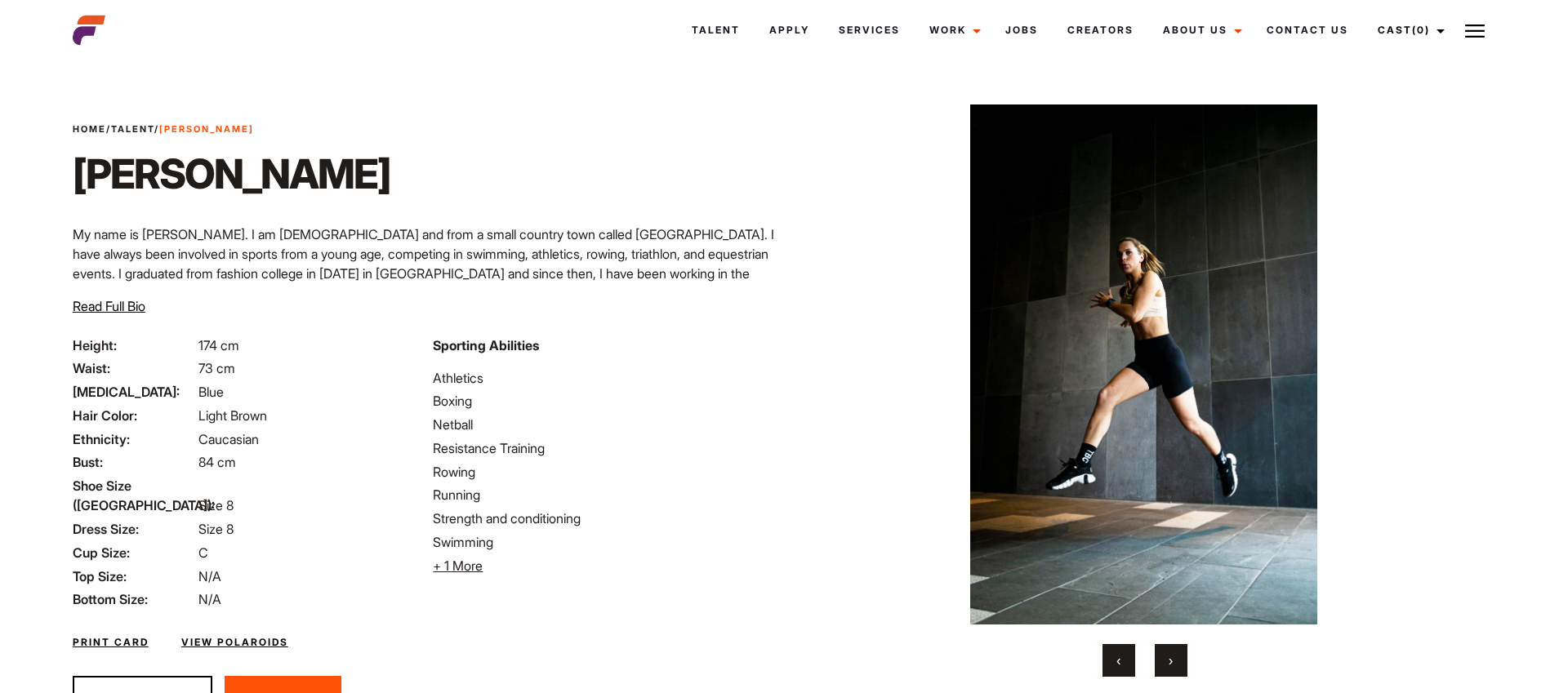
click at [1175, 654] on button "›" at bounding box center [1170, 660] width 32 height 32
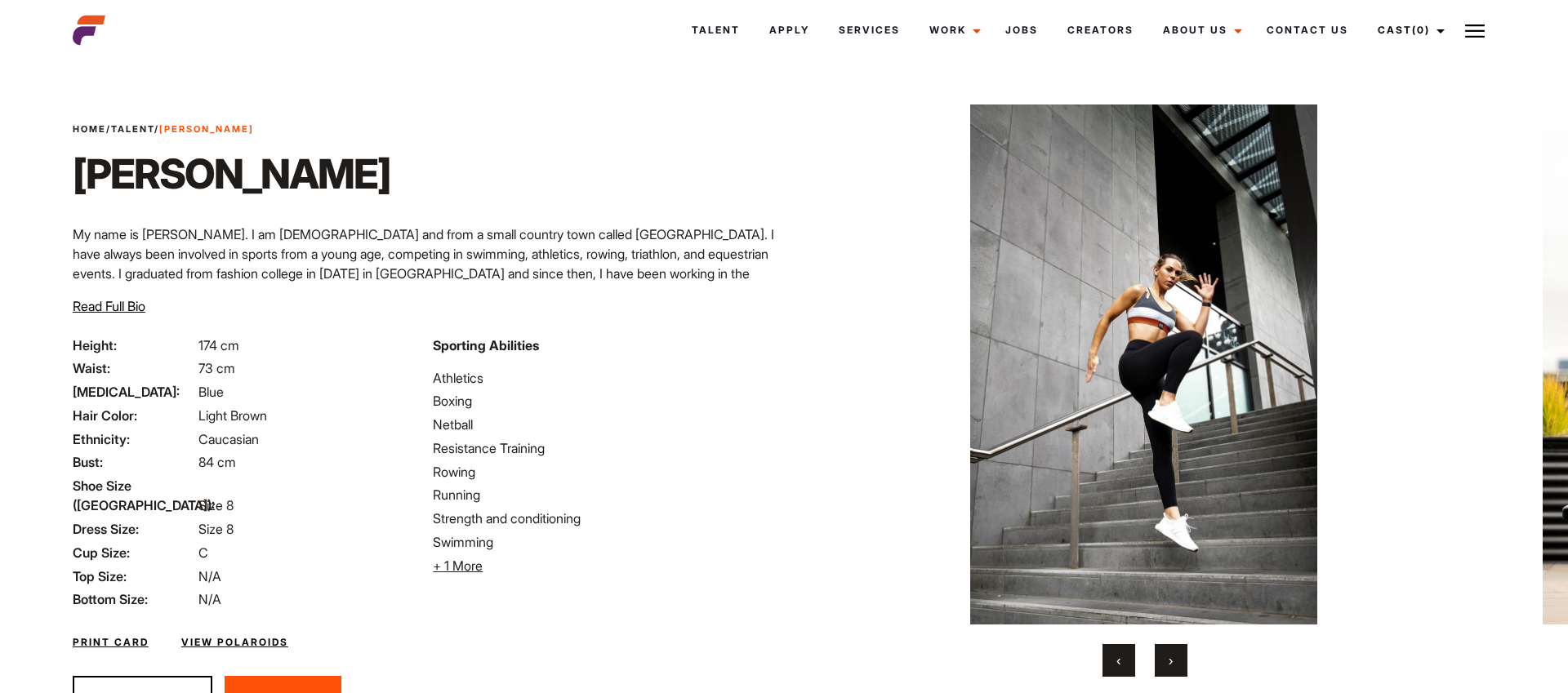
click at [1175, 654] on button "›" at bounding box center [1170, 660] width 32 height 32
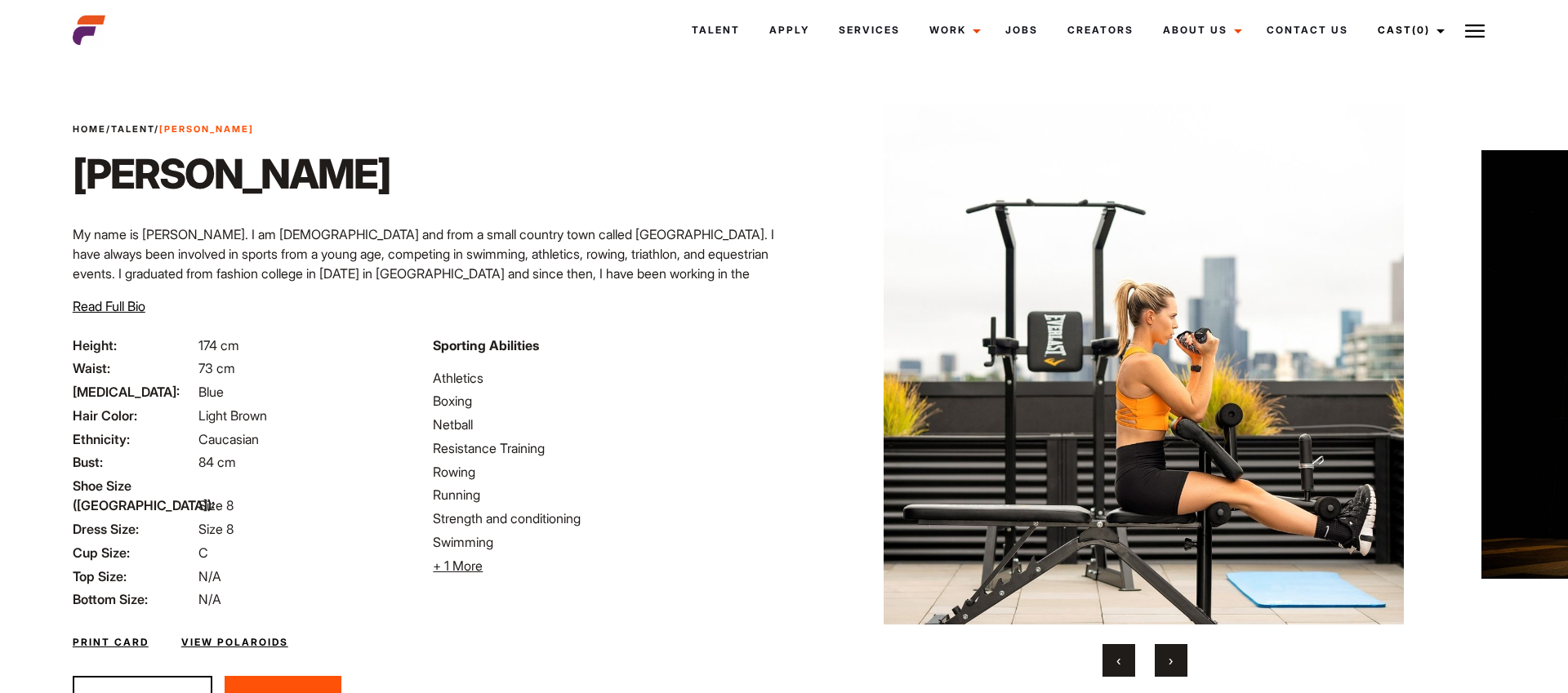
click at [1175, 654] on button "›" at bounding box center [1170, 660] width 32 height 32
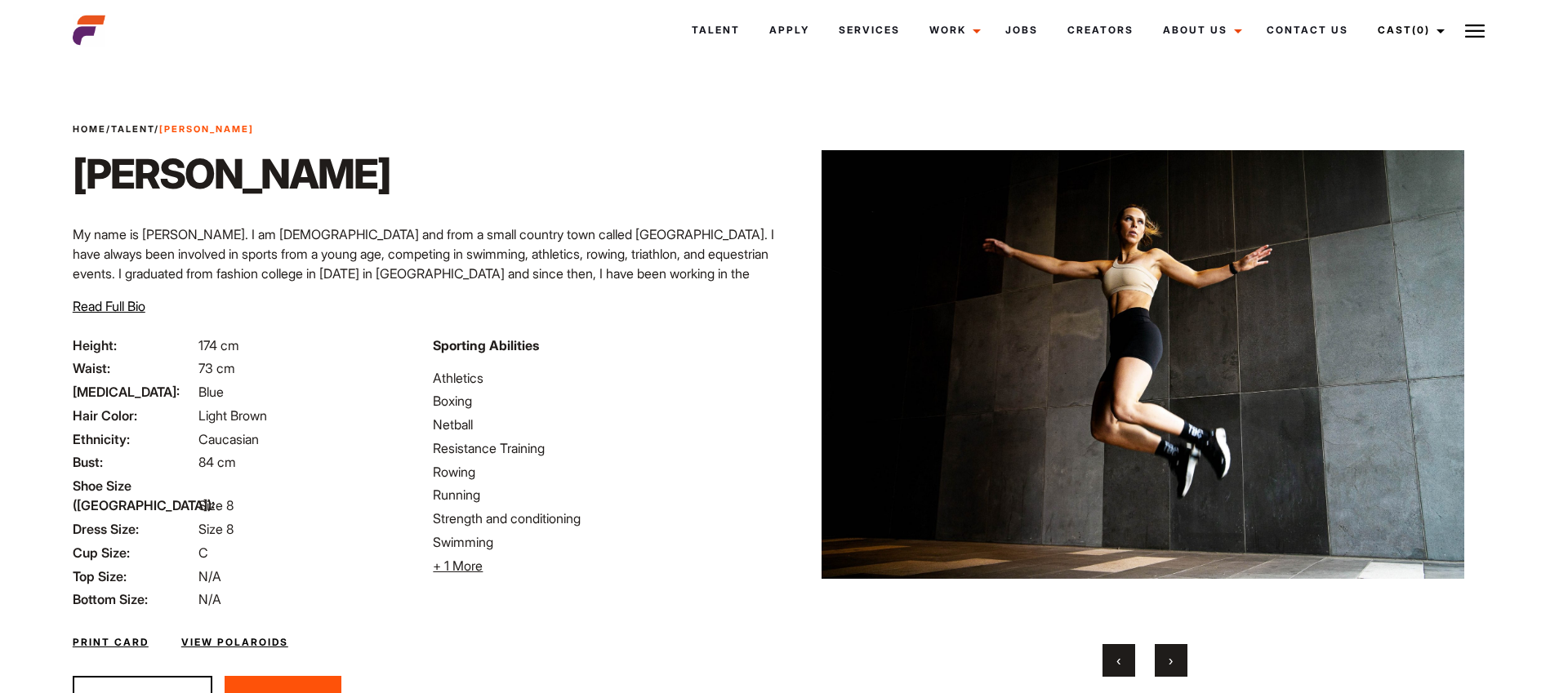
click at [1175, 654] on button "›" at bounding box center [1170, 660] width 32 height 32
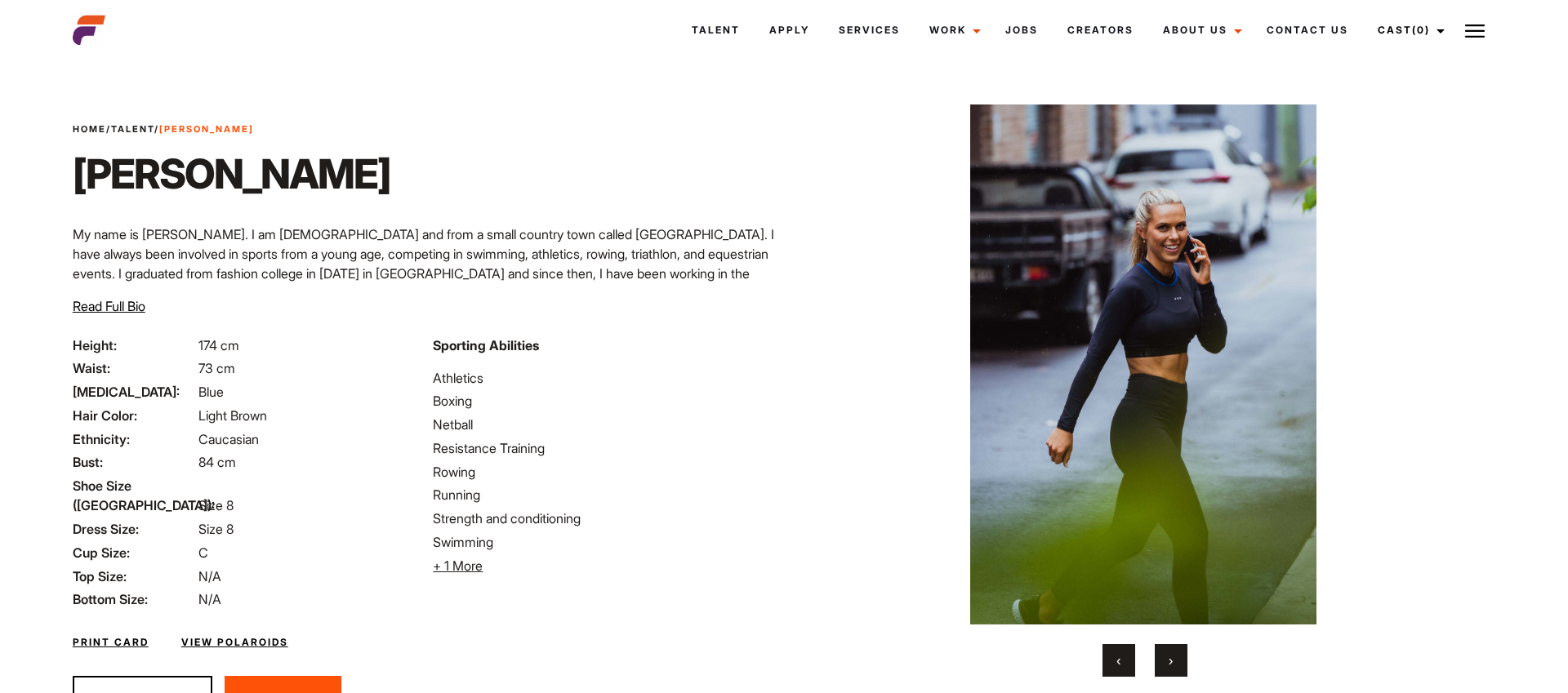
click at [1175, 654] on button "›" at bounding box center [1170, 660] width 32 height 32
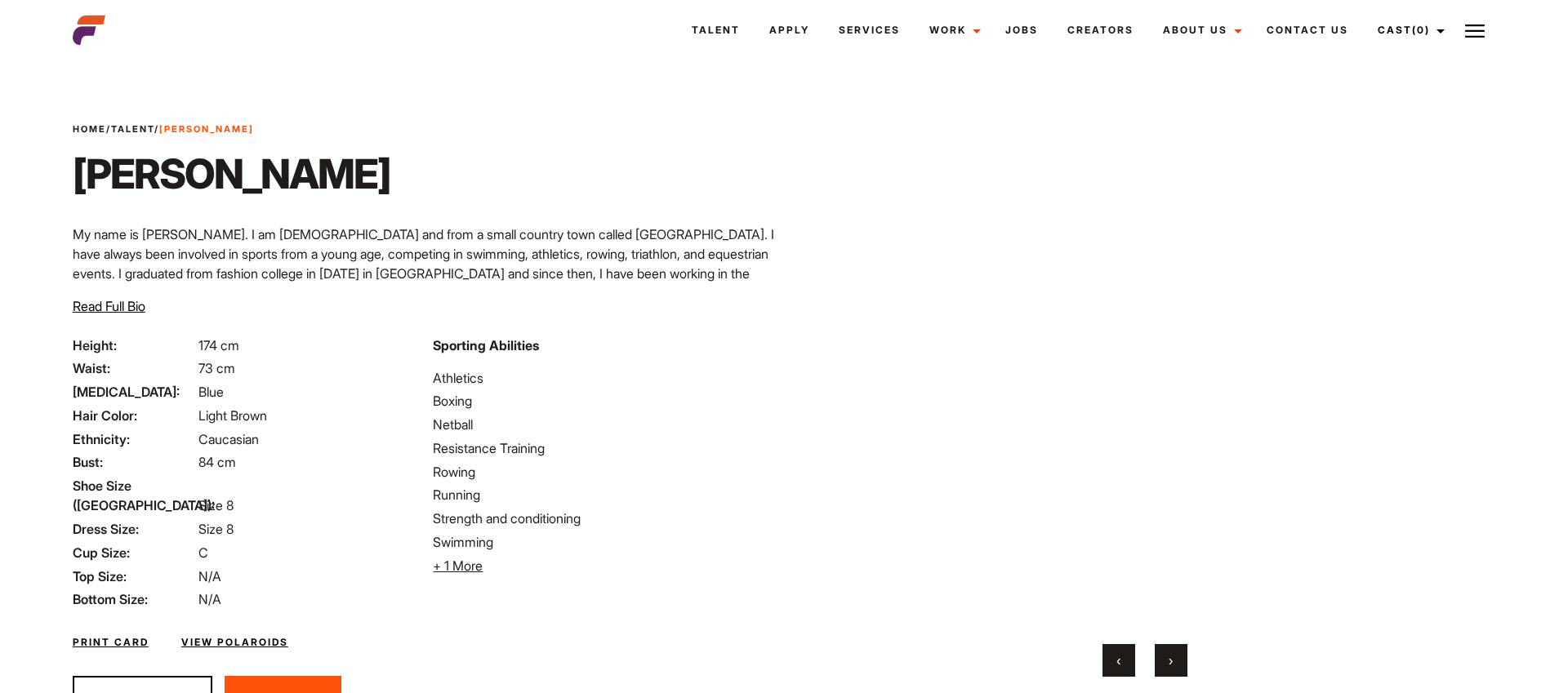
click at [1175, 654] on button "›" at bounding box center [1170, 660] width 32 height 32
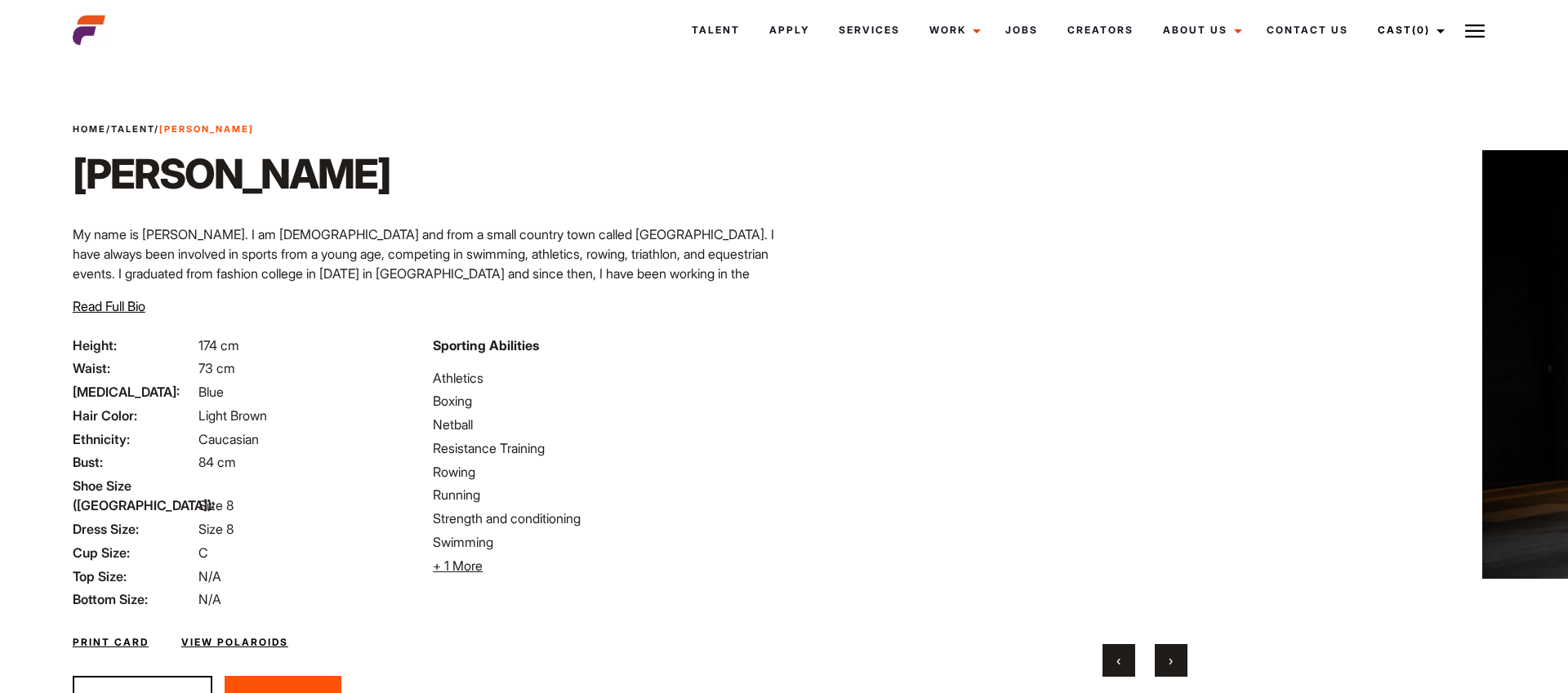
click at [1175, 654] on button "›" at bounding box center [1170, 660] width 32 height 32
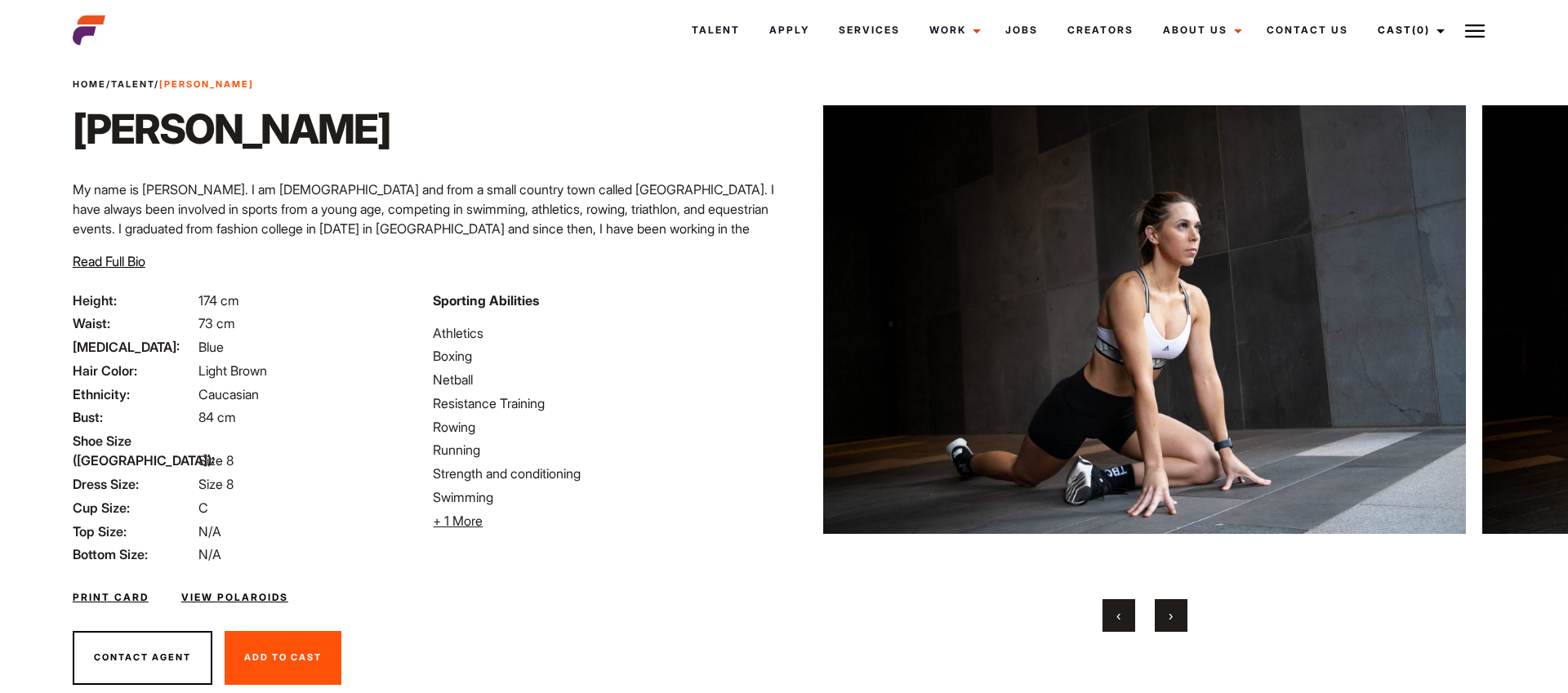
scroll to position [63, 0]
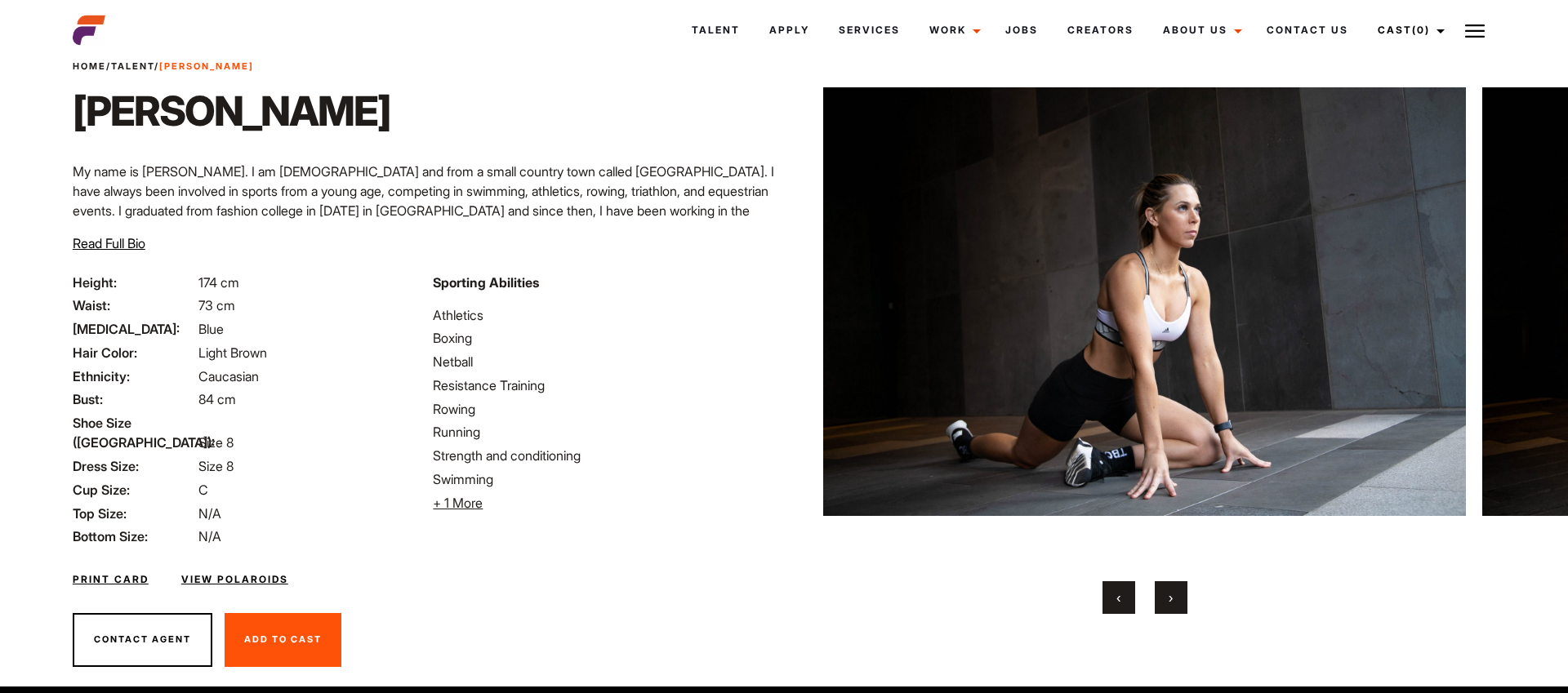
click at [667, 326] on ul "Athletics Boxing Netball Resistance Training Rowing Running Strength and condit…" at bounding box center [603, 410] width 341 height 208
